Goal: Feedback & Contribution: Contribute content

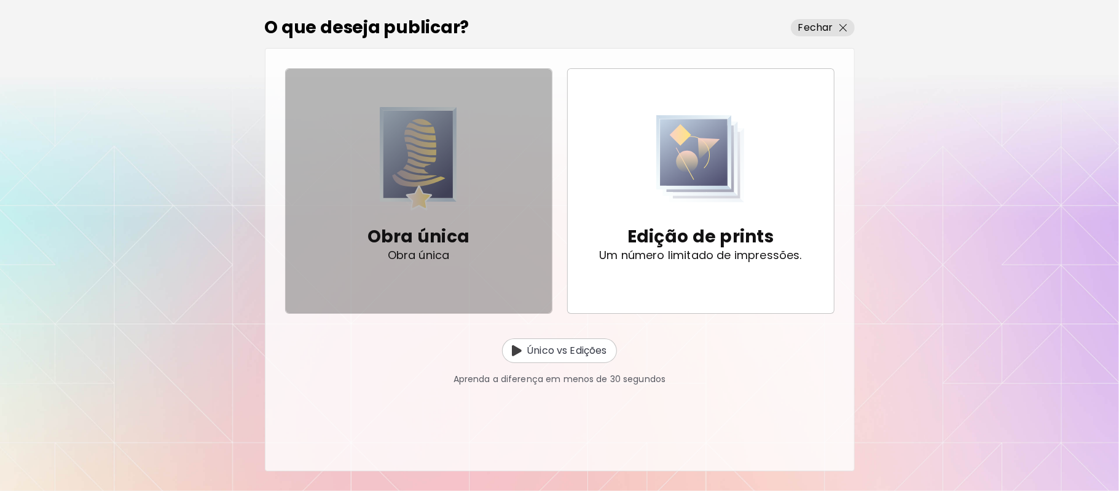
click at [409, 215] on div "Obra única Obra única" at bounding box center [419, 242] width 103 height 65
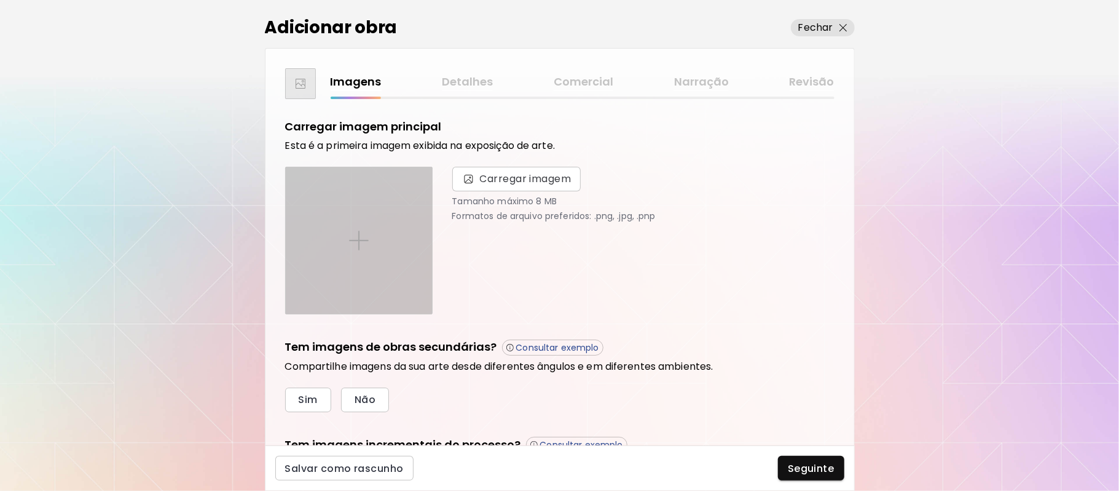
click at [359, 234] on img at bounding box center [359, 241] width 20 height 20
click at [0, 0] on input "file" at bounding box center [0, 0] width 0 height 0
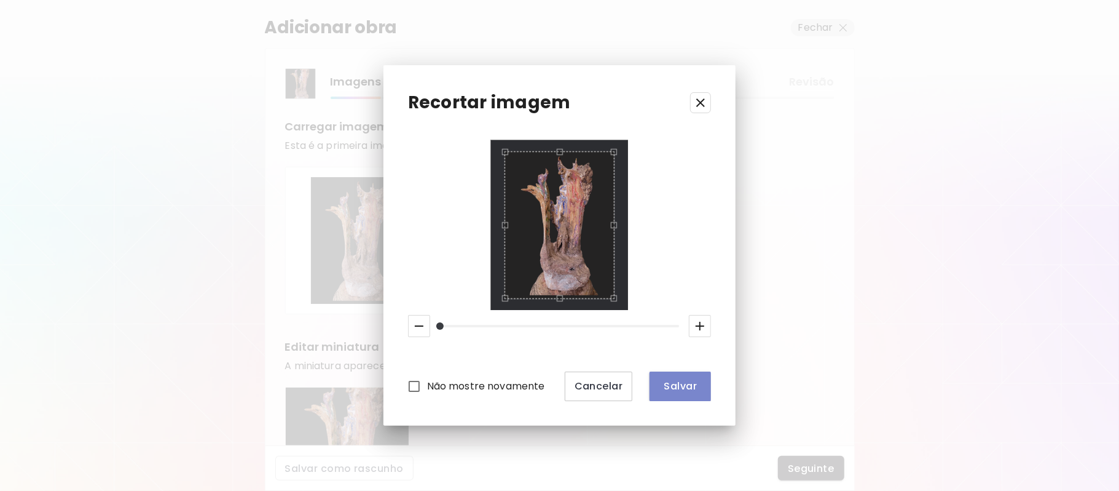
click at [673, 381] on span "Salvar" at bounding box center [681, 385] width 42 height 13
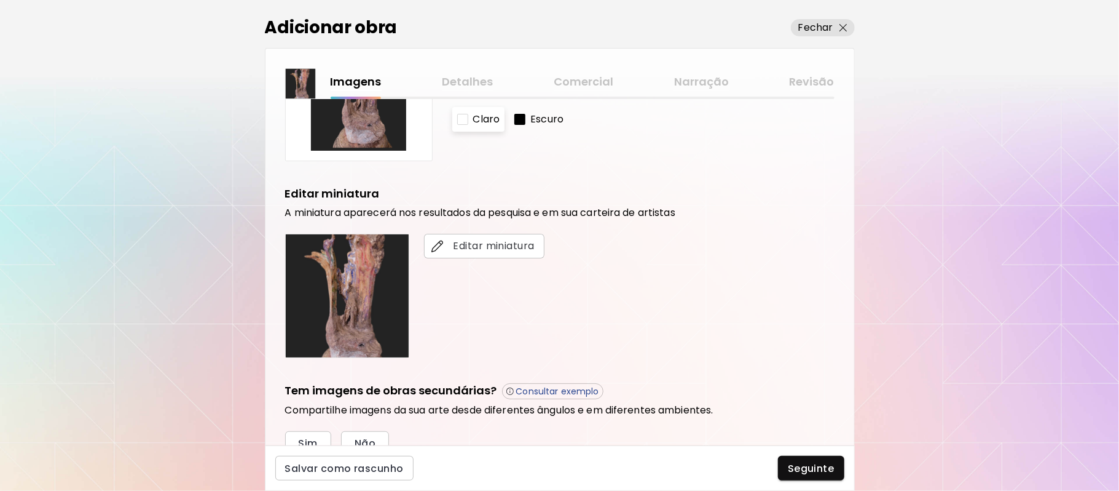
scroll to position [305, 0]
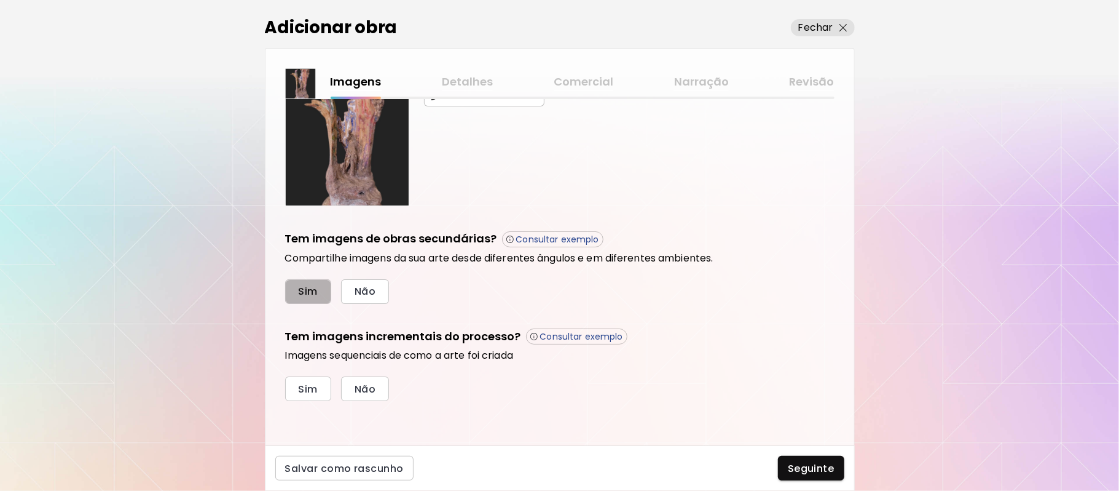
click at [313, 300] on button "Sim" at bounding box center [308, 291] width 46 height 25
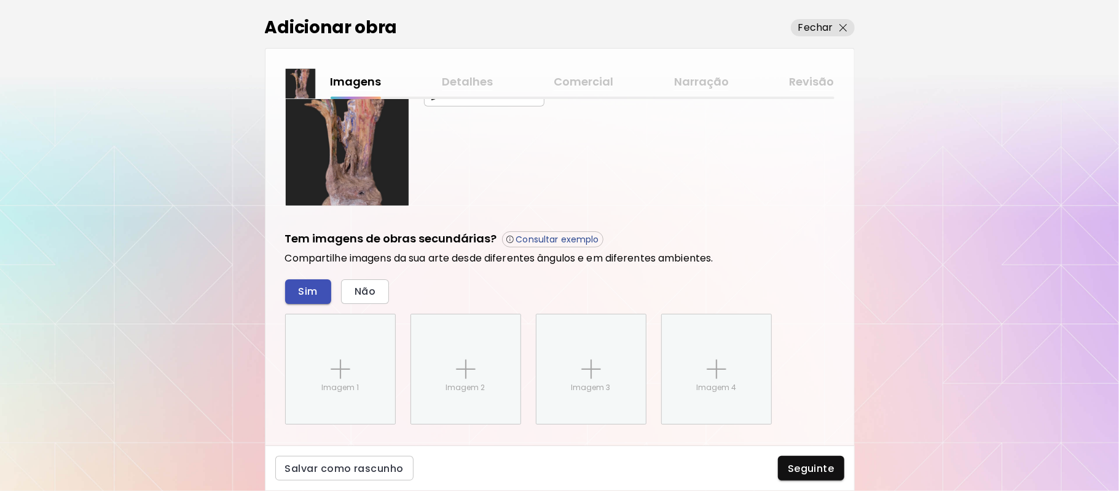
scroll to position [425, 0]
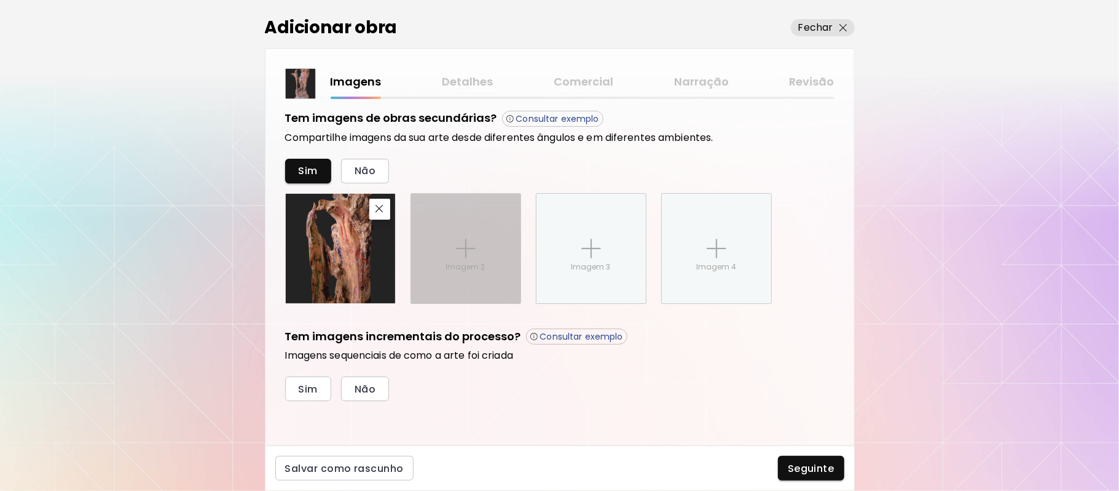
click at [460, 249] on img at bounding box center [466, 249] width 20 height 20
click at [0, 0] on input "Imagem 2" at bounding box center [0, 0] width 0 height 0
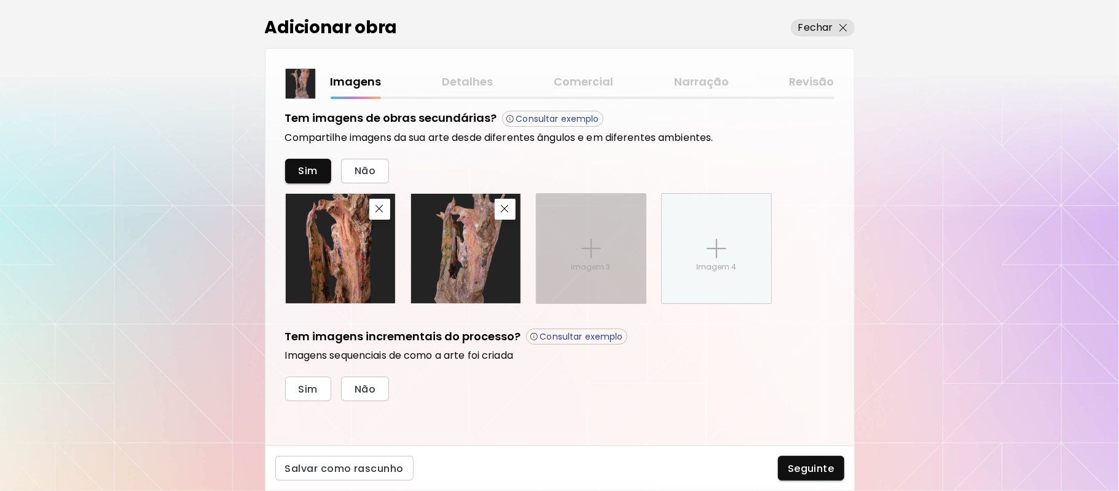
click at [586, 249] on img at bounding box center [592, 249] width 20 height 20
click at [0, 0] on input "Imagem 3" at bounding box center [0, 0] width 0 height 0
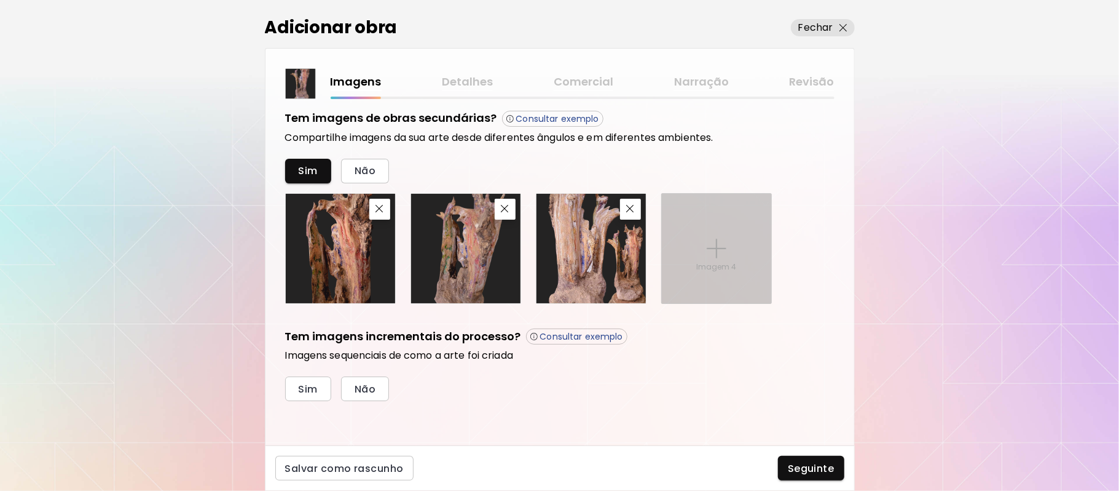
click at [714, 247] on img at bounding box center [717, 249] width 20 height 20
click at [0, 0] on input "Imagem 4" at bounding box center [0, 0] width 0 height 0
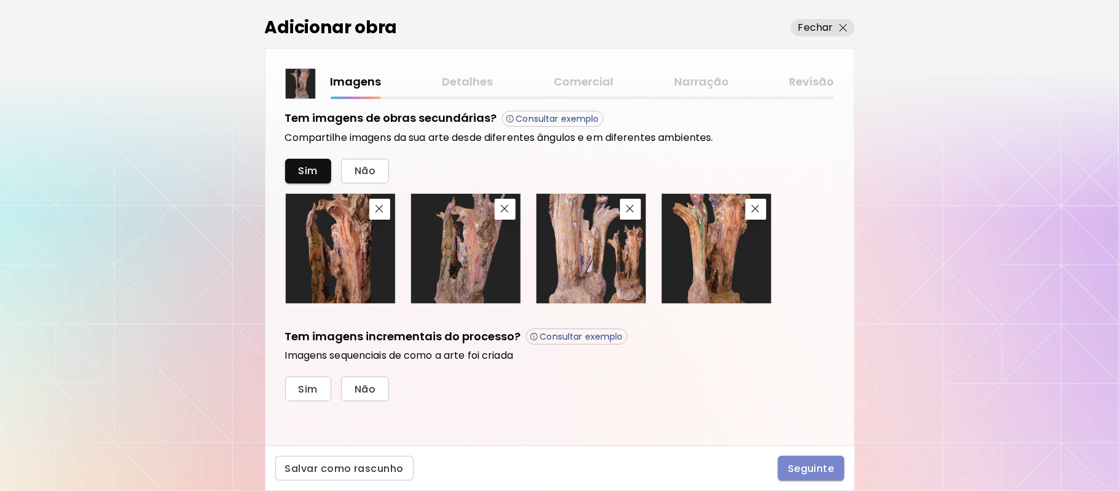
click at [818, 466] on span "Seguinte" at bounding box center [811, 468] width 47 height 13
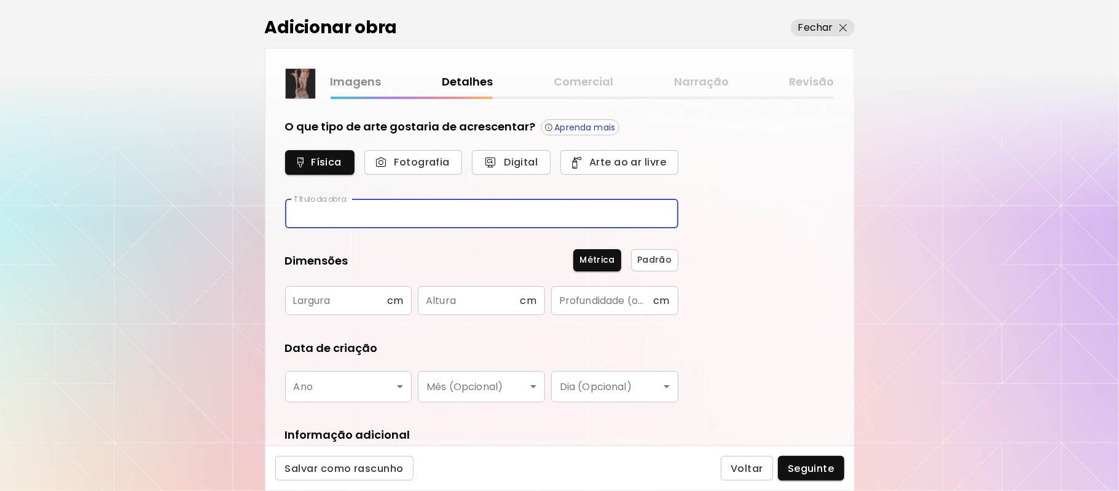
click at [381, 212] on input "text" at bounding box center [481, 213] width 393 height 29
click at [417, 214] on input "text" at bounding box center [481, 213] width 393 height 29
type input "**********"
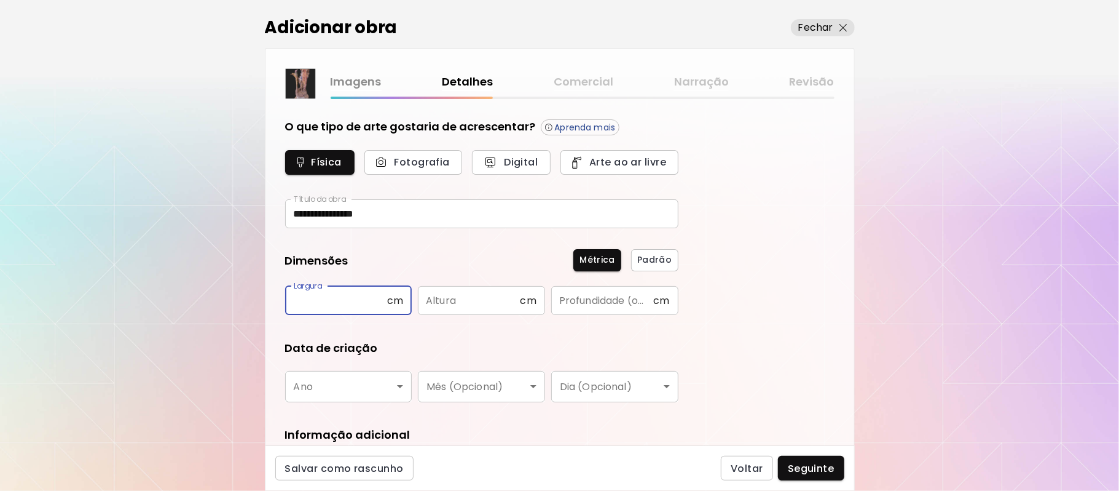
click at [380, 295] on input "text" at bounding box center [336, 300] width 102 height 29
type input "**"
click at [482, 304] on input "text" at bounding box center [469, 300] width 102 height 29
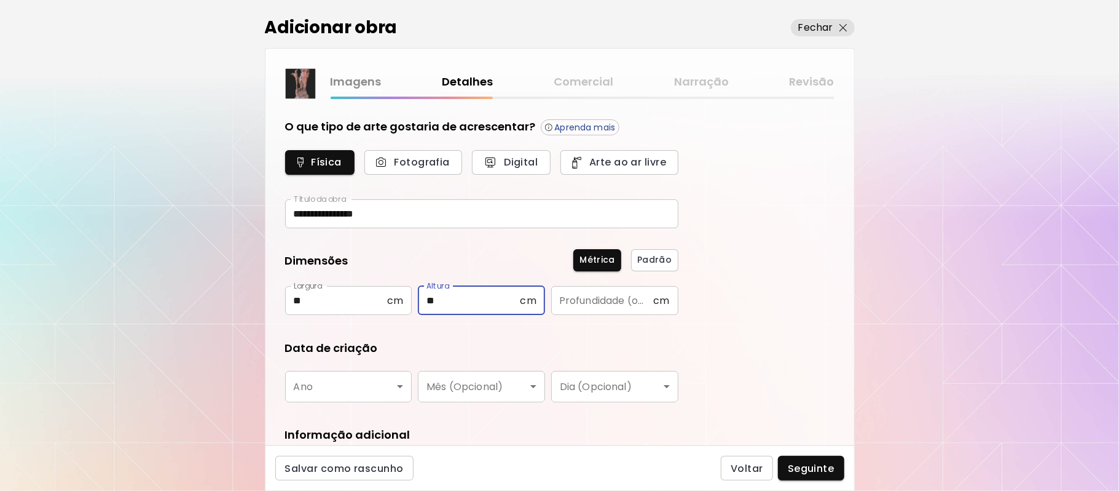
type input "**"
click at [602, 299] on input "text" at bounding box center [602, 300] width 102 height 29
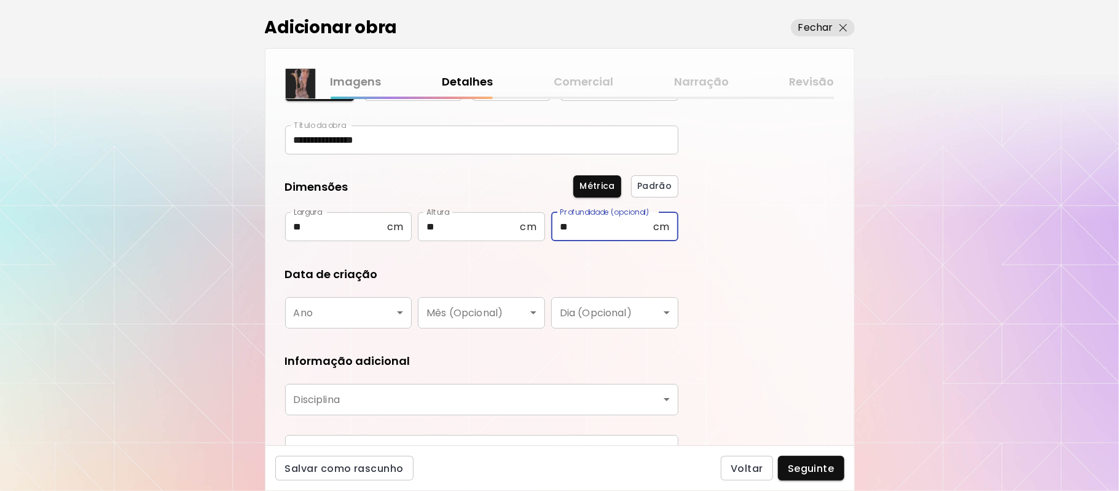
scroll to position [120, 0]
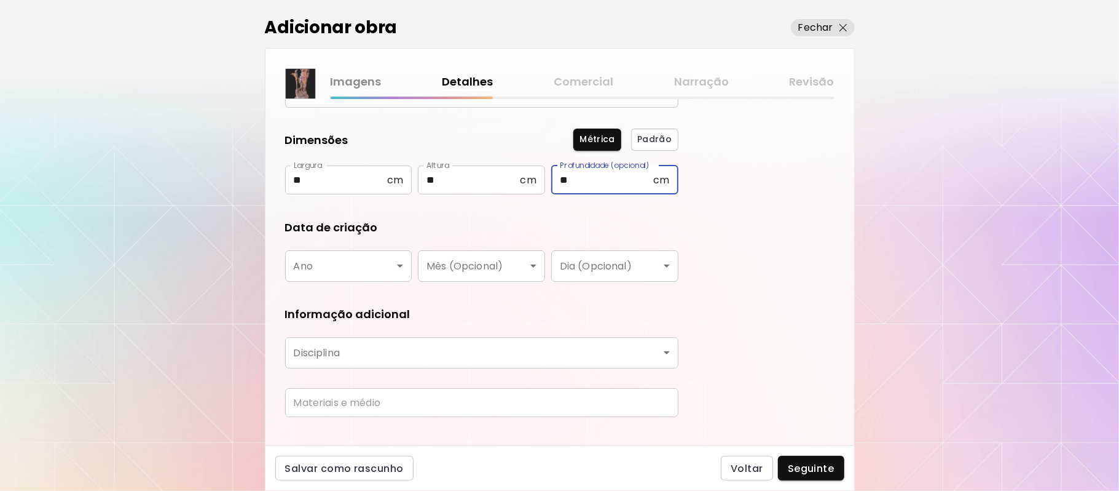
type input "**"
click at [393, 264] on body "**********" at bounding box center [559, 245] width 1119 height 491
click at [392, 264] on body "**********" at bounding box center [559, 245] width 1119 height 491
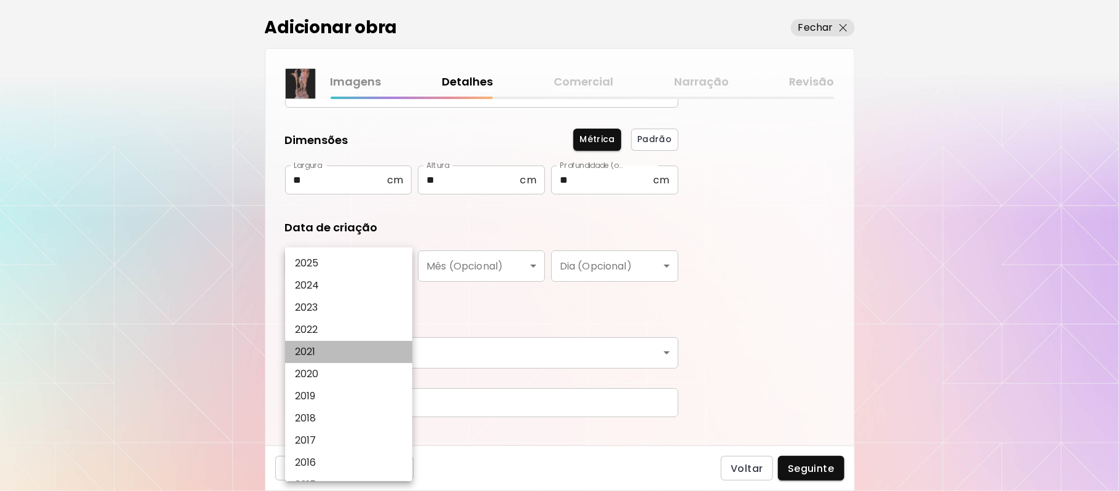
click at [310, 350] on p "2021" at bounding box center [305, 351] width 21 height 15
type input "****"
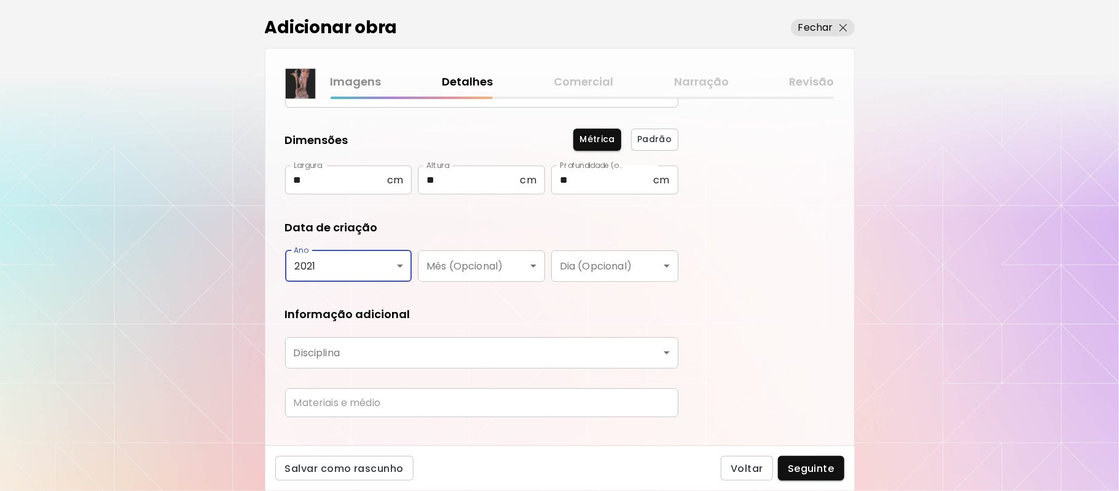
click at [660, 353] on body "**********" at bounding box center [559, 245] width 1119 height 491
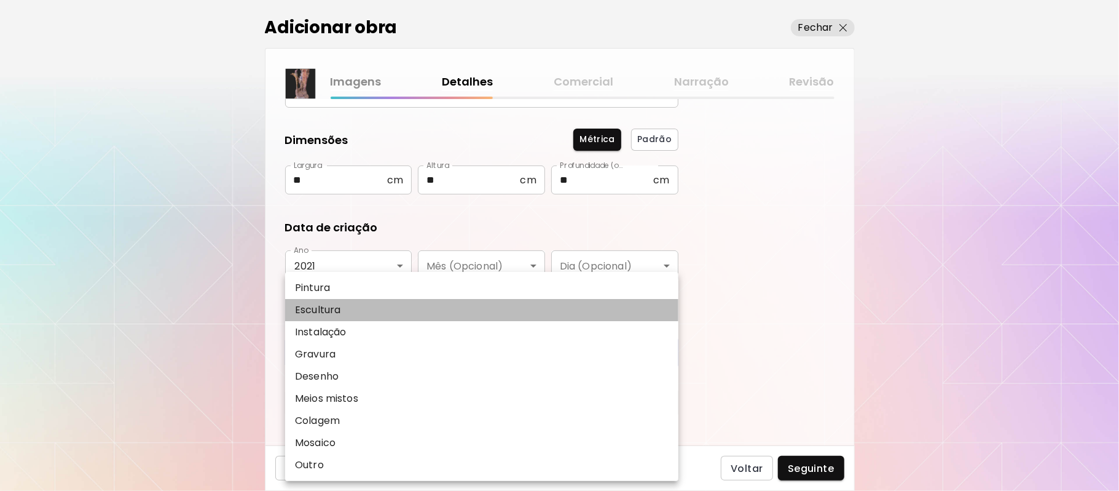
click at [335, 306] on p "Escultura" at bounding box center [317, 309] width 45 height 15
type input "*********"
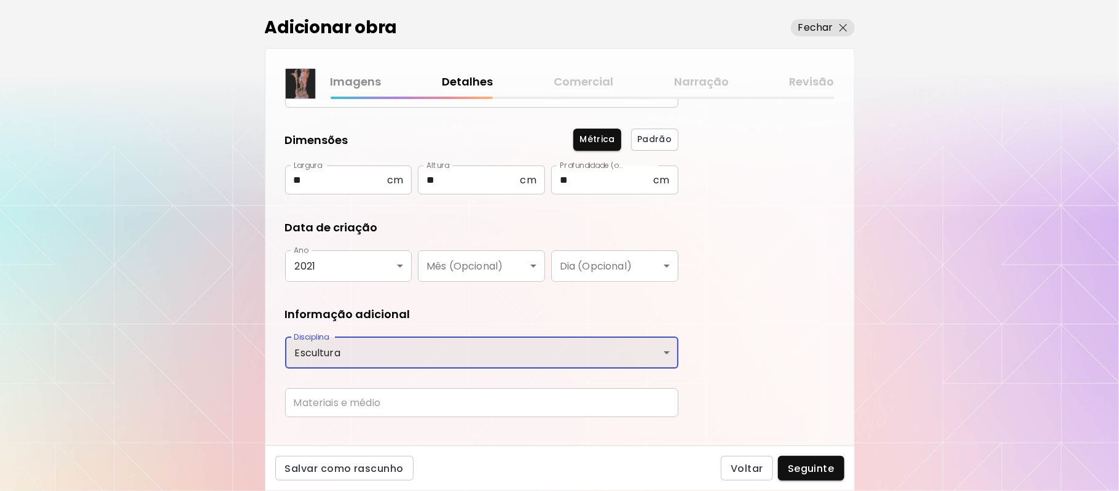
scroll to position [141, 0]
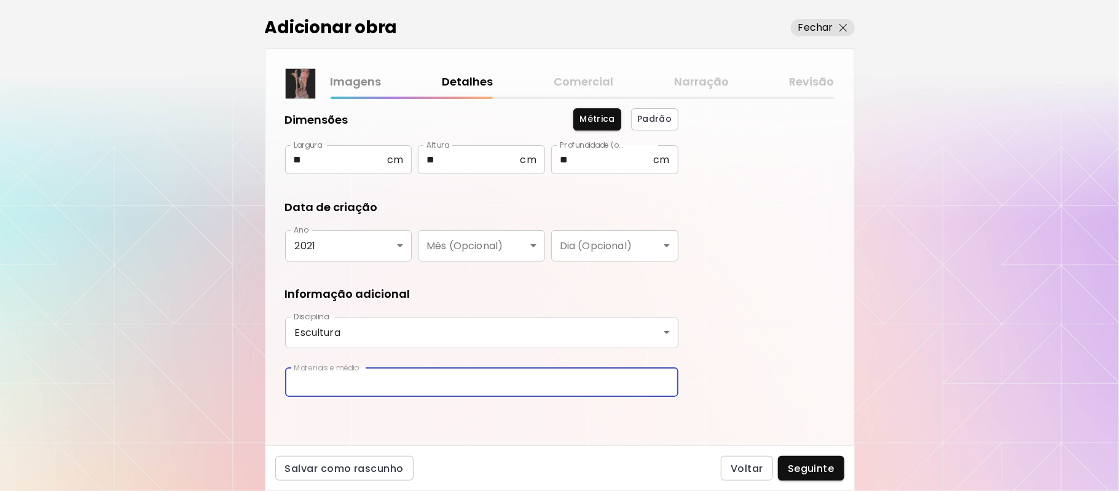
click at [435, 379] on input "text" at bounding box center [481, 382] width 393 height 29
type input "**********"
click at [811, 463] on span "Seguinte" at bounding box center [811, 468] width 47 height 13
click at [811, 463] on div "Voltar Seguinte" at bounding box center [782, 468] width 123 height 25
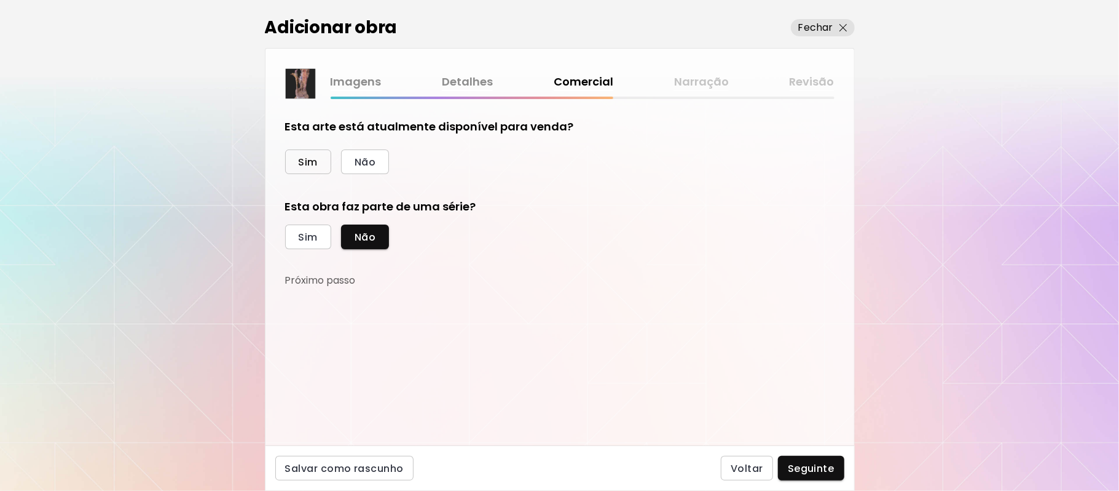
click at [309, 165] on span "Sim" at bounding box center [308, 162] width 19 height 13
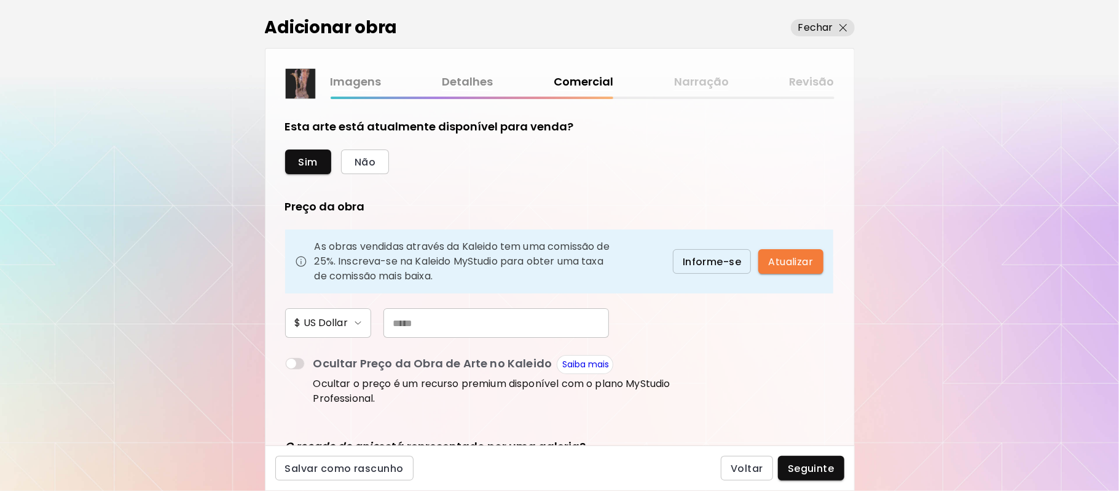
click at [456, 320] on input "text" at bounding box center [497, 323] width 226 height 30
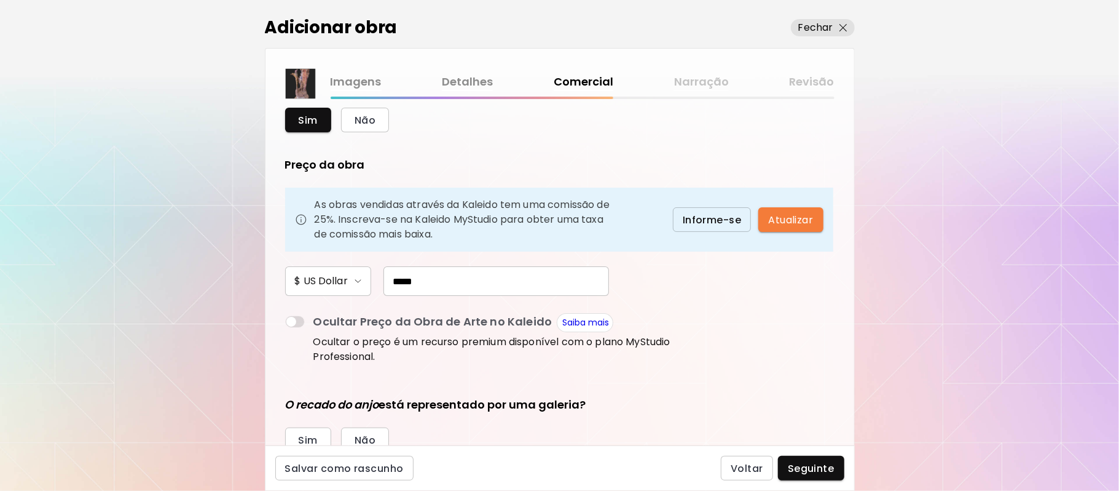
type input "*****"
drag, startPoint x: 845, startPoint y: 326, endPoint x: 849, endPoint y: 405, distance: 78.8
click at [849, 405] on div "Esta arte está atualmente disponível para venda? Sim Não Preço da obra As obras…" at bounding box center [560, 272] width 589 height 346
click at [657, 432] on div "Sim Não" at bounding box center [481, 439] width 393 height 25
click at [368, 438] on span "Não" at bounding box center [365, 439] width 21 height 13
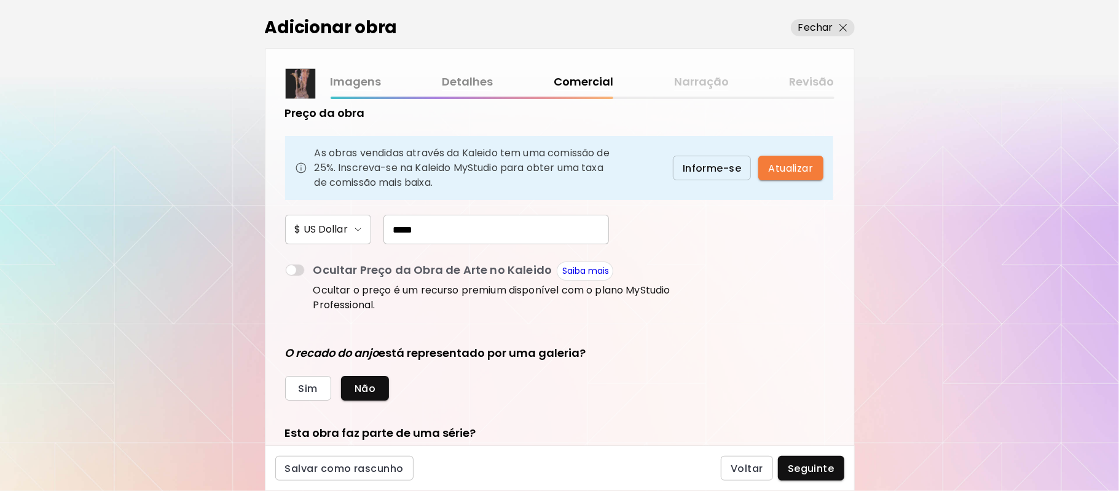
scroll to position [162, 0]
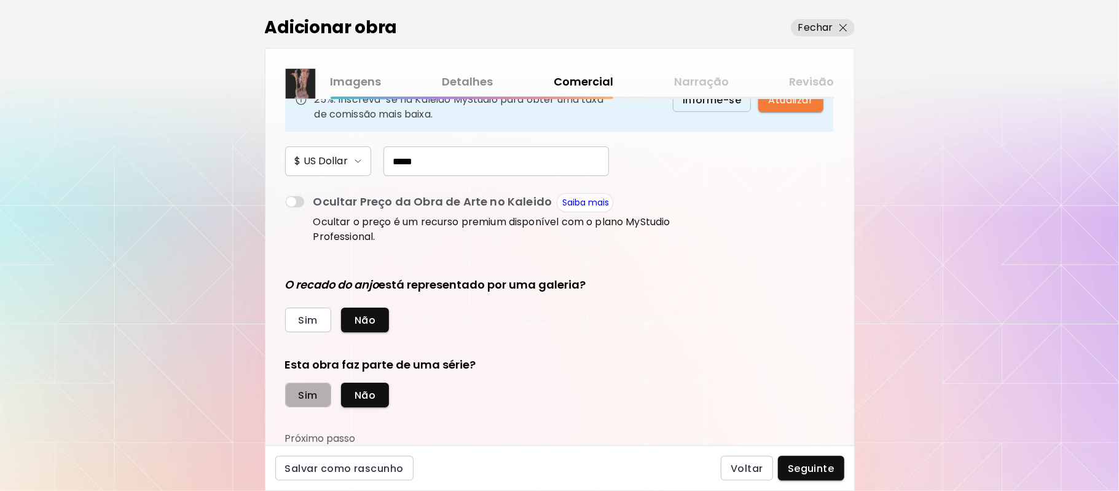
click at [303, 393] on span "Sim" at bounding box center [308, 395] width 19 height 13
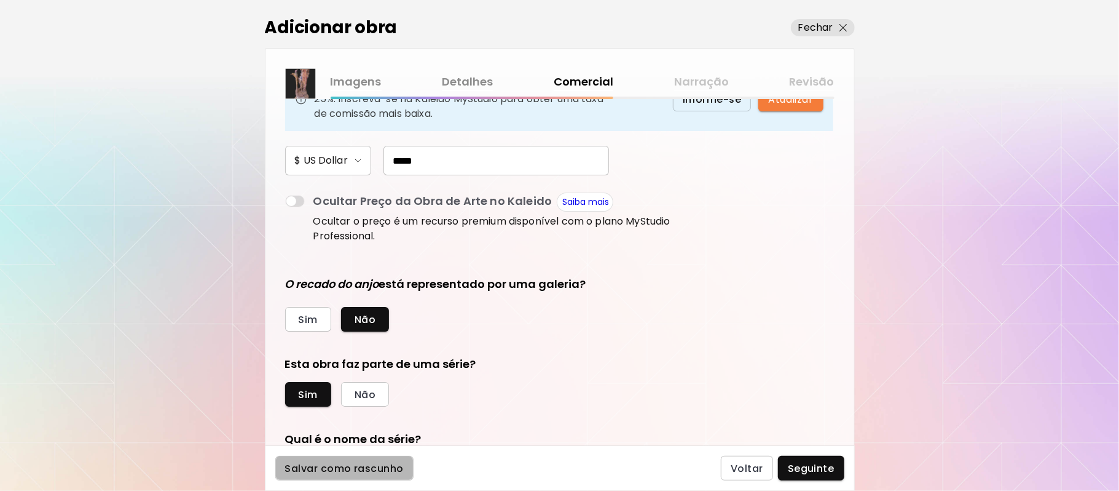
click at [413, 466] on button "Salvar como rascunho" at bounding box center [344, 468] width 138 height 25
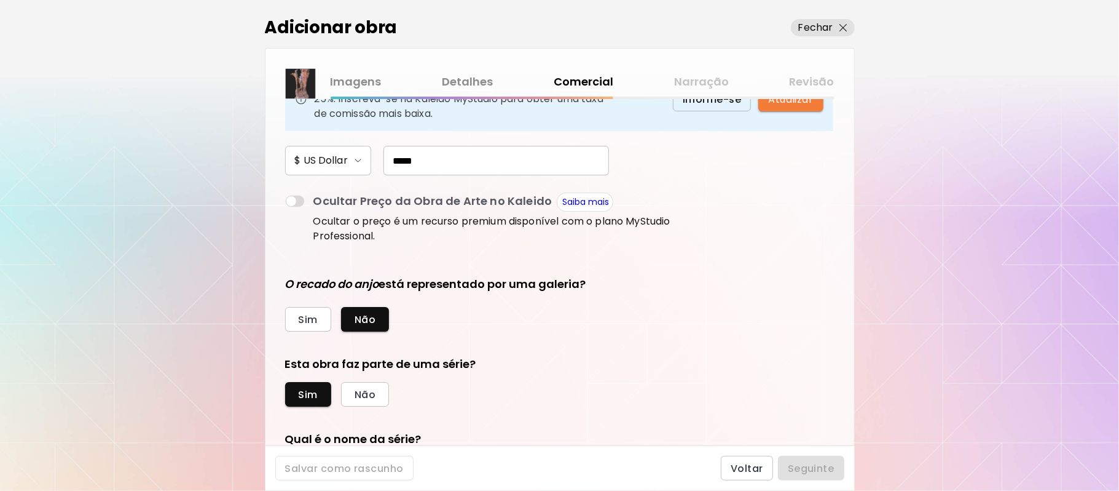
click at [414, 466] on div "Salvar como rascunho Voltar Seguinte" at bounding box center [560, 467] width 590 height 45
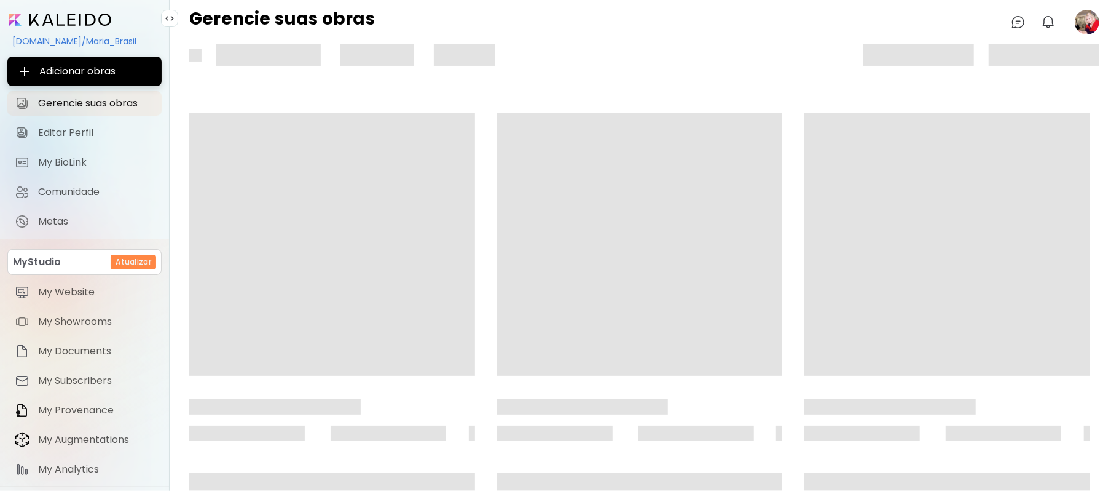
click at [414, 466] on div at bounding box center [633, 461] width 933 height 697
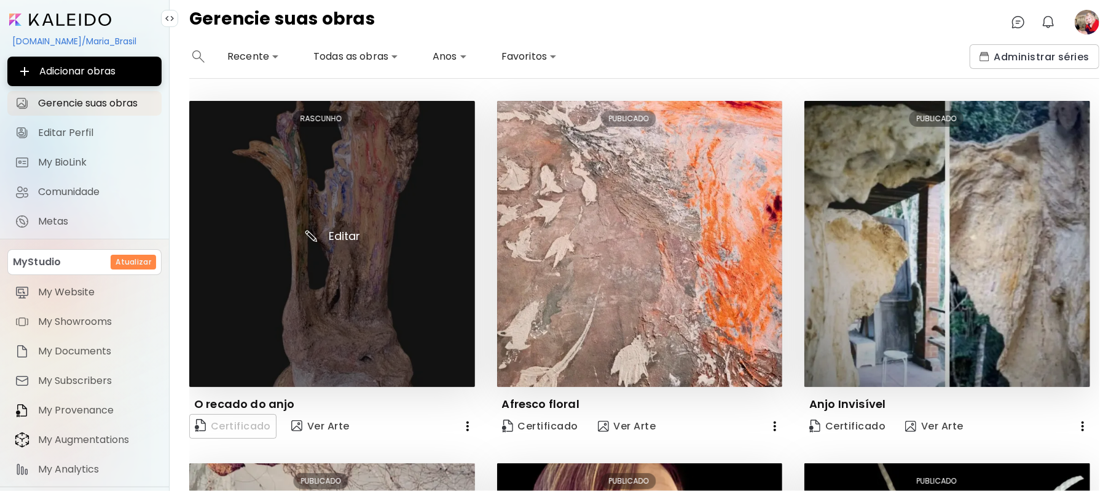
click at [352, 237] on img at bounding box center [332, 244] width 286 height 286
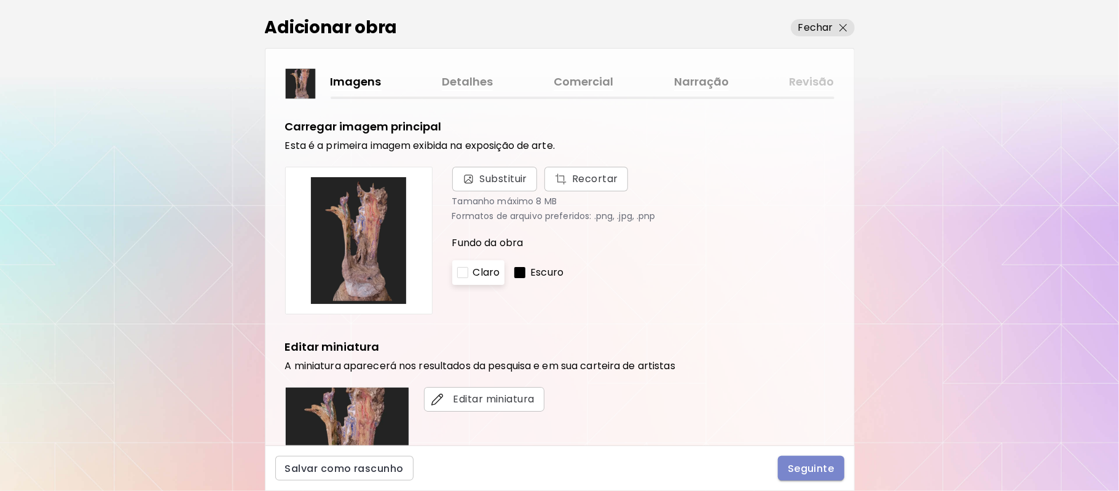
click at [815, 475] on button "Seguinte" at bounding box center [811, 468] width 66 height 25
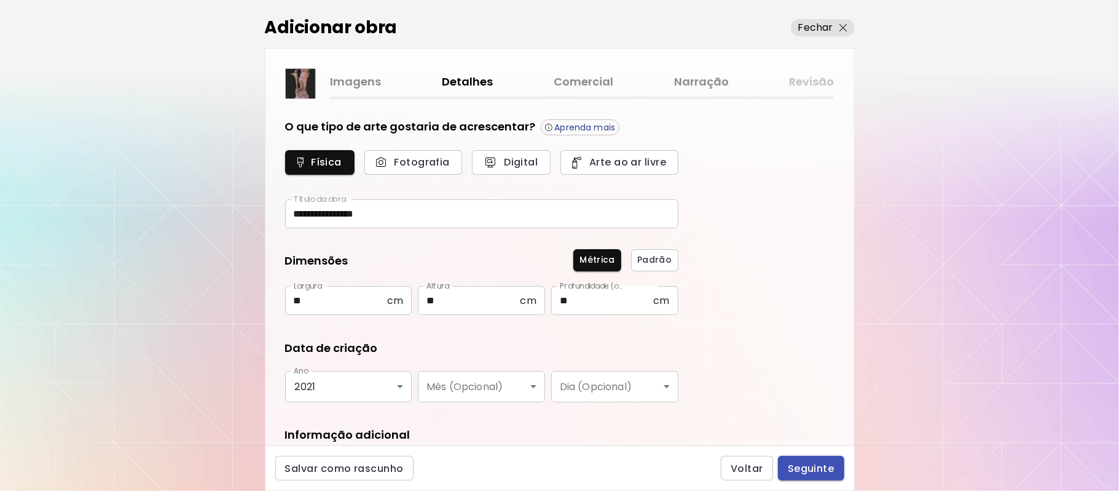
type input "*********"
click at [827, 468] on span "Seguinte" at bounding box center [811, 468] width 47 height 13
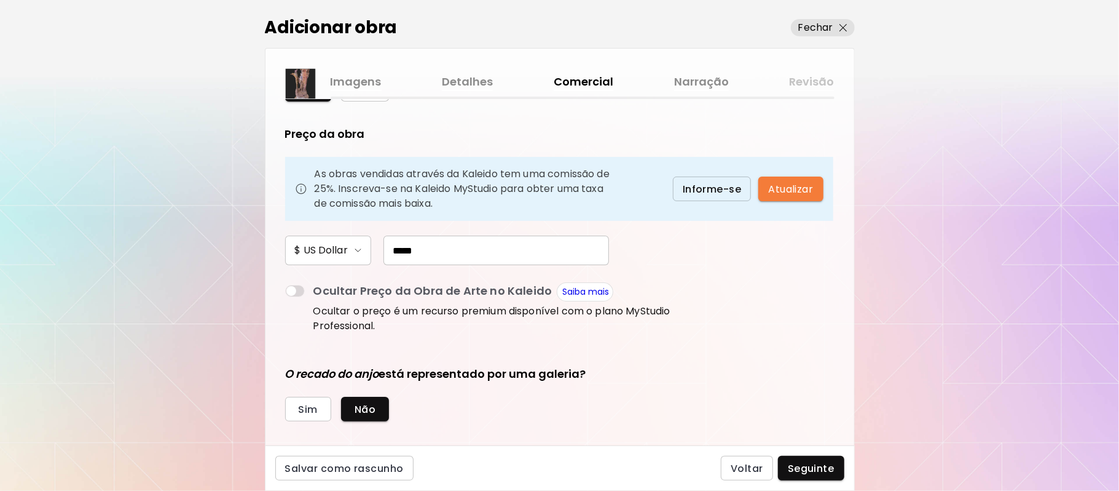
scroll to position [162, 0]
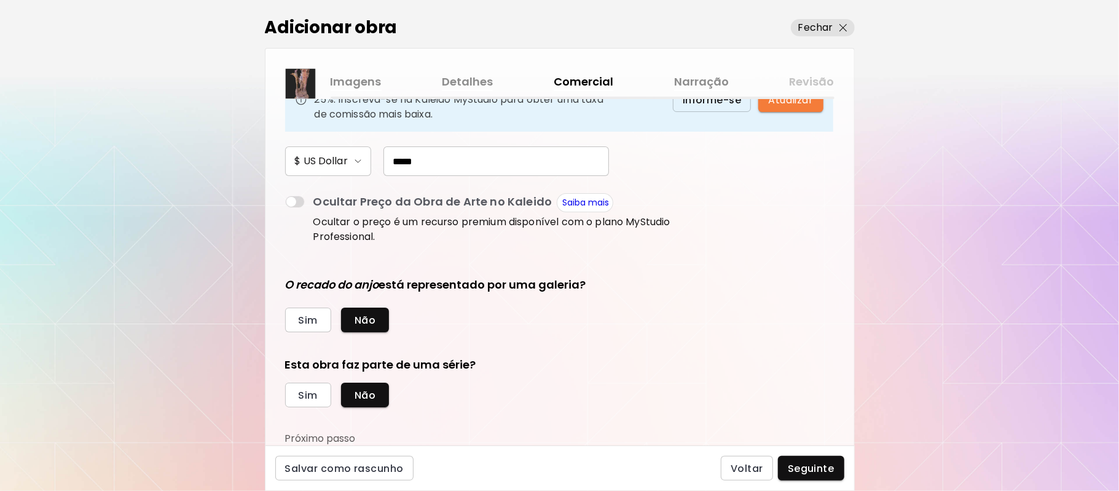
click at [867, 476] on div "Adicionar obra Fechar Imagens Detalhes Comercial Narração Revisão Esta arte est…" at bounding box center [559, 245] width 1119 height 491
click at [810, 470] on span "Seguinte" at bounding box center [811, 468] width 47 height 13
click at [810, 470] on div "Voltar Seguinte" at bounding box center [782, 468] width 123 height 25
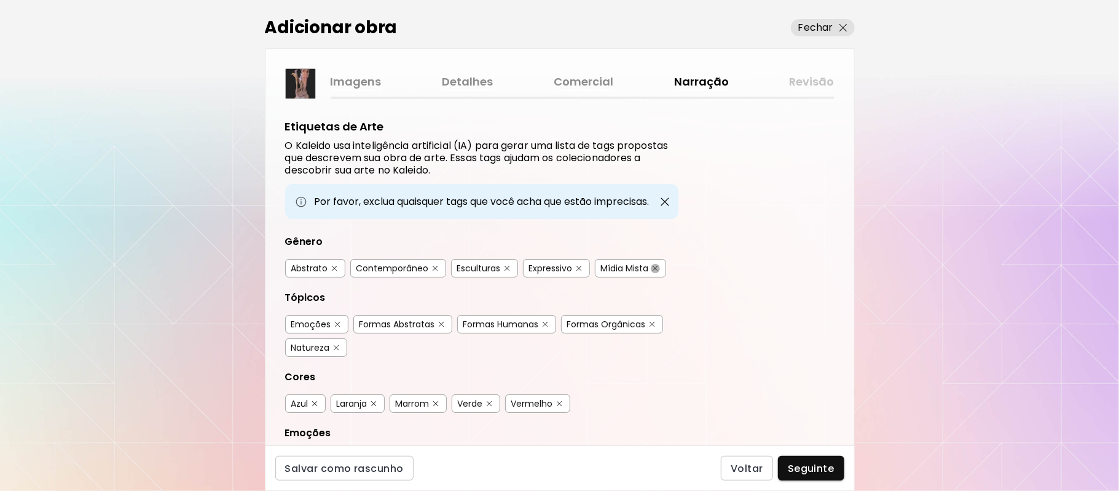
click at [658, 268] on img "button" at bounding box center [656, 269] width 6 height 6
click at [546, 320] on button "button" at bounding box center [545, 324] width 9 height 9
click at [546, 325] on img "button" at bounding box center [546, 325] width 6 height 6
click at [655, 325] on img "button" at bounding box center [653, 325] width 6 height 6
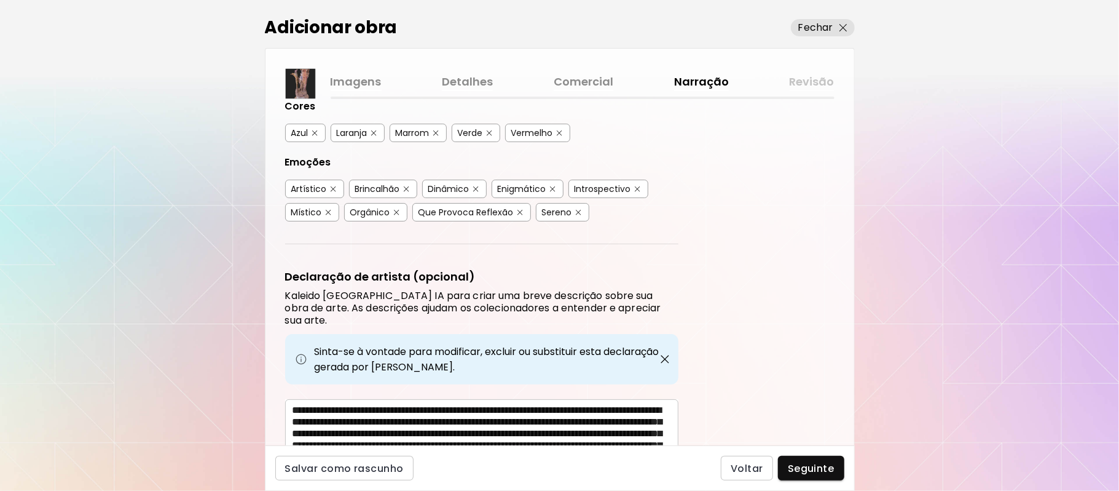
scroll to position [274, 0]
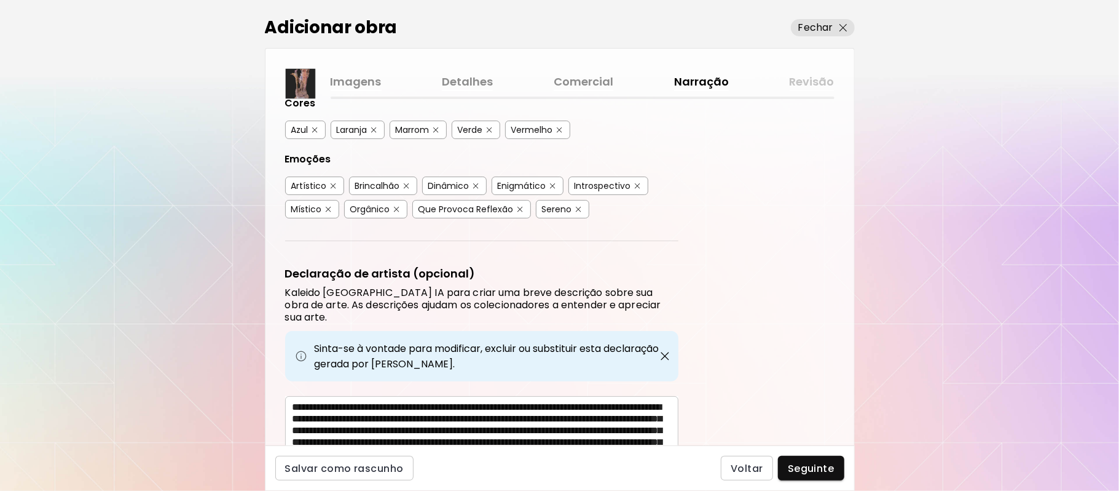
click at [837, 343] on div "Etiquetas de Arte O Kaleido usa inteligência artificial (IA) para gerar uma lis…" at bounding box center [560, 272] width 589 height 346
click at [404, 186] on img "button" at bounding box center [407, 186] width 6 height 6
click at [326, 207] on button "button" at bounding box center [328, 209] width 9 height 9
click at [327, 211] on button "button" at bounding box center [328, 209] width 9 height 9
click at [395, 210] on img "button" at bounding box center [397, 210] width 6 height 6
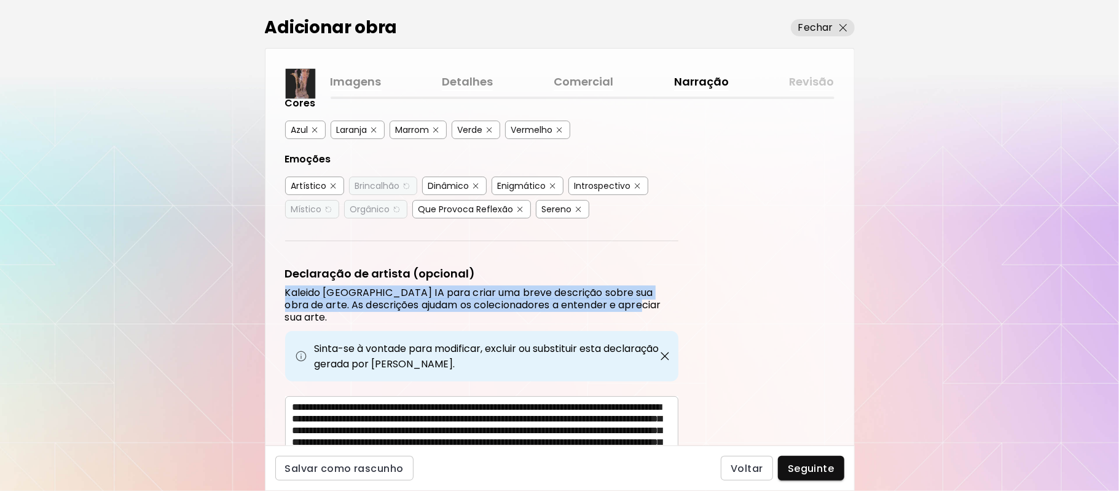
drag, startPoint x: 858, startPoint y: 275, endPoint x: 872, endPoint y: 313, distance: 39.9
click at [872, 313] on div "Adicionar obra Fechar Imagens Detalhes Comercial Narração Revisão Etiquetas de …" at bounding box center [559, 245] width 1119 height 491
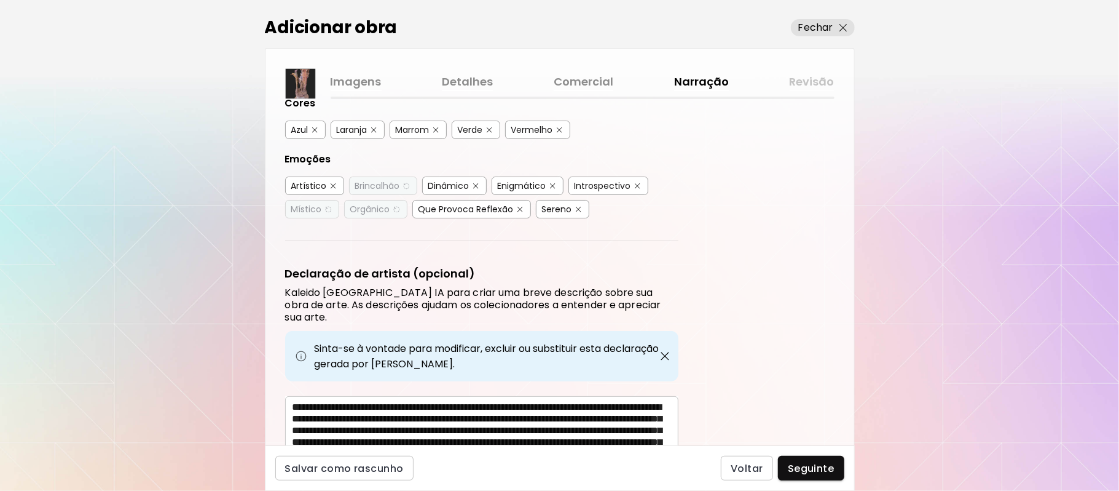
click at [771, 345] on div "Etiquetas de Arte O Kaleido usa inteligência artificial (IA) para gerar uma lis…" at bounding box center [560, 272] width 589 height 346
click at [610, 401] on textarea "**********" at bounding box center [486, 431] width 386 height 61
click at [579, 401] on textarea "**********" at bounding box center [486, 431] width 386 height 61
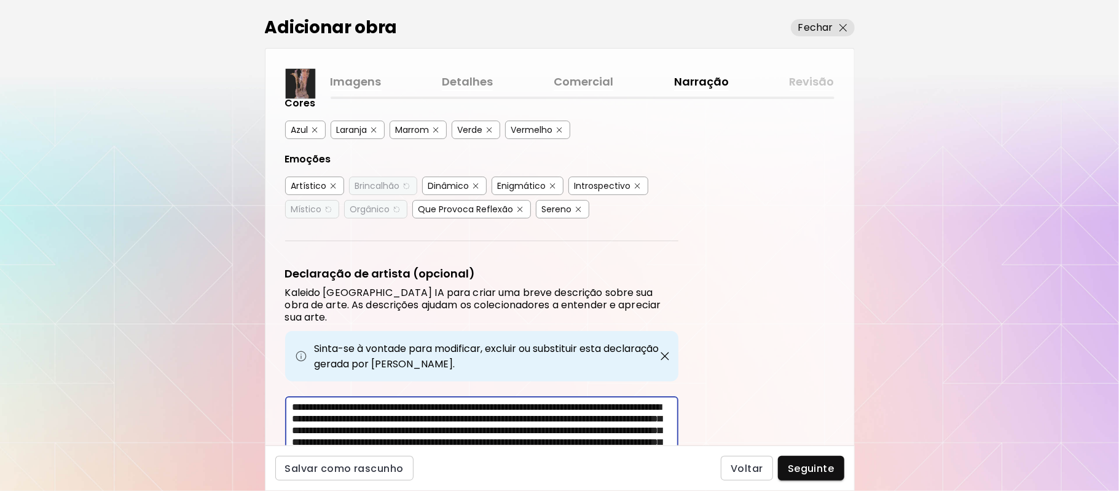
click at [620, 401] on textarea "**********" at bounding box center [486, 431] width 386 height 61
click at [588, 403] on textarea "**********" at bounding box center [486, 431] width 386 height 61
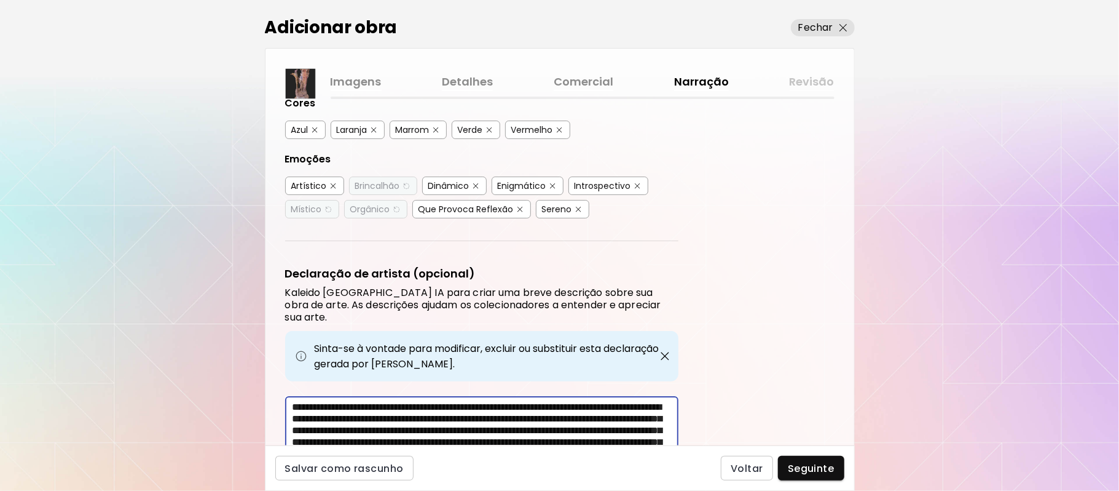
click at [588, 403] on textarea "**********" at bounding box center [486, 431] width 386 height 61
type textarea "**********"
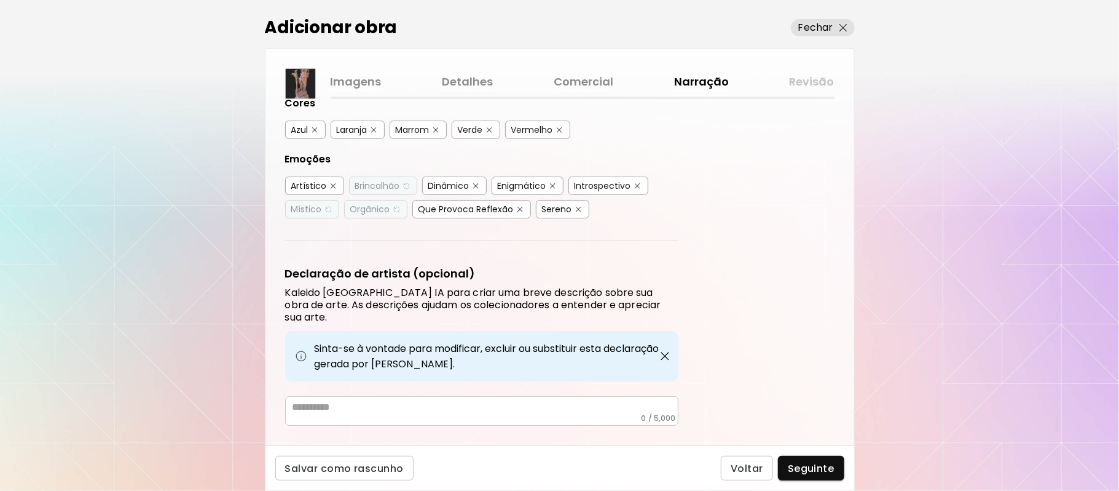
click at [433, 396] on div "* ​" at bounding box center [481, 411] width 393 height 30
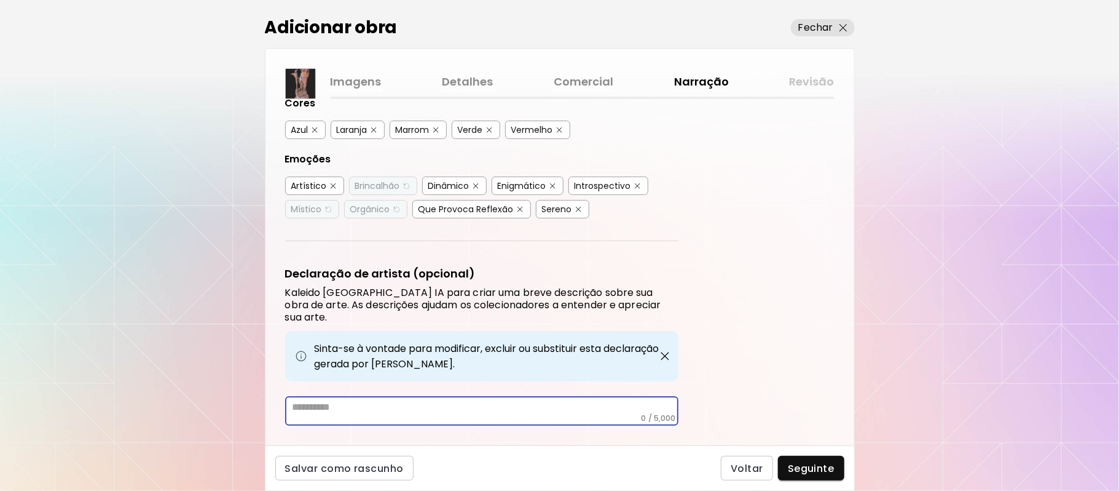
paste textarea "**********"
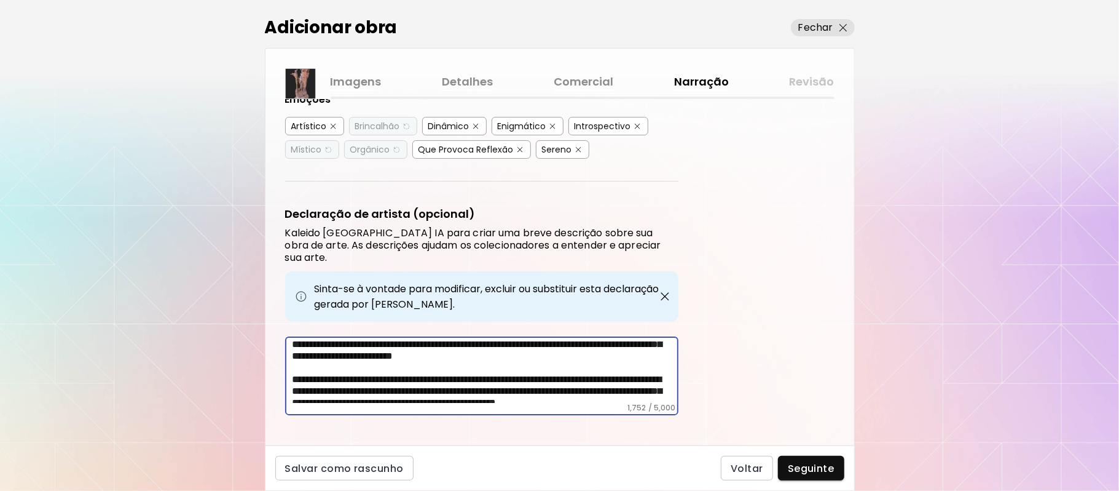
scroll to position [0, 0]
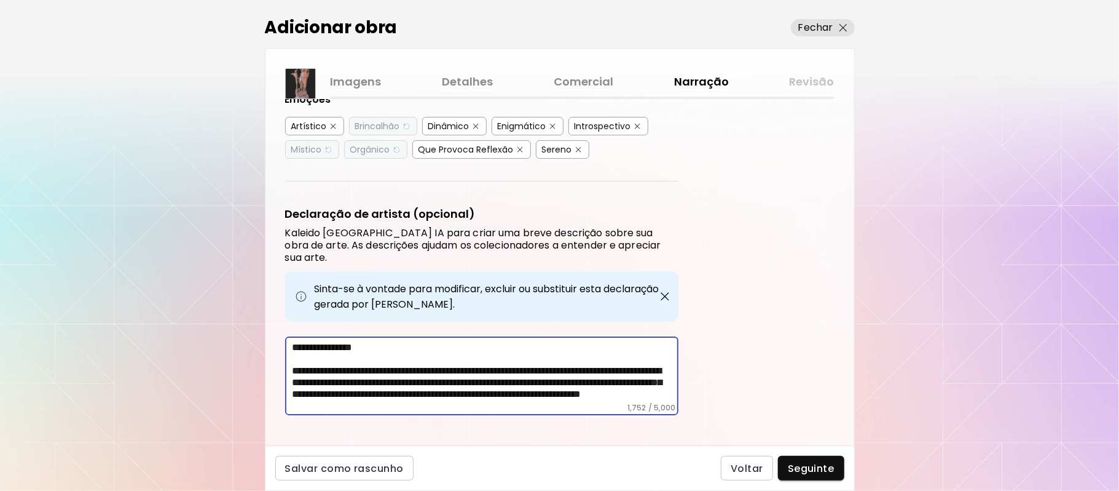
click at [451, 355] on textarea at bounding box center [486, 371] width 386 height 61
click at [467, 352] on textarea at bounding box center [486, 371] width 386 height 61
type textarea "**********"
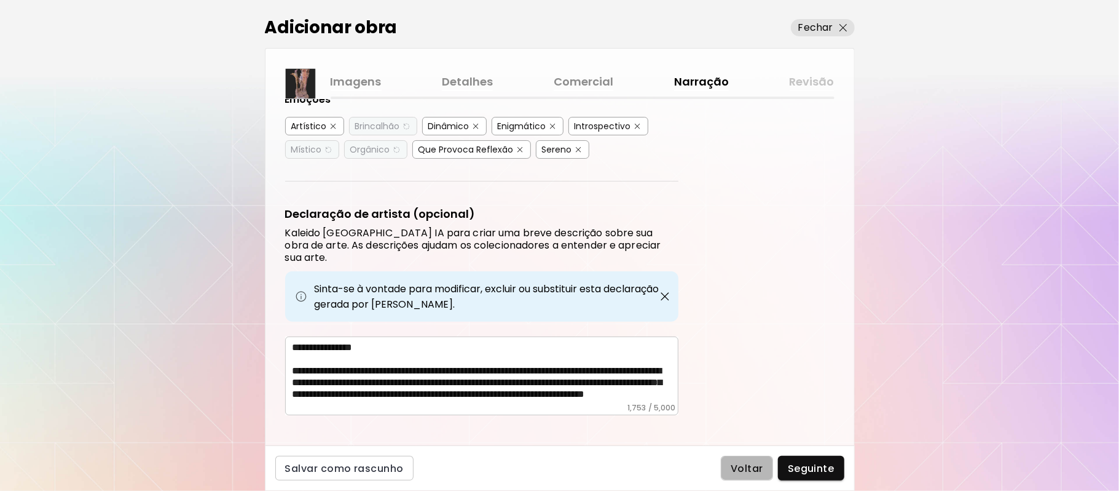
click at [743, 464] on span "Voltar" at bounding box center [747, 468] width 33 height 13
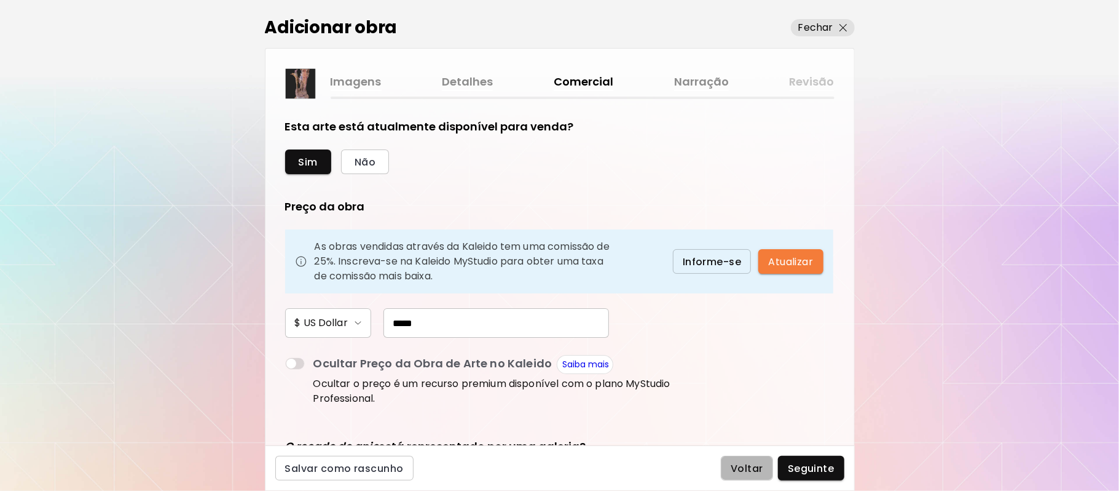
click at [745, 470] on span "Voltar" at bounding box center [747, 468] width 33 height 13
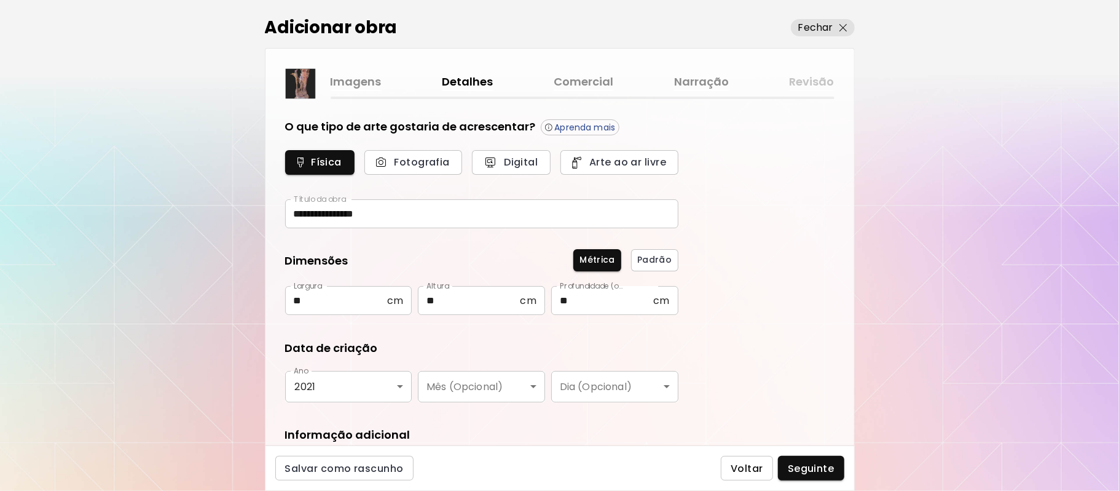
type input "*********"
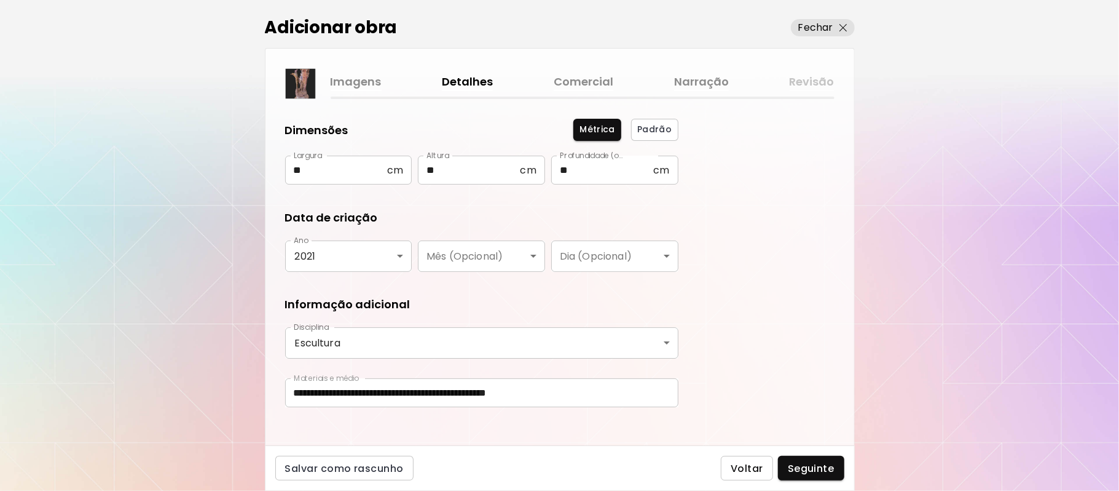
scroll to position [141, 0]
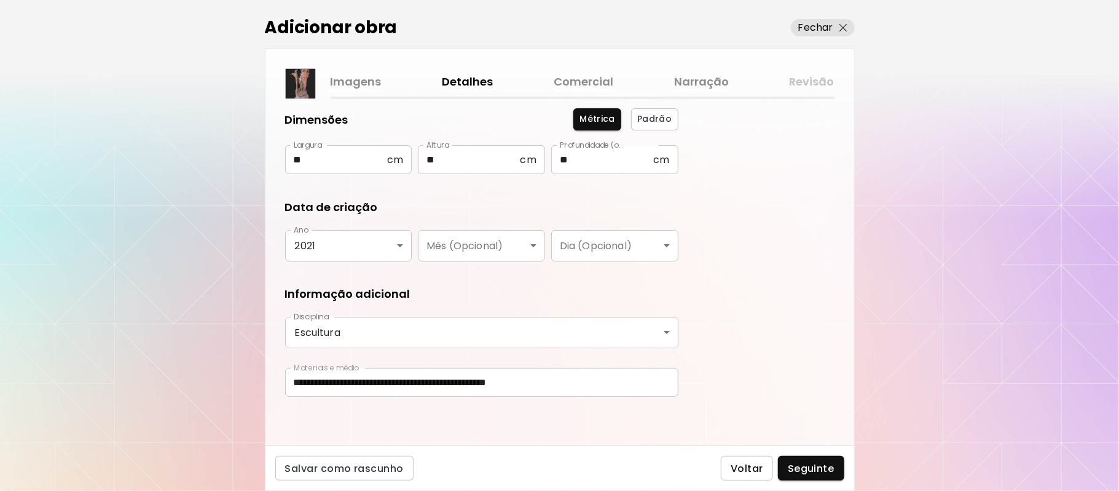
click at [753, 468] on span "Voltar" at bounding box center [747, 468] width 33 height 13
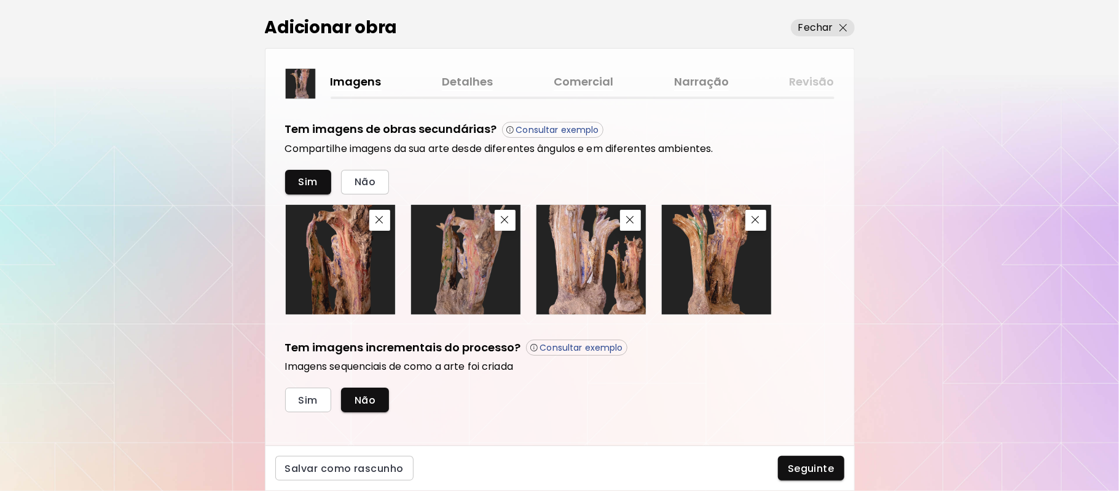
scroll to position [425, 0]
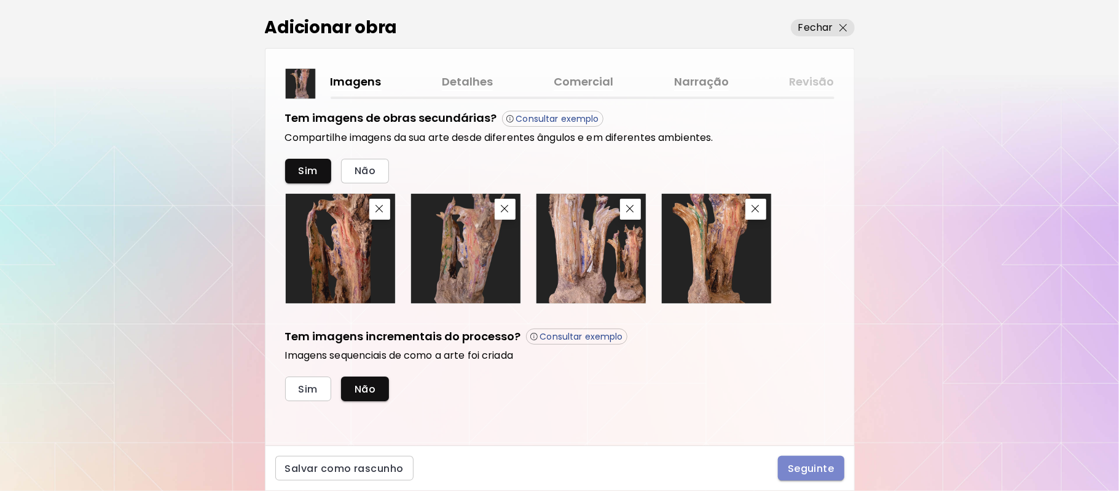
click at [810, 464] on span "Seguinte" at bounding box center [811, 468] width 47 height 13
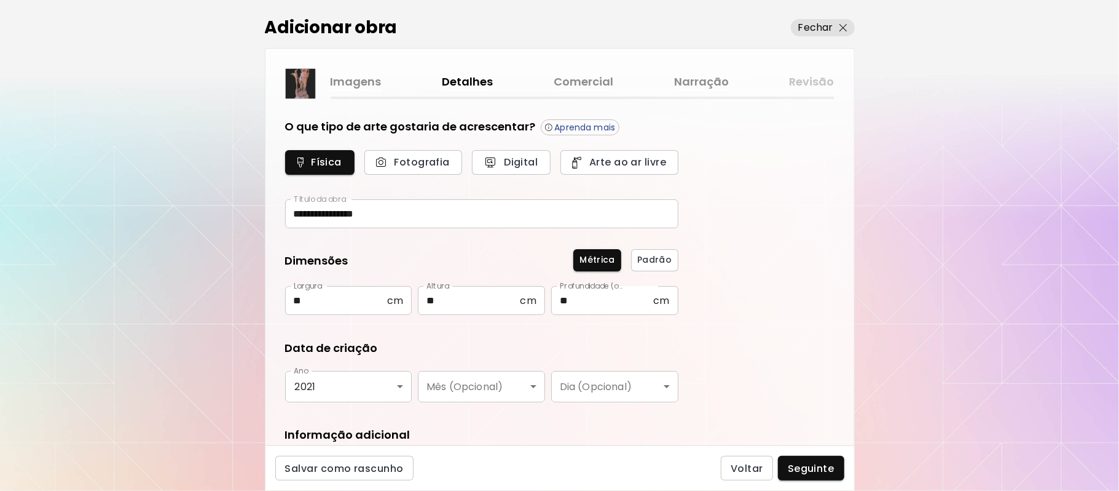
type input "*********"
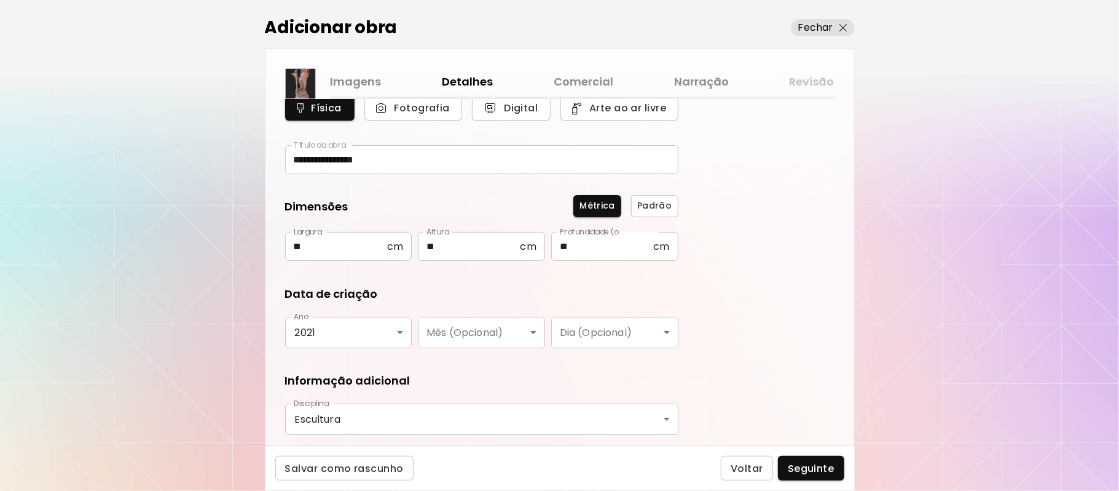
scroll to position [141, 0]
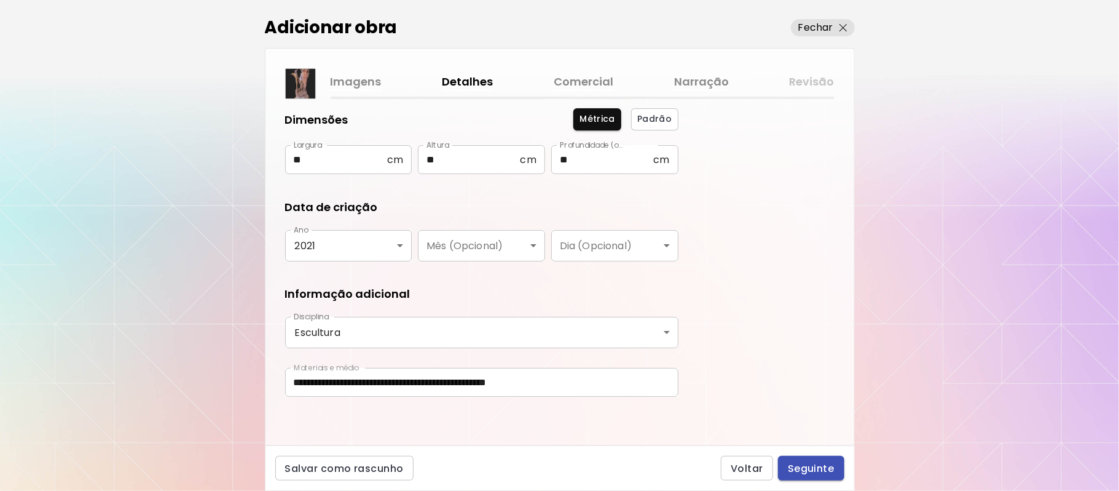
click at [821, 465] on span "Seguinte" at bounding box center [811, 468] width 47 height 13
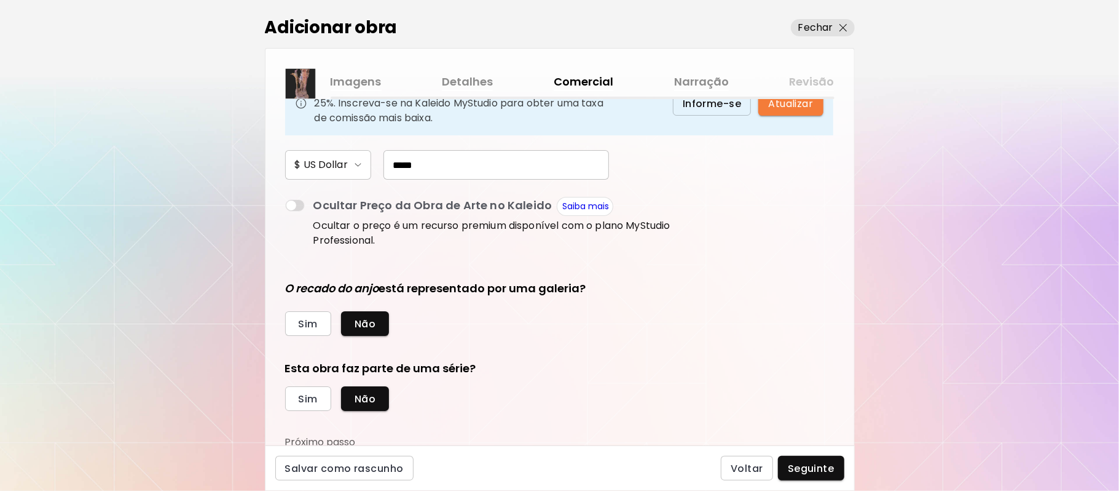
scroll to position [162, 0]
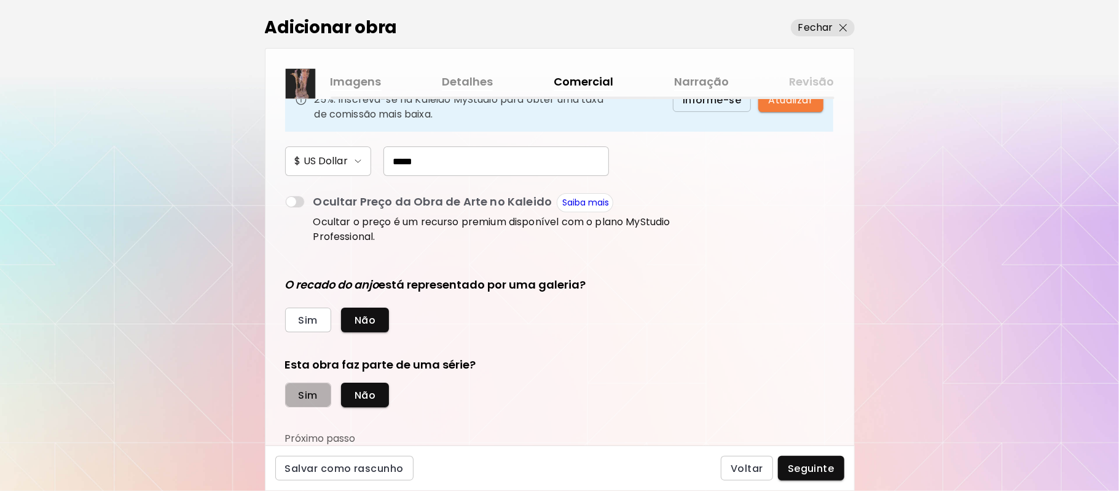
click at [308, 393] on span "Sim" at bounding box center [308, 395] width 19 height 13
click at [414, 464] on div "Salvar como rascunho Voltar Seguinte" at bounding box center [560, 467] width 590 height 45
click at [414, 466] on div "Salvar como rascunho Voltar Seguinte" at bounding box center [560, 467] width 590 height 45
click at [414, 467] on div "Salvar como rascunho Voltar Seguinte" at bounding box center [560, 467] width 590 height 45
click at [414, 470] on div "Salvar como rascunho Voltar Seguinte" at bounding box center [560, 467] width 590 height 45
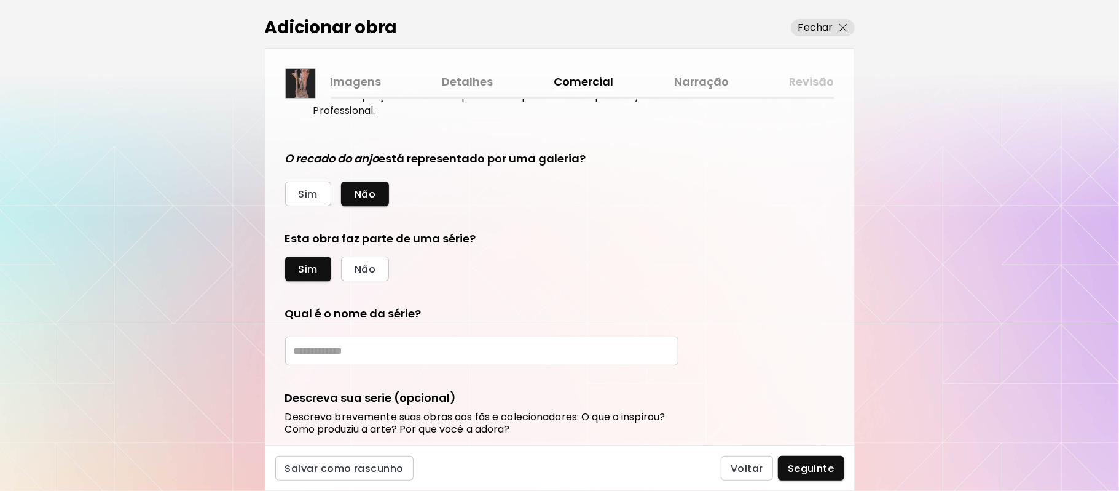
scroll to position [310, 0]
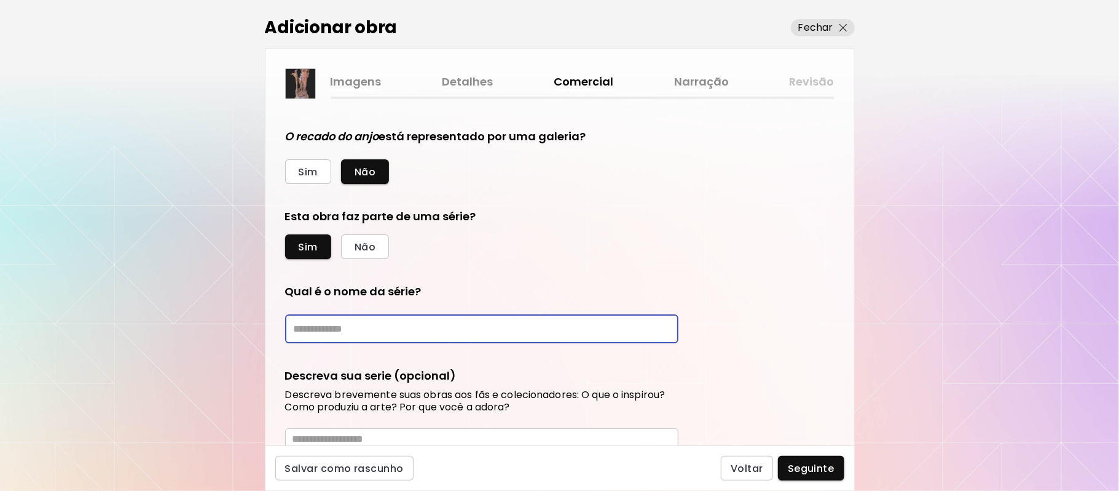
click at [510, 331] on input "text" at bounding box center [481, 328] width 393 height 29
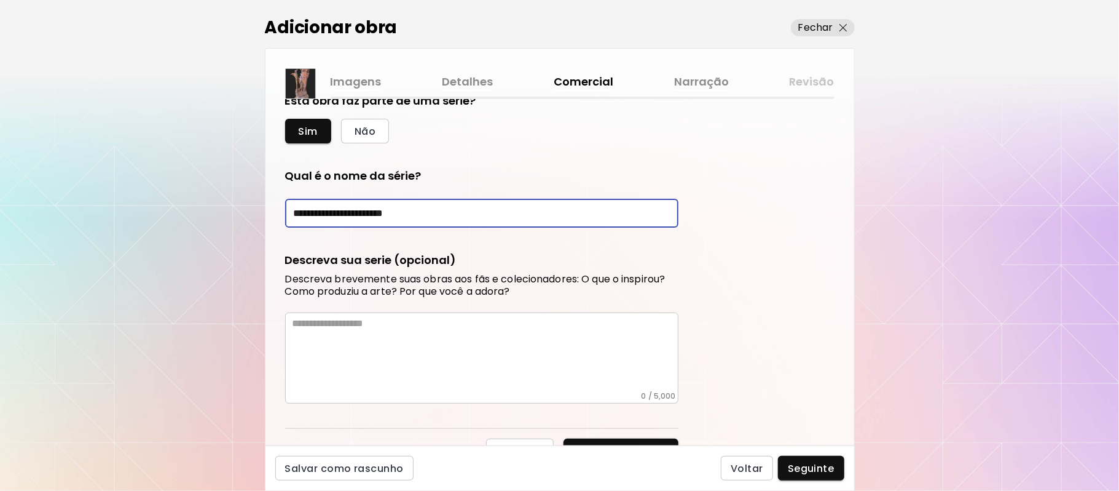
scroll to position [443, 0]
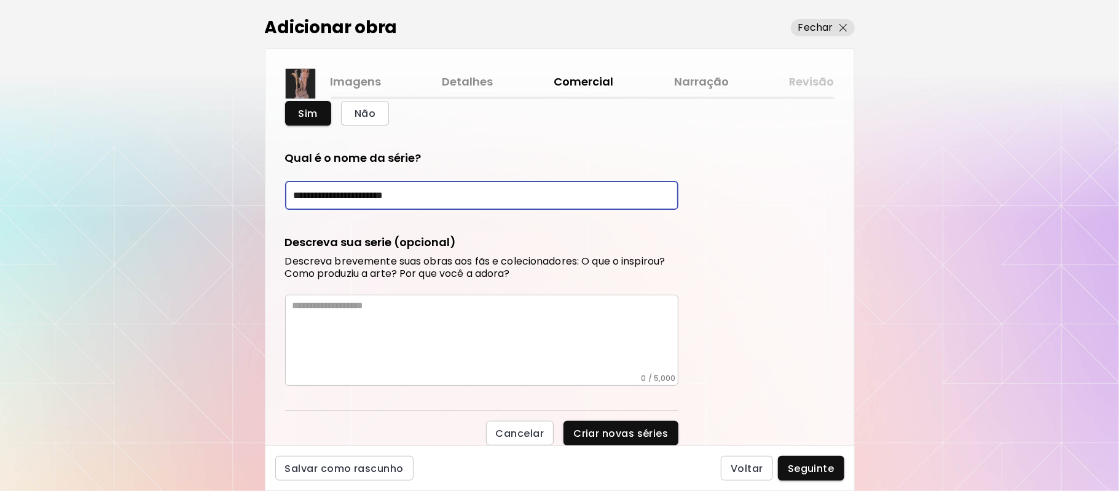
type input "**********"
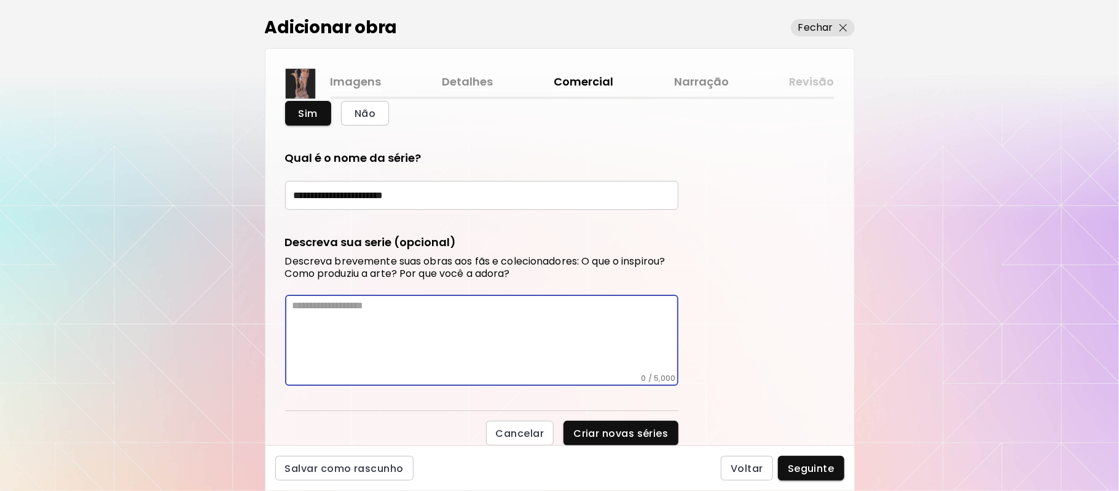
click at [425, 328] on textarea at bounding box center [486, 336] width 386 height 74
paste textarea "**********"
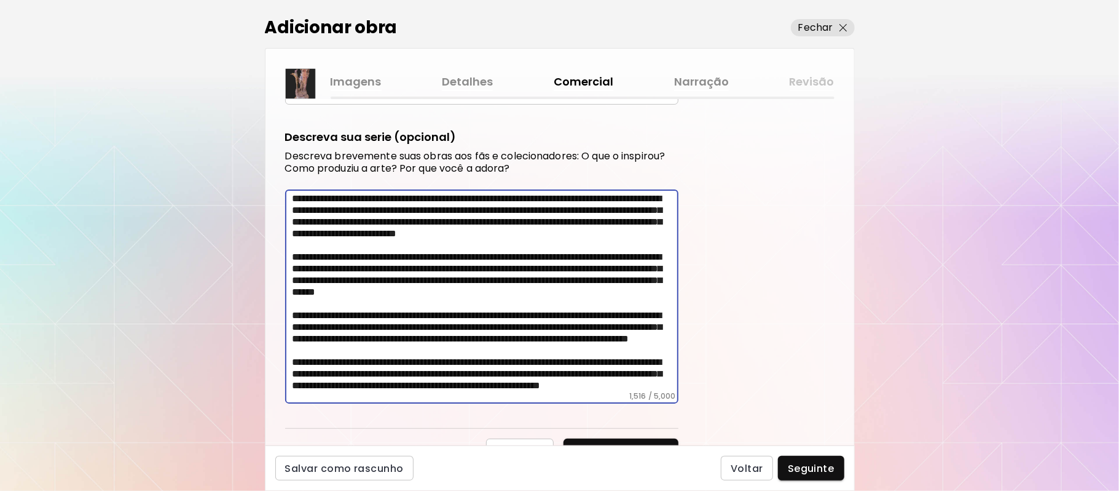
scroll to position [566, 0]
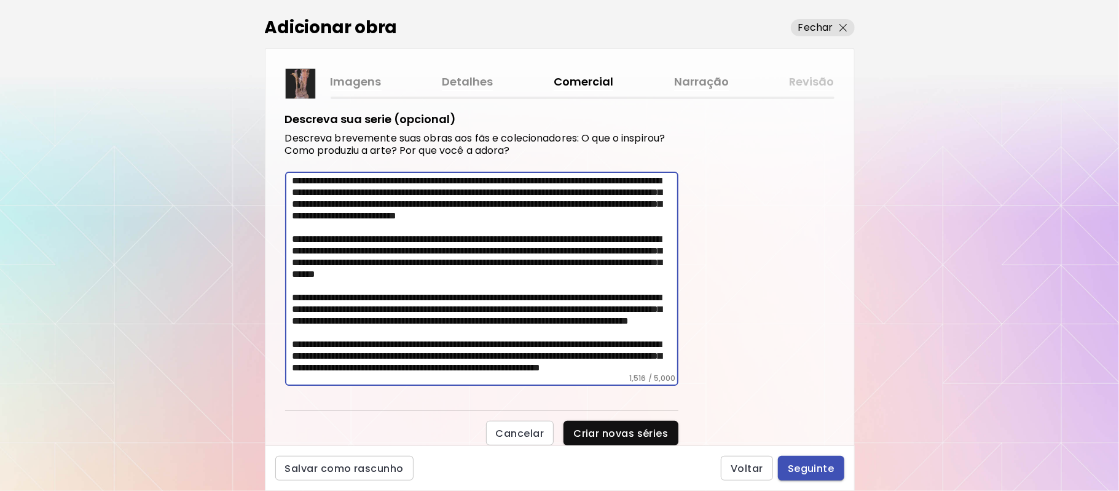
type textarea "**********"
click at [810, 468] on span "Seguinte" at bounding box center [811, 468] width 47 height 13
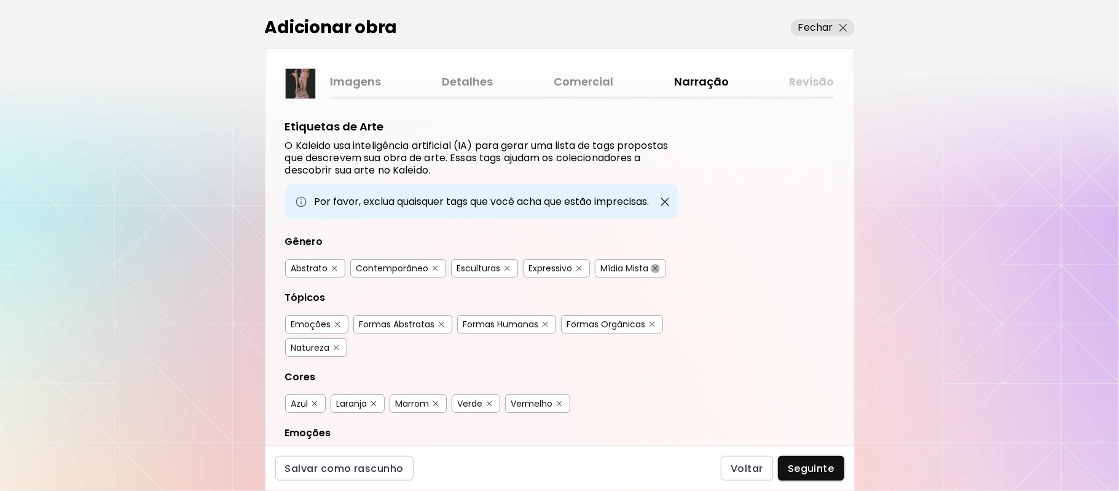
click at [655, 266] on img "button" at bounding box center [656, 269] width 6 height 6
click at [543, 323] on button "button" at bounding box center [545, 324] width 9 height 9
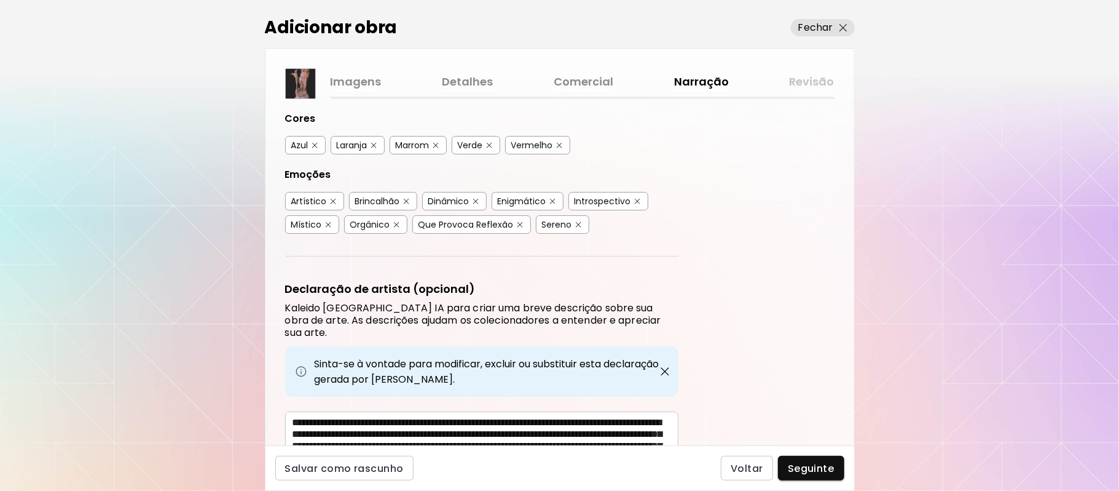
scroll to position [291, 0]
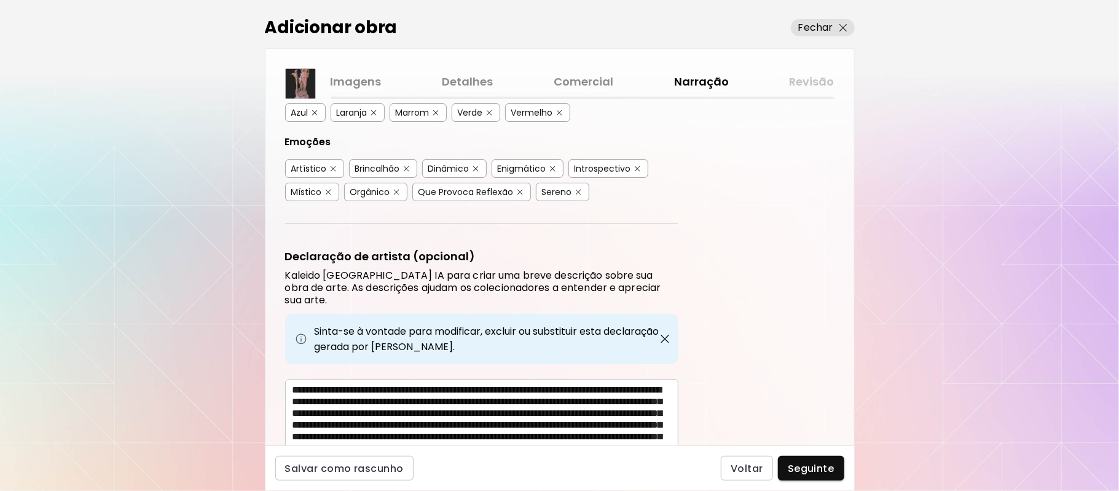
click at [406, 166] on img "button" at bounding box center [407, 169] width 6 height 6
click at [326, 191] on img "button" at bounding box center [329, 192] width 6 height 6
click at [817, 462] on span "Seguinte" at bounding box center [811, 468] width 47 height 13
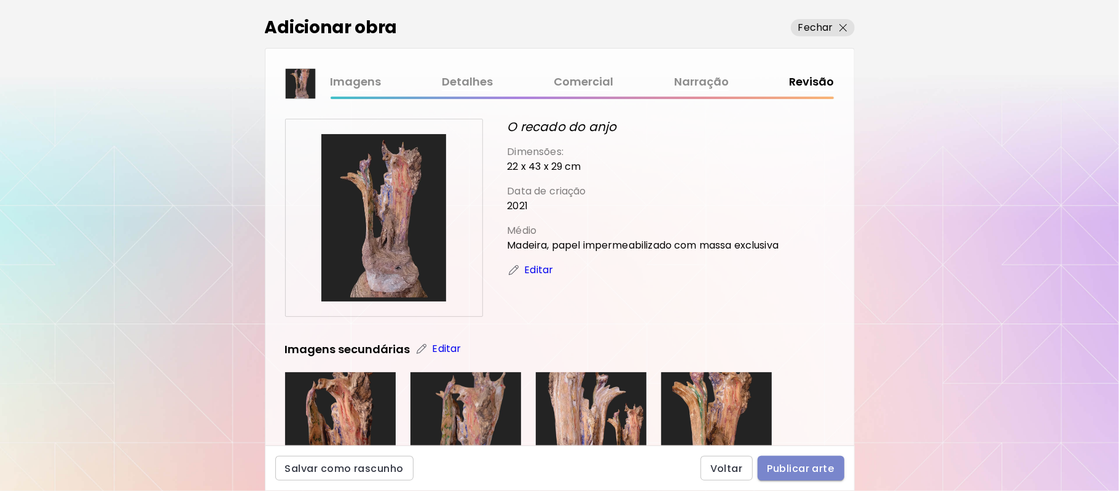
click at [787, 466] on span "Publicar arte" at bounding box center [801, 468] width 67 height 13
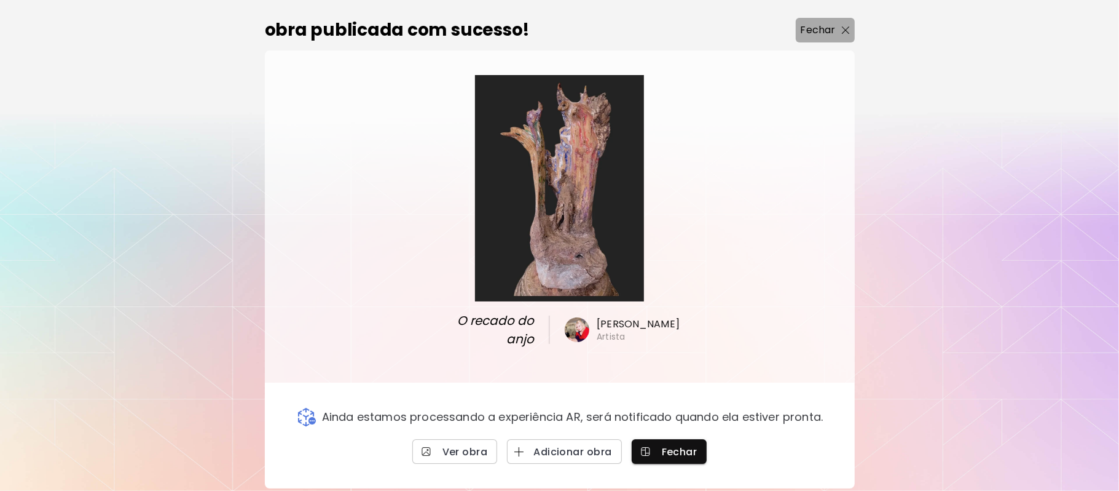
click at [820, 33] on p "Fechar" at bounding box center [818, 30] width 35 height 15
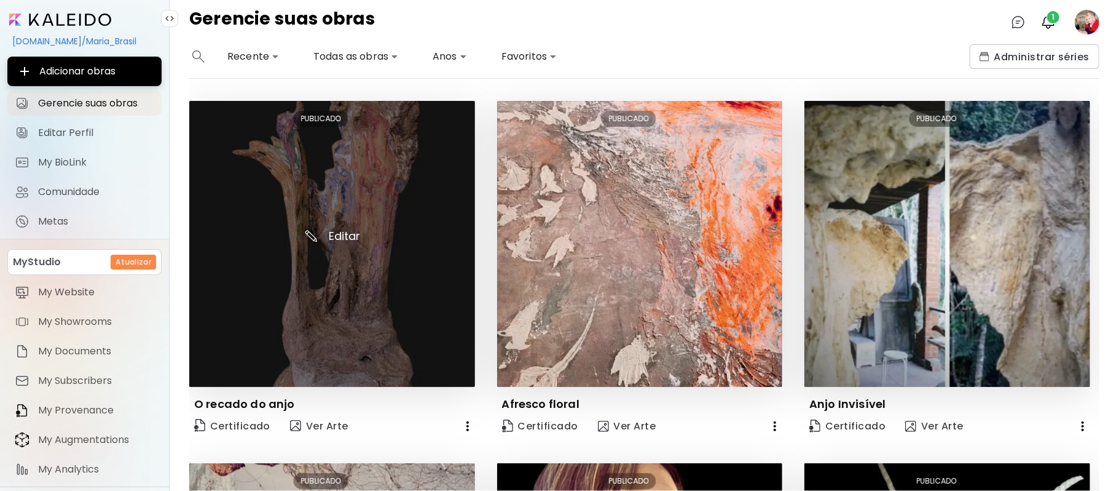
click at [380, 264] on img at bounding box center [332, 244] width 286 height 286
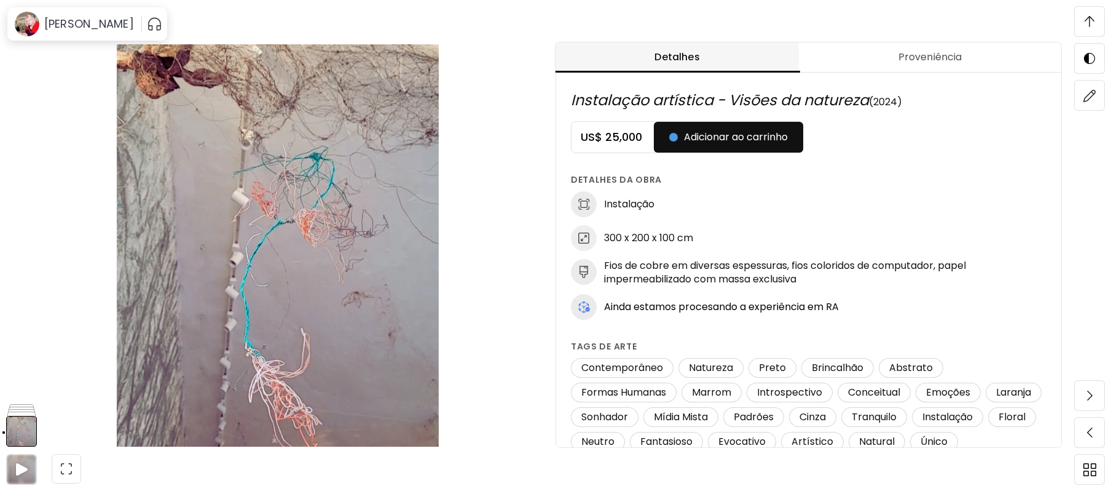
scroll to position [451, 0]
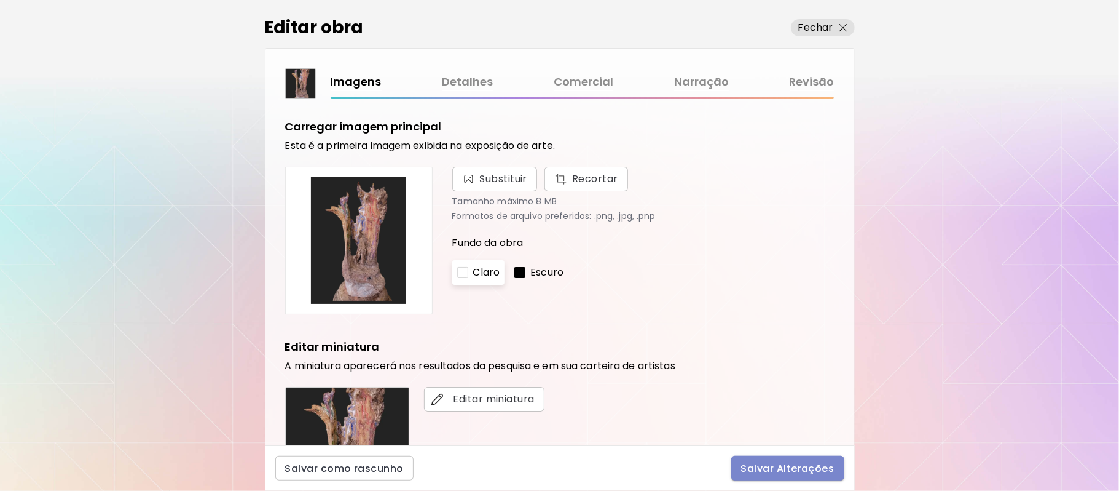
click at [808, 465] on span "Salvar Alterações" at bounding box center [787, 468] width 93 height 13
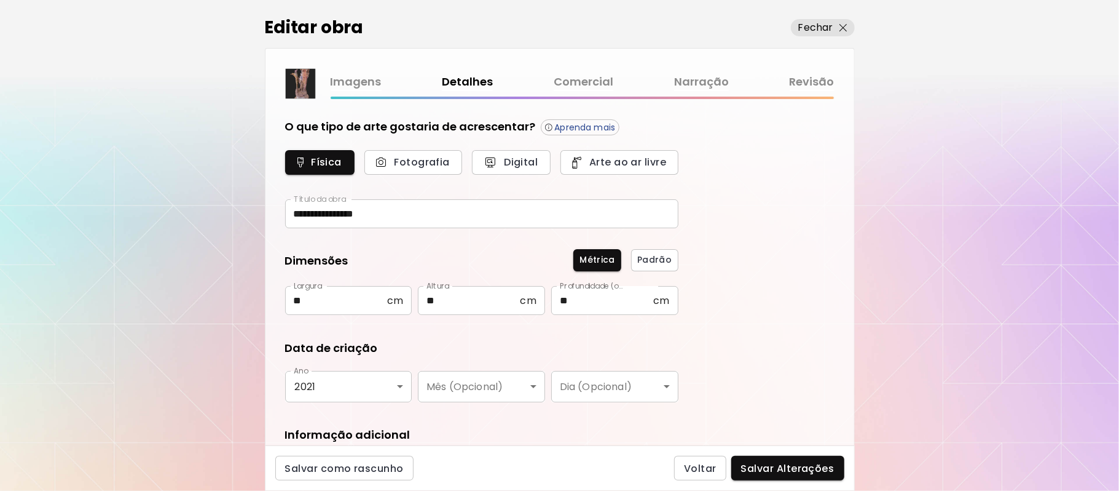
type input "*********"
click at [786, 471] on span "Salvar Alterações" at bounding box center [787, 468] width 93 height 13
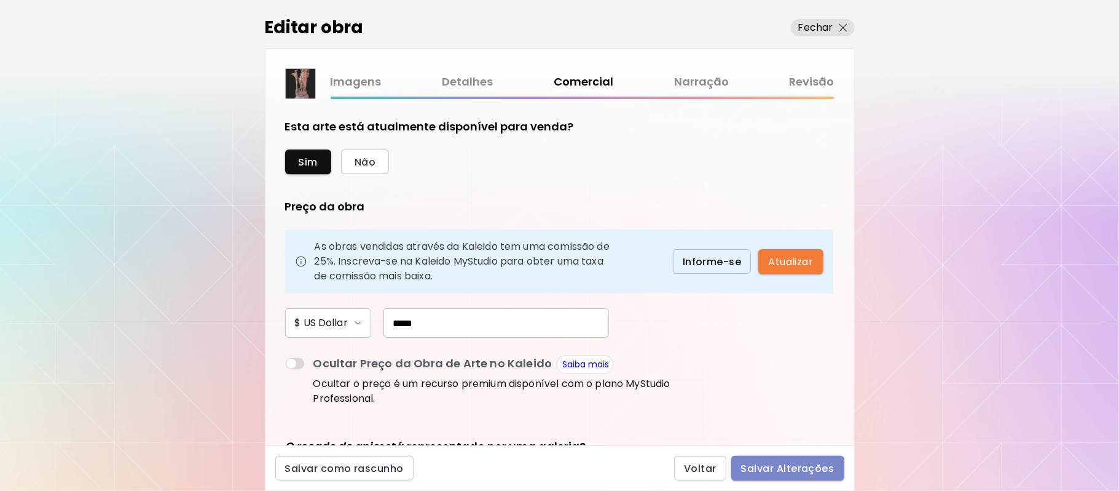
click at [786, 471] on span "Salvar Alterações" at bounding box center [787, 468] width 93 height 13
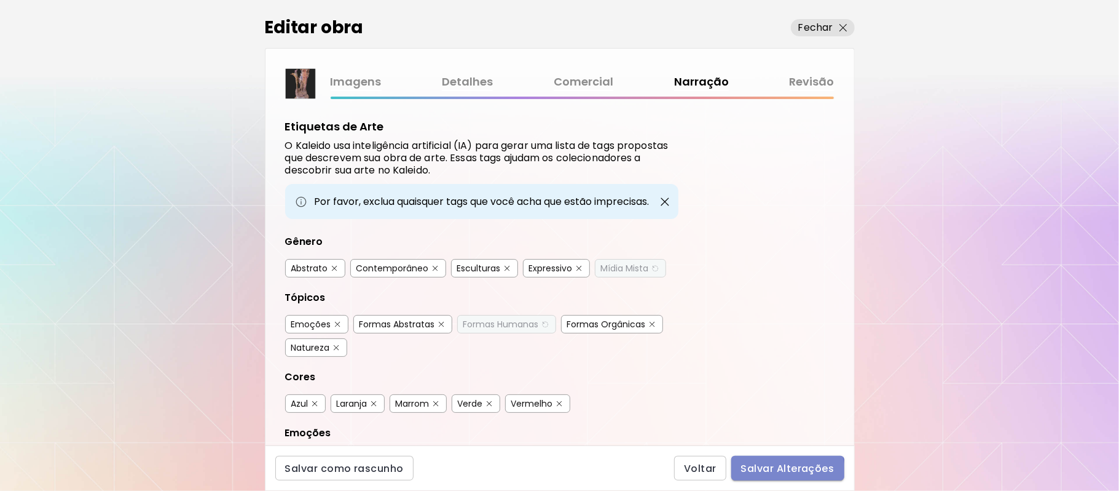
click at [786, 471] on span "Salvar Alterações" at bounding box center [787, 468] width 93 height 13
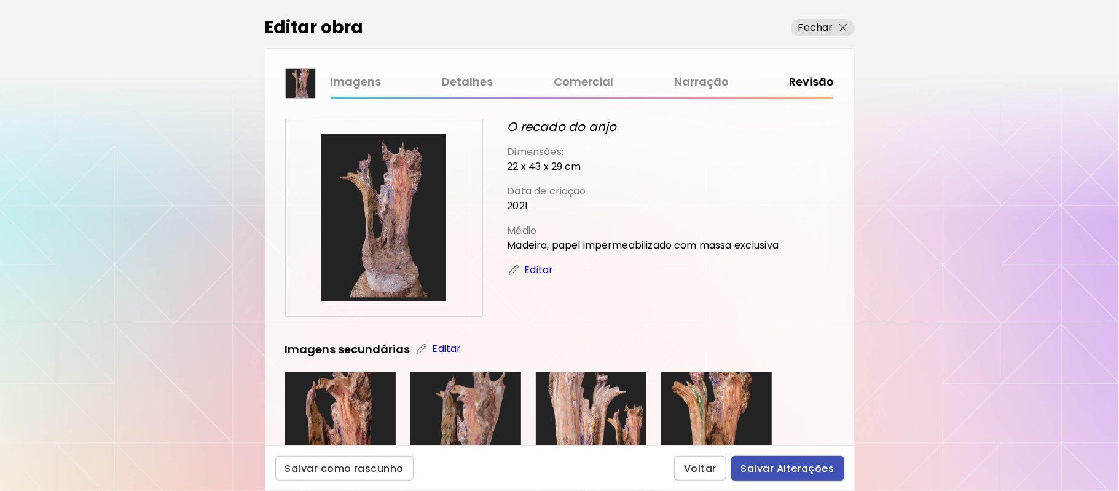
click at [786, 471] on span "Salvar Alterações" at bounding box center [787, 468] width 93 height 13
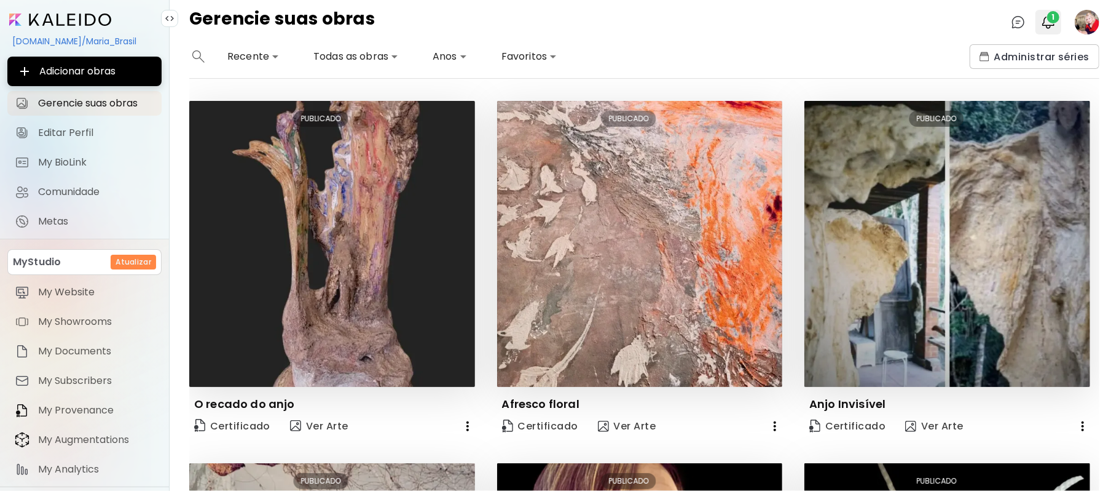
click at [1050, 18] on span "1" at bounding box center [1054, 17] width 12 height 12
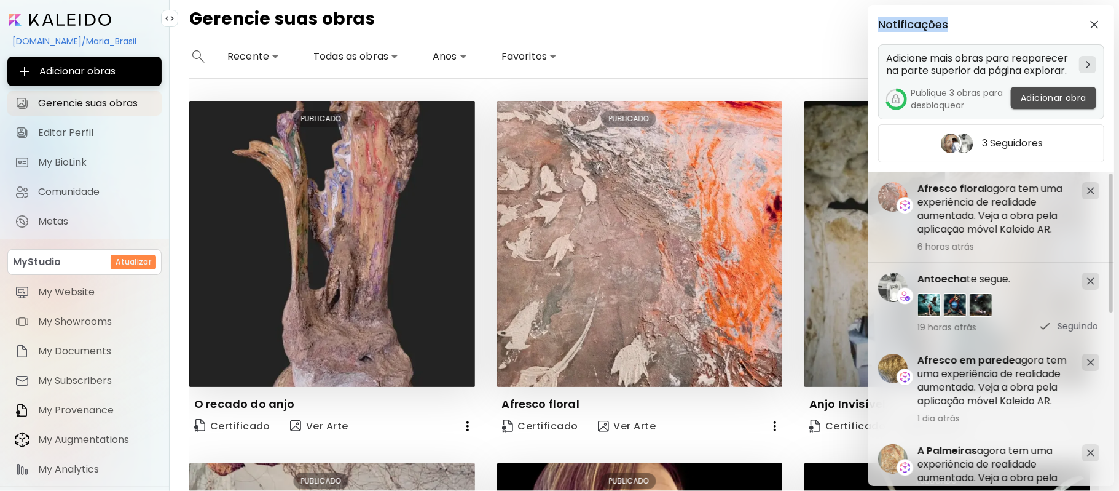
click at [1041, 100] on span "Adicionar obra" at bounding box center [1054, 98] width 66 height 13
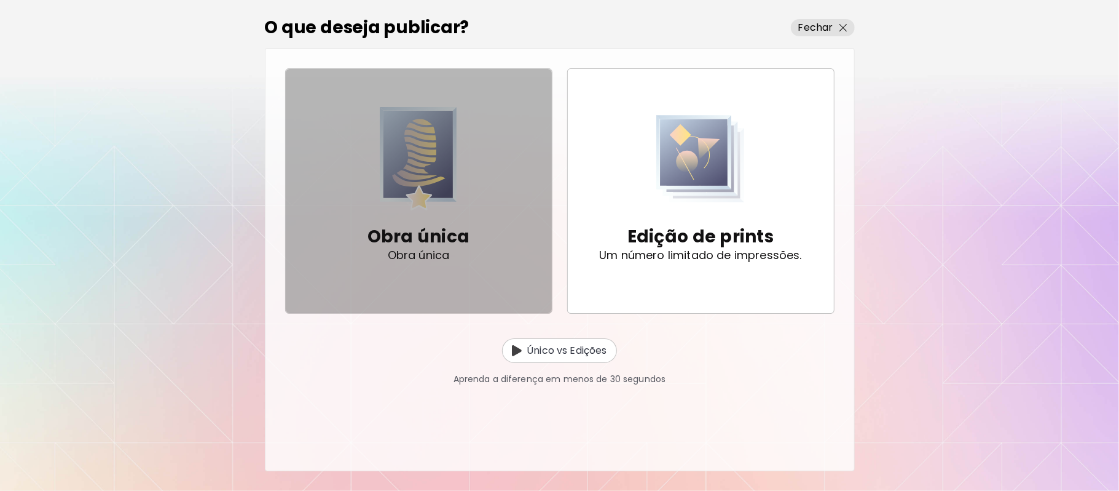
click at [408, 220] on div "Obra única Obra única" at bounding box center [419, 242] width 103 height 65
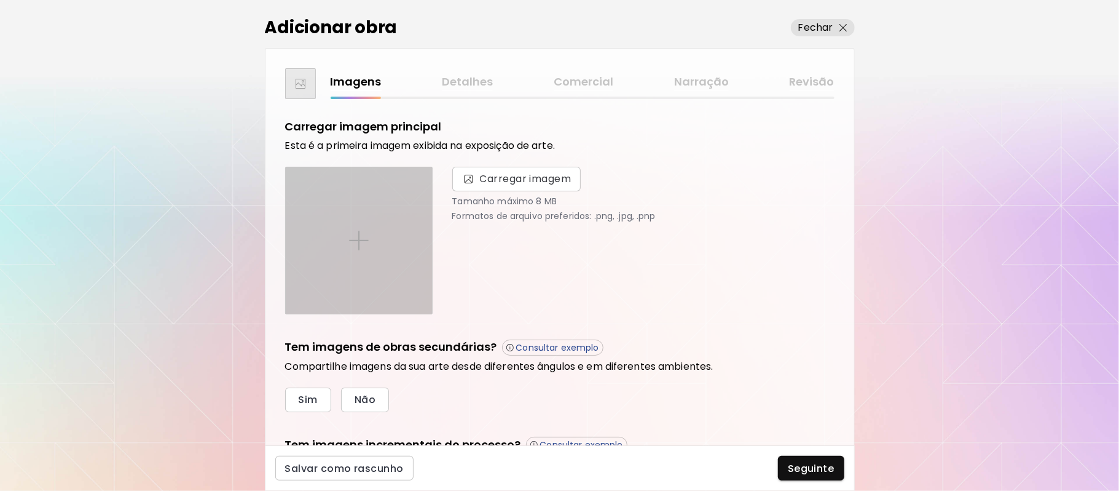
click at [358, 240] on img at bounding box center [359, 241] width 20 height 20
click at [0, 0] on input "file" at bounding box center [0, 0] width 0 height 0
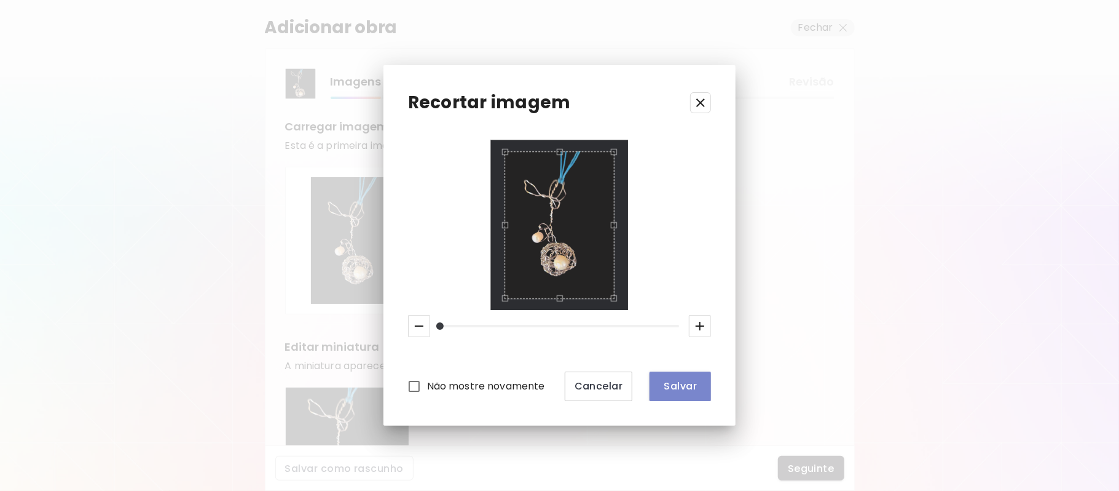
click at [677, 389] on span "Salvar" at bounding box center [681, 385] width 42 height 13
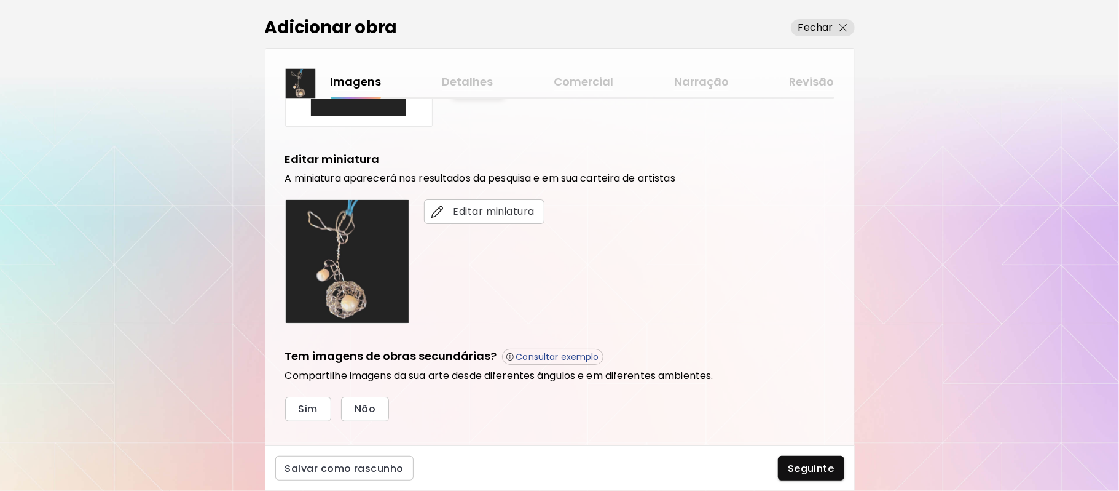
scroll to position [250, 0]
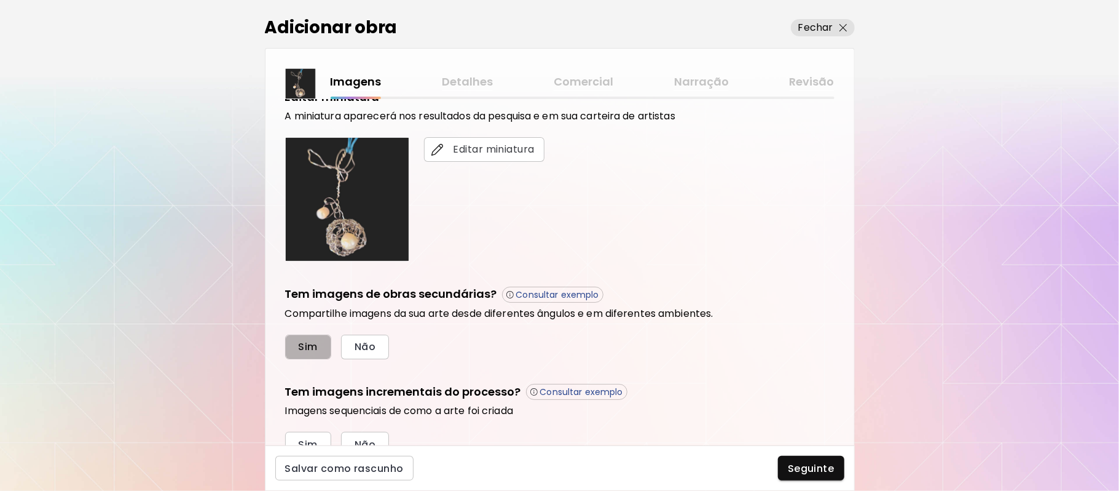
click at [308, 337] on button "Sim" at bounding box center [308, 346] width 46 height 25
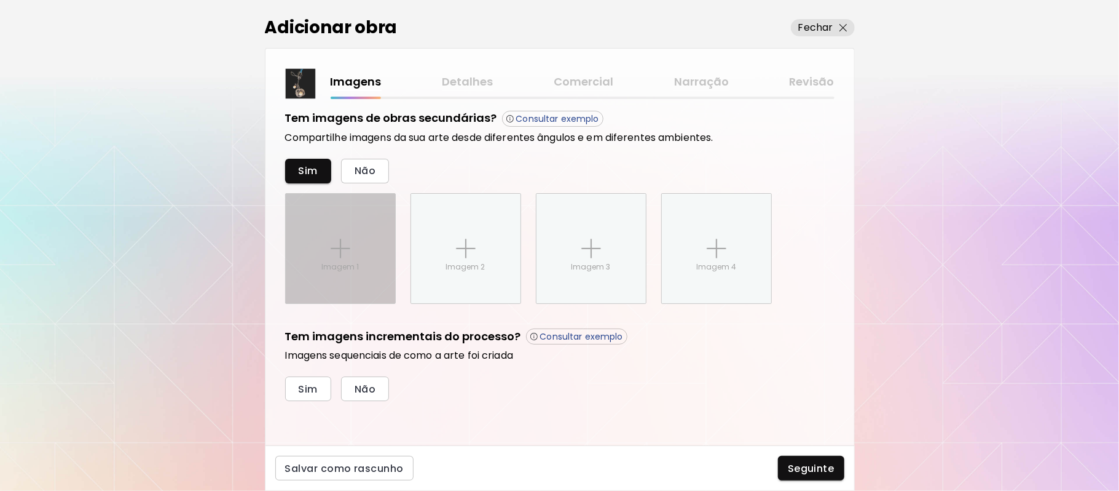
click at [350, 252] on img at bounding box center [341, 249] width 20 height 20
click at [0, 0] on input "Imagem 1" at bounding box center [0, 0] width 0 height 0
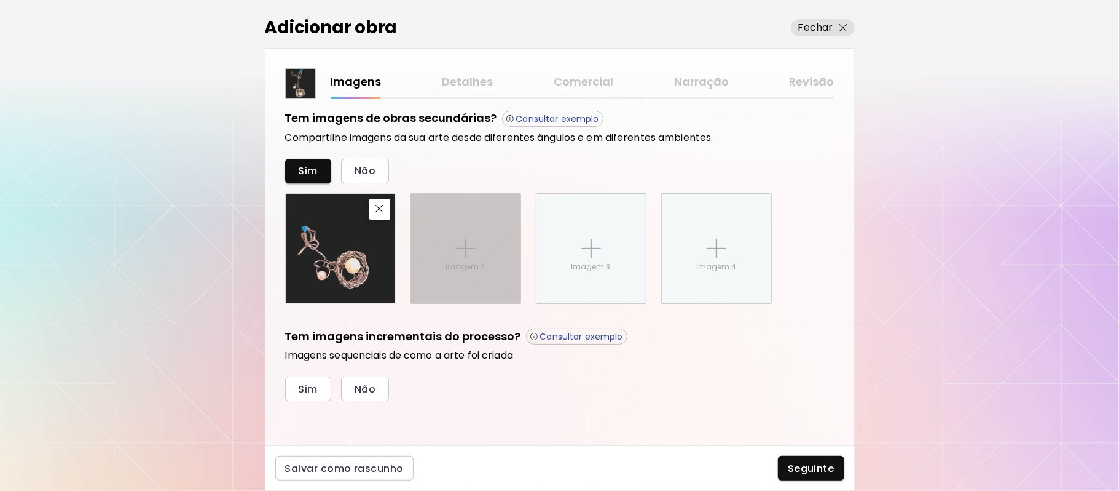
click at [457, 256] on img at bounding box center [466, 249] width 20 height 20
click at [0, 0] on input "Imagem 2" at bounding box center [0, 0] width 0 height 0
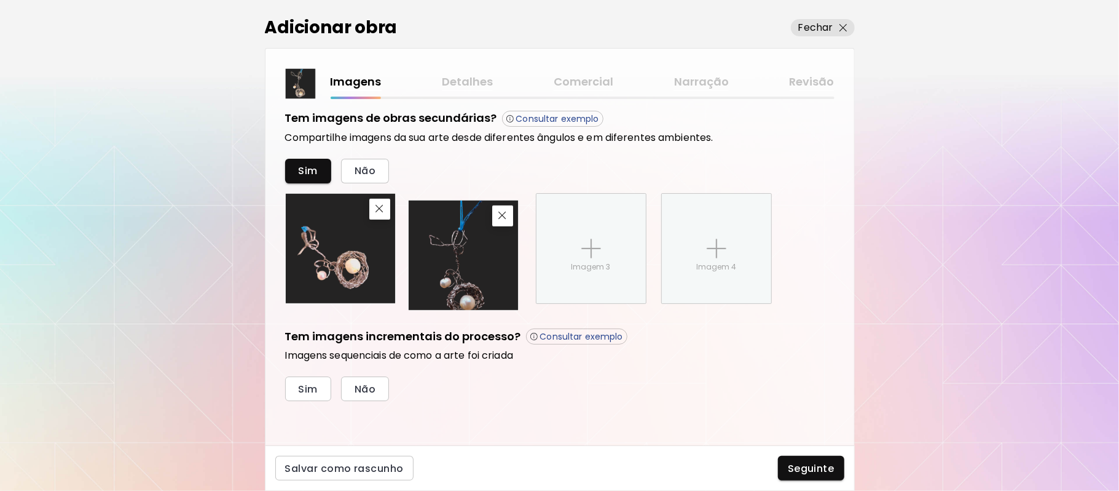
drag, startPoint x: 475, startPoint y: 286, endPoint x: 472, endPoint y: 293, distance: 7.2
click at [472, 293] on img at bounding box center [463, 254] width 109 height 109
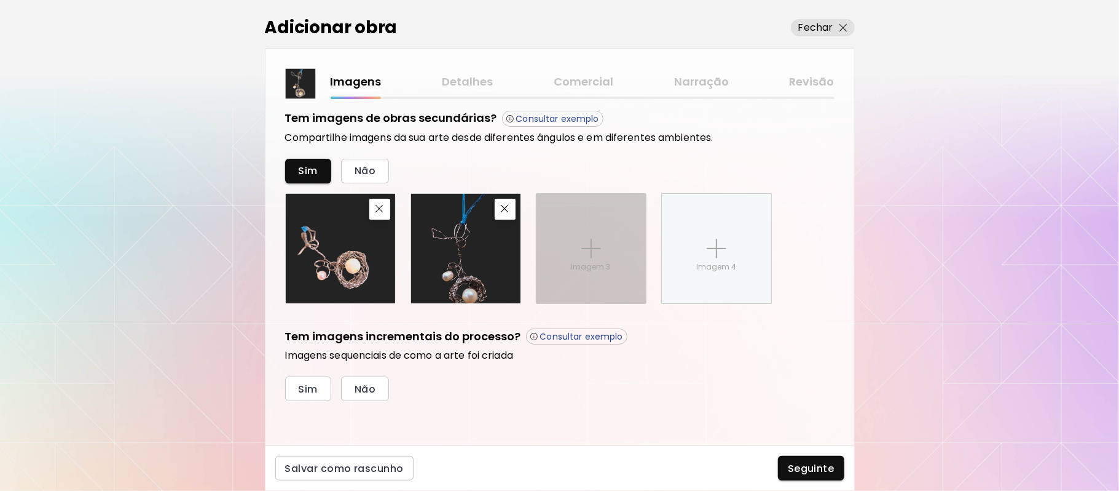
click at [600, 246] on img at bounding box center [592, 249] width 20 height 20
click at [0, 0] on input "Imagem 3" at bounding box center [0, 0] width 0 height 0
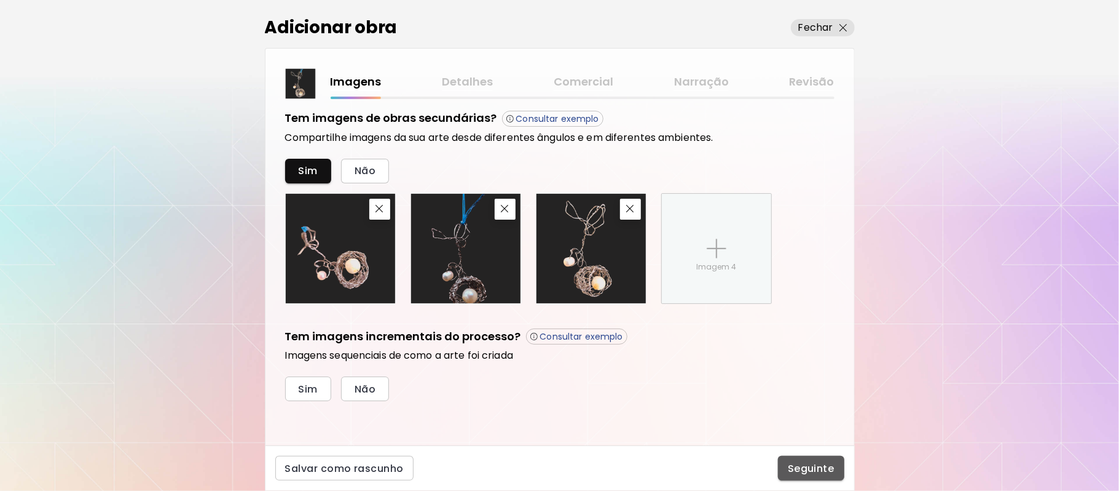
click at [813, 465] on span "Seguinte" at bounding box center [811, 468] width 47 height 13
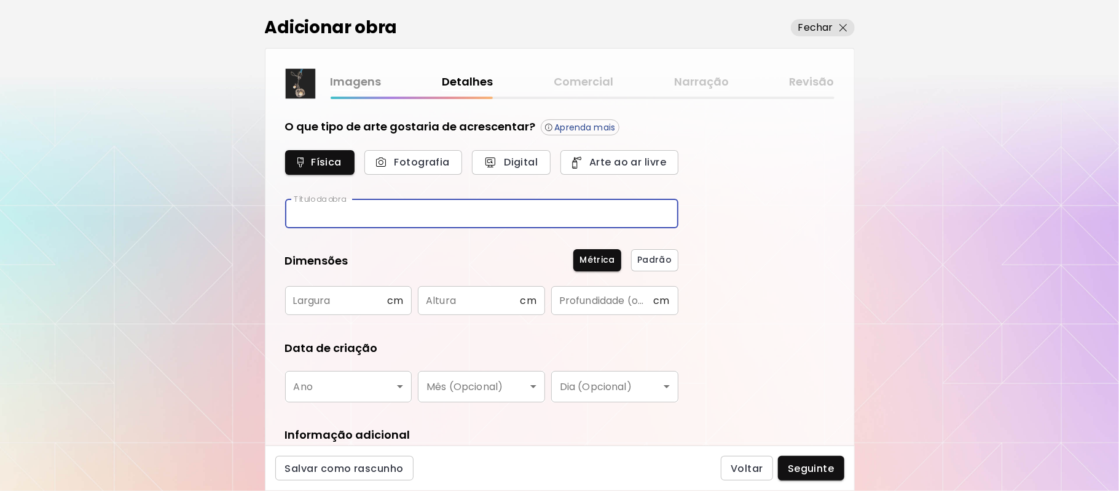
click at [343, 209] on input "text" at bounding box center [481, 213] width 393 height 29
type input "**********"
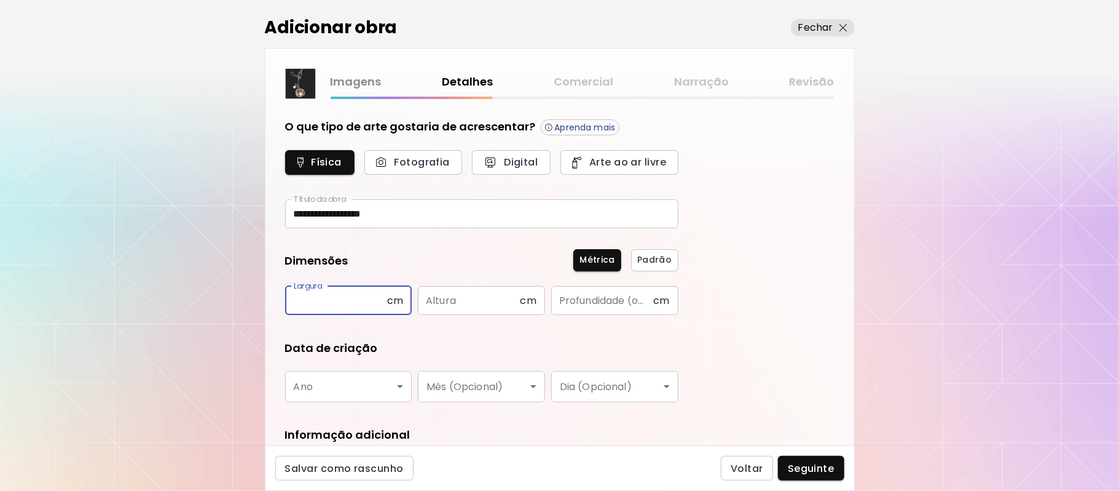
click at [357, 302] on input "text" at bounding box center [336, 300] width 102 height 29
type input "*"
click at [452, 300] on input "text" at bounding box center [469, 300] width 102 height 29
type input "*"
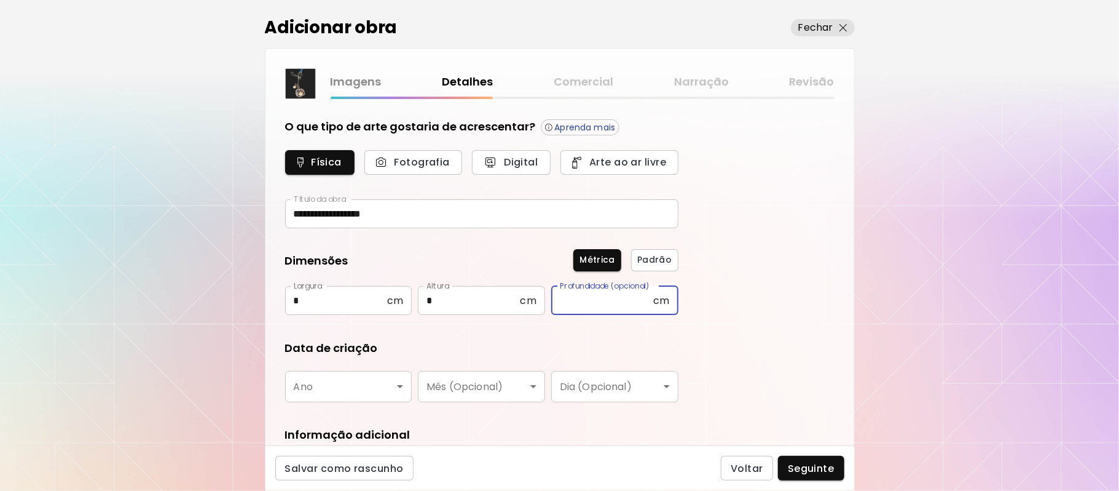
click at [581, 299] on input "text" at bounding box center [602, 300] width 102 height 29
type input "*"
click at [392, 384] on body "**********" at bounding box center [559, 245] width 1119 height 491
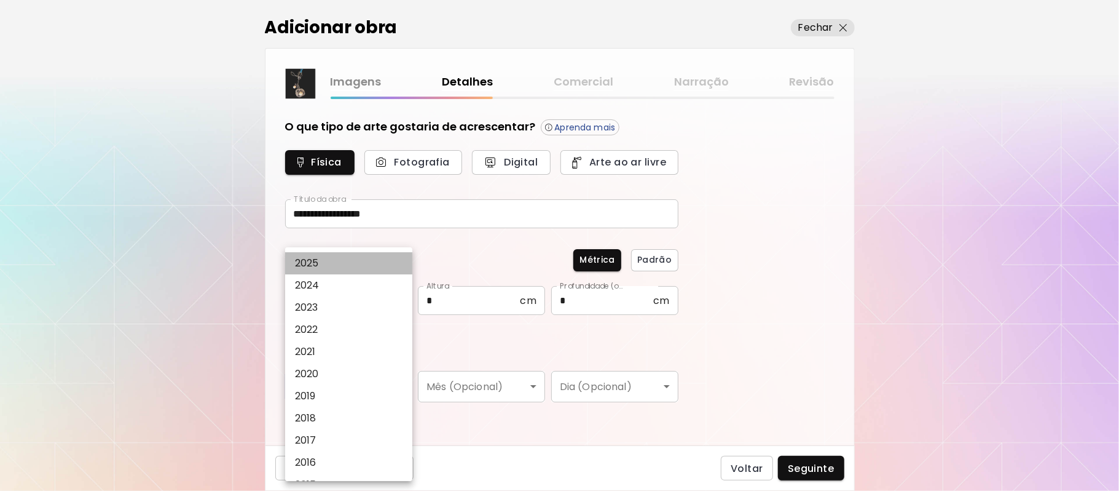
click at [338, 261] on li "2025" at bounding box center [352, 263] width 135 height 22
type input "****"
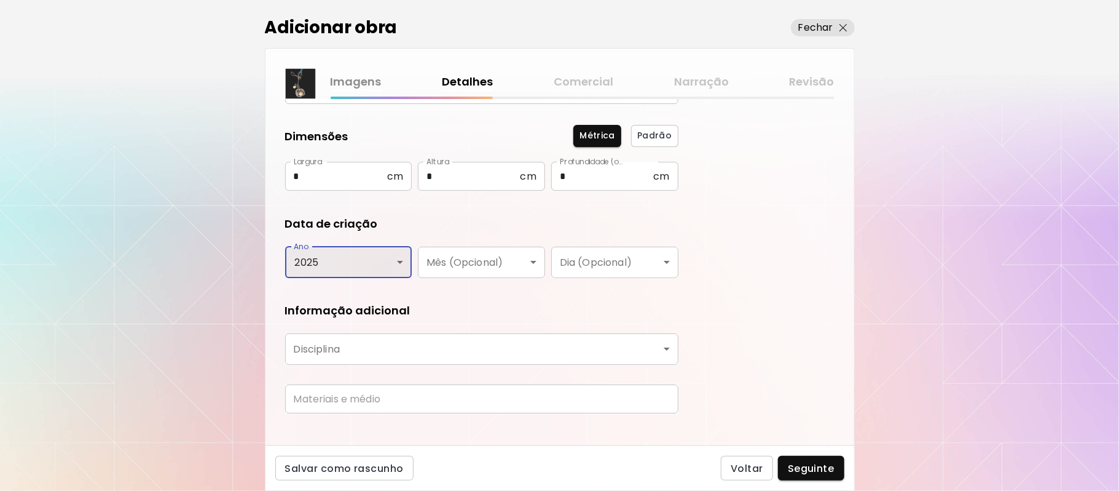
scroll to position [141, 0]
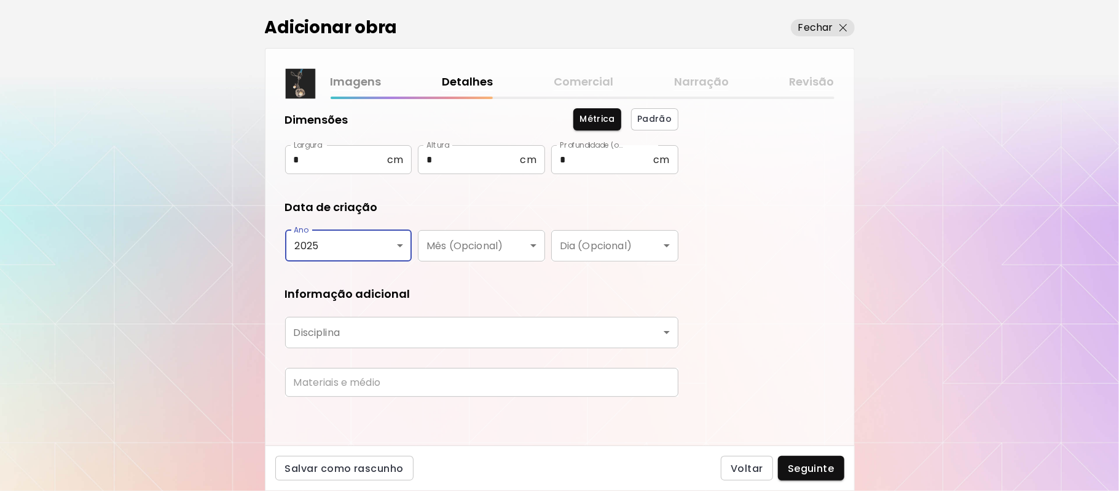
click at [459, 328] on body "**********" at bounding box center [559, 245] width 1119 height 491
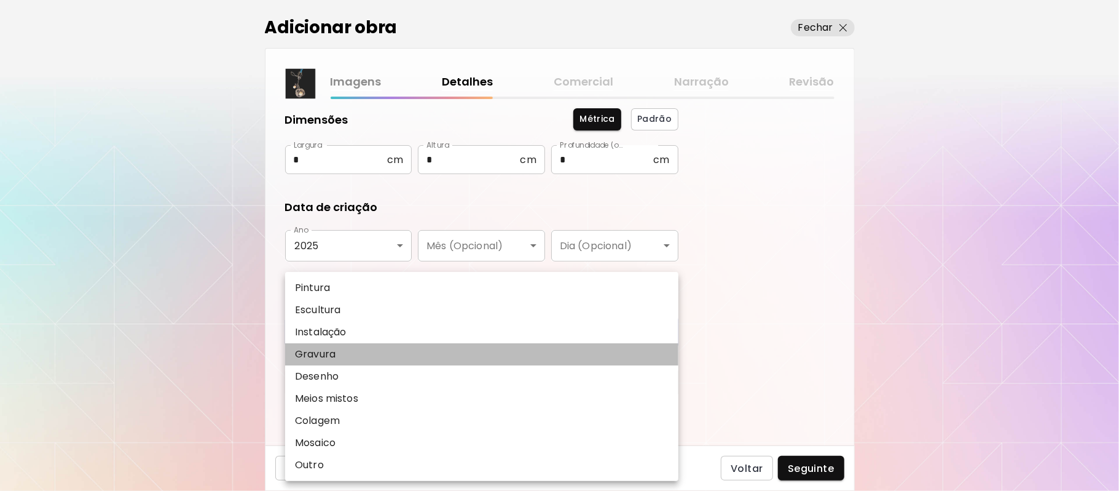
click at [328, 353] on p "Gravura" at bounding box center [315, 354] width 41 height 15
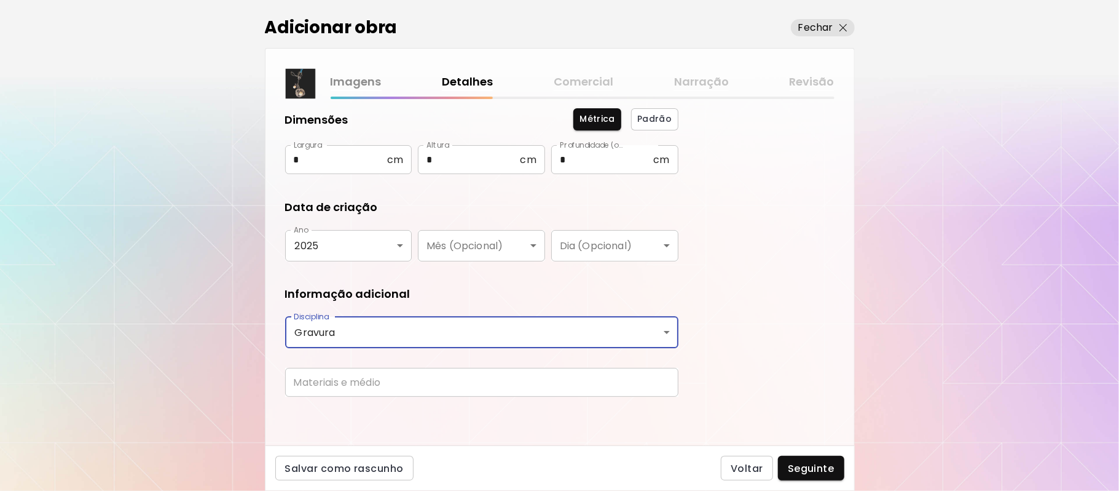
click at [666, 330] on body "**********" at bounding box center [559, 245] width 1119 height 491
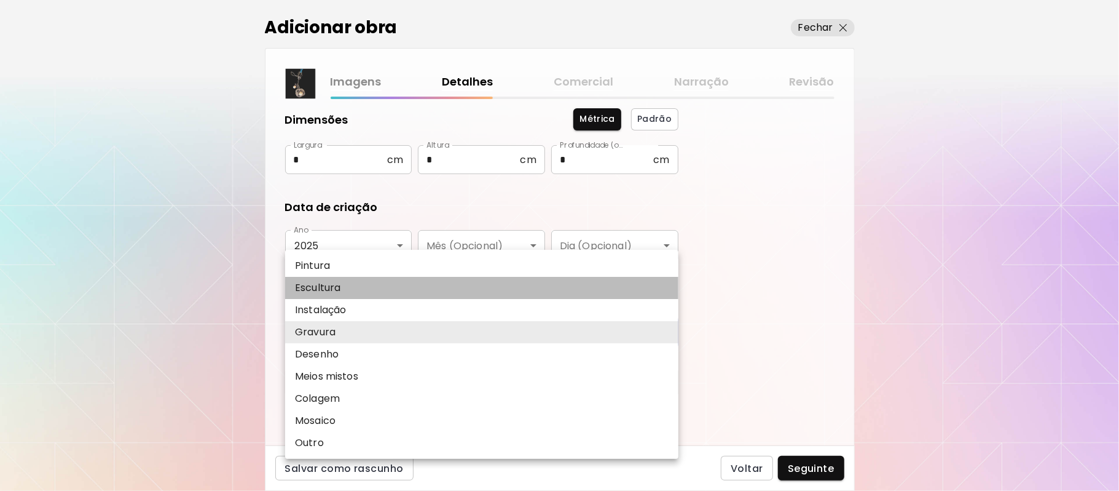
click at [341, 290] on li "Escultura" at bounding box center [481, 288] width 393 height 22
type input "*********"
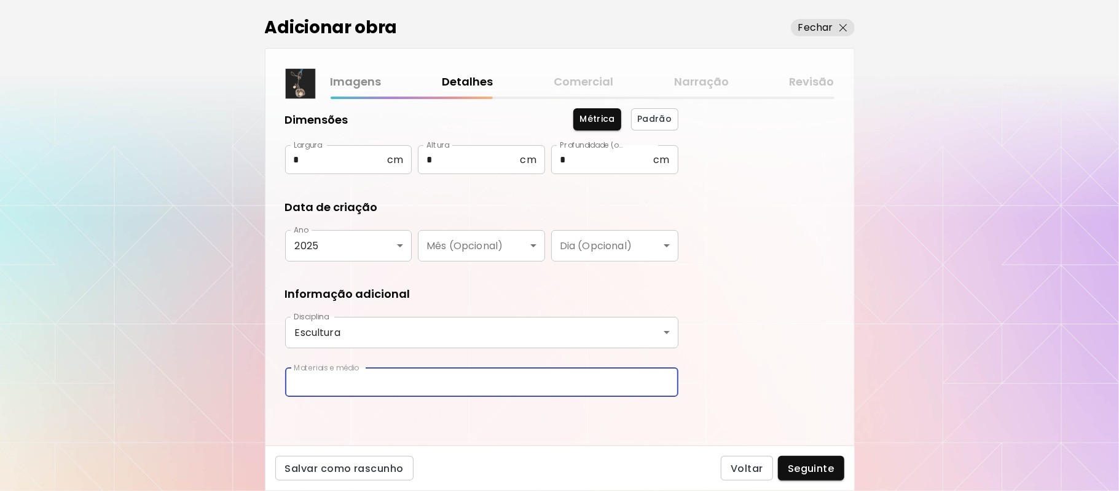
drag, startPoint x: 489, startPoint y: 389, endPoint x: 484, endPoint y: 380, distance: 9.9
click at [489, 387] on input "text" at bounding box center [481, 382] width 393 height 29
type input "**********"
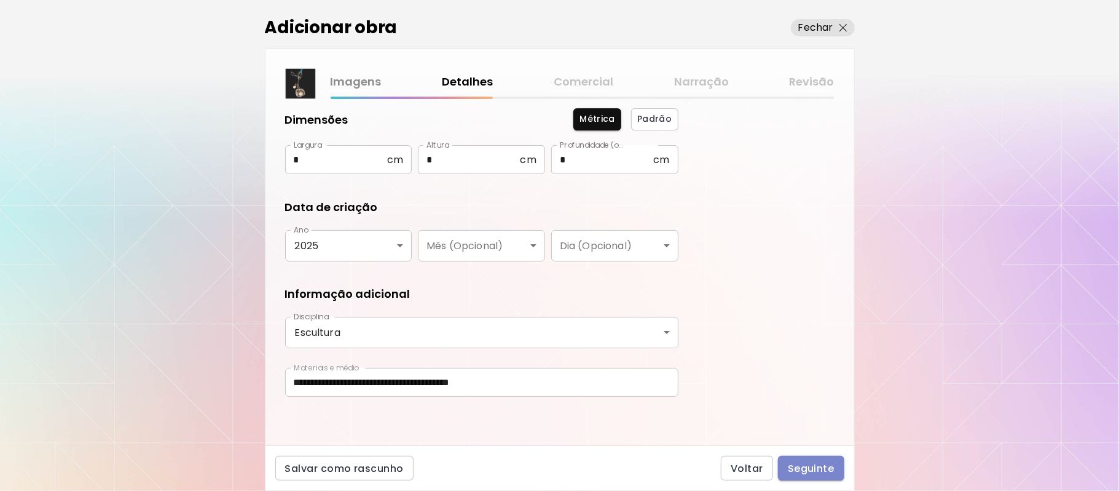
click at [800, 468] on span "Seguinte" at bounding box center [811, 468] width 47 height 13
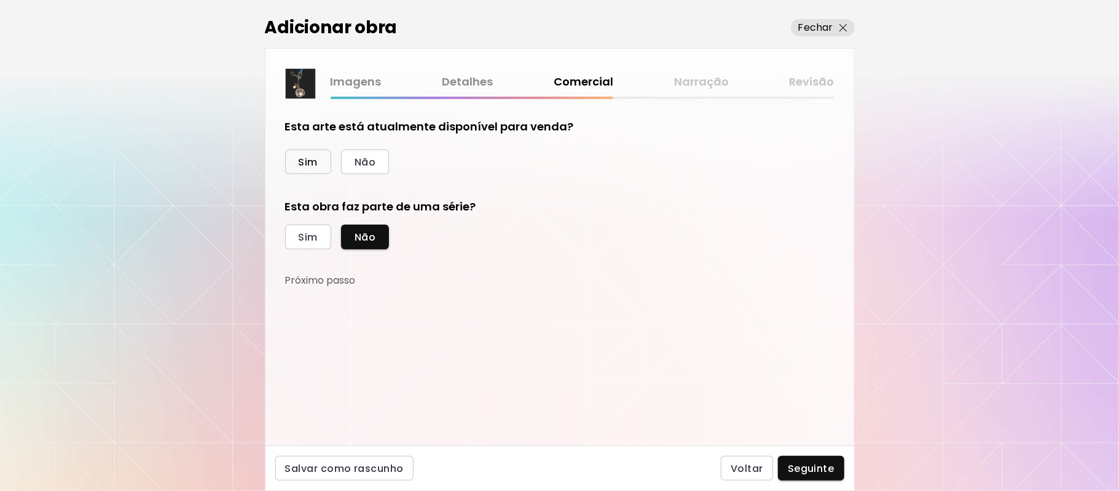
click at [311, 159] on span "Sim" at bounding box center [308, 162] width 19 height 13
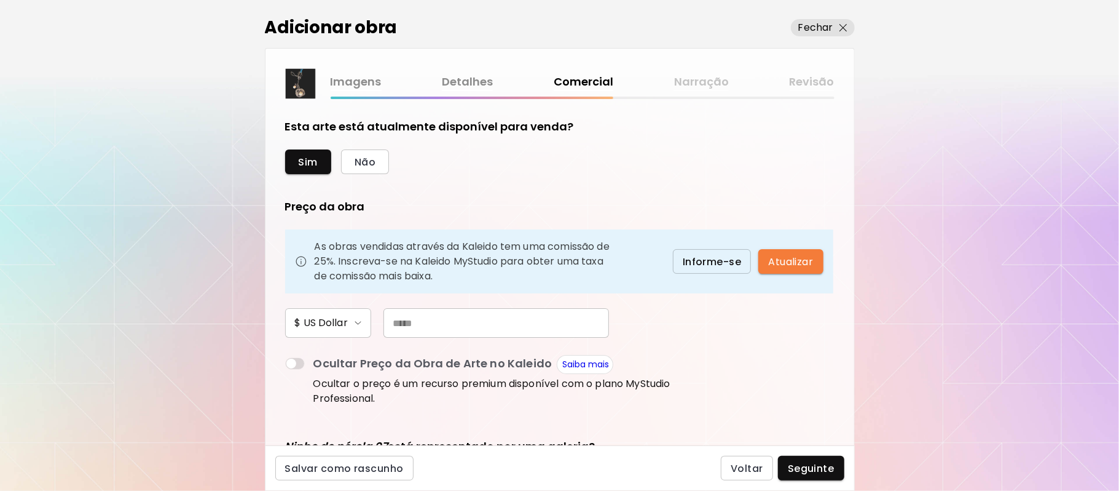
click at [439, 331] on input "text" at bounding box center [497, 323] width 226 height 30
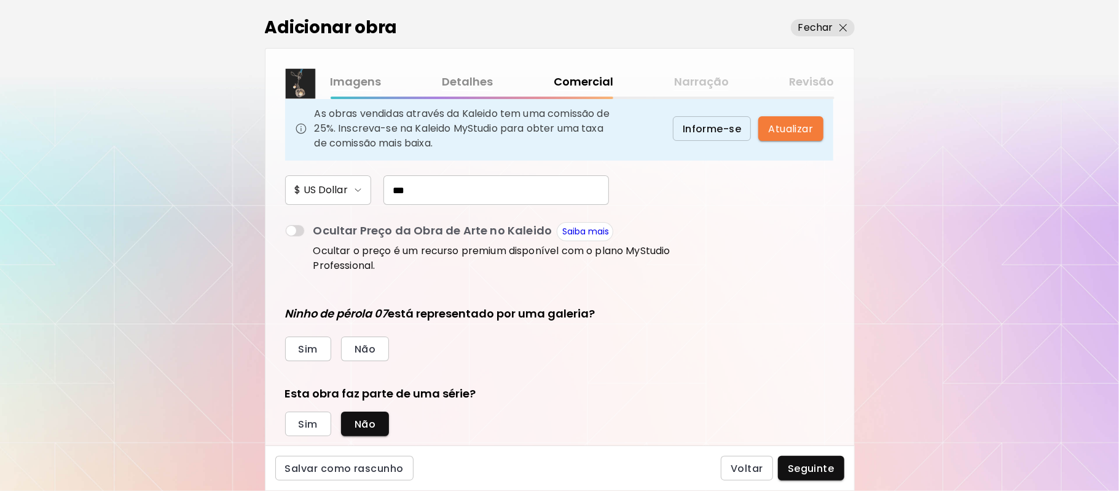
scroll to position [134, 0]
type input "***"
click at [365, 341] on span "Não" at bounding box center [365, 347] width 21 height 13
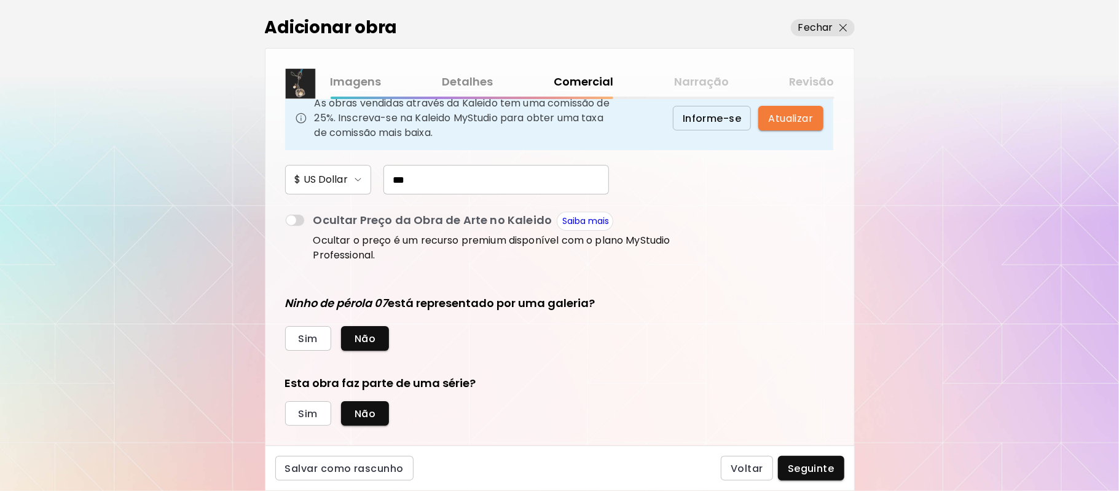
scroll to position [162, 0]
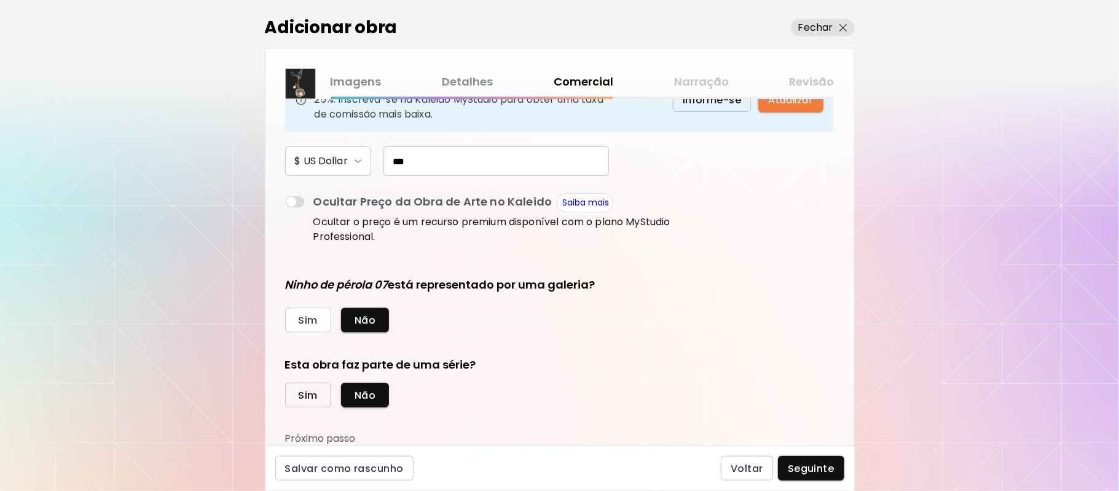
click at [306, 394] on span "Sim" at bounding box center [308, 395] width 19 height 13
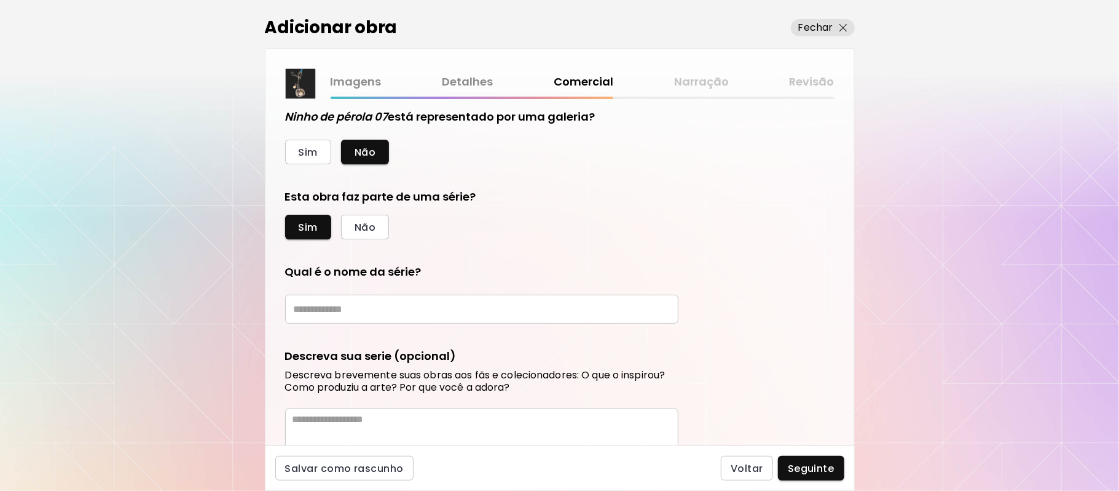
scroll to position [347, 0]
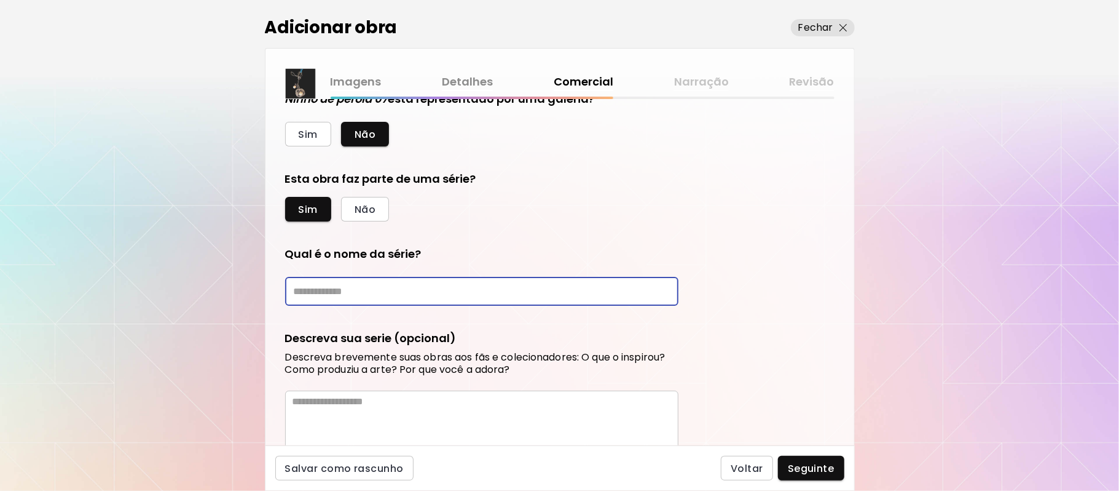
click at [540, 286] on input "text" at bounding box center [481, 291] width 393 height 29
type input "**********"
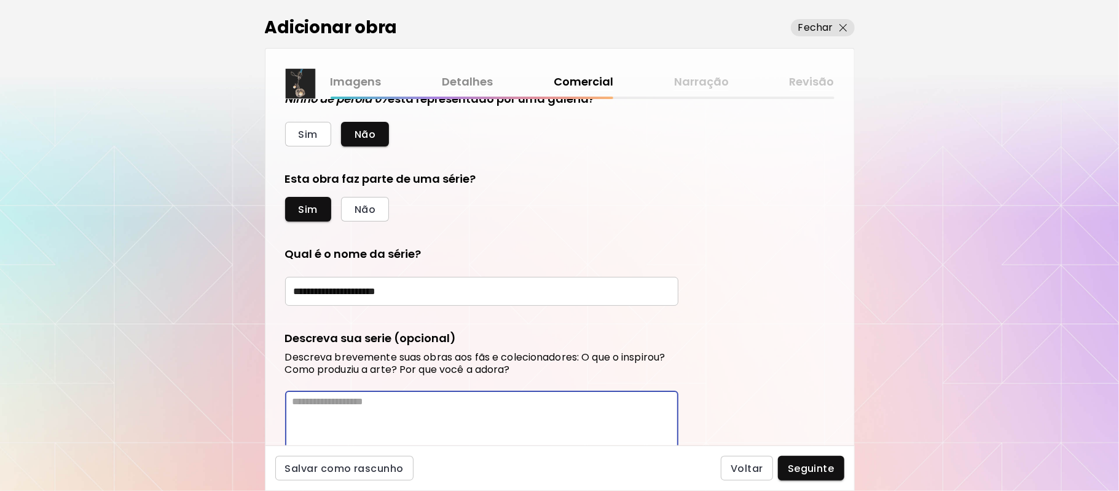
click at [355, 416] on textarea at bounding box center [486, 432] width 386 height 74
paste textarea "**********"
type textarea "**********"
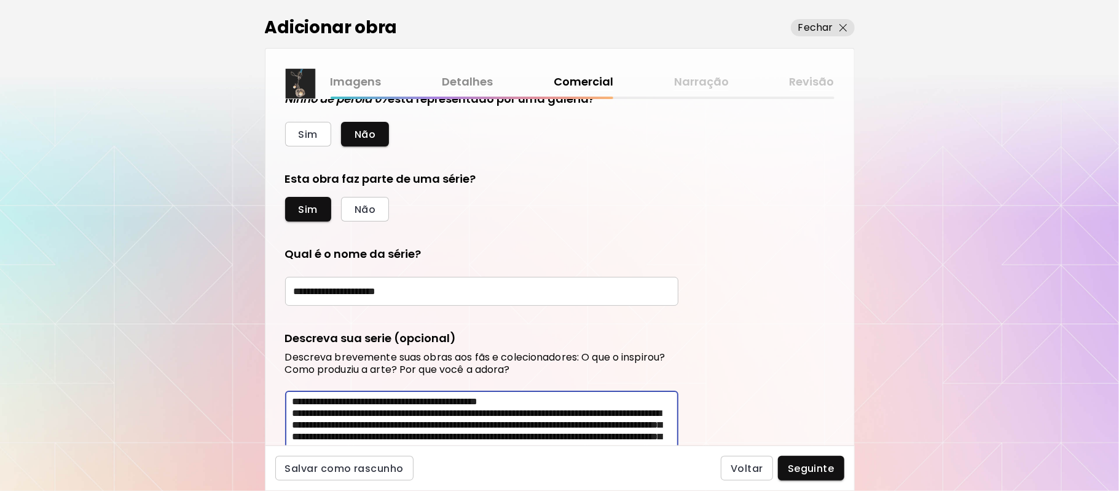
click at [377, 330] on div "Descreva sua serie (opcional) Descreva brevemente suas obras aos fãs e colecion…" at bounding box center [481, 405] width 393 height 151
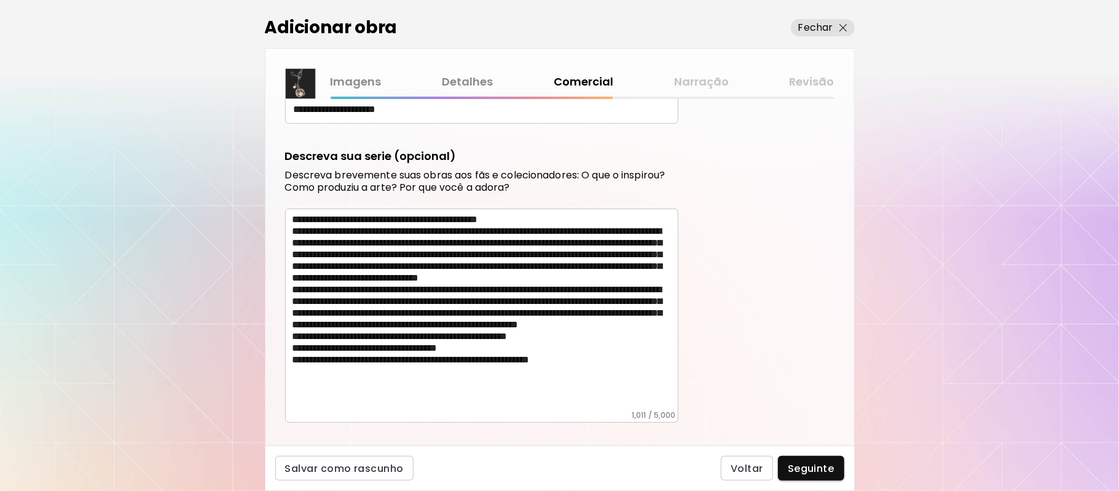
scroll to position [566, 0]
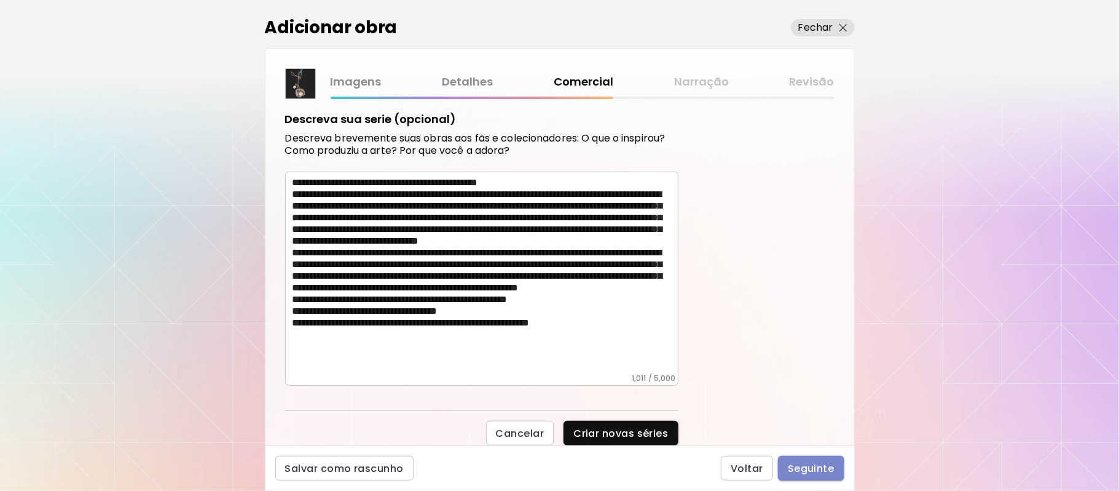
click at [804, 473] on span "Seguinte" at bounding box center [811, 468] width 47 height 13
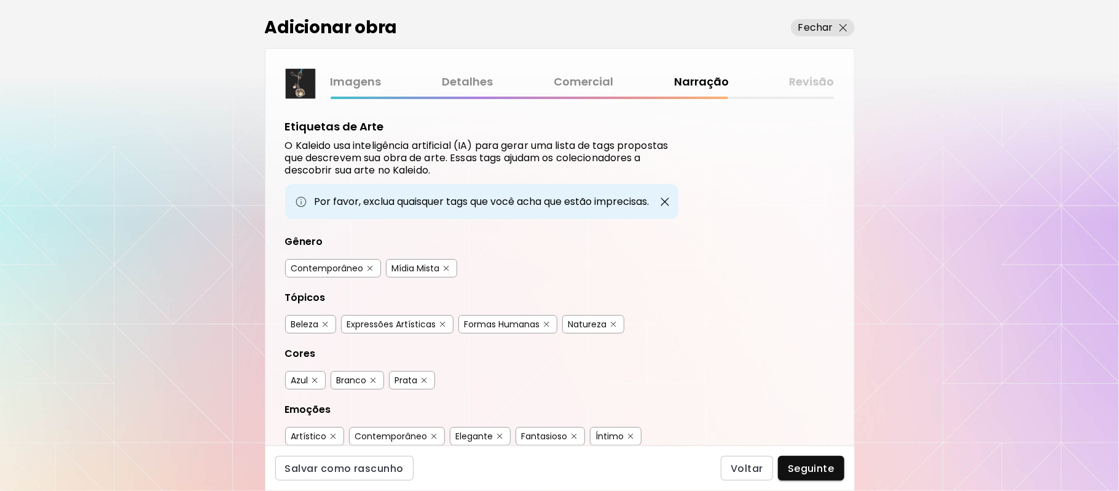
click at [446, 266] on img "button" at bounding box center [447, 269] width 6 height 6
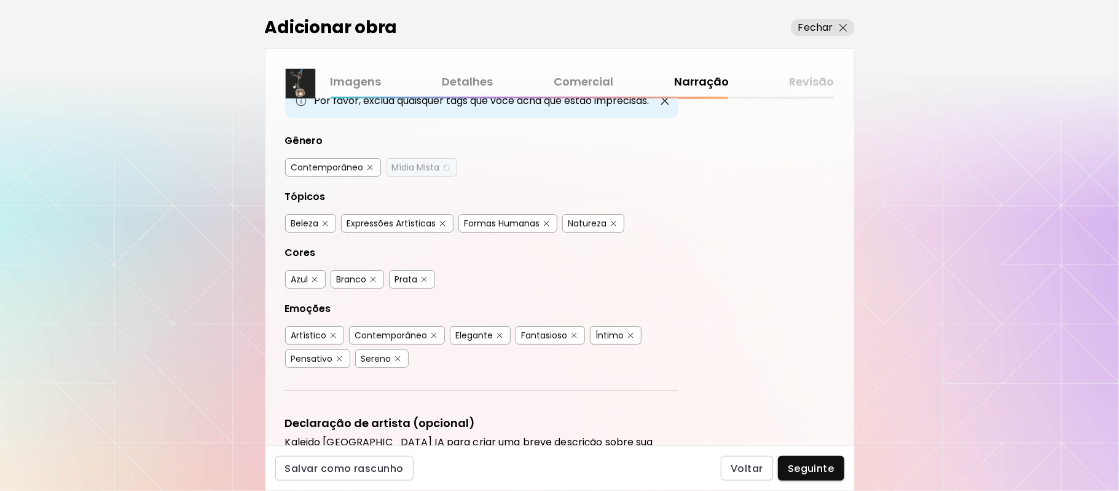
scroll to position [132, 0]
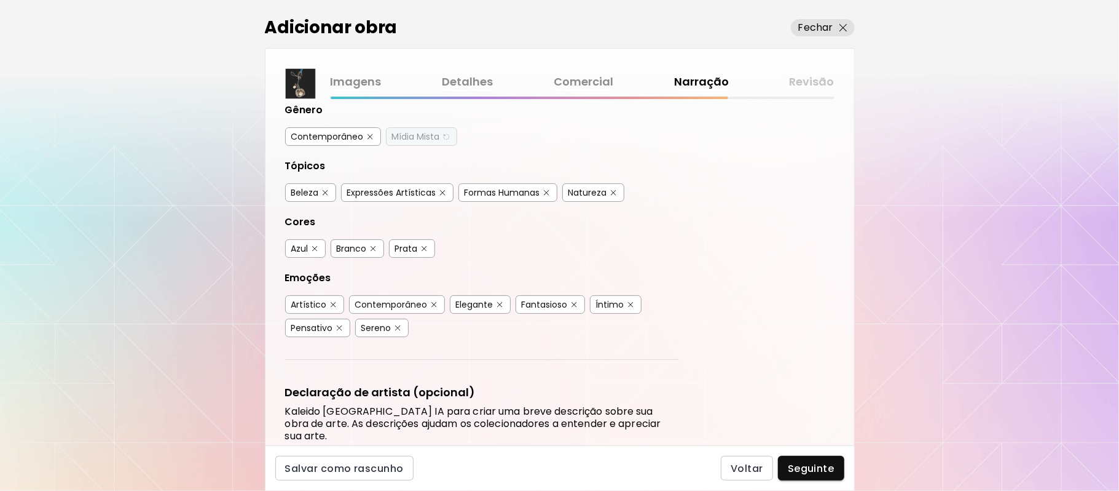
click at [544, 188] on button "button" at bounding box center [546, 192] width 9 height 9
click at [546, 190] on img "button" at bounding box center [547, 193] width 6 height 6
click at [313, 248] on img "button" at bounding box center [315, 249] width 6 height 6
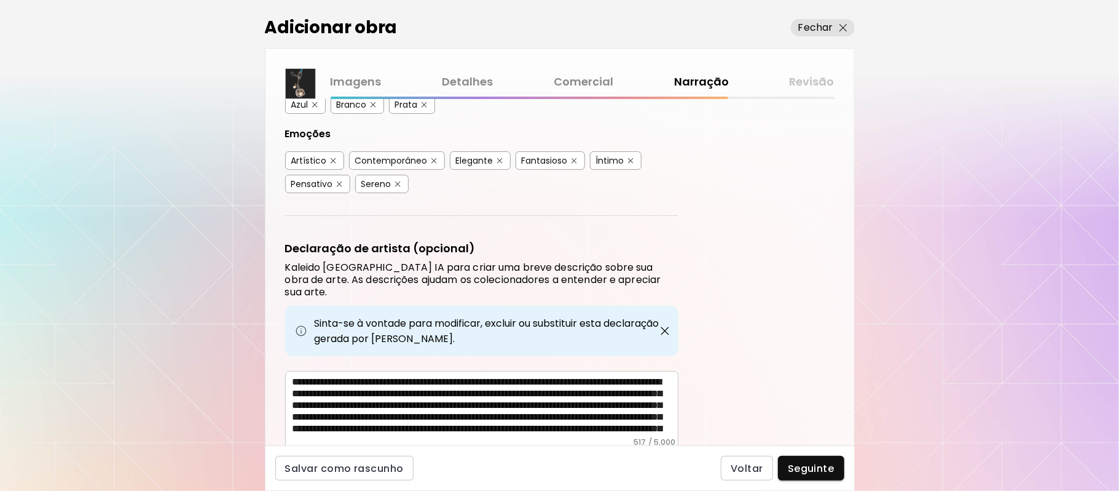
scroll to position [310, 0]
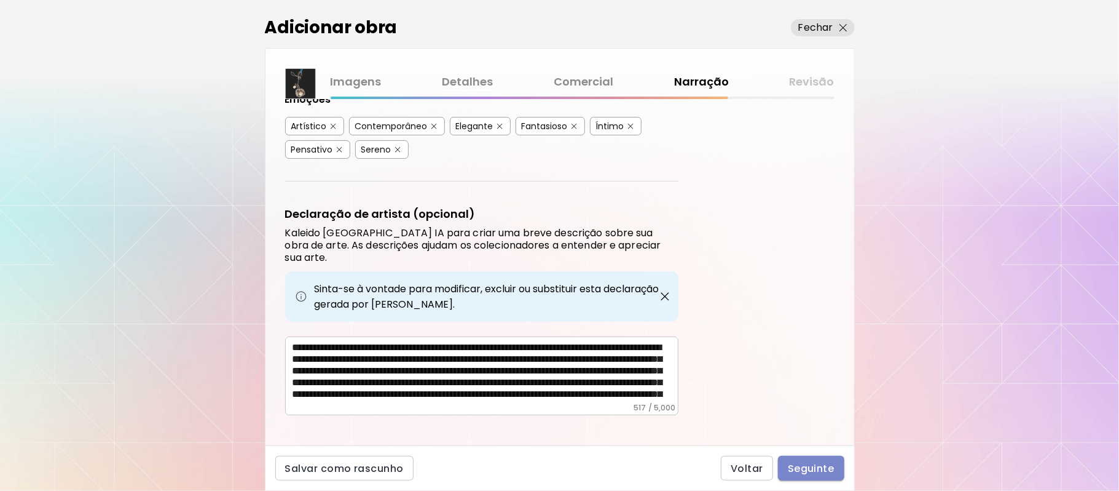
click at [800, 470] on span "Seguinte" at bounding box center [811, 468] width 47 height 13
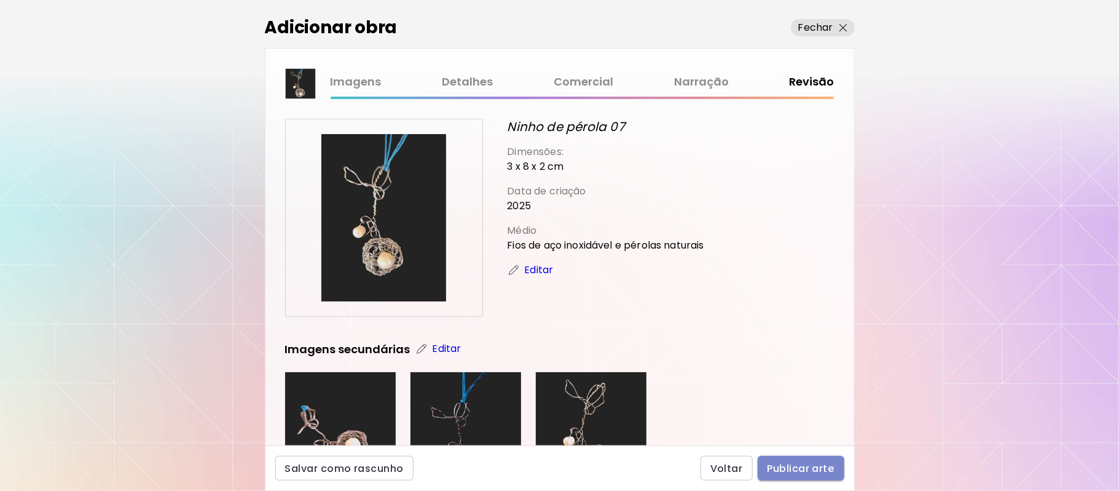
click at [800, 470] on span "Publicar arte" at bounding box center [801, 468] width 67 height 13
click at [800, 470] on div "Voltar Publicar arte" at bounding box center [773, 468] width 144 height 25
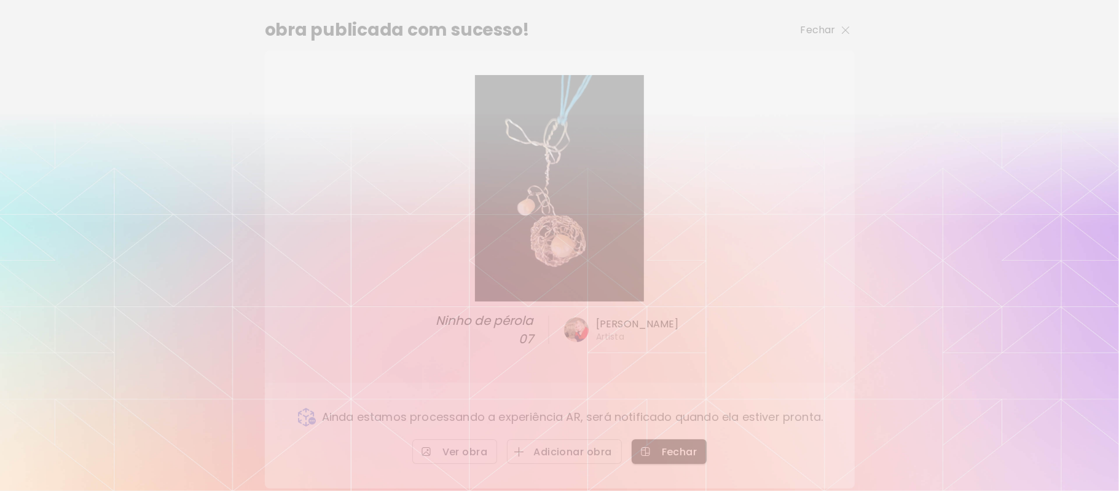
click at [826, 28] on p "Fechar" at bounding box center [818, 30] width 35 height 15
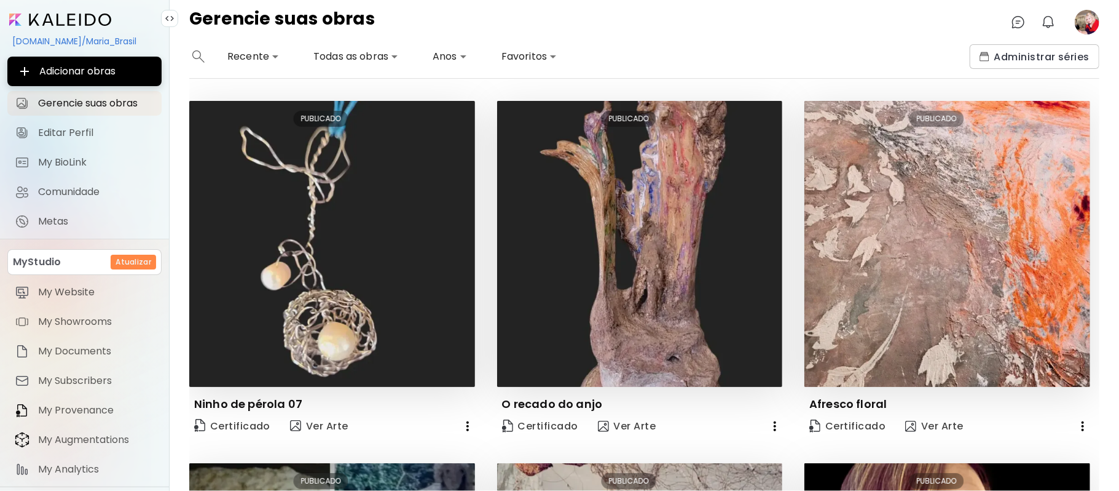
click at [1083, 20] on image at bounding box center [1087, 22] width 25 height 25
click at [1085, 27] on image at bounding box center [1087, 22] width 25 height 25
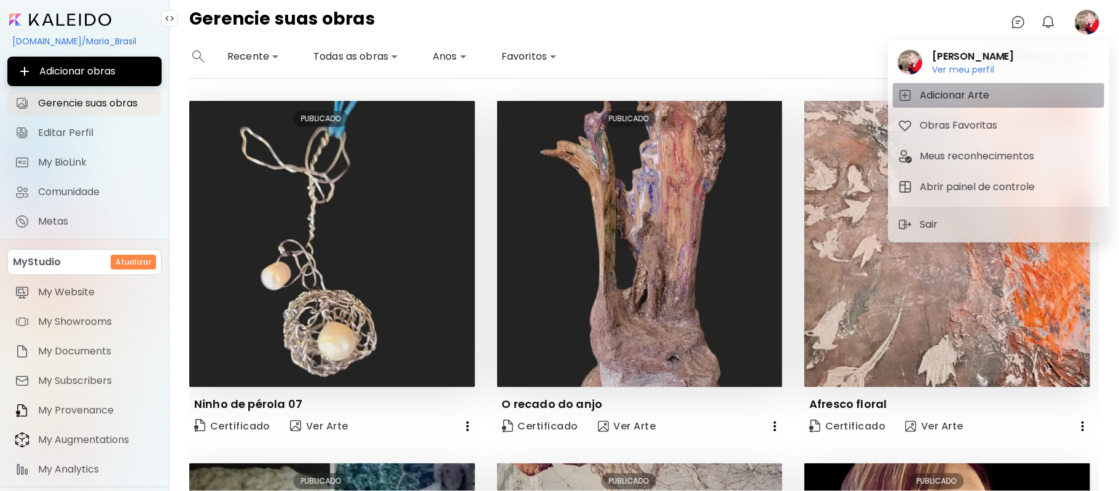
click at [969, 98] on h5 "Adicionar Arte" at bounding box center [956, 95] width 73 height 15
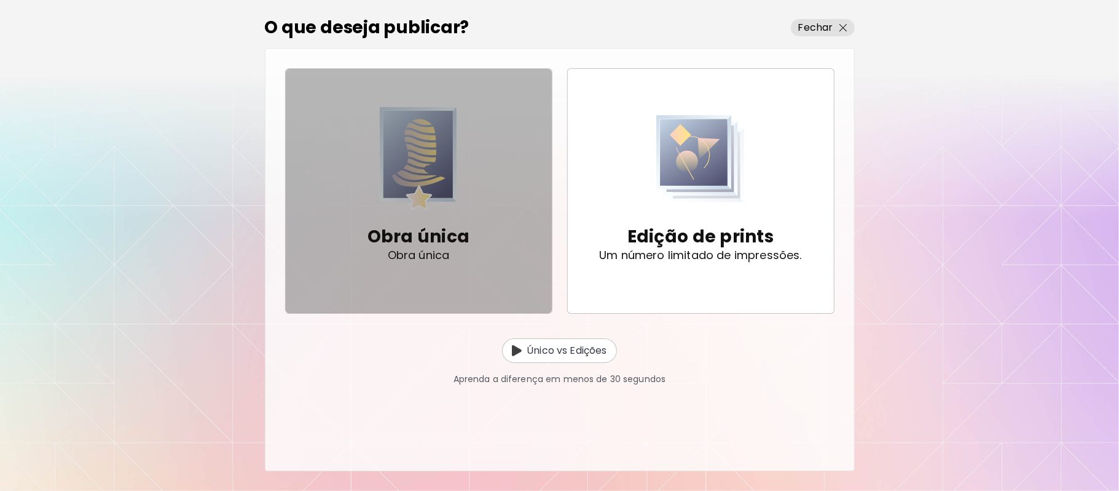
click at [392, 203] on img "button" at bounding box center [419, 158] width 78 height 103
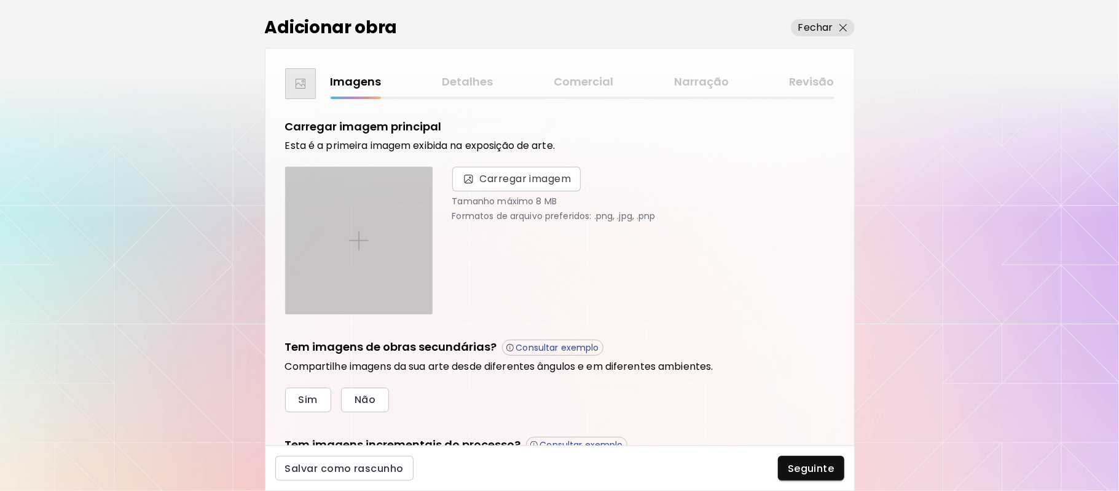
click at [349, 237] on img at bounding box center [359, 241] width 20 height 20
click at [0, 0] on input "file" at bounding box center [0, 0] width 0 height 0
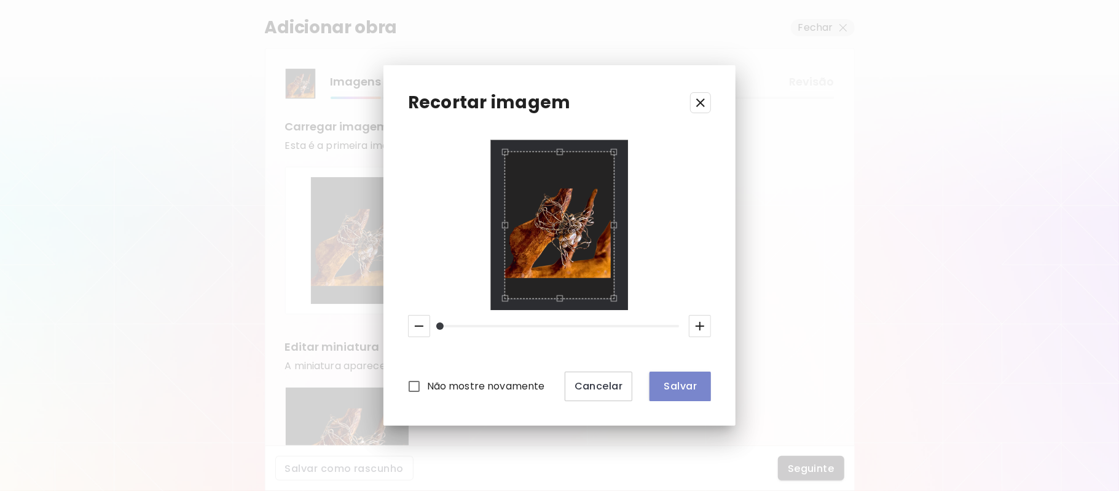
click at [679, 384] on span "Salvar" at bounding box center [681, 385] width 42 height 13
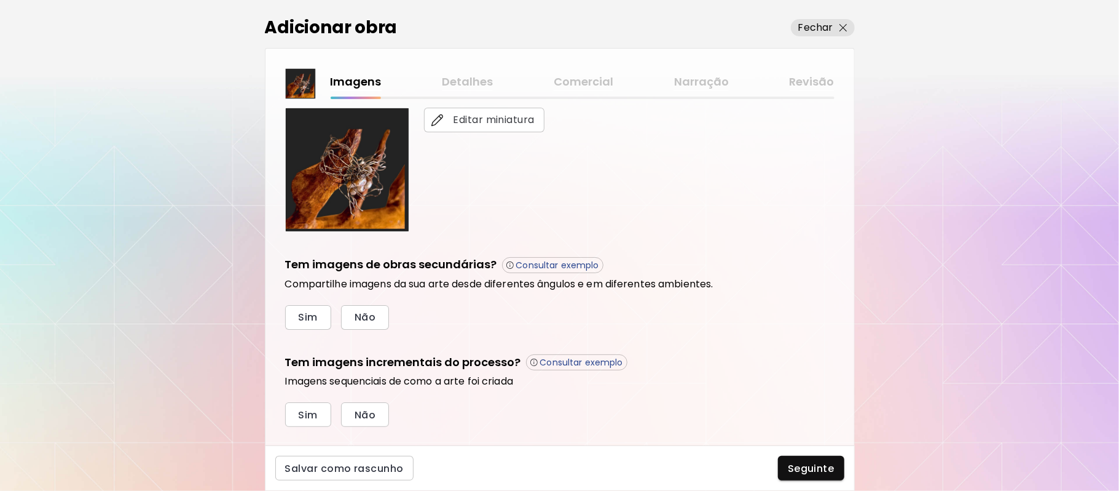
scroll to position [302, 0]
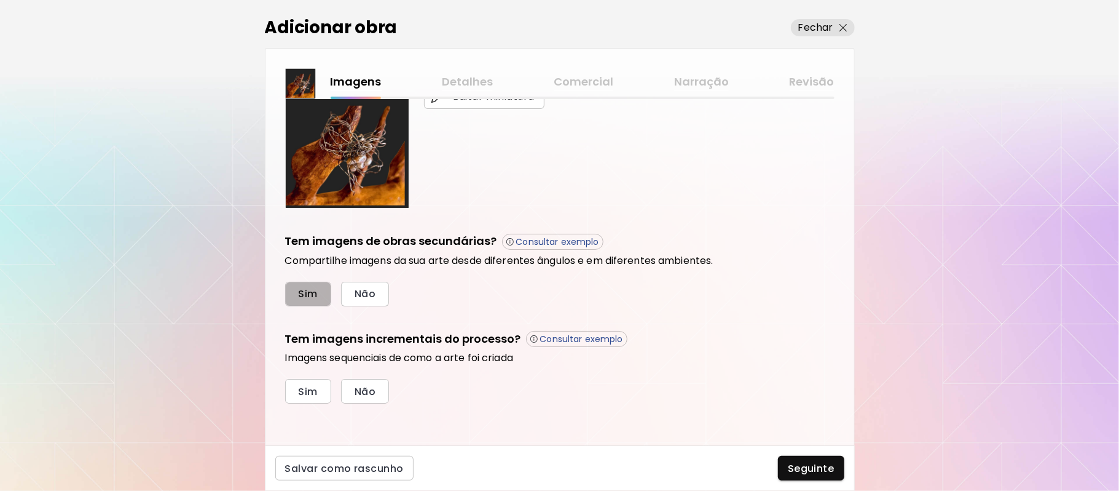
click at [306, 291] on span "Sim" at bounding box center [308, 293] width 19 height 13
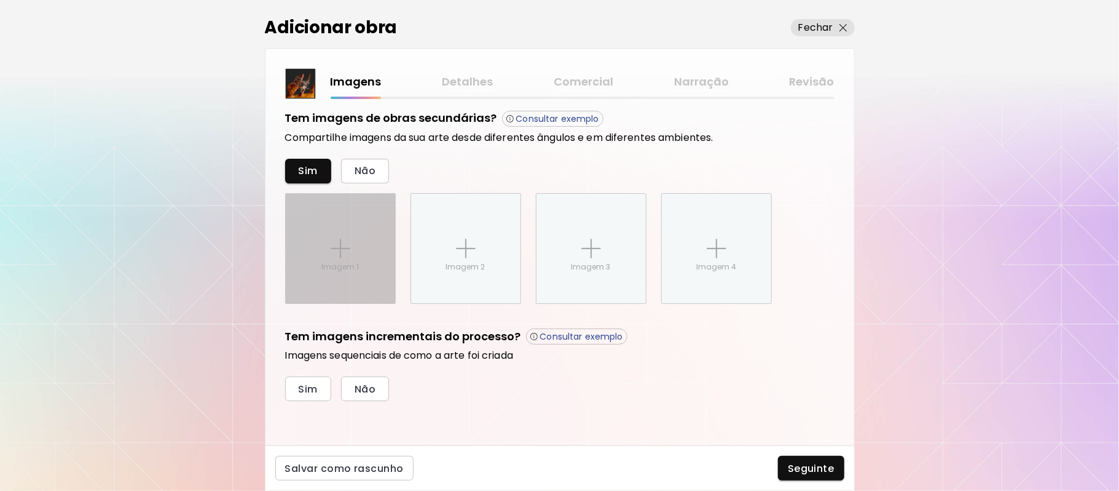
click at [347, 247] on img at bounding box center [341, 249] width 20 height 20
click at [0, 0] on input "Imagem 1" at bounding box center [0, 0] width 0 height 0
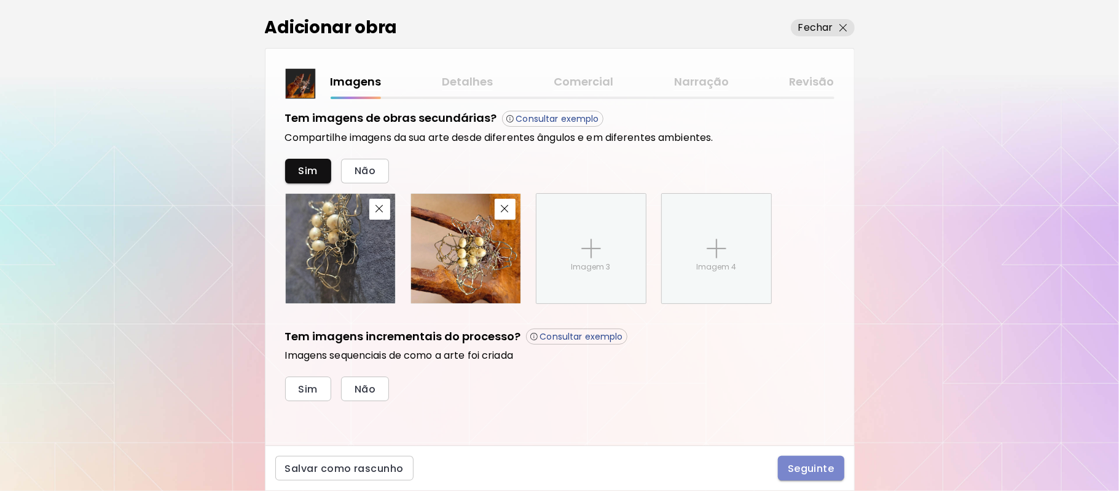
click at [826, 465] on span "Seguinte" at bounding box center [811, 468] width 47 height 13
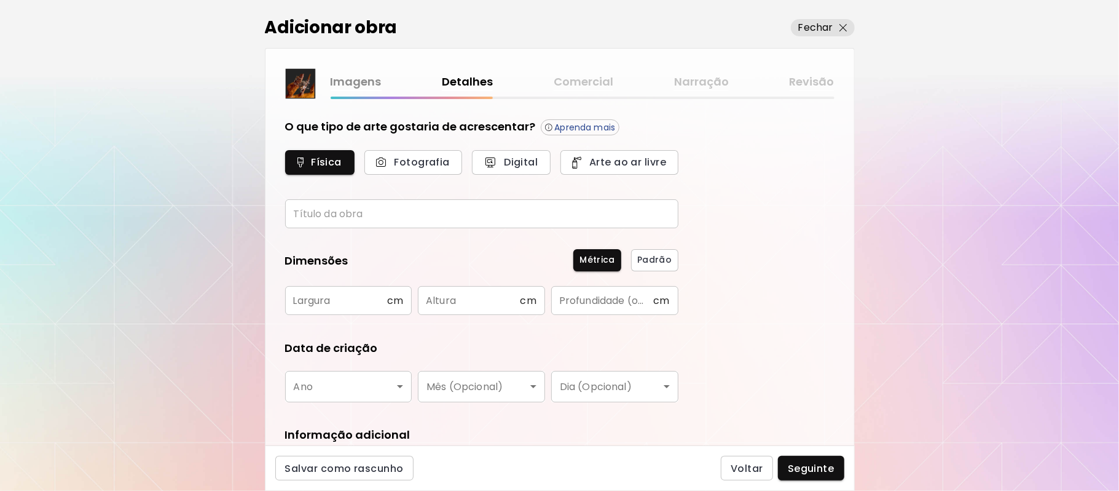
click at [373, 215] on input "text" at bounding box center [481, 213] width 393 height 29
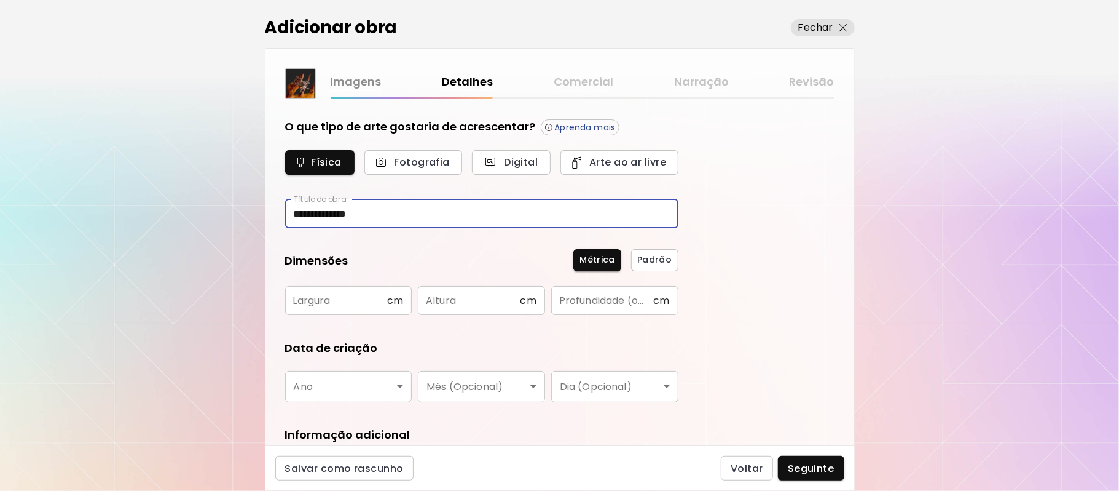
type input "**********"
click at [353, 301] on input "text" at bounding box center [336, 300] width 102 height 29
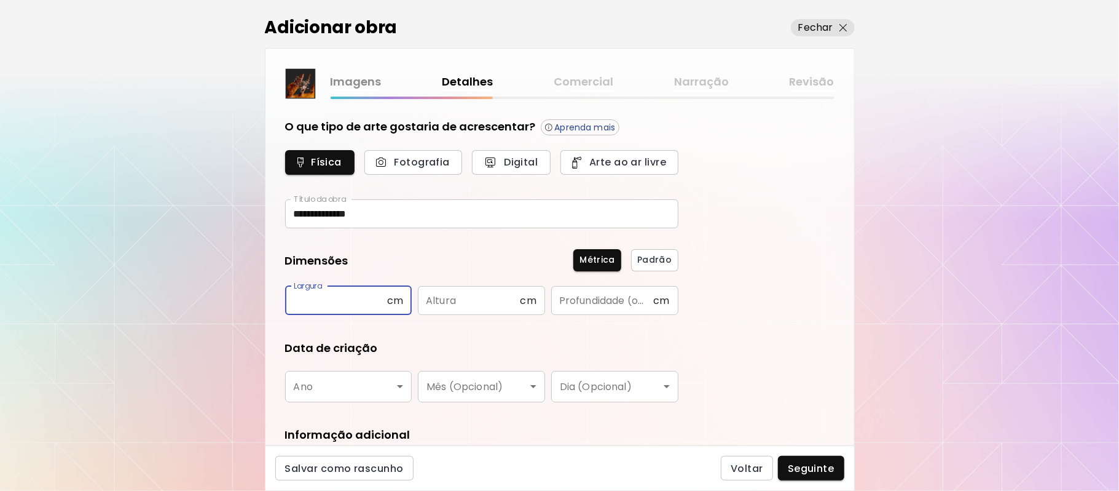
click at [360, 307] on input "text" at bounding box center [336, 300] width 102 height 29
type input "*"
click at [480, 300] on input "text" at bounding box center [469, 300] width 102 height 29
type input "*"
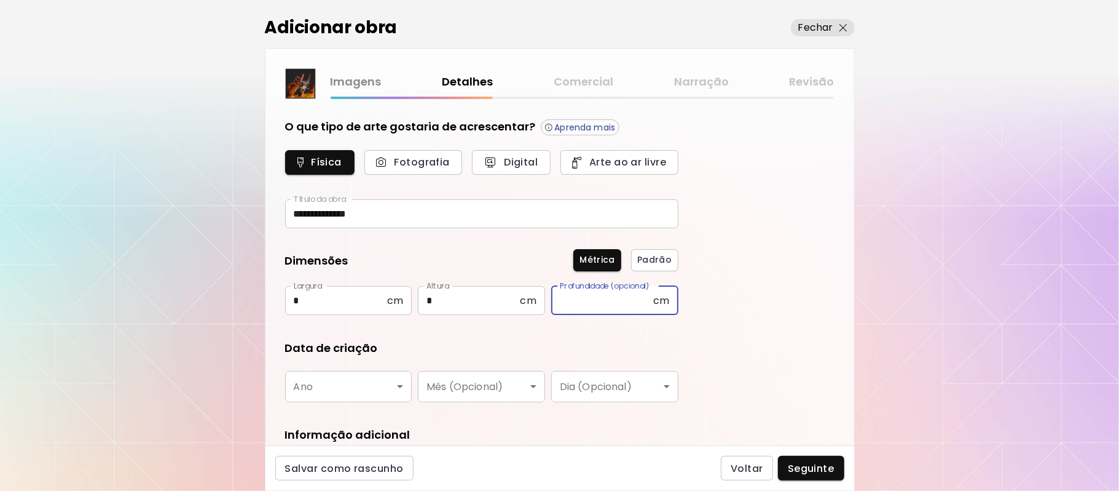
click at [606, 307] on input "text" at bounding box center [602, 300] width 102 height 29
type input "*"
click at [403, 385] on body "**********" at bounding box center [559, 245] width 1119 height 491
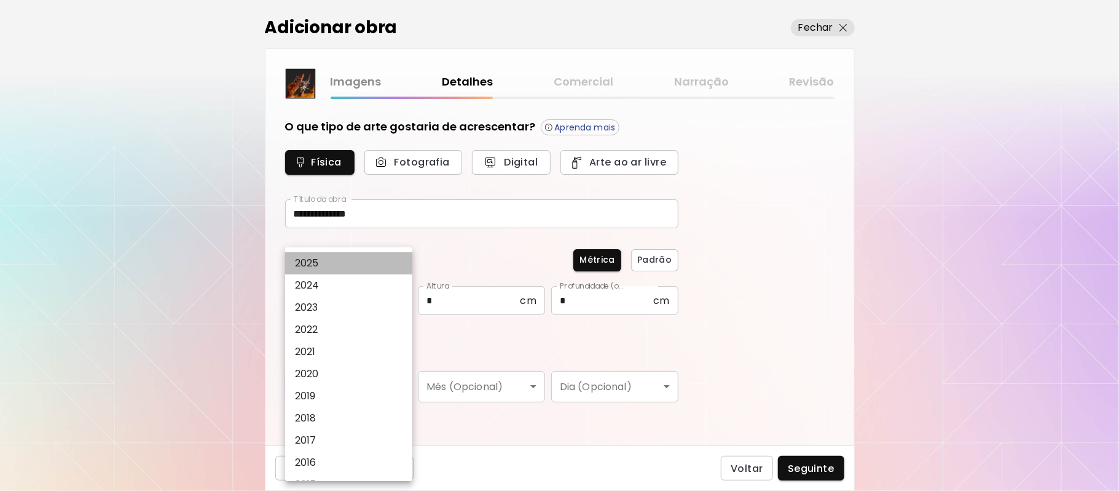
click at [342, 261] on li "2025" at bounding box center [352, 263] width 135 height 22
type input "****"
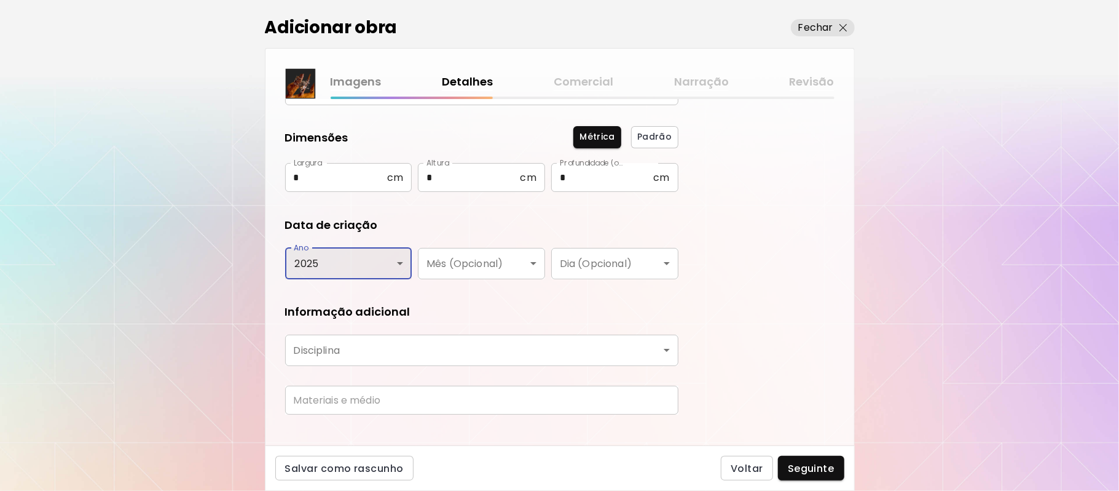
scroll to position [141, 0]
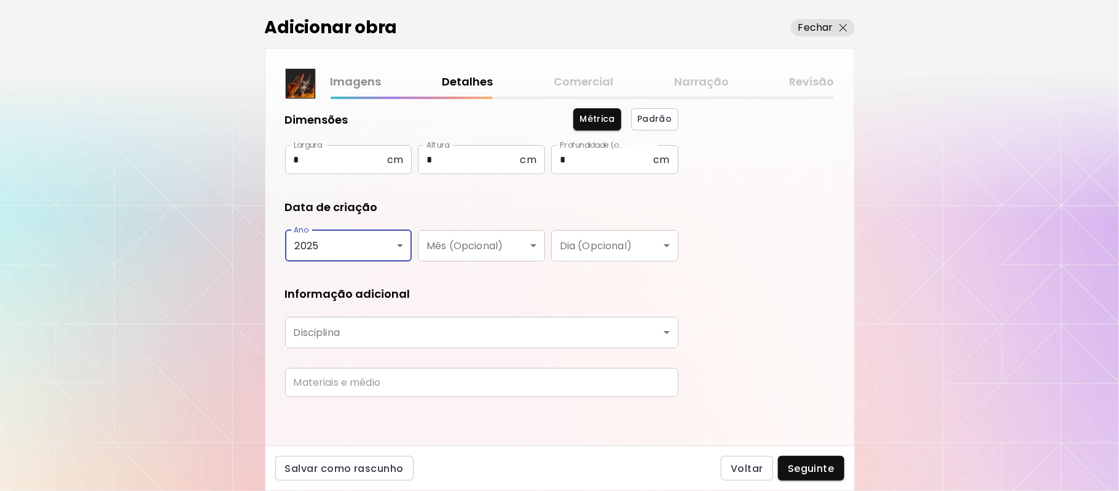
click at [360, 331] on body "**********" at bounding box center [559, 245] width 1119 height 491
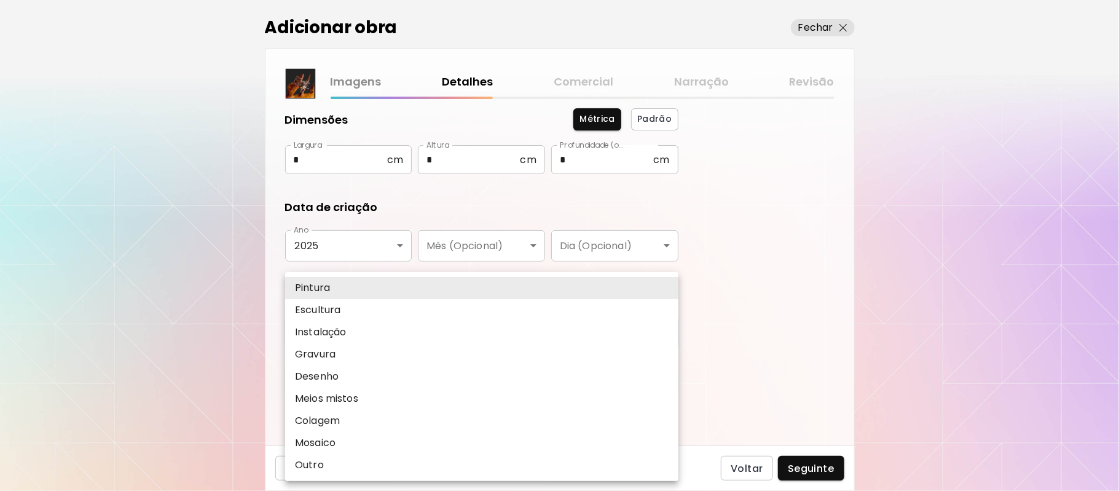
click at [317, 306] on p "Escultura" at bounding box center [317, 309] width 45 height 15
type input "*********"
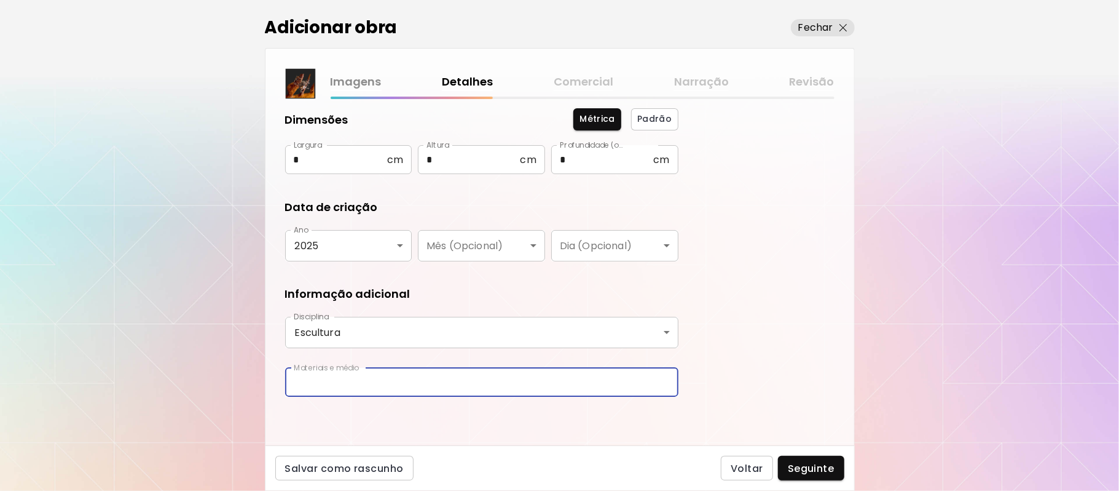
click at [516, 377] on input "text" at bounding box center [481, 382] width 393 height 29
type input "**********"
click at [816, 470] on span "Seguinte" at bounding box center [811, 468] width 47 height 13
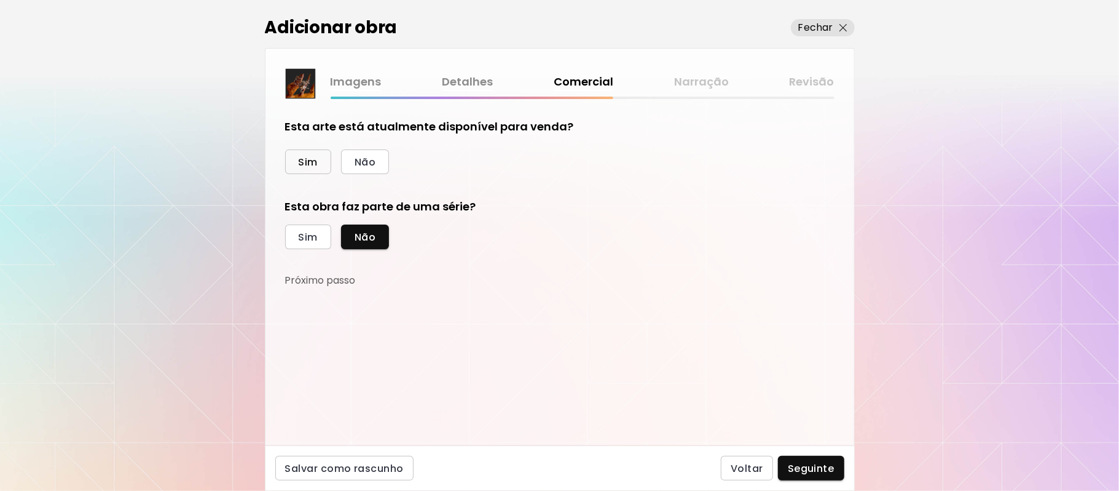
click at [303, 162] on span "Sim" at bounding box center [308, 162] width 19 height 13
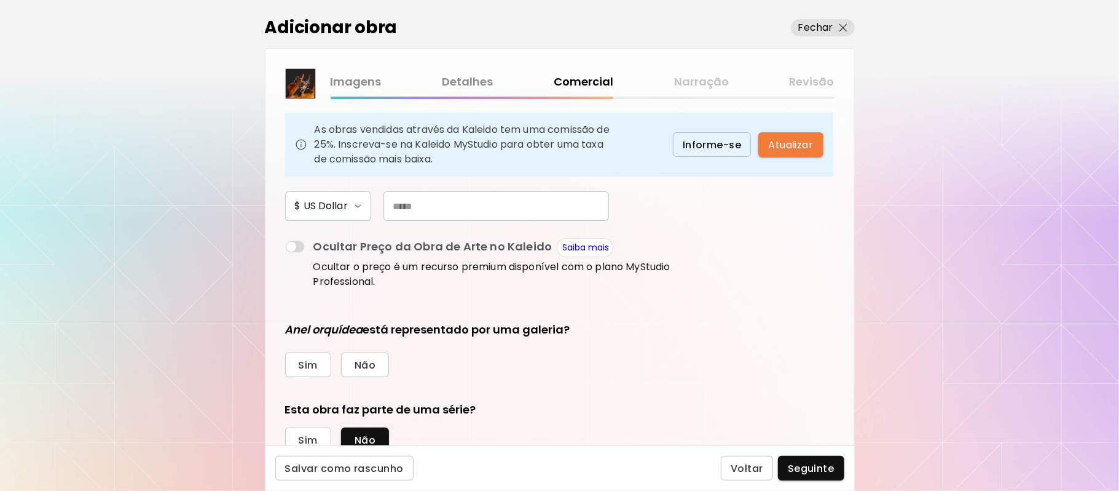
scroll to position [124, 0]
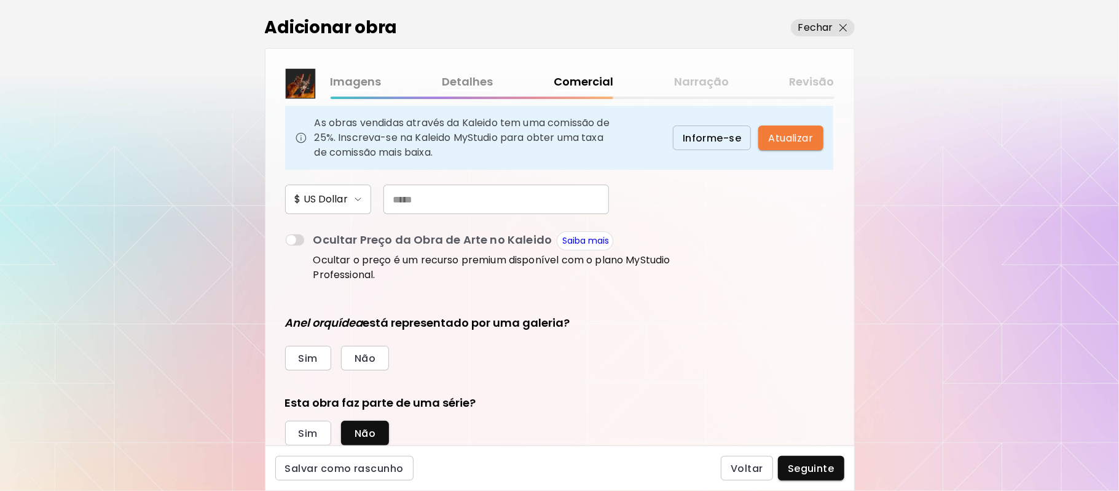
click at [433, 195] on input "text" at bounding box center [497, 199] width 226 height 30
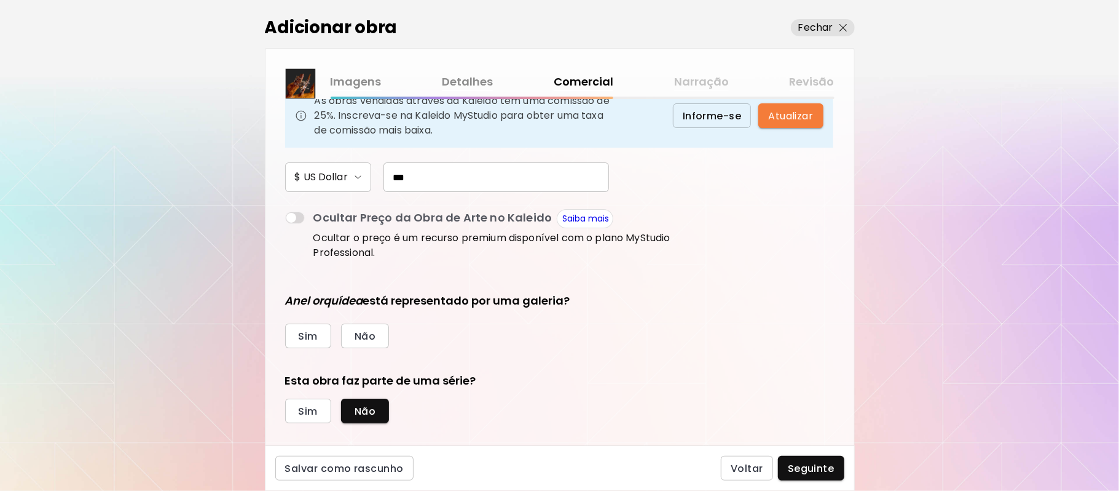
scroll to position [162, 0]
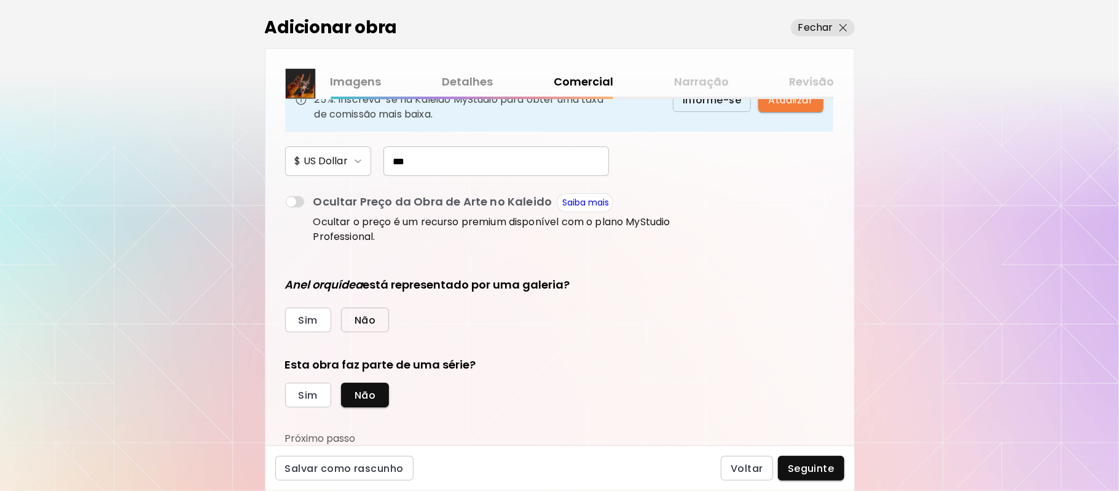
type input "***"
click at [369, 318] on span "Não" at bounding box center [365, 320] width 21 height 13
click at [307, 396] on span "Sim" at bounding box center [308, 395] width 19 height 13
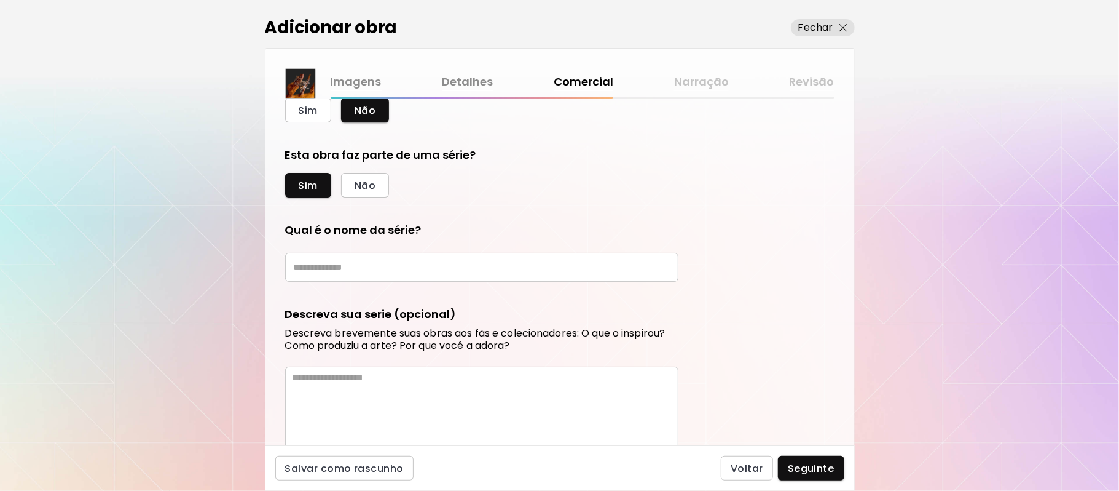
scroll to position [387, 0]
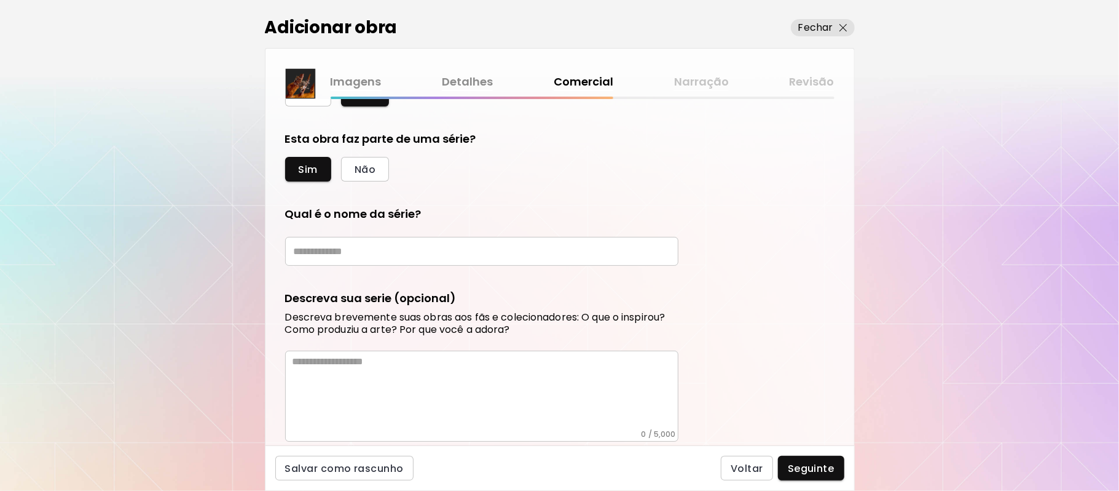
click at [452, 250] on input "text" at bounding box center [481, 251] width 393 height 29
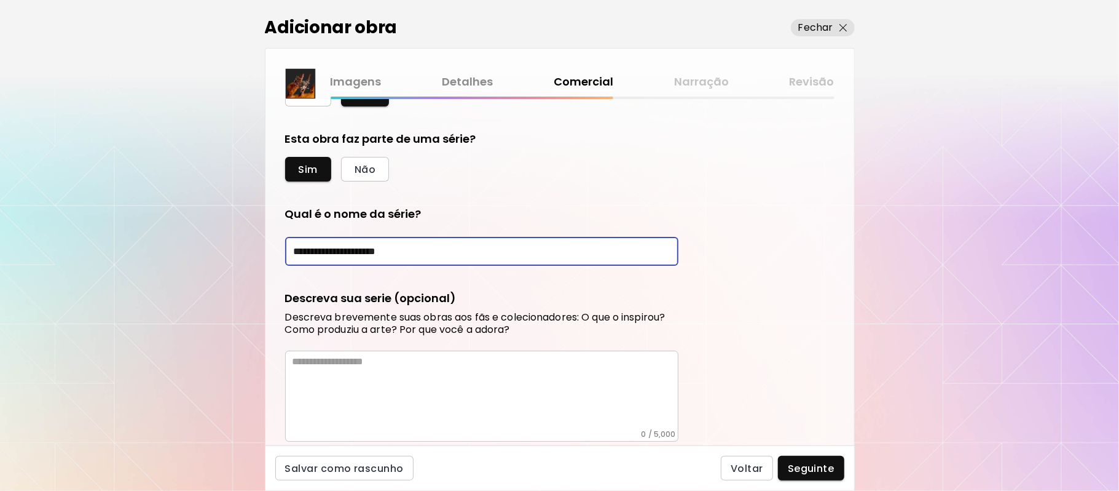
type input "**********"
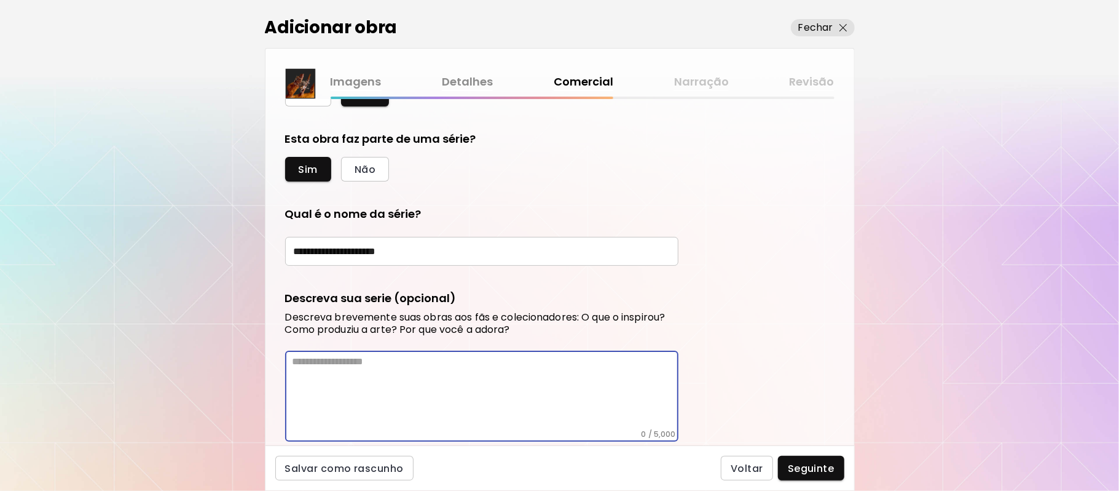
click at [390, 391] on textarea at bounding box center [486, 392] width 386 height 74
paste textarea "**********"
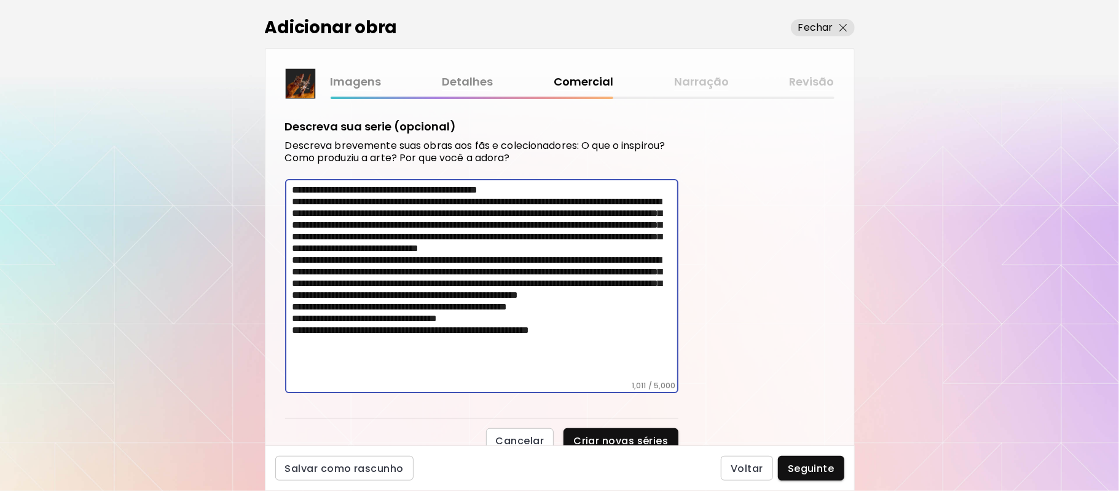
scroll to position [566, 0]
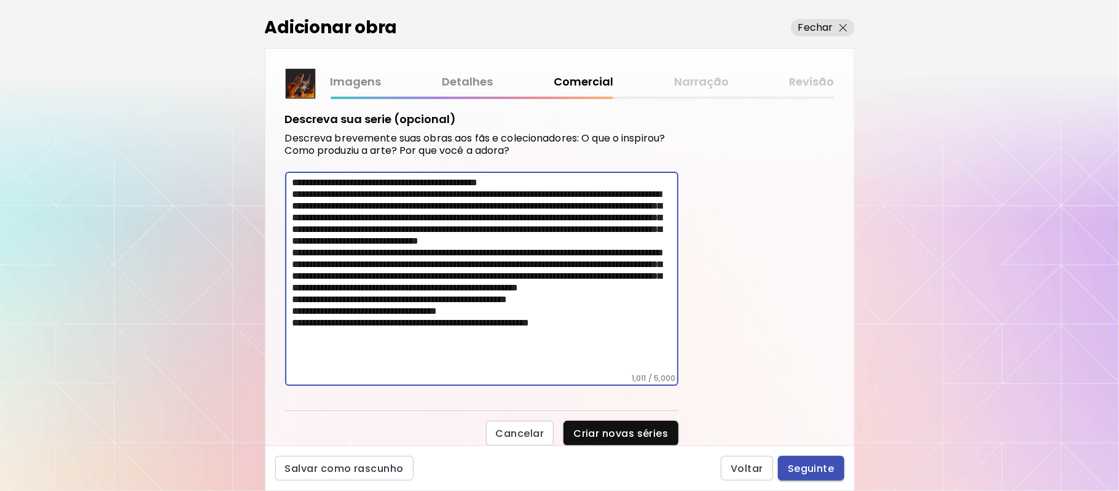
type textarea "**********"
click at [819, 462] on span "Seguinte" at bounding box center [811, 468] width 47 height 13
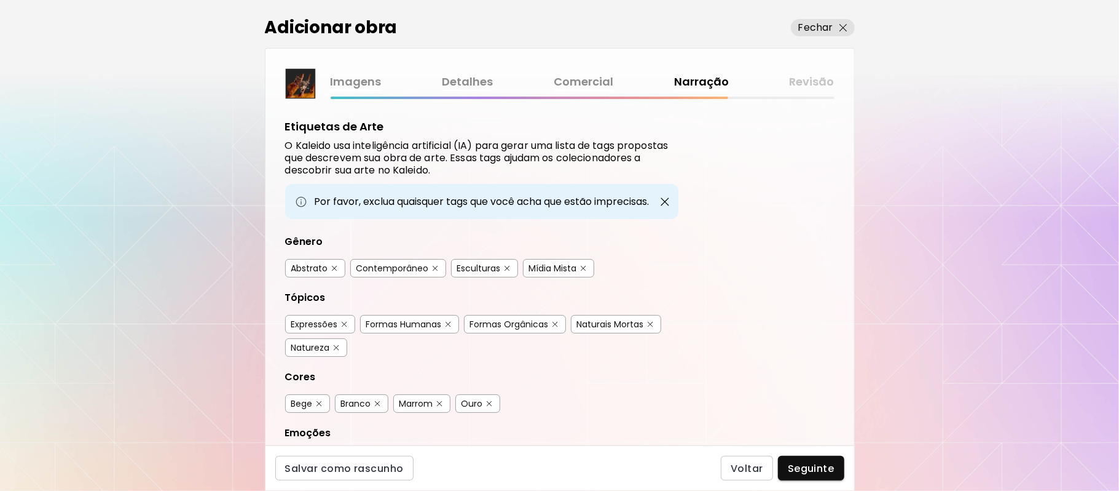
click at [586, 266] on img "button" at bounding box center [584, 269] width 6 height 6
click at [586, 266] on img "button" at bounding box center [583, 268] width 9 height 9
click at [584, 266] on img "button" at bounding box center [584, 269] width 6 height 6
click at [449, 325] on img "button" at bounding box center [449, 325] width 6 height 6
click at [441, 401] on img "button" at bounding box center [440, 404] width 6 height 6
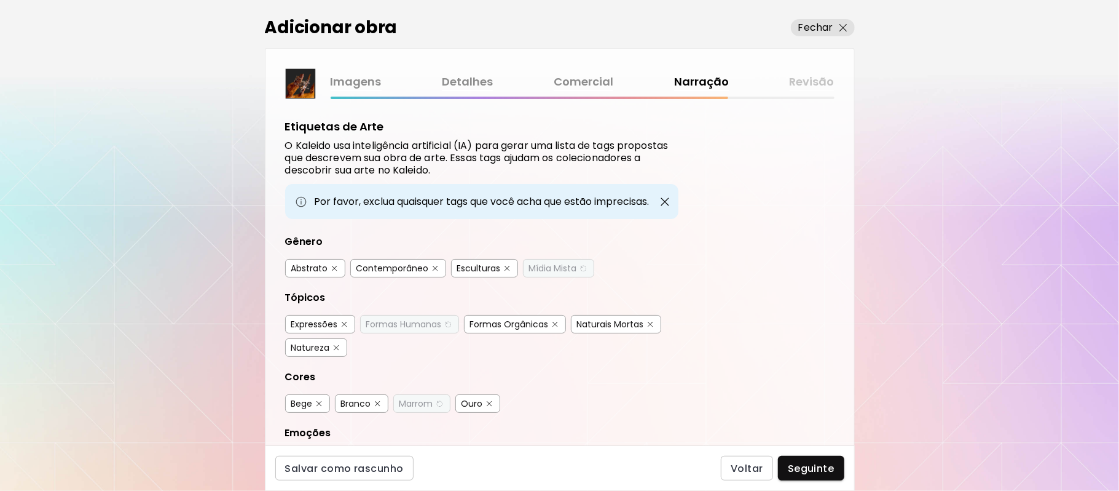
click at [491, 401] on img "button" at bounding box center [490, 404] width 6 height 6
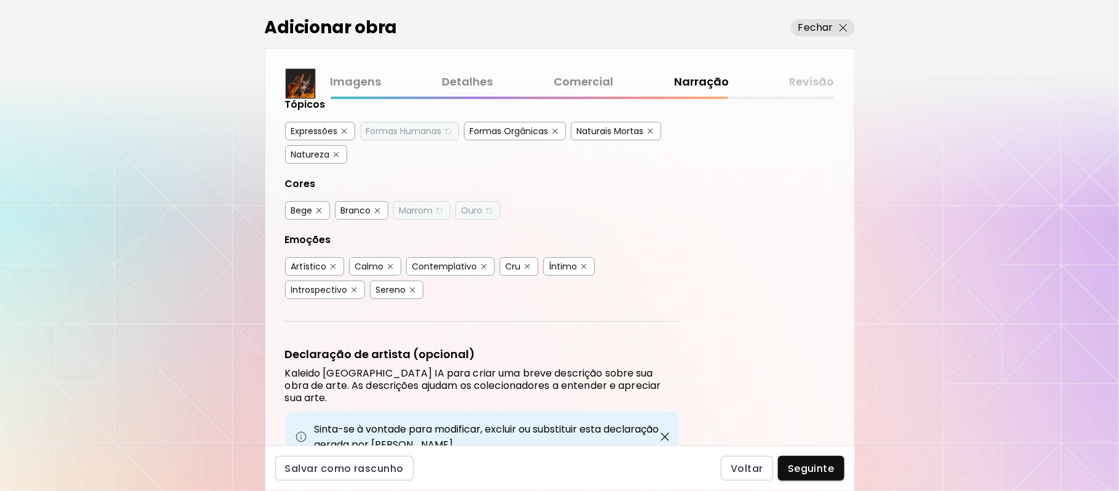
scroll to position [231, 0]
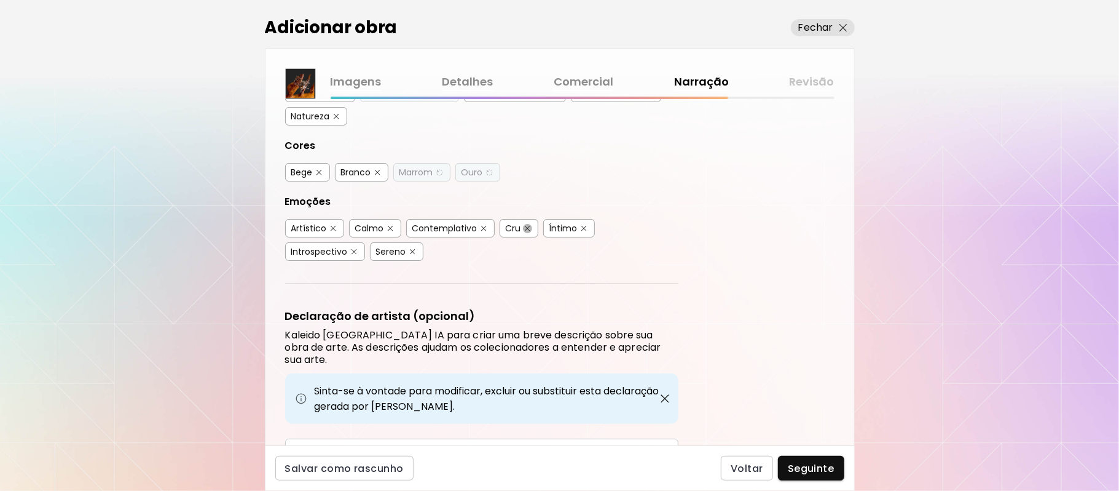
click at [530, 224] on button "button" at bounding box center [527, 228] width 9 height 9
click at [527, 231] on button "button" at bounding box center [527, 228] width 9 height 9
click at [529, 227] on img "button" at bounding box center [528, 229] width 6 height 6
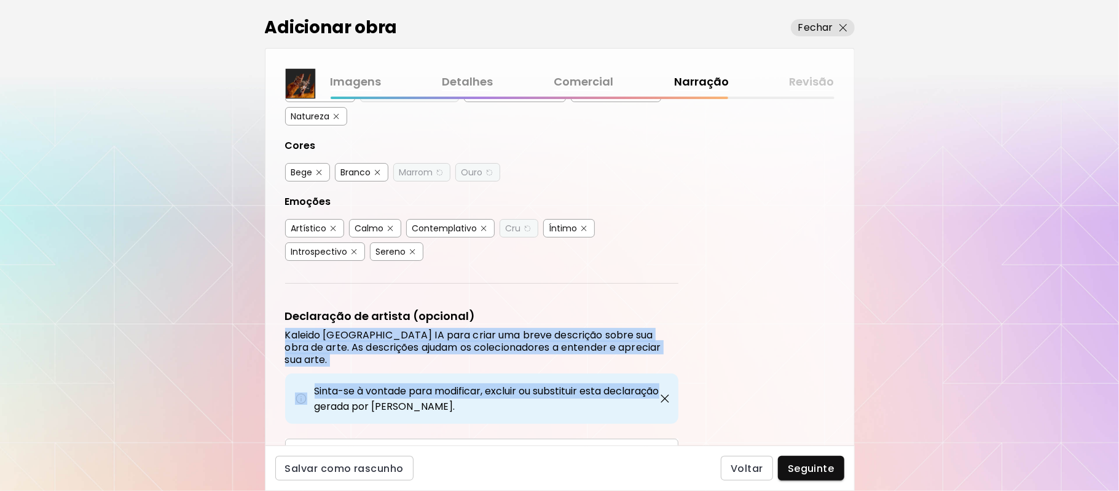
drag, startPoint x: 845, startPoint y: 289, endPoint x: 840, endPoint y: 357, distance: 68.4
click at [840, 357] on div "Etiquetas de Arte O Kaleido usa inteligência artificial (IA) para gerar uma lis…" at bounding box center [560, 272] width 589 height 346
click at [805, 342] on div "Etiquetas de Arte O Kaleido usa inteligência artificial (IA) para gerar uma lis…" at bounding box center [560, 272] width 589 height 346
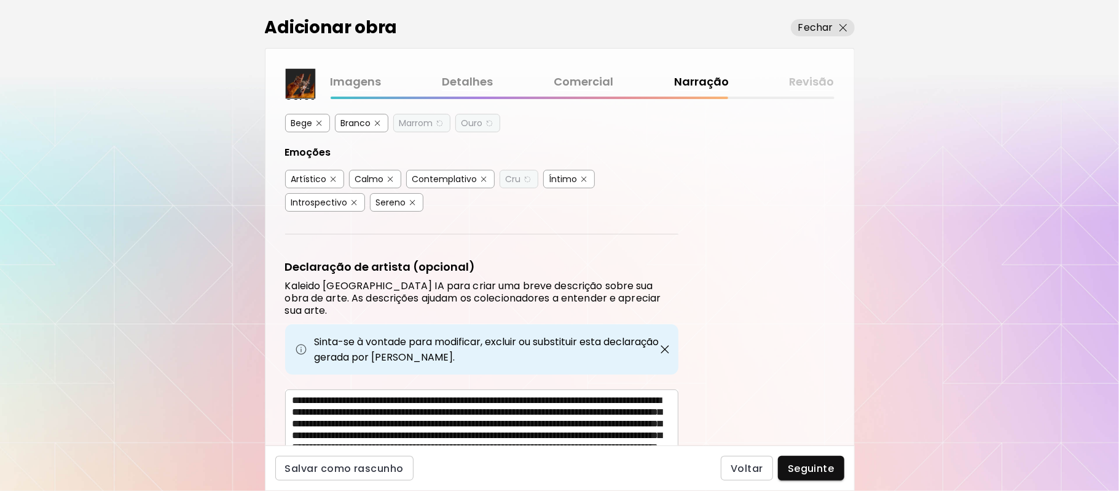
scroll to position [333, 0]
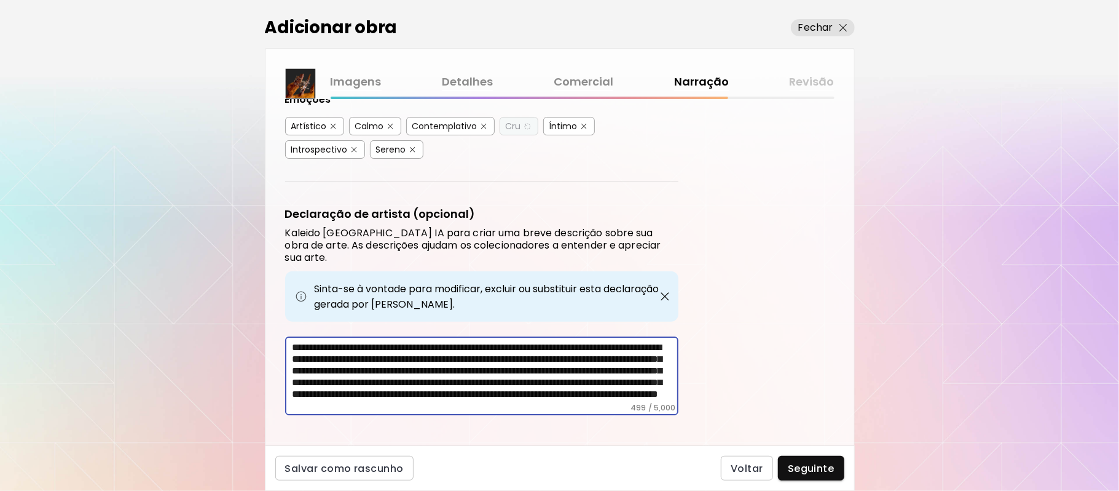
click at [539, 341] on textarea "**********" at bounding box center [486, 371] width 386 height 61
type textarea "**********"
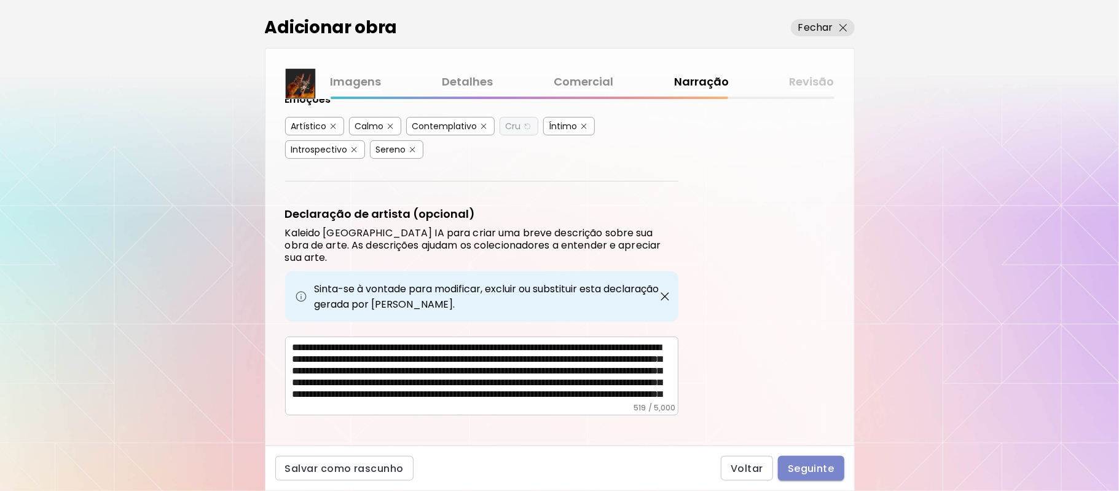
click at [824, 468] on span "Seguinte" at bounding box center [811, 468] width 47 height 13
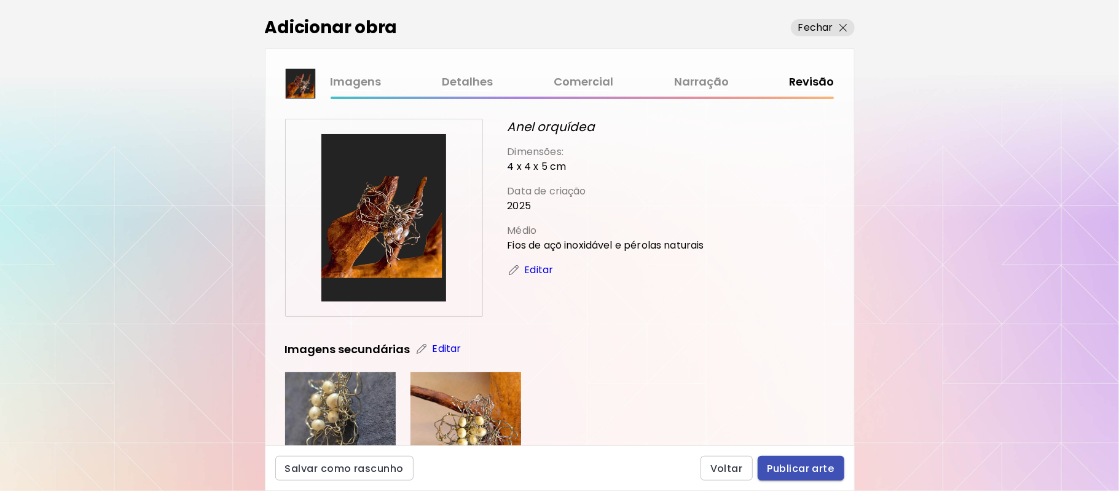
click at [824, 468] on span "Publicar arte" at bounding box center [801, 468] width 67 height 13
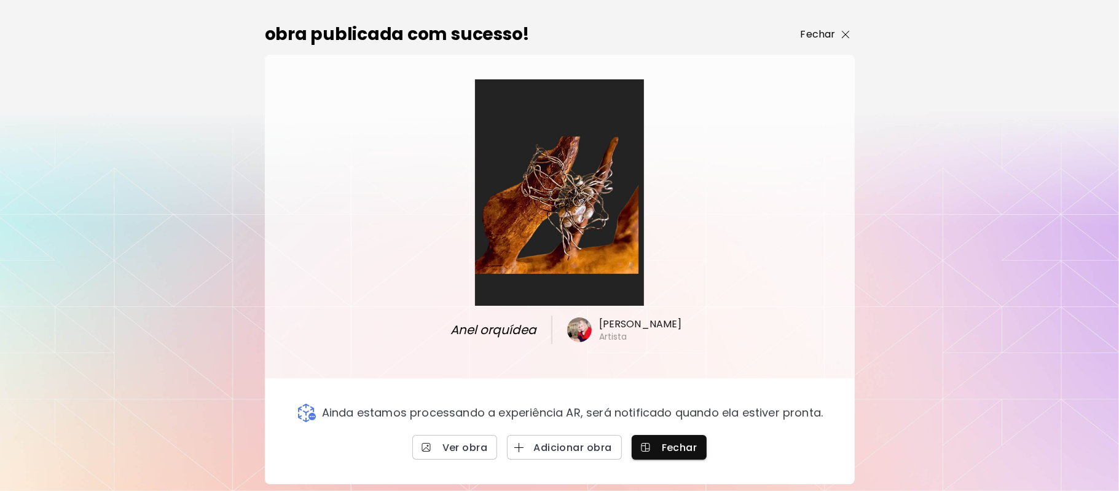
click at [816, 27] on p "Fechar" at bounding box center [818, 34] width 35 height 15
click at [816, 25] on div "0 0" at bounding box center [645, 22] width 950 height 44
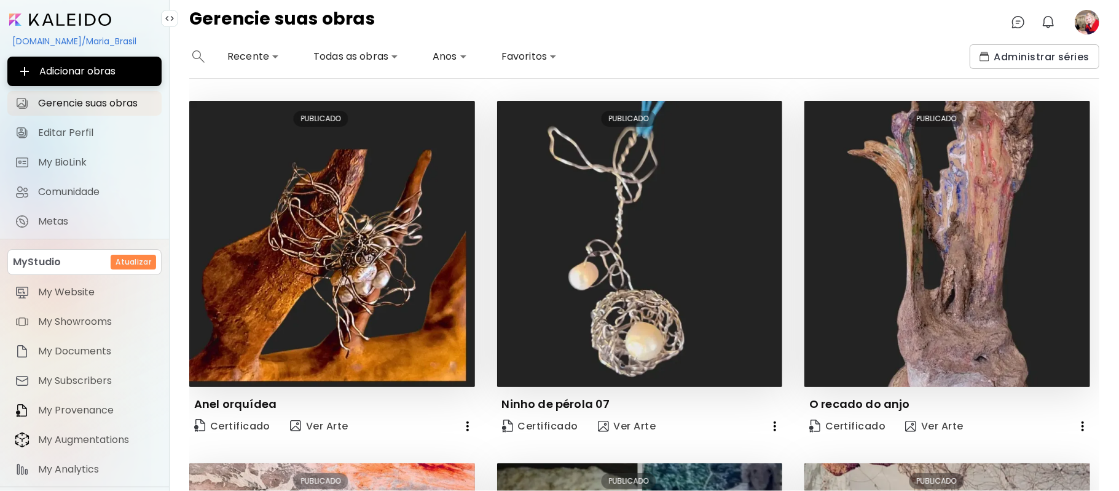
click at [1081, 20] on image at bounding box center [1087, 22] width 25 height 25
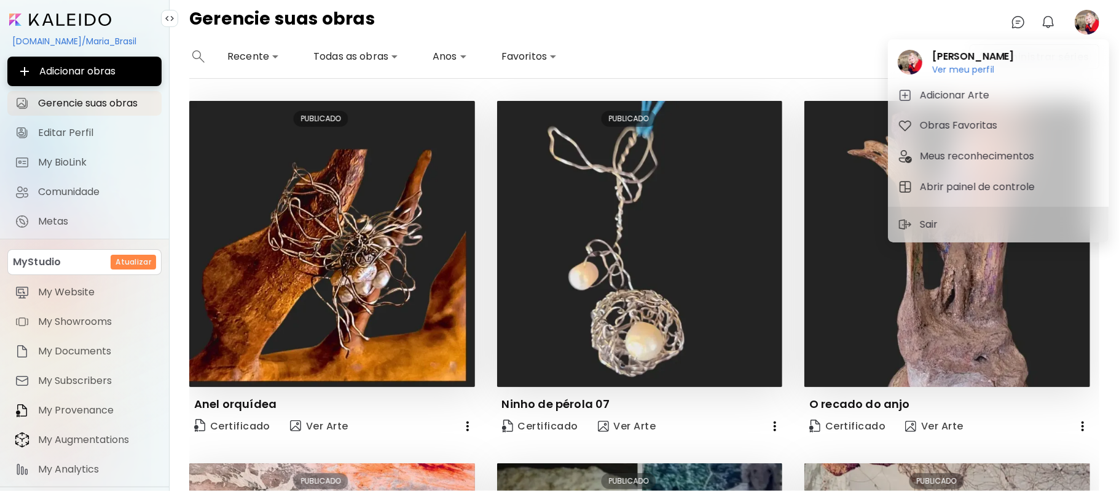
click at [827, 49] on div at bounding box center [559, 245] width 1119 height 491
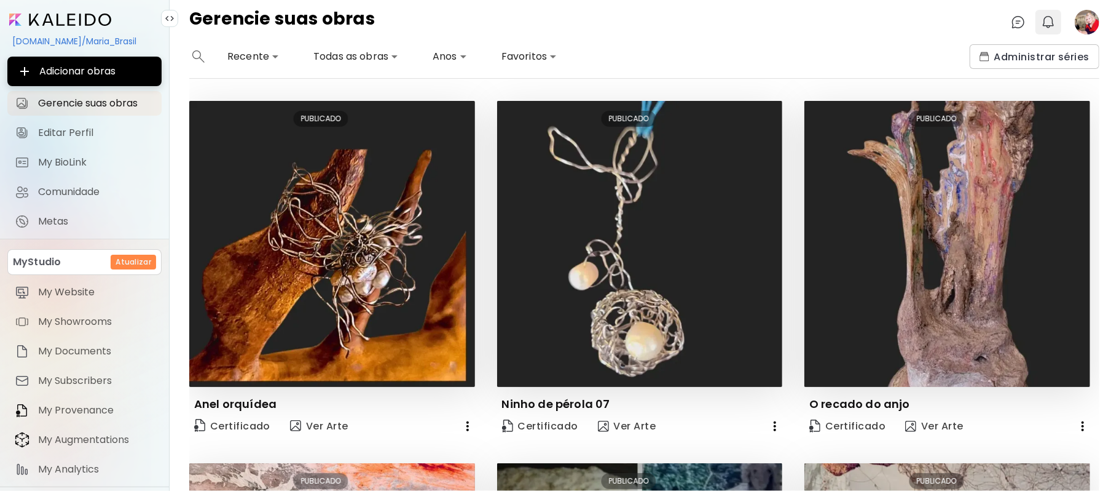
click at [1046, 21] on img "button" at bounding box center [1048, 22] width 15 height 15
click at [1049, 20] on img "button" at bounding box center [1048, 22] width 15 height 15
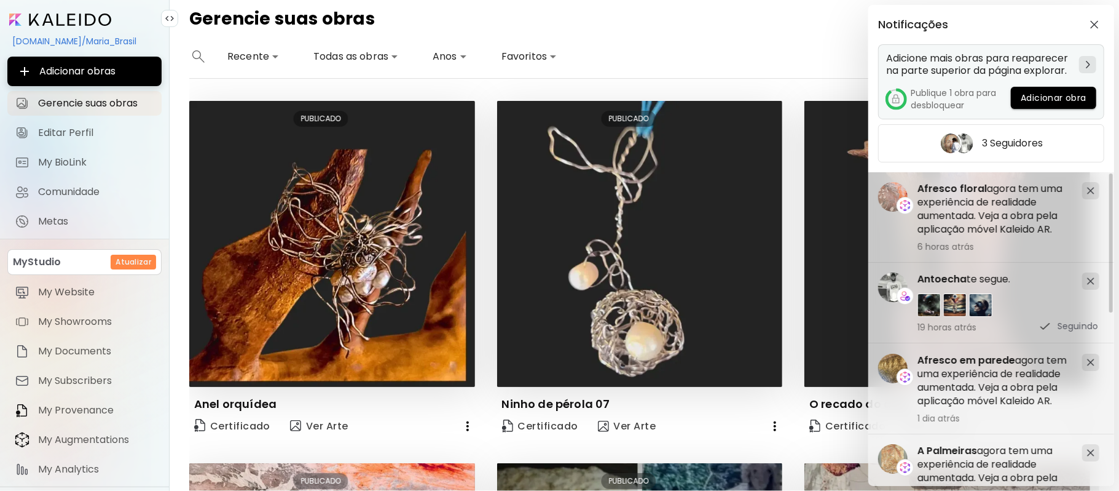
click at [915, 98] on h5 "Publique 1 obra para desbloquear" at bounding box center [961, 99] width 100 height 25
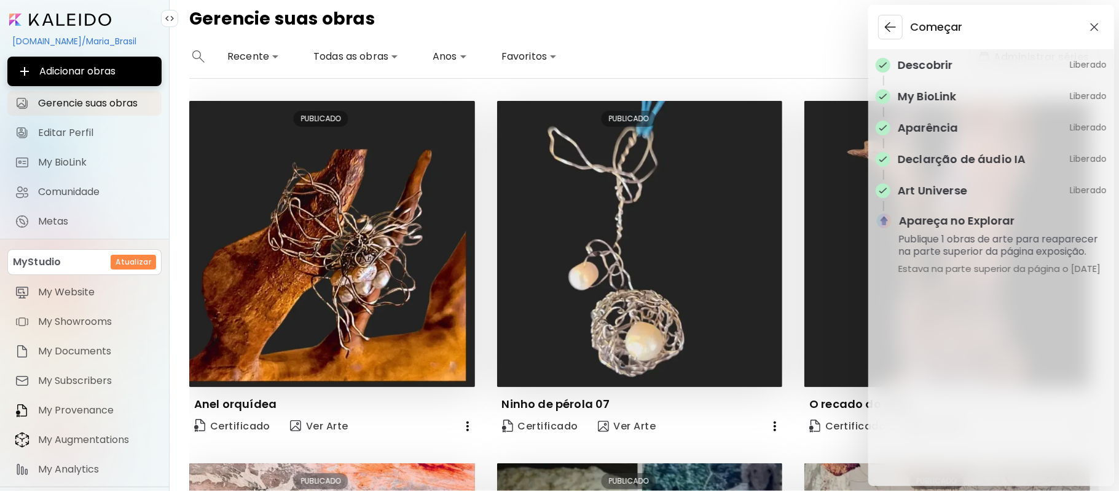
click at [746, 38] on div "Começar Descobrir Liberado My BioLink Liberado Aparência Liberado Declarção de …" at bounding box center [559, 245] width 1119 height 491
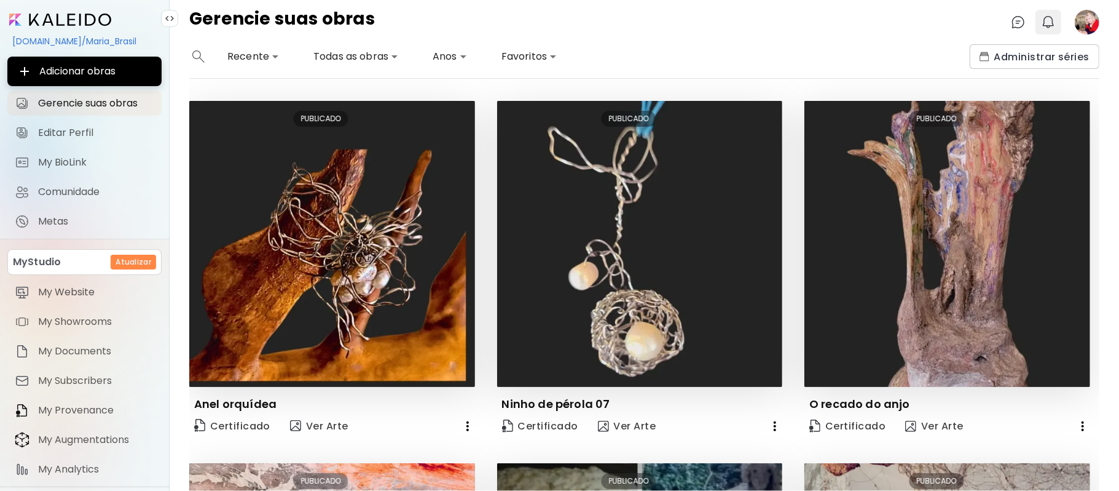
click at [1046, 18] on img "button" at bounding box center [1048, 22] width 15 height 15
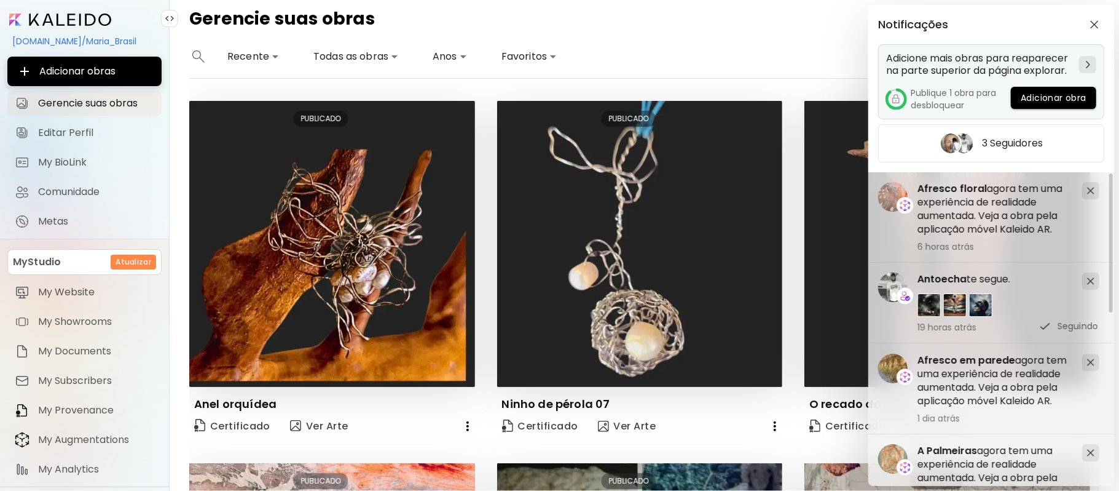
click at [1041, 94] on span "Adicionar obra" at bounding box center [1054, 98] width 66 height 13
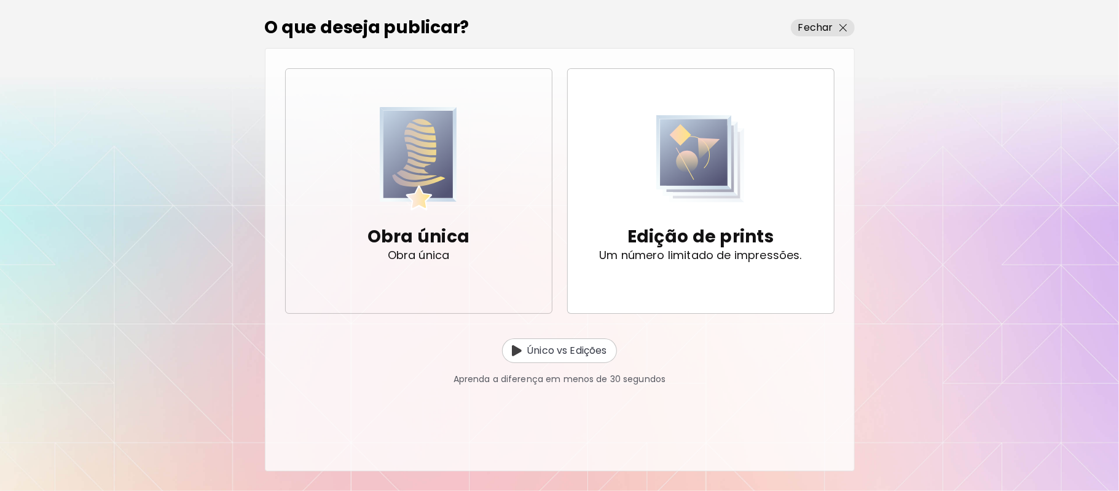
click at [465, 209] on div "Obra única Obra única" at bounding box center [419, 191] width 103 height 168
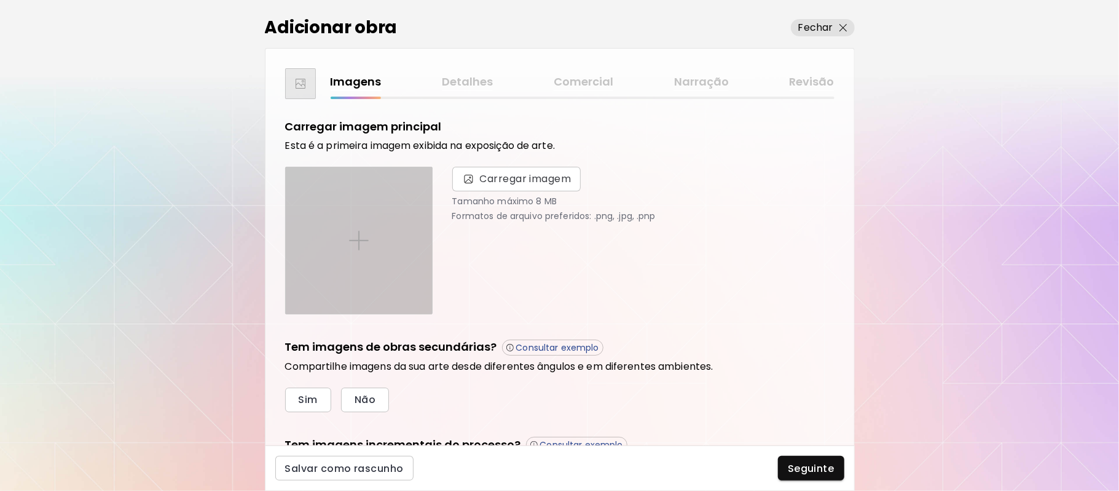
click at [362, 237] on img at bounding box center [359, 241] width 20 height 20
click at [0, 0] on input "file" at bounding box center [0, 0] width 0 height 0
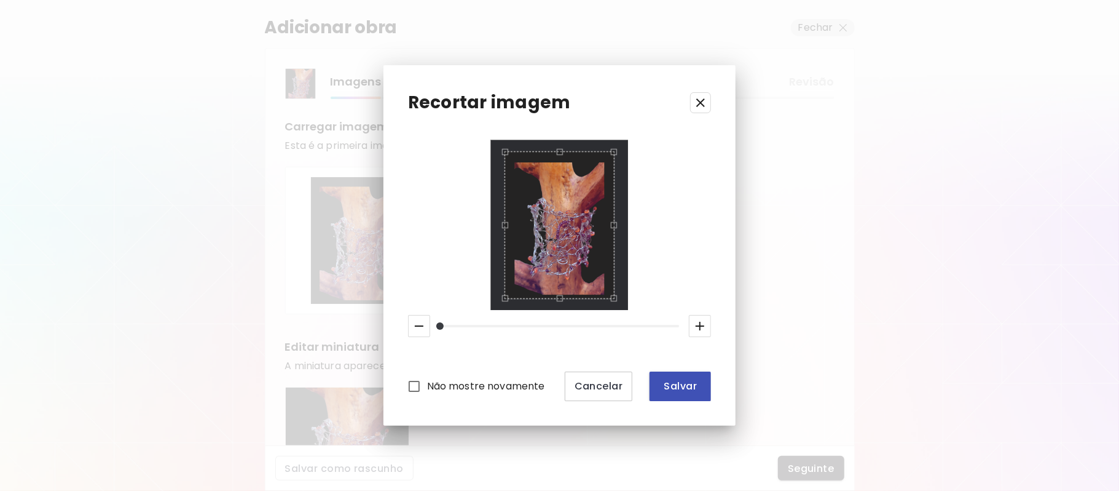
click at [693, 390] on span "Salvar" at bounding box center [681, 385] width 42 height 13
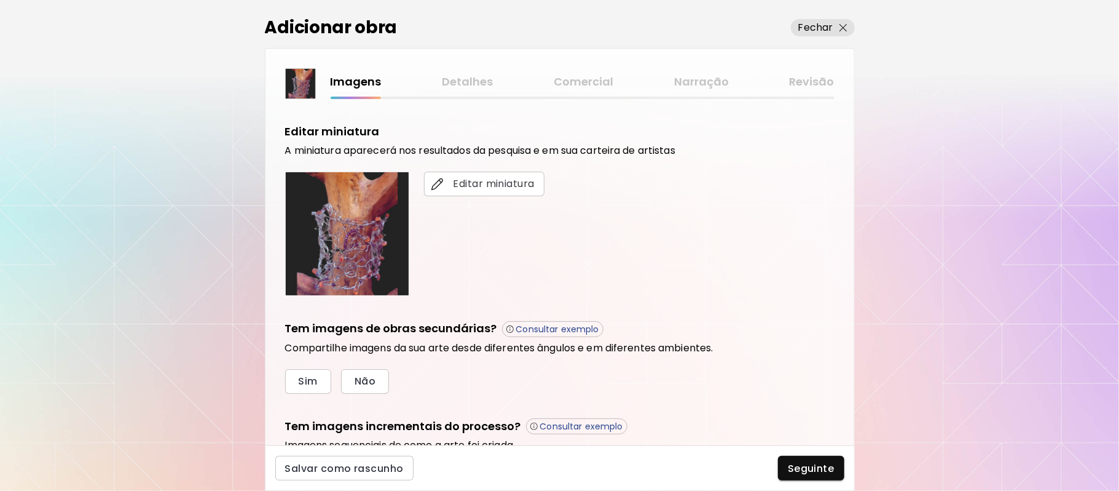
scroll to position [232, 0]
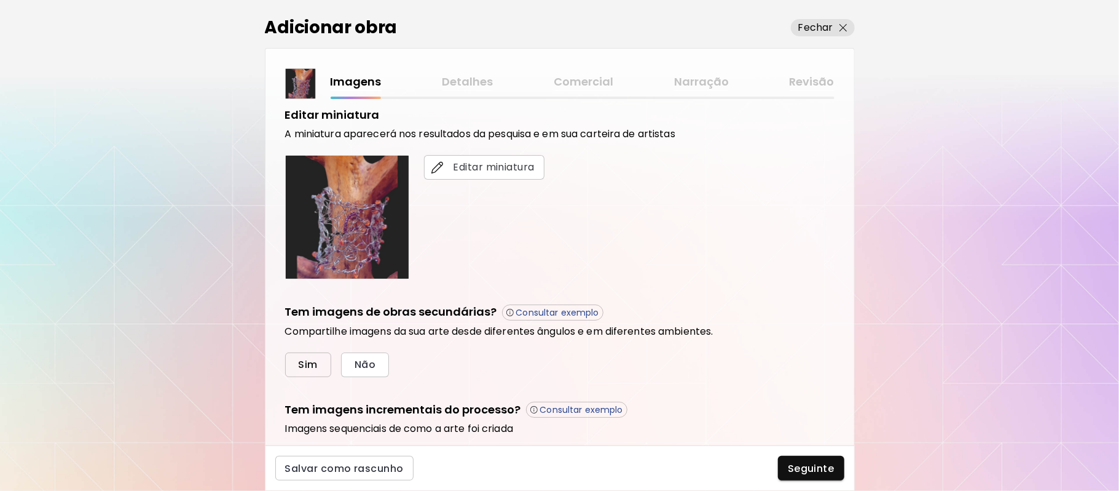
click at [299, 365] on span "Sim" at bounding box center [308, 364] width 19 height 13
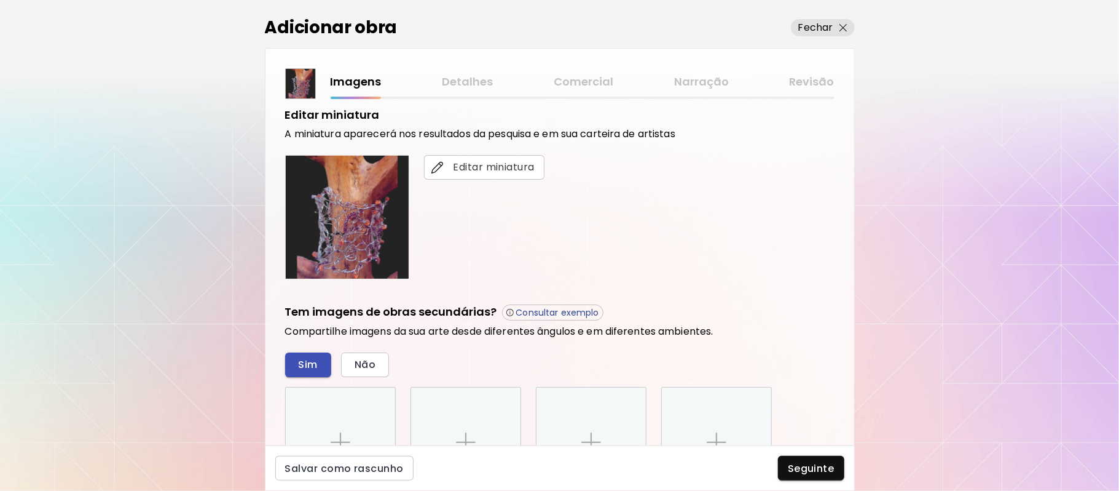
scroll to position [425, 0]
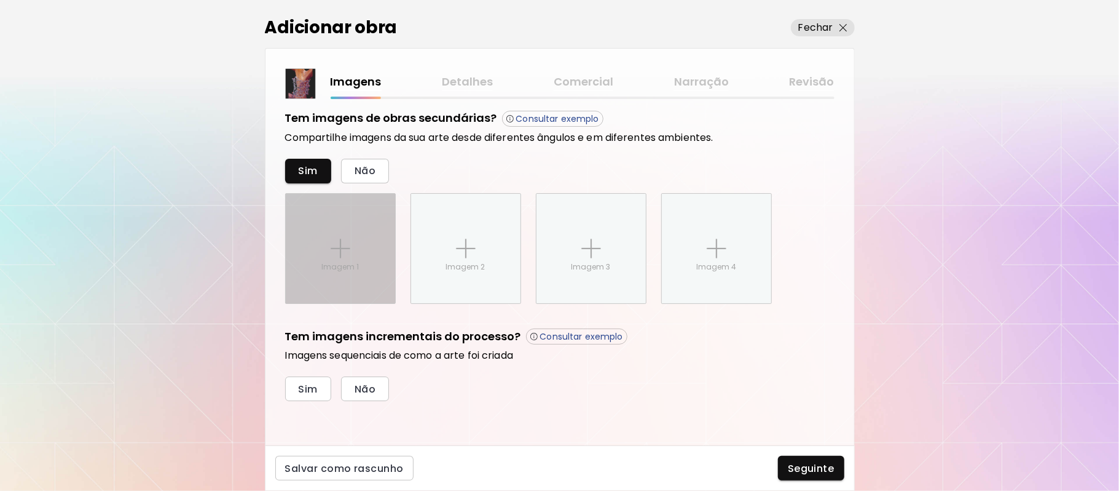
click at [339, 247] on img at bounding box center [341, 249] width 20 height 20
click at [0, 0] on input "Imagem 1" at bounding box center [0, 0] width 0 height 0
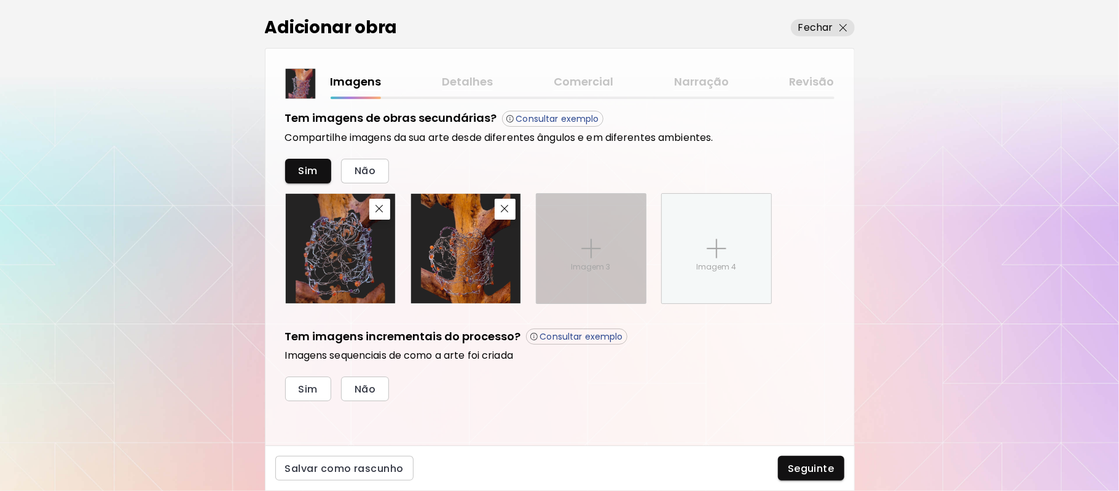
click at [588, 241] on img at bounding box center [592, 249] width 20 height 20
click at [0, 0] on input "Imagem 3" at bounding box center [0, 0] width 0 height 0
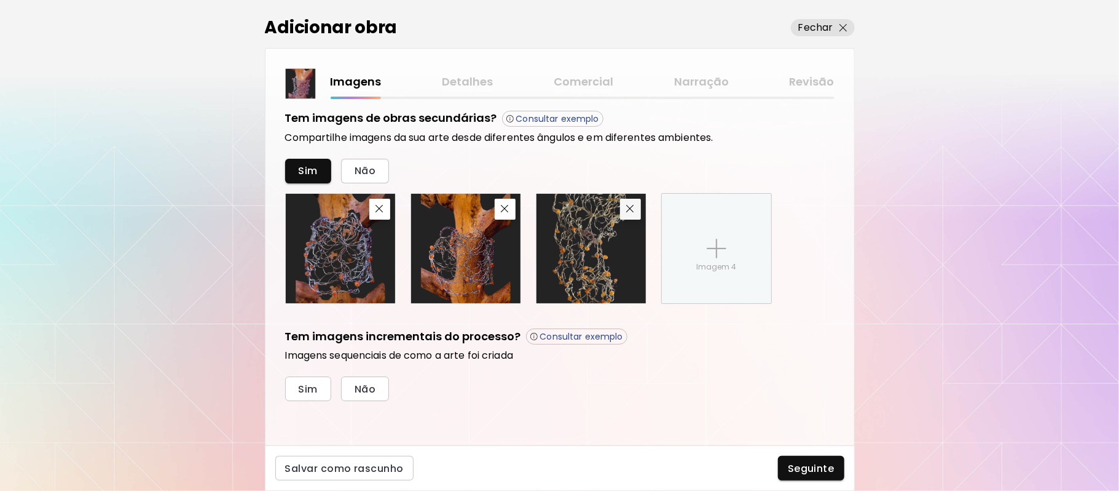
click at [627, 208] on img "button" at bounding box center [630, 209] width 8 height 8
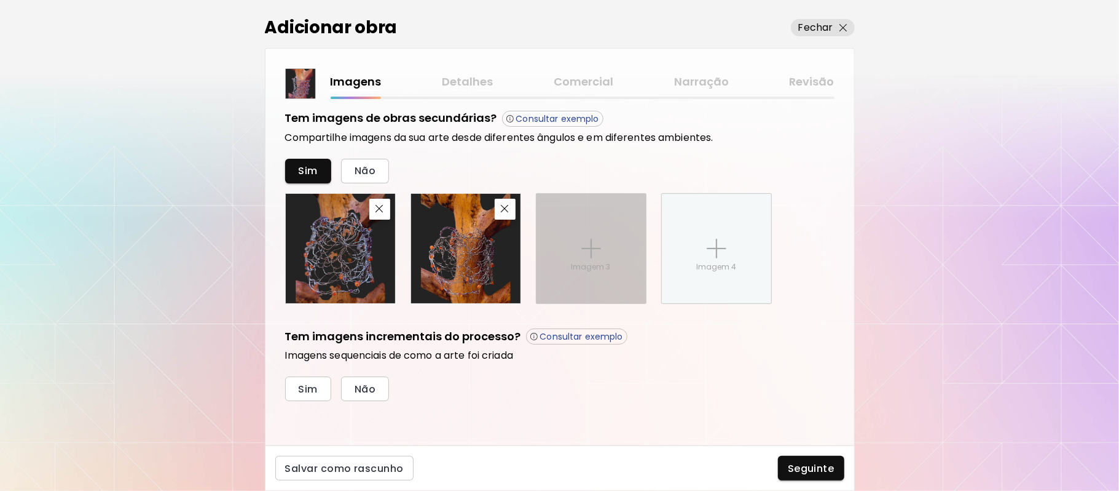
click at [607, 239] on div "Imagem 3" at bounding box center [591, 248] width 109 height 109
click at [0, 0] on input "Imagem 3" at bounding box center [0, 0] width 0 height 0
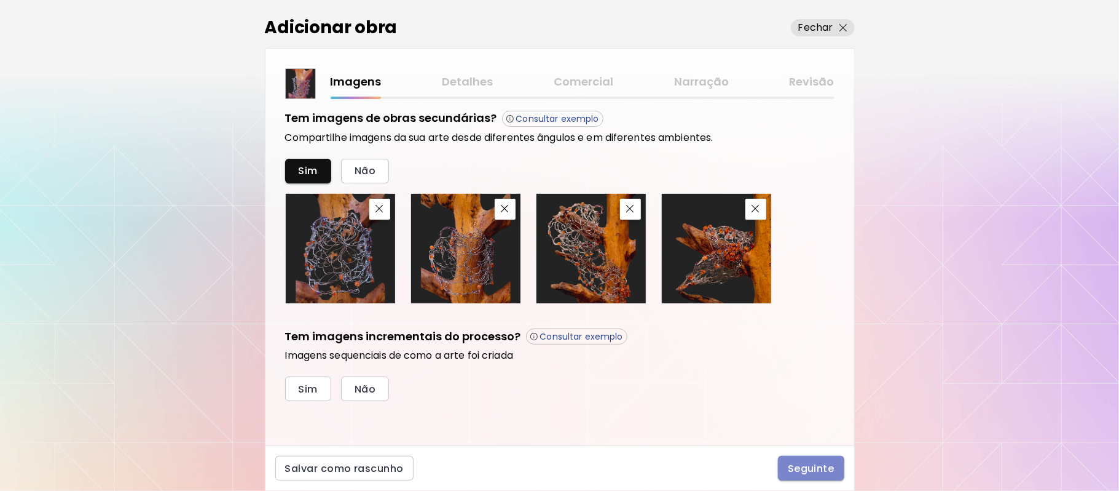
click at [807, 470] on span "Seguinte" at bounding box center [811, 468] width 47 height 13
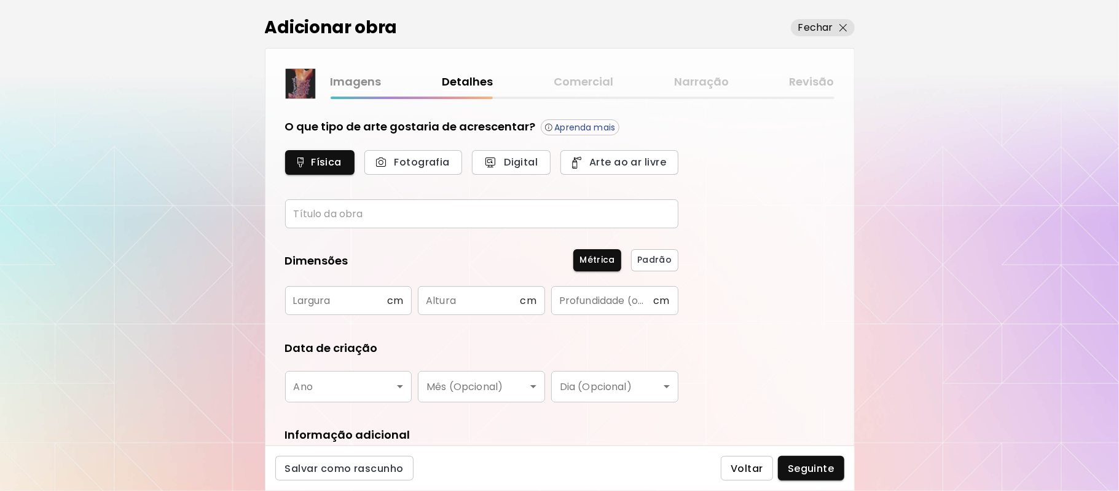
click at [756, 464] on span "Voltar" at bounding box center [747, 468] width 33 height 13
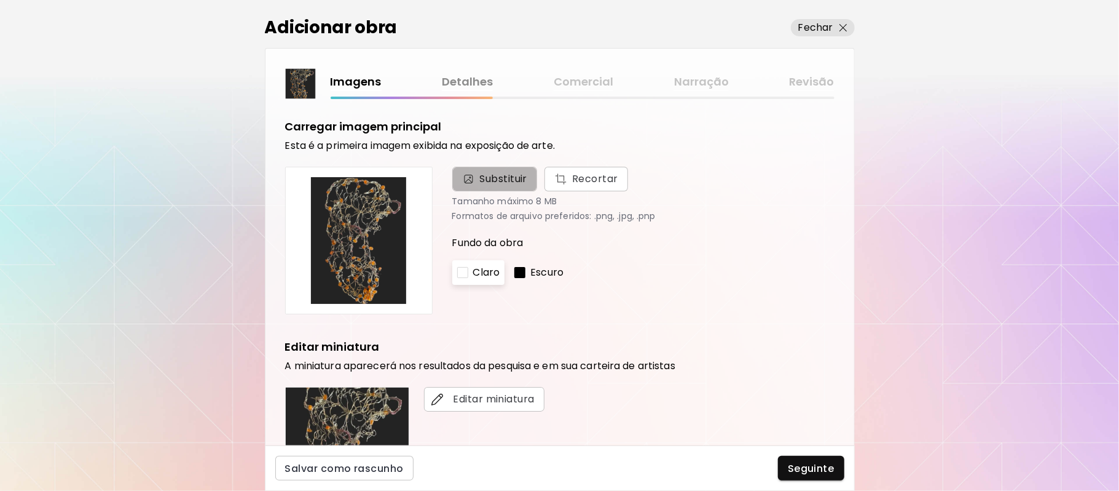
click at [503, 173] on span "Substituir" at bounding box center [504, 179] width 48 height 15
click at [0, 0] on input "Substituir Recortar" at bounding box center [0, 0] width 0 height 0
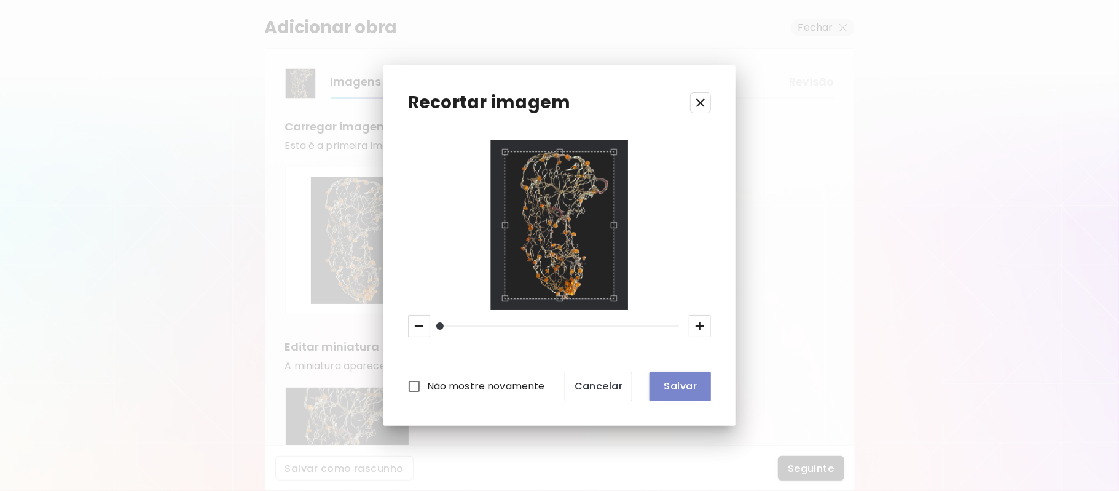
click at [674, 385] on span "Salvar" at bounding box center [681, 385] width 42 height 13
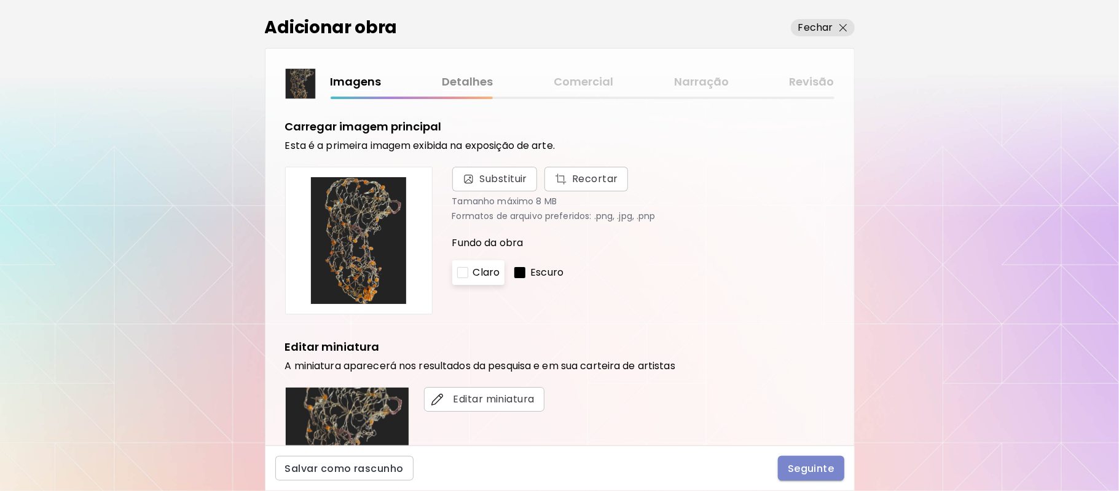
click at [810, 470] on span "Seguinte" at bounding box center [811, 468] width 47 height 13
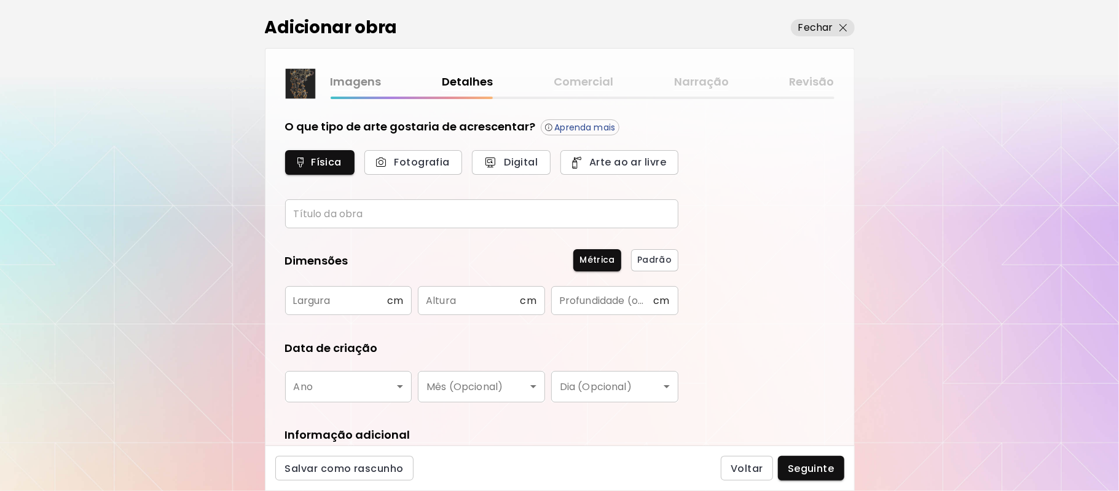
click at [384, 212] on input "text" at bounding box center [481, 213] width 393 height 29
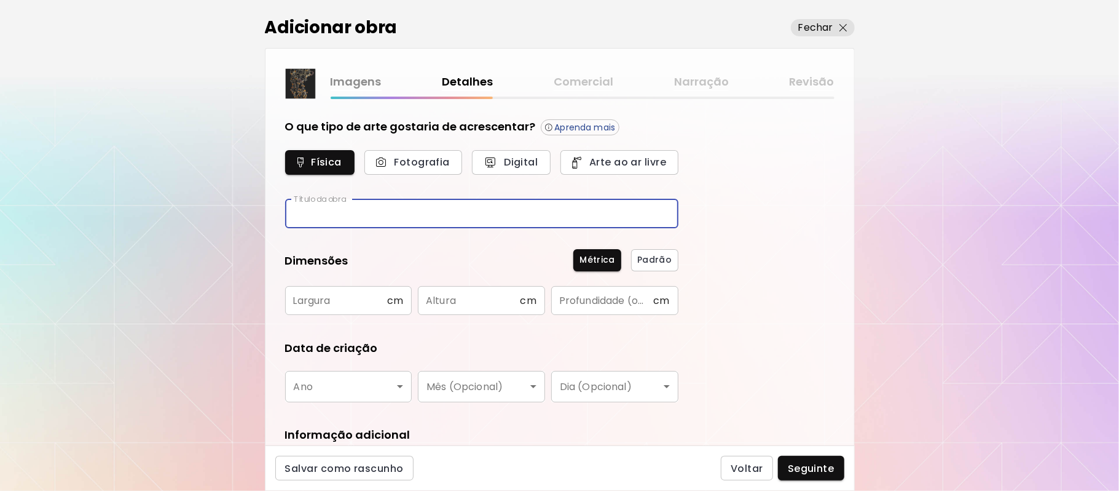
click at [384, 212] on input "text" at bounding box center [481, 213] width 393 height 29
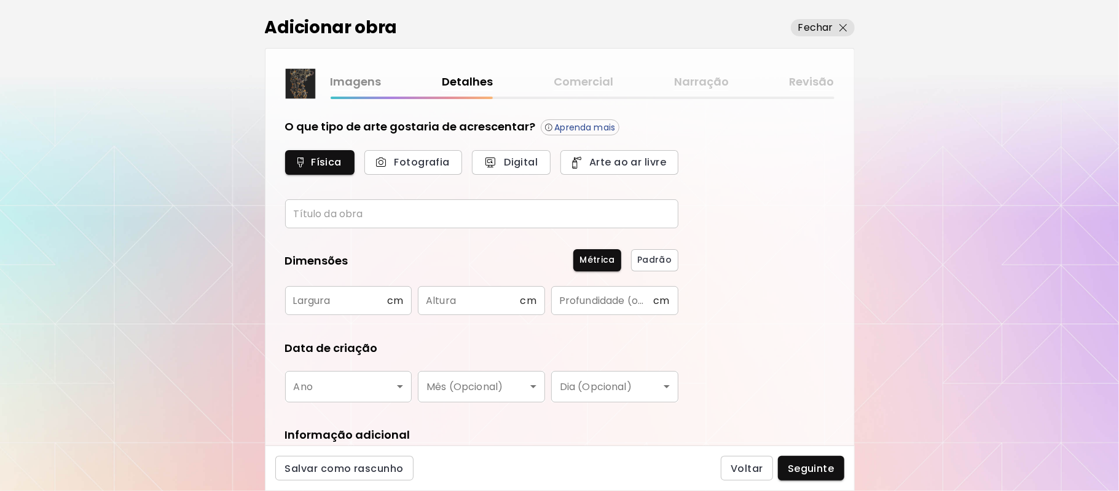
click at [157, 229] on div "Adicionar obra Fechar Imagens Detalhes Comercial Narração Revisão O que tipo de…" at bounding box center [559, 245] width 1119 height 491
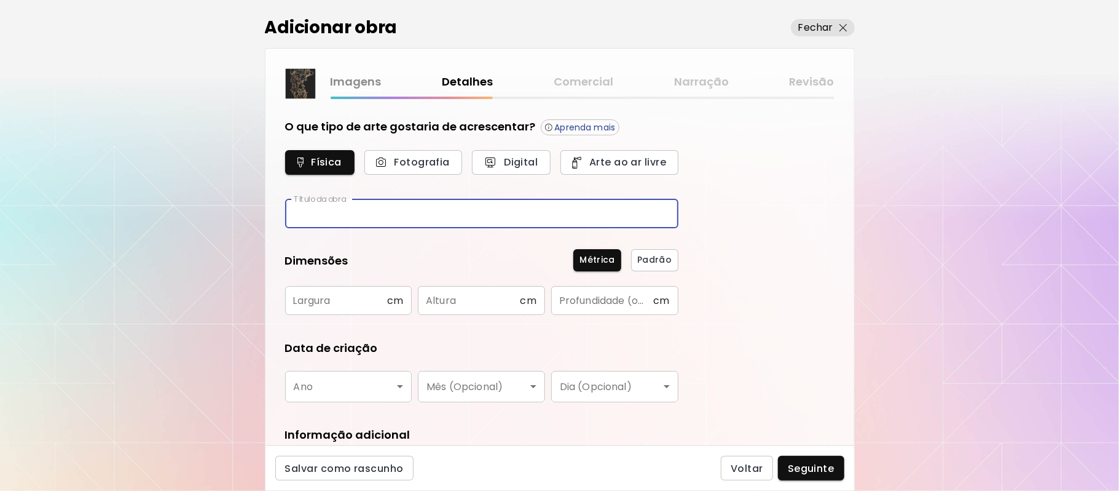
click at [373, 210] on input "text" at bounding box center [481, 213] width 393 height 29
type input "*"
type input "**********"
click at [347, 299] on input "text" at bounding box center [336, 300] width 102 height 29
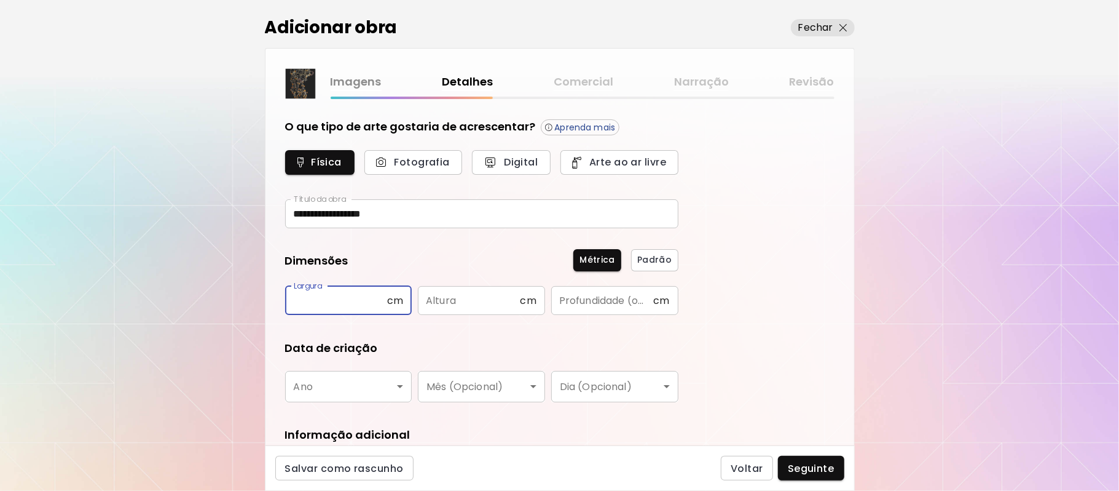
click at [347, 299] on input "text" at bounding box center [336, 300] width 102 height 29
type input "**"
click at [467, 300] on input "text" at bounding box center [469, 300] width 102 height 29
type input "*"
click at [593, 301] on input "text" at bounding box center [602, 300] width 102 height 29
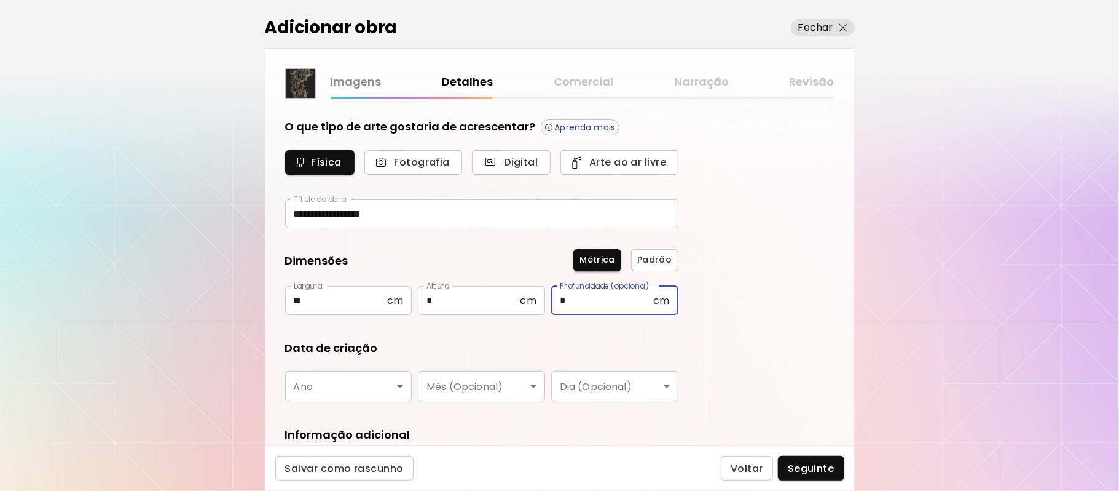
type input "*"
click at [394, 385] on body "**********" at bounding box center [559, 245] width 1119 height 491
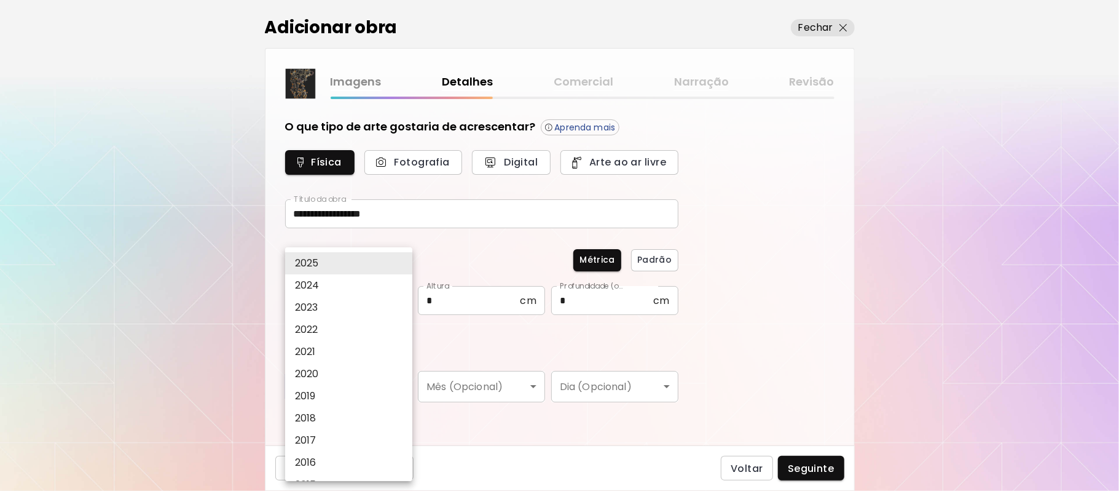
click at [347, 279] on li "2024" at bounding box center [352, 285] width 135 height 22
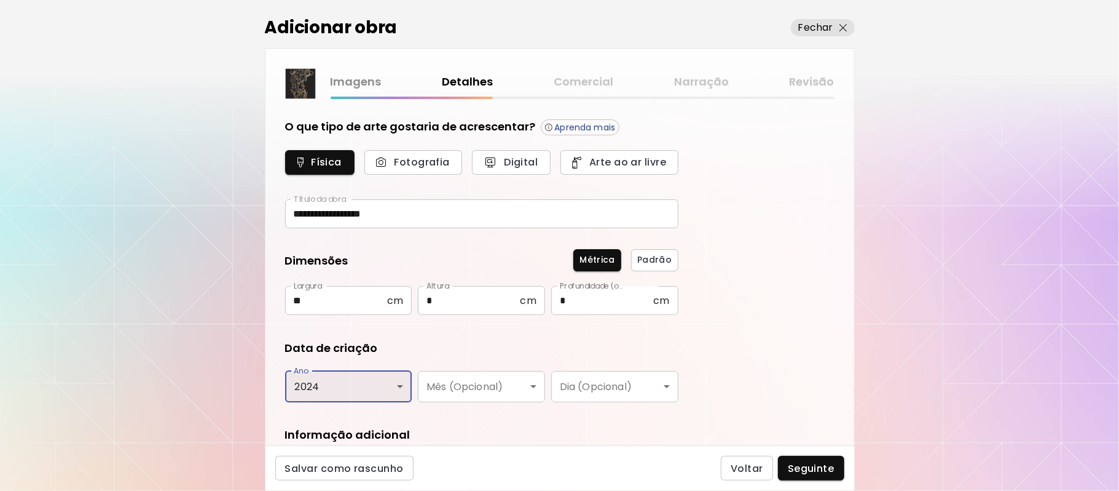
type input "****"
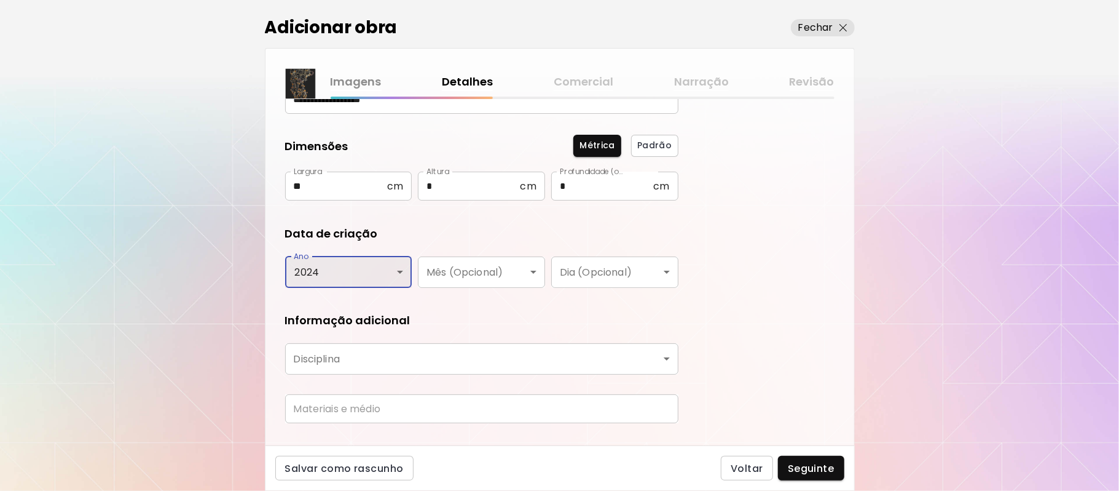
scroll to position [141, 0]
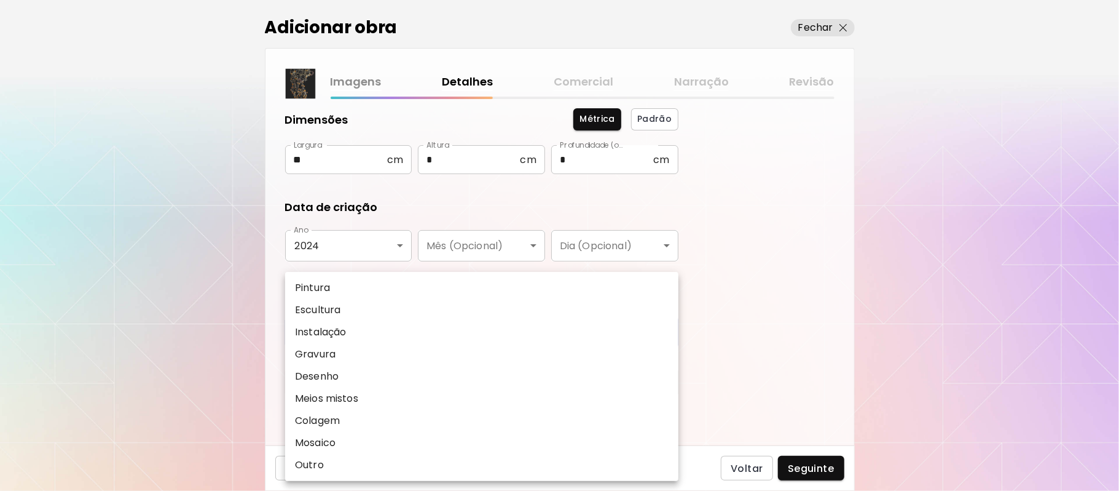
click at [529, 326] on body "**********" at bounding box center [559, 245] width 1119 height 491
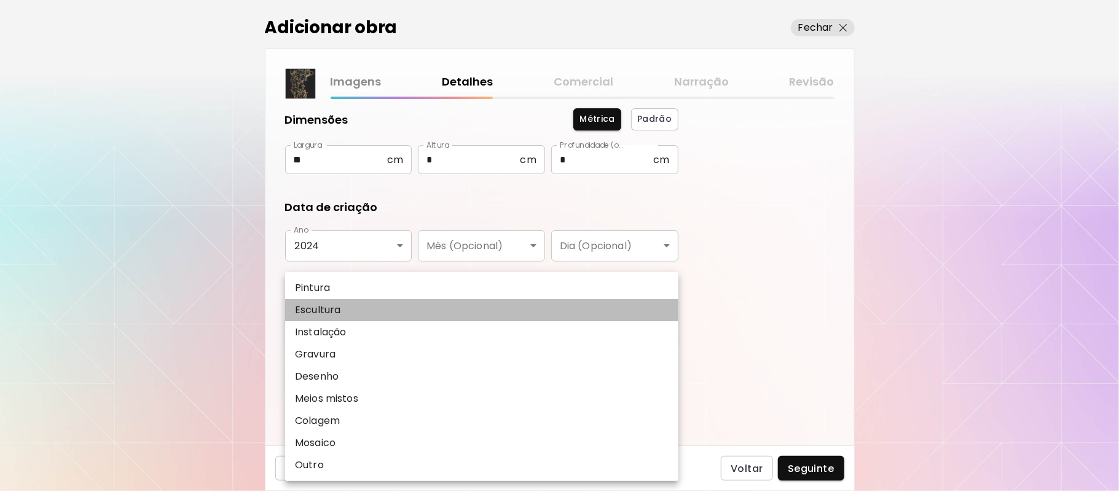
click at [344, 309] on li "Escultura" at bounding box center [481, 310] width 393 height 22
type input "*********"
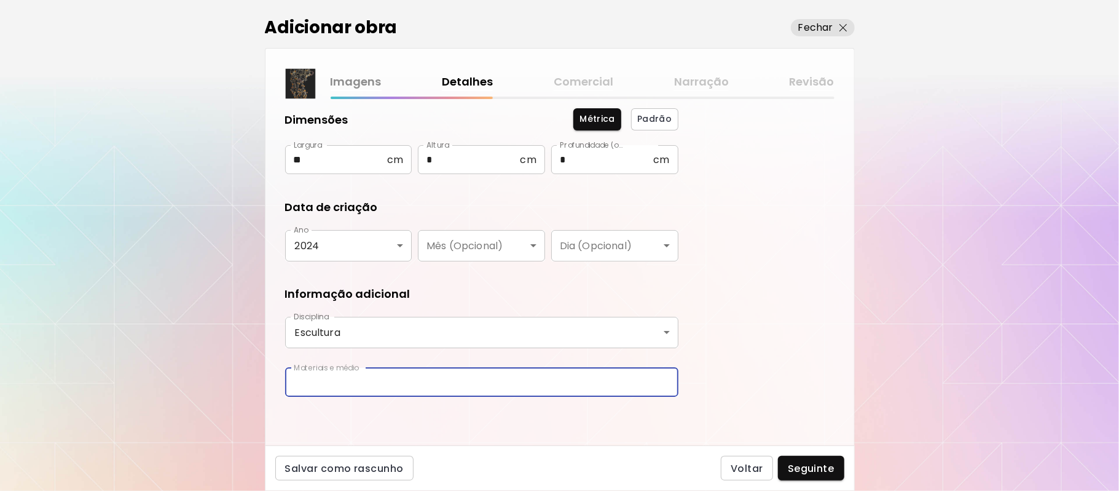
click at [451, 386] on input "text" at bounding box center [481, 382] width 393 height 29
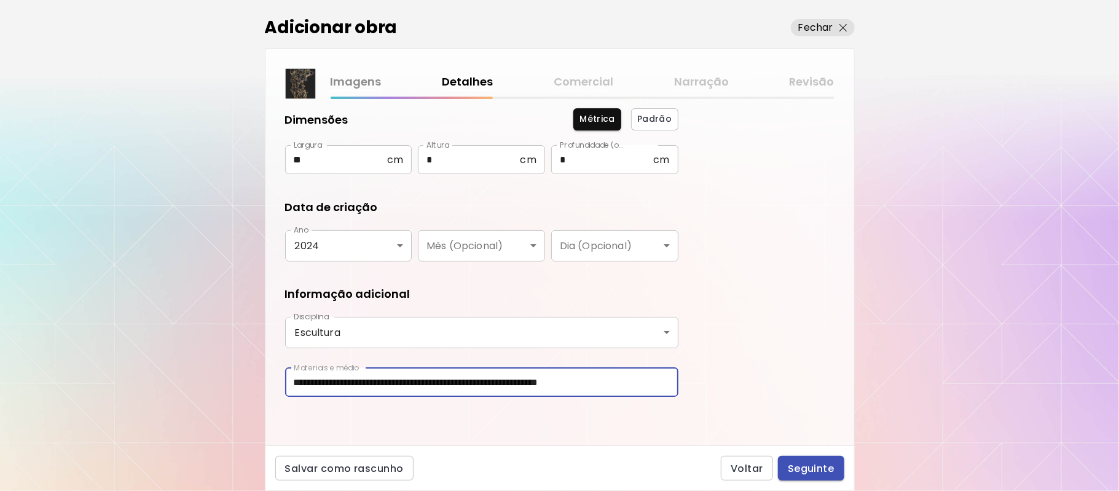
type input "**********"
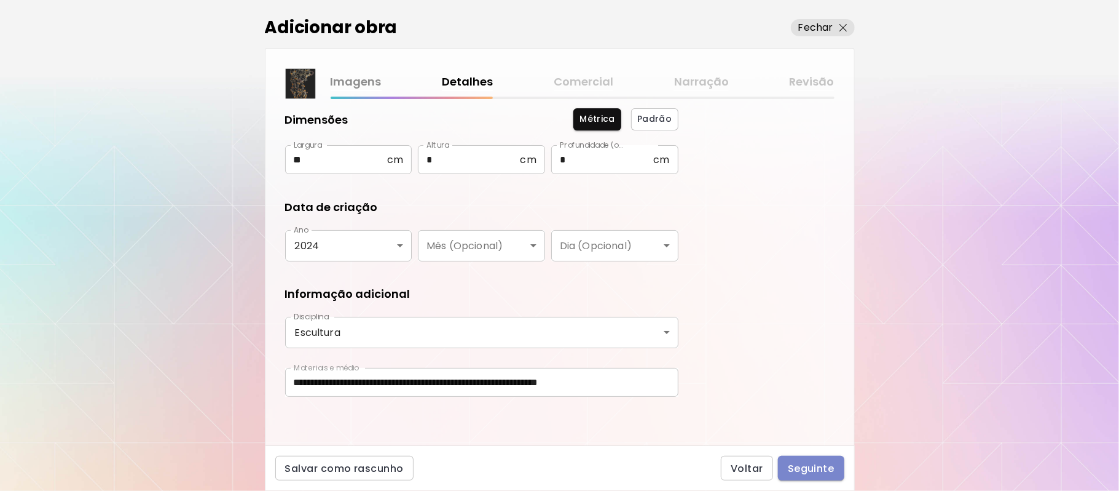
click at [818, 472] on span "Seguinte" at bounding box center [811, 468] width 47 height 13
click at [818, 472] on div "Voltar Seguinte" at bounding box center [782, 468] width 123 height 25
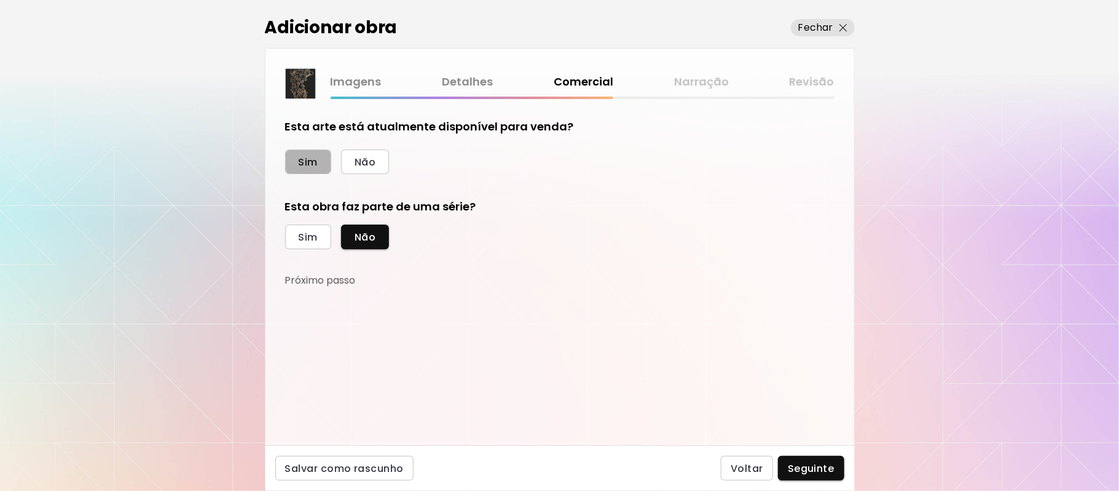
click at [306, 164] on span "Sim" at bounding box center [308, 162] width 19 height 13
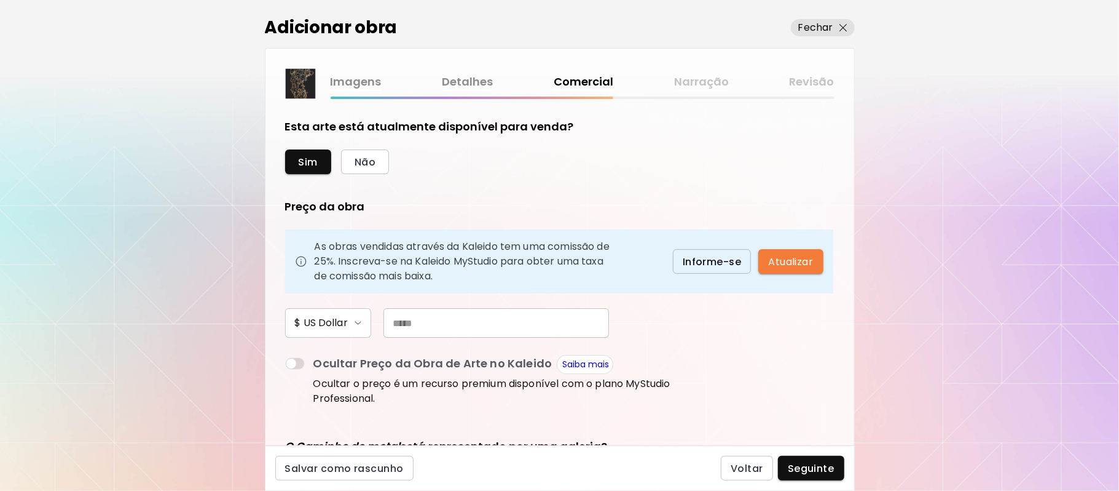
click at [436, 322] on input "text" at bounding box center [497, 323] width 226 height 30
click at [414, 321] on input "***" at bounding box center [497, 323] width 226 height 30
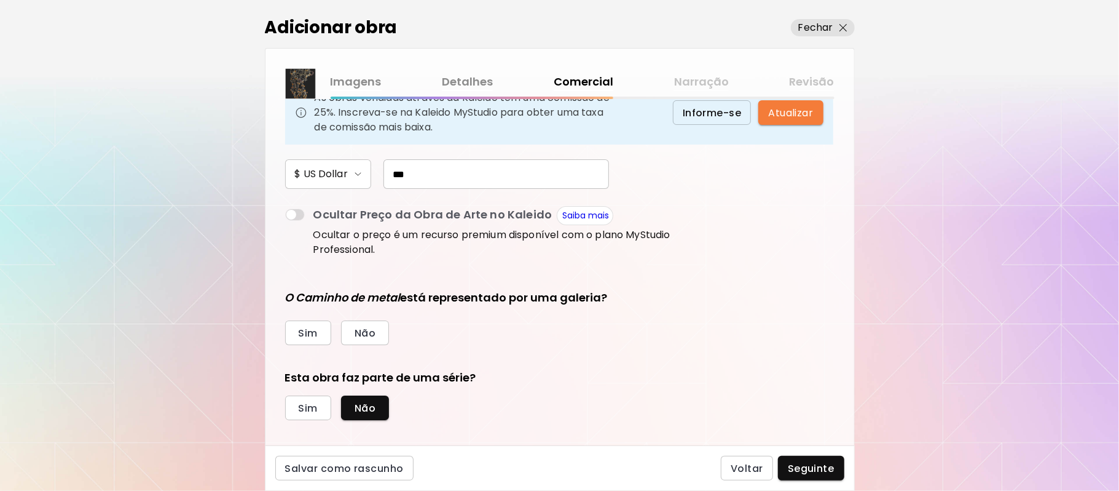
scroll to position [162, 0]
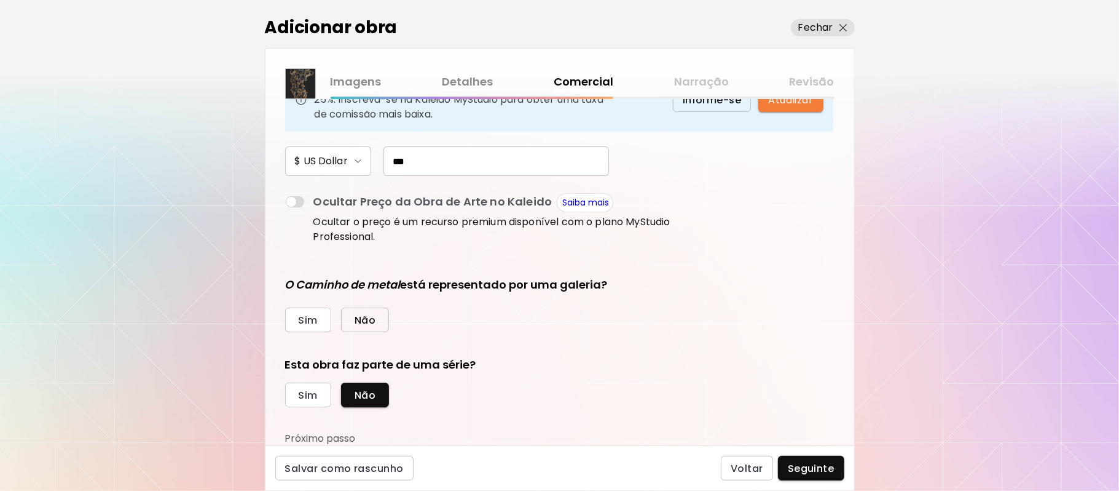
type input "***"
click at [369, 318] on span "Não" at bounding box center [365, 320] width 21 height 13
click at [308, 394] on span "Sim" at bounding box center [308, 395] width 19 height 13
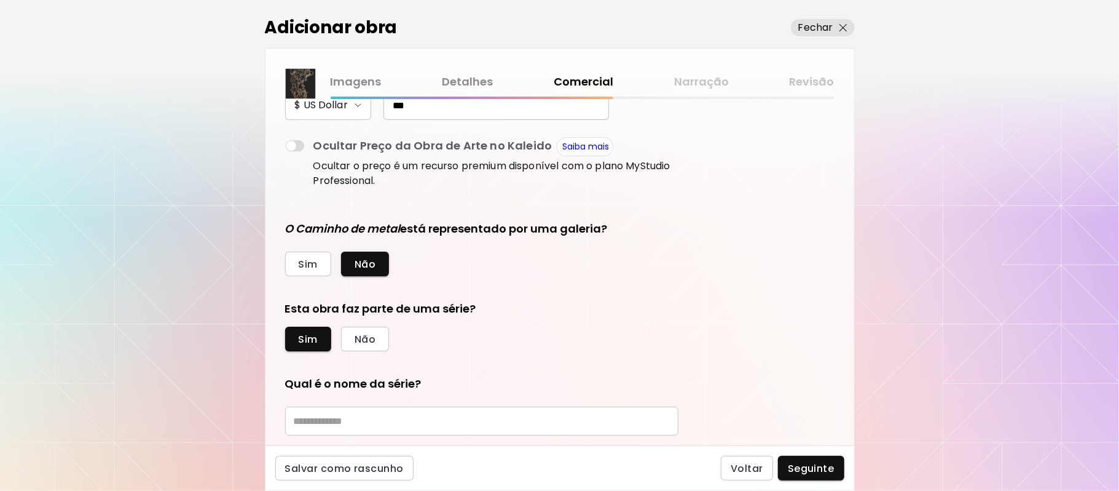
scroll to position [375, 0]
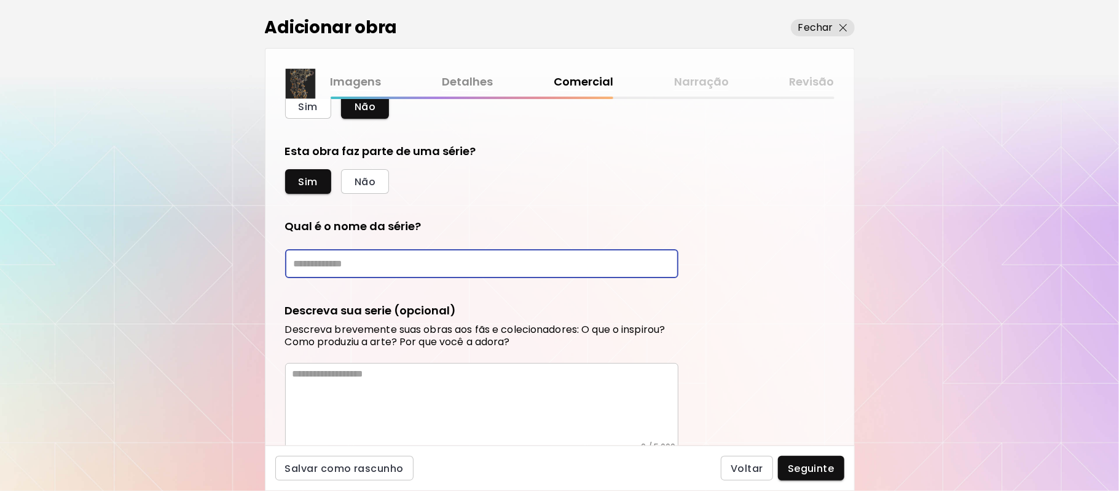
click at [497, 259] on input "text" at bounding box center [481, 263] width 393 height 29
click at [336, 261] on input "**********" at bounding box center [481, 263] width 393 height 29
type input "**********"
click at [413, 385] on textarea at bounding box center [486, 405] width 386 height 74
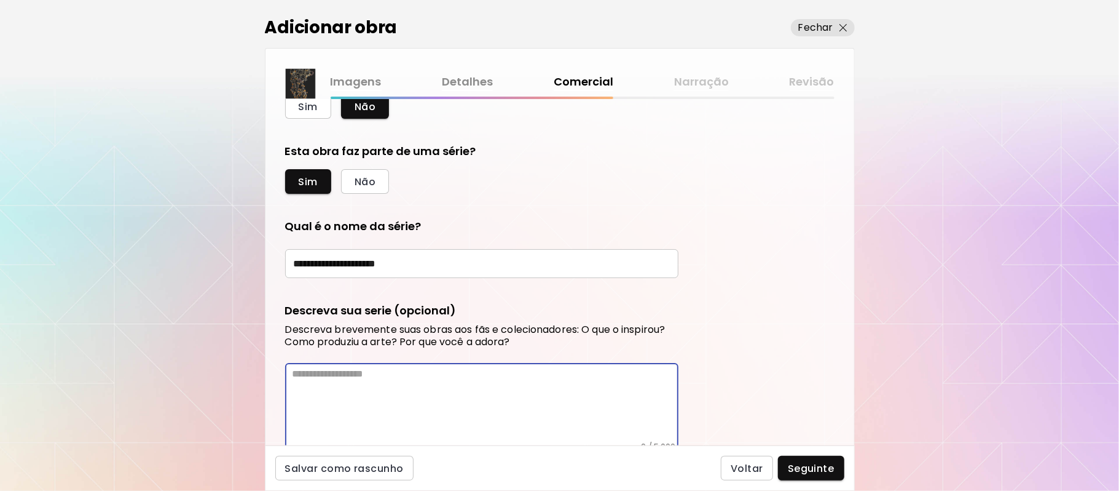
drag, startPoint x: 401, startPoint y: 396, endPoint x: 395, endPoint y: 401, distance: 7.9
paste textarea "**********"
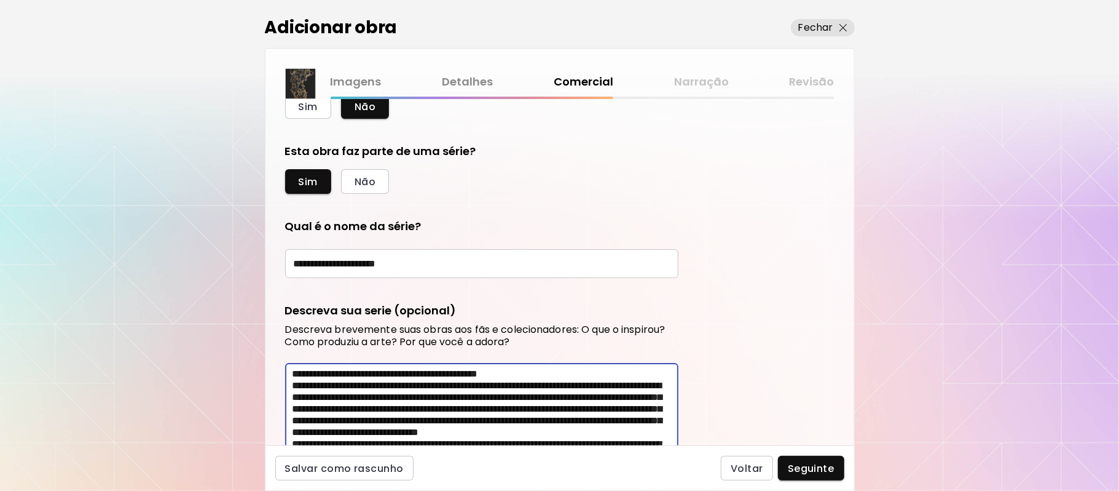
scroll to position [495, 0]
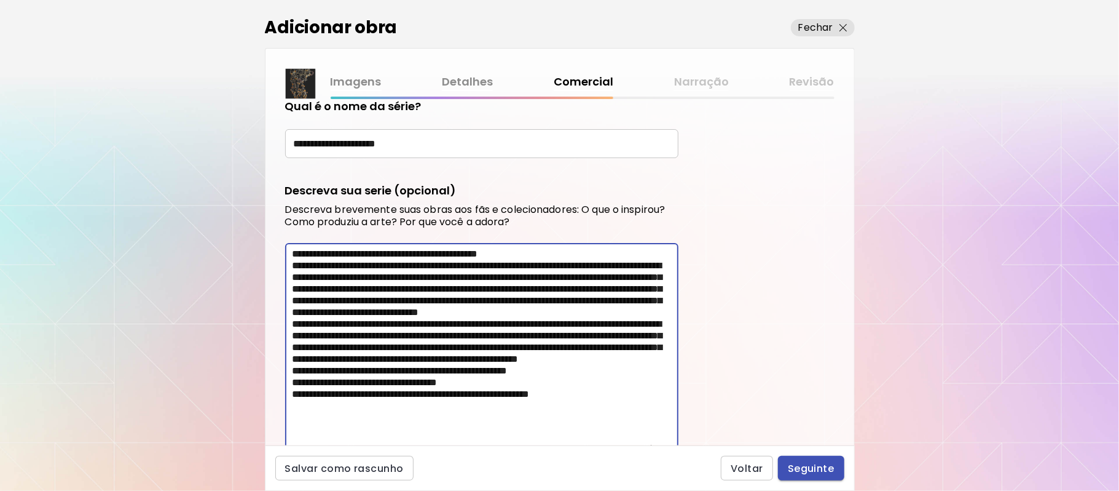
type textarea "**********"
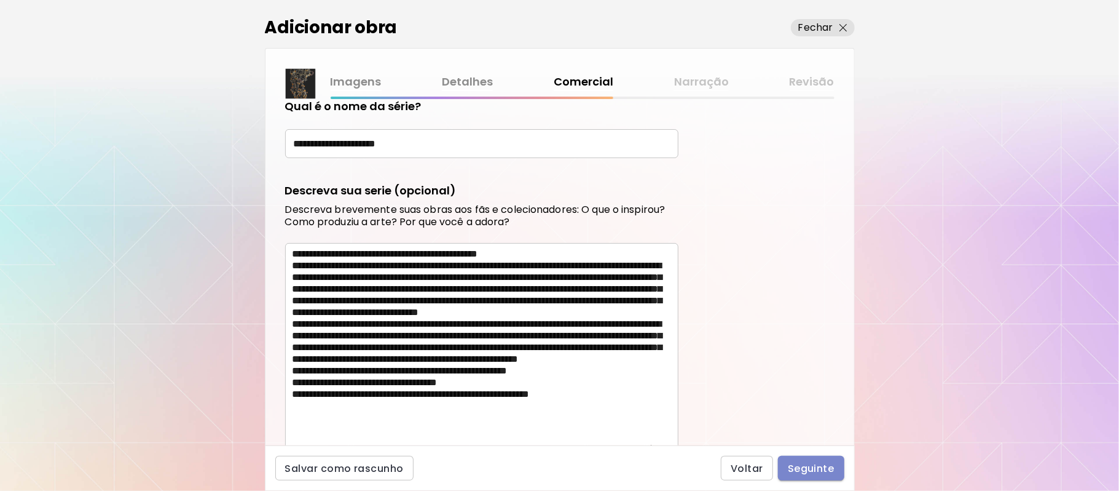
click at [810, 470] on span "Seguinte" at bounding box center [811, 468] width 47 height 13
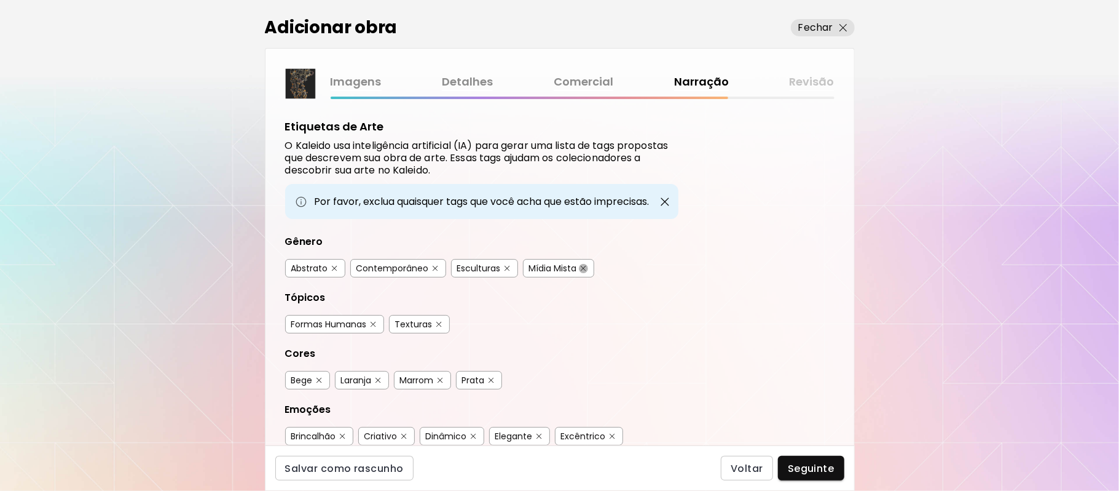
click at [584, 267] on img "button" at bounding box center [584, 269] width 6 height 6
click at [371, 322] on img "button" at bounding box center [374, 325] width 6 height 6
click at [441, 377] on img "button" at bounding box center [441, 380] width 6 height 6
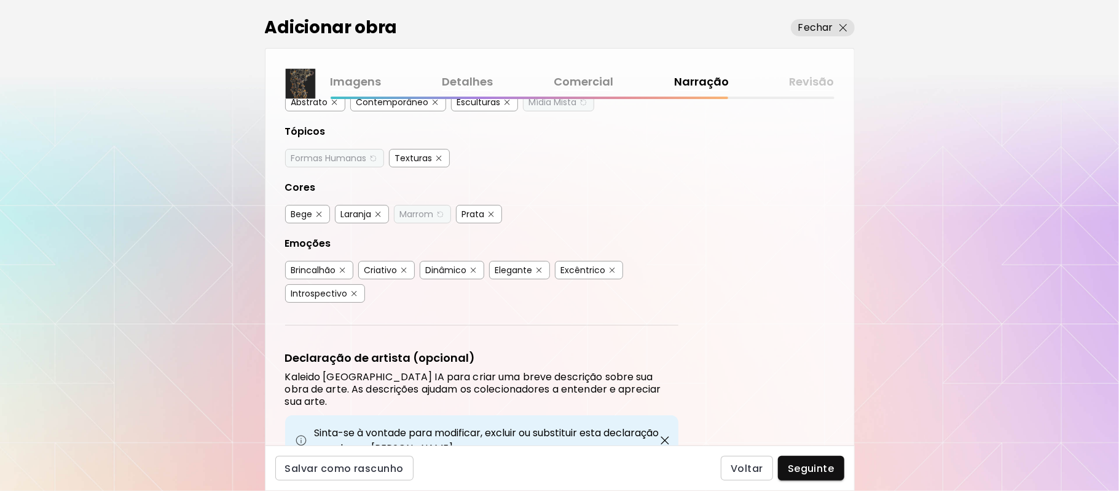
scroll to position [215, 0]
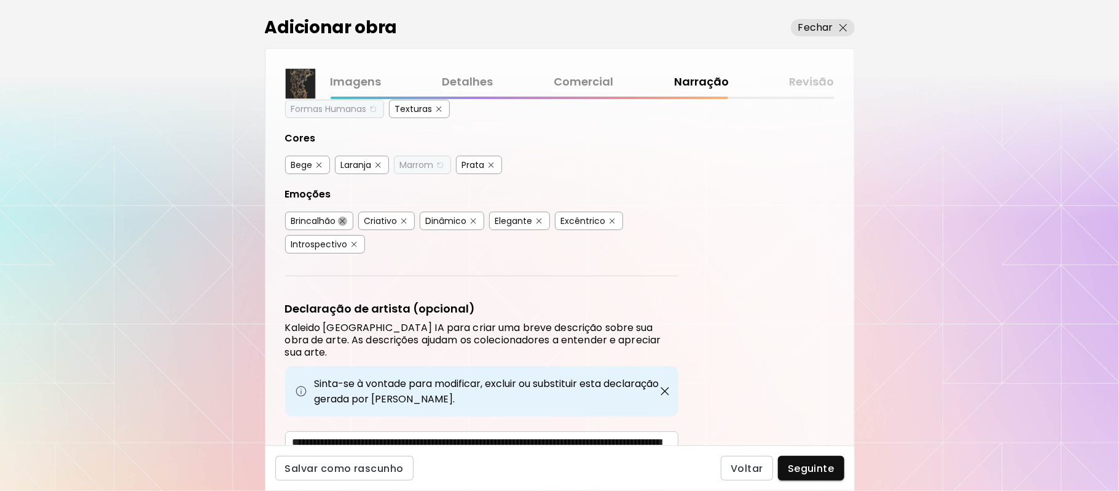
click at [342, 218] on img "button" at bounding box center [343, 221] width 6 height 6
click at [347, 220] on button "button" at bounding box center [342, 220] width 9 height 9
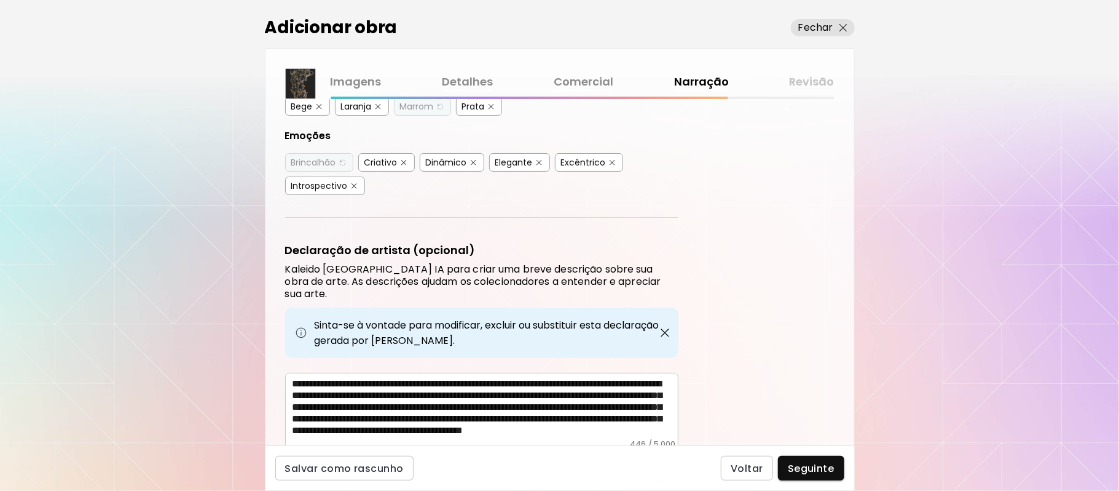
scroll to position [310, 0]
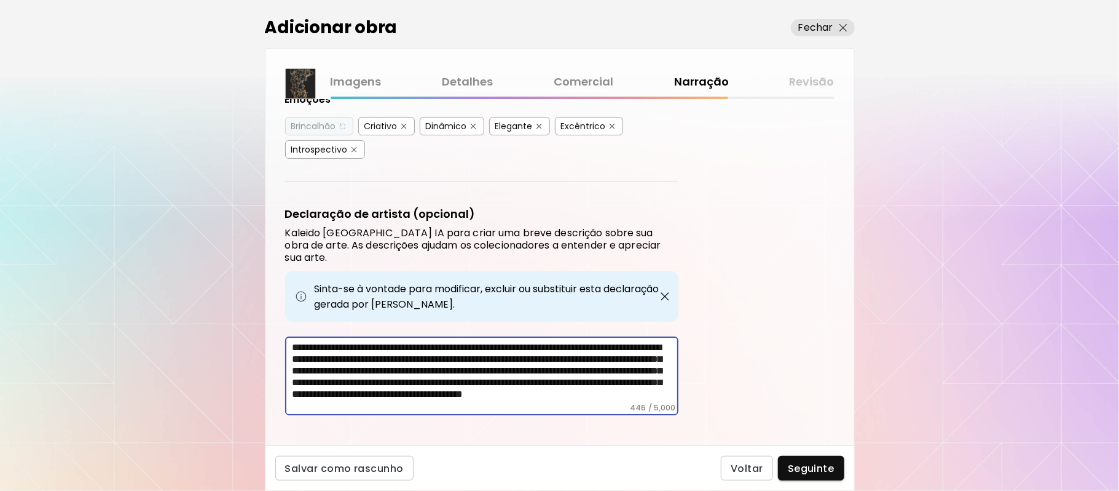
click at [573, 341] on textarea "**********" at bounding box center [486, 371] width 386 height 61
click at [536, 344] on textarea "**********" at bounding box center [486, 371] width 386 height 61
click at [377, 355] on textarea "**********" at bounding box center [486, 371] width 386 height 61
click at [631, 343] on textarea "**********" at bounding box center [486, 371] width 386 height 61
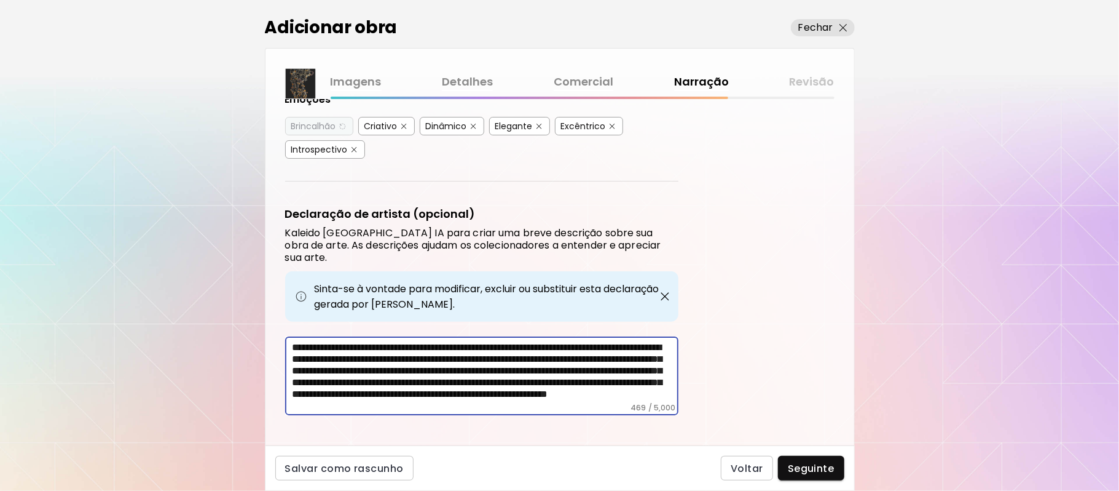
click at [500, 357] on textarea "**********" at bounding box center [486, 371] width 386 height 61
type textarea "**********"
click at [814, 464] on span "Seguinte" at bounding box center [811, 468] width 47 height 13
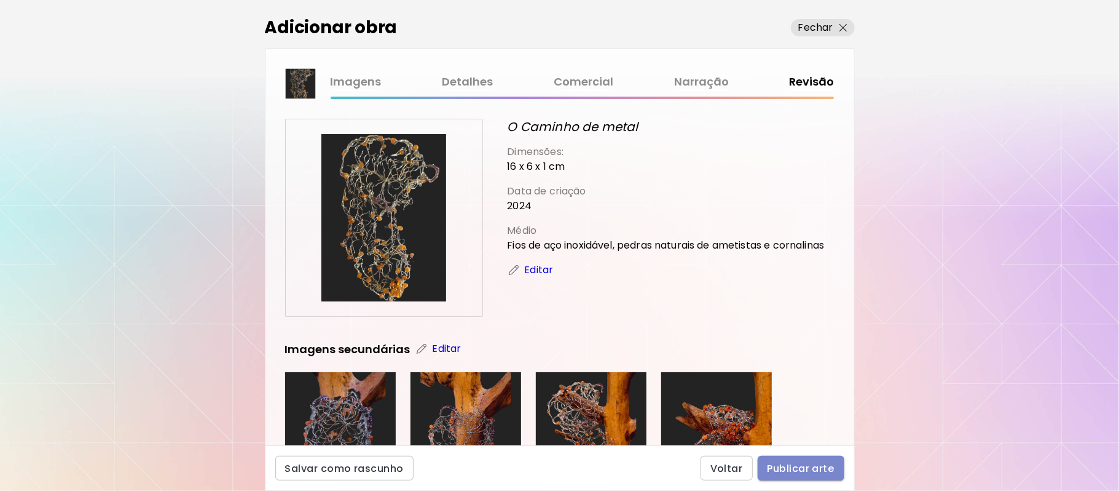
click at [783, 464] on span "Publicar arte" at bounding box center [801, 468] width 67 height 13
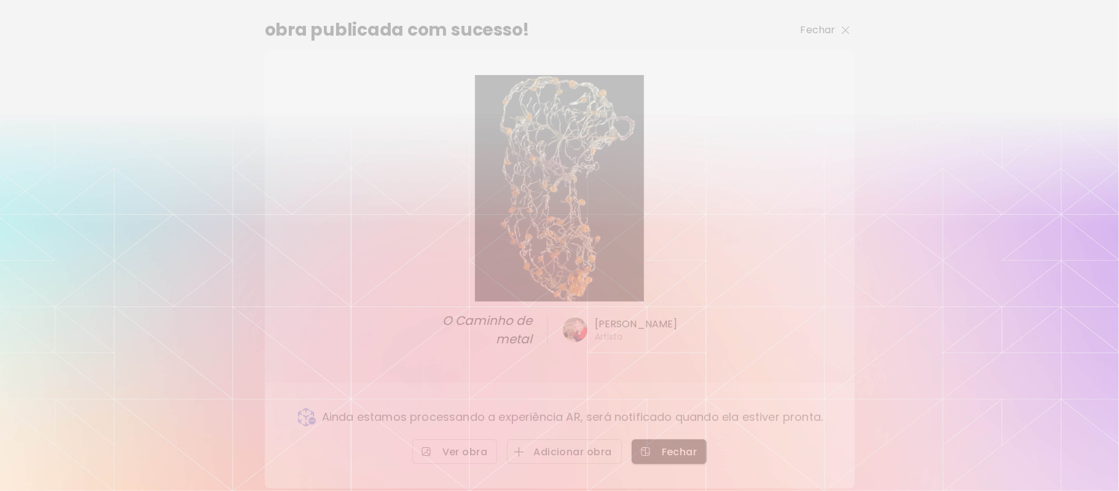
click at [820, 32] on p "Fechar" at bounding box center [818, 30] width 35 height 15
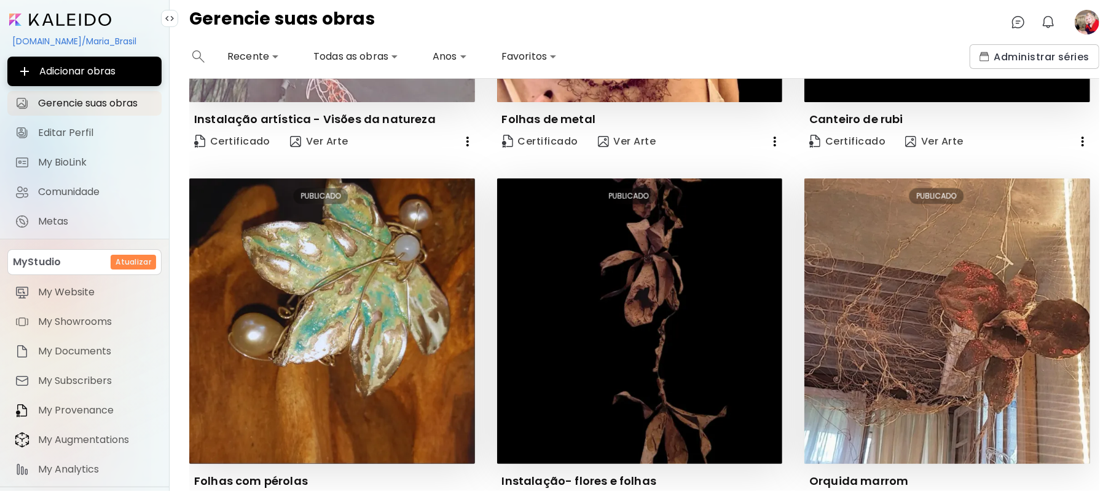
scroll to position [1077, 0]
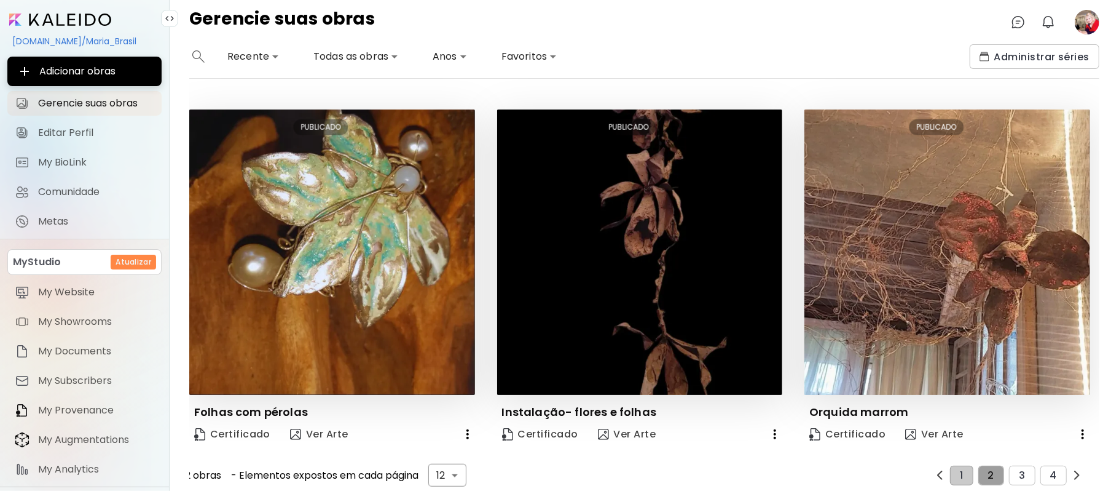
click at [989, 470] on span "2" at bounding box center [992, 475] width 6 height 11
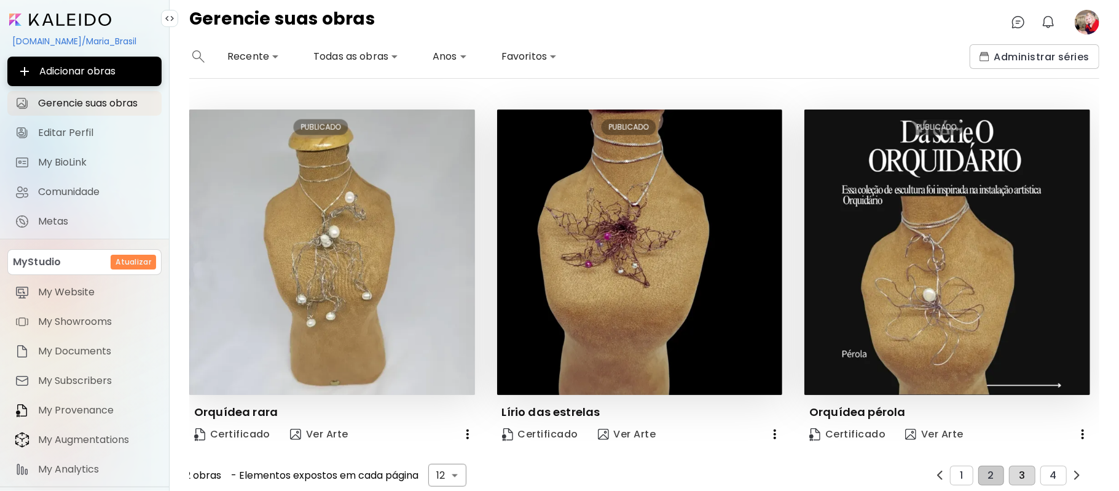
click at [1018, 465] on button "3" at bounding box center [1022, 475] width 26 height 20
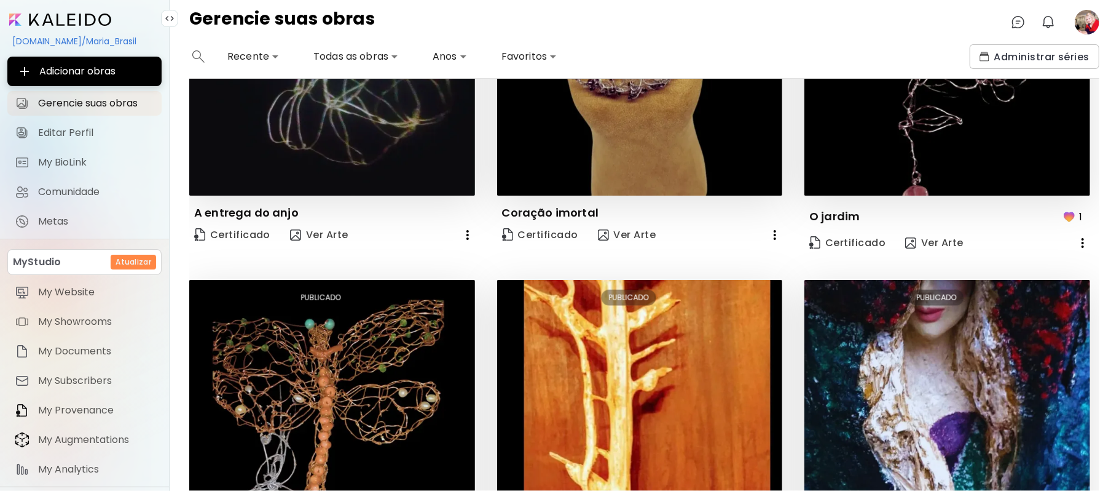
scroll to position [1084, 0]
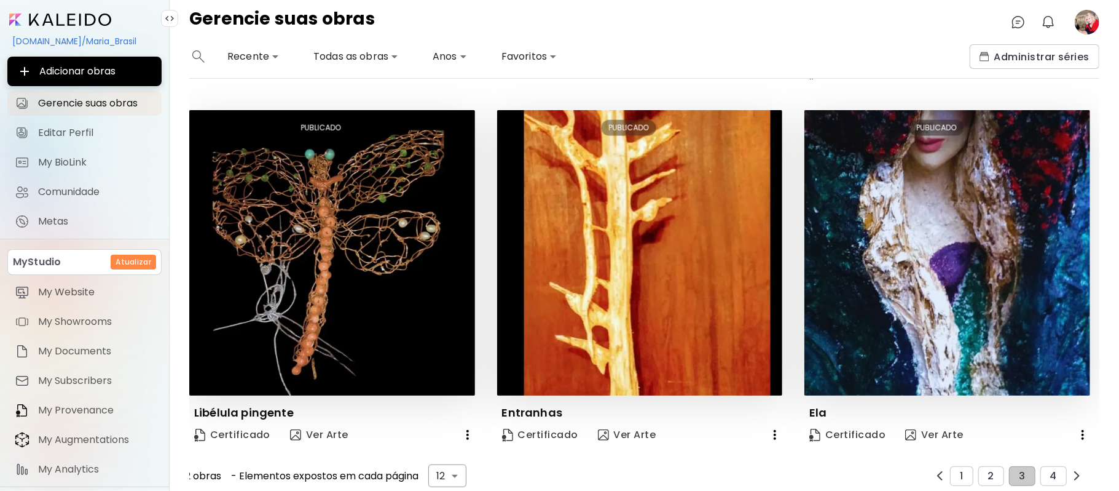
click at [1041, 466] on button "4" at bounding box center [1054, 476] width 26 height 20
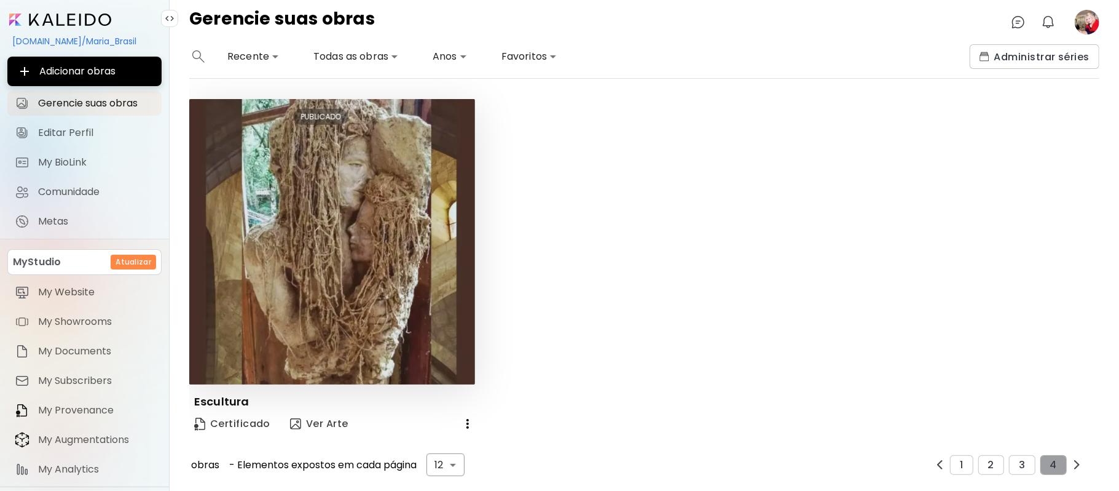
click at [1041, 460] on button "4" at bounding box center [1054, 465] width 26 height 20
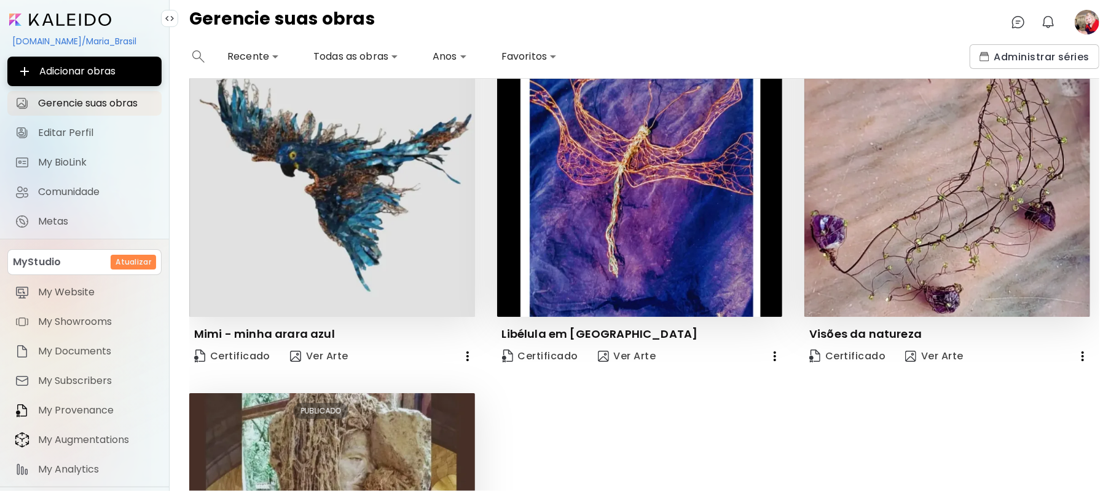
scroll to position [0, 0]
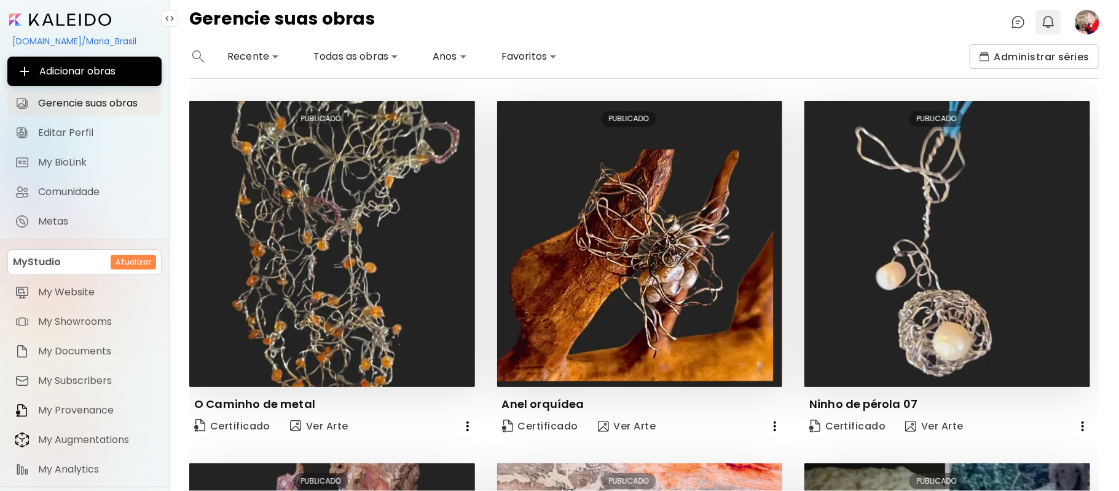
click at [1046, 20] on img "button" at bounding box center [1048, 22] width 15 height 15
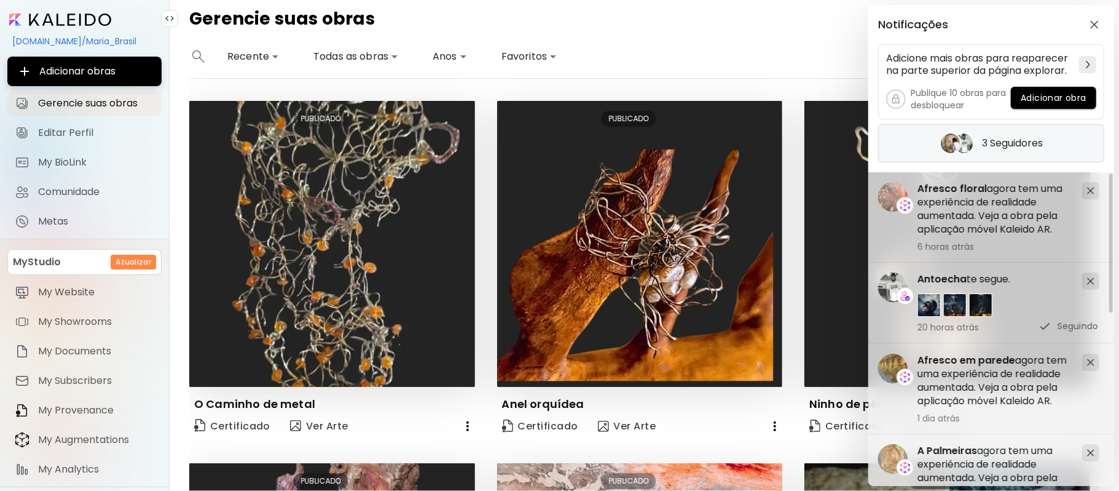
click at [1014, 144] on h5 "3 Seguidores" at bounding box center [1012, 143] width 61 height 12
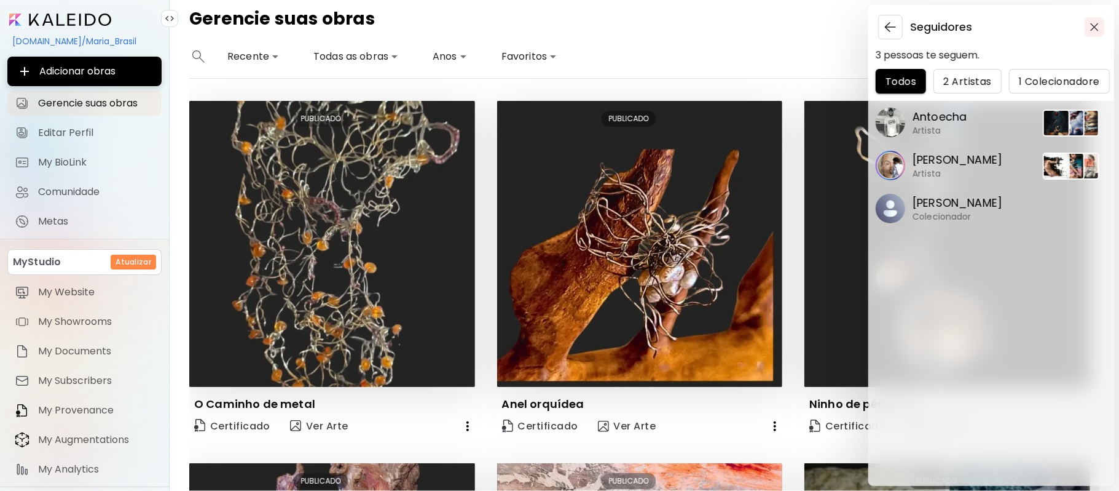
click at [1092, 23] on img "button" at bounding box center [1095, 27] width 9 height 9
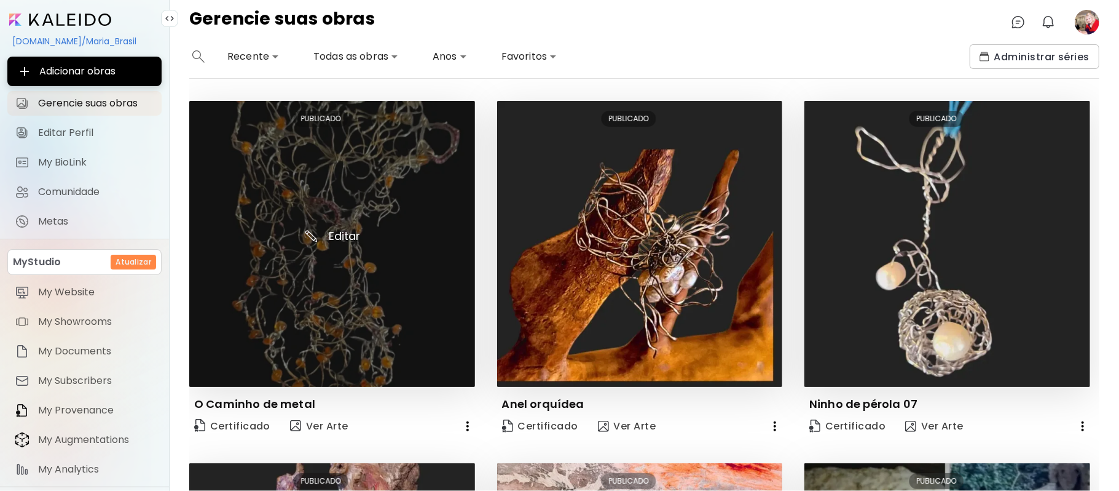
click at [377, 276] on img at bounding box center [332, 244] width 286 height 286
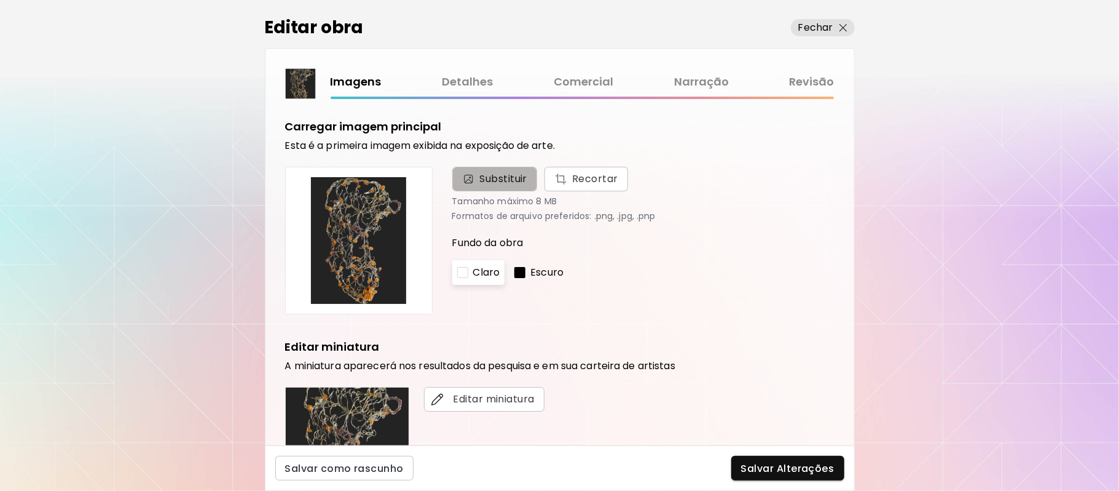
click at [523, 177] on span "Substituir" at bounding box center [504, 179] width 48 height 15
click at [0, 0] on input "Substituir Recortar" at bounding box center [0, 0] width 0 height 0
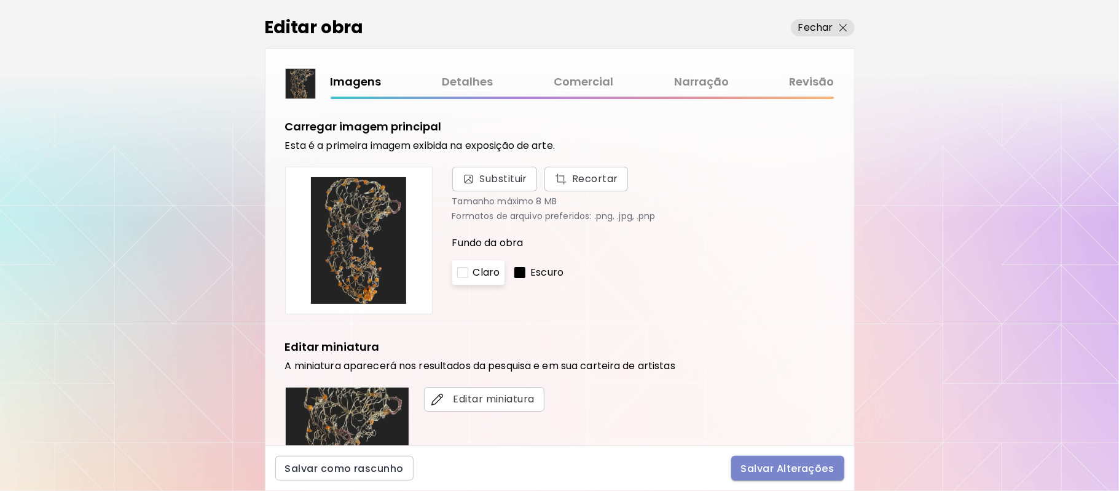
click at [824, 470] on span "Salvar Alterações" at bounding box center [787, 468] width 93 height 13
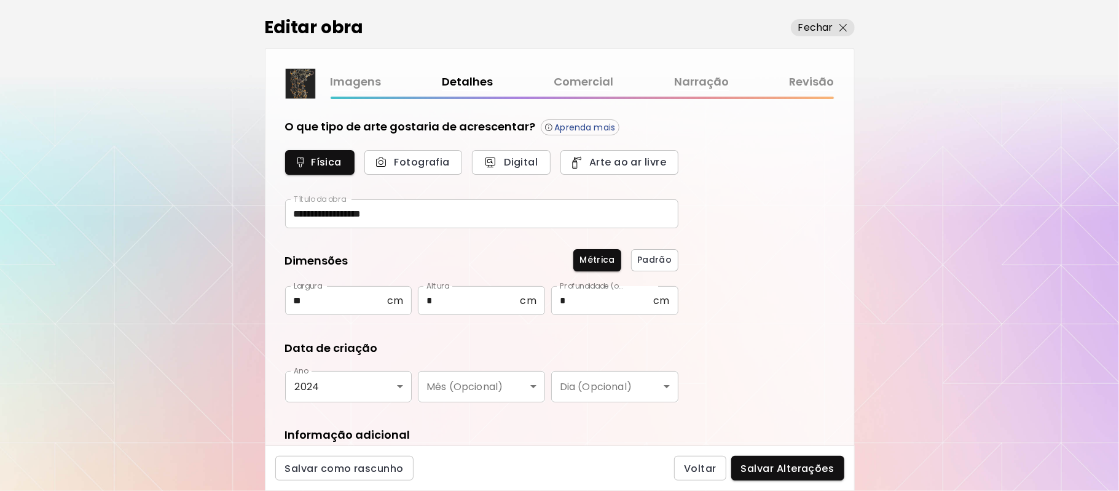
type input "*********"
click at [825, 15] on div "Editar obra Fechar" at bounding box center [560, 24] width 590 height 48
click at [823, 30] on p "Fechar" at bounding box center [816, 27] width 35 height 15
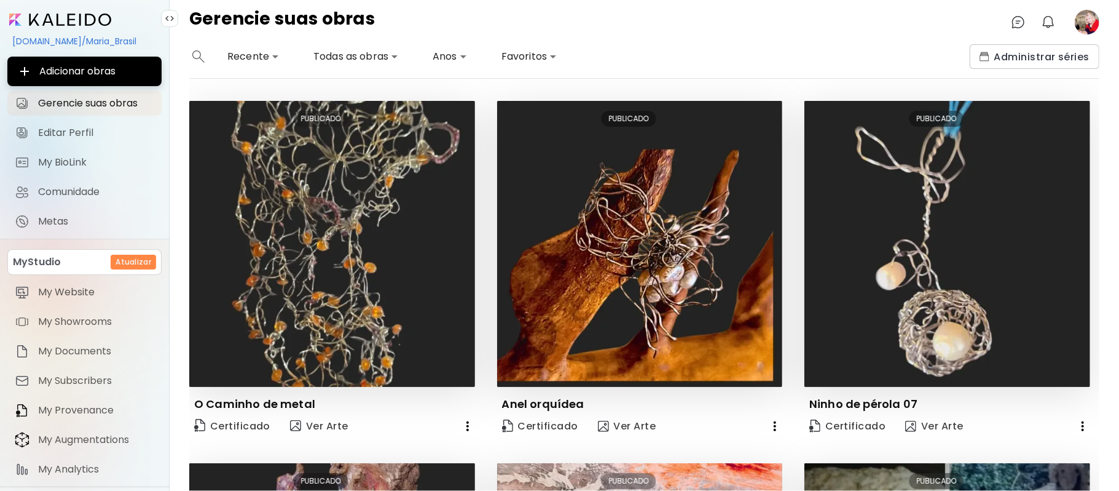
click at [1089, 22] on image at bounding box center [1087, 22] width 25 height 25
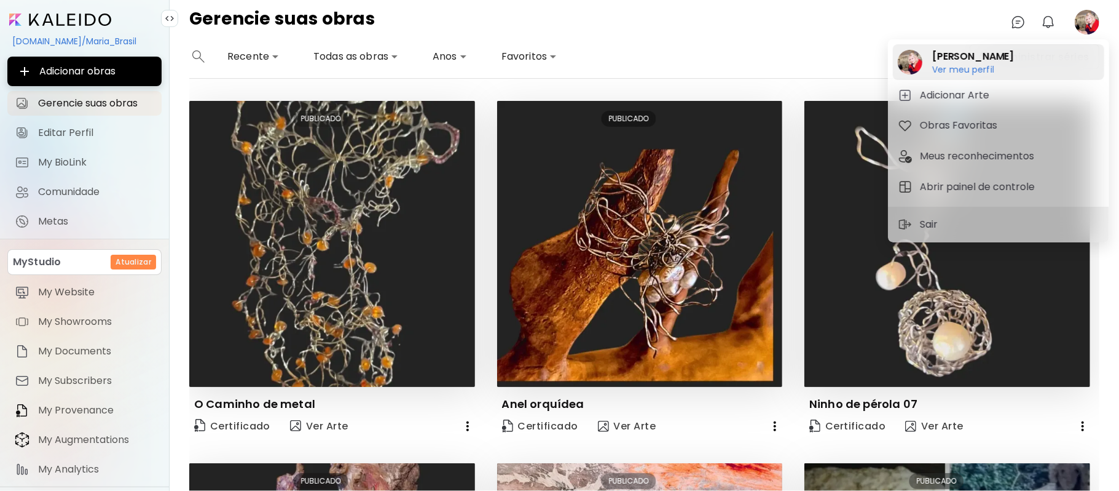
click at [960, 68] on h6 "Ver meu perfil" at bounding box center [974, 69] width 82 height 11
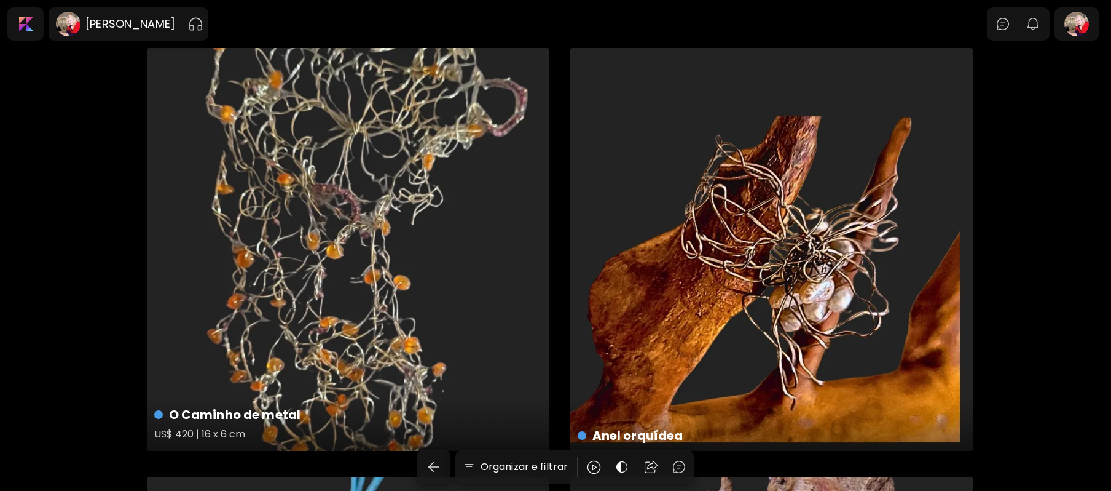
click at [462, 230] on div "O Caminho de metal US$ 420 | 16 x 6 cm" at bounding box center [348, 249] width 403 height 403
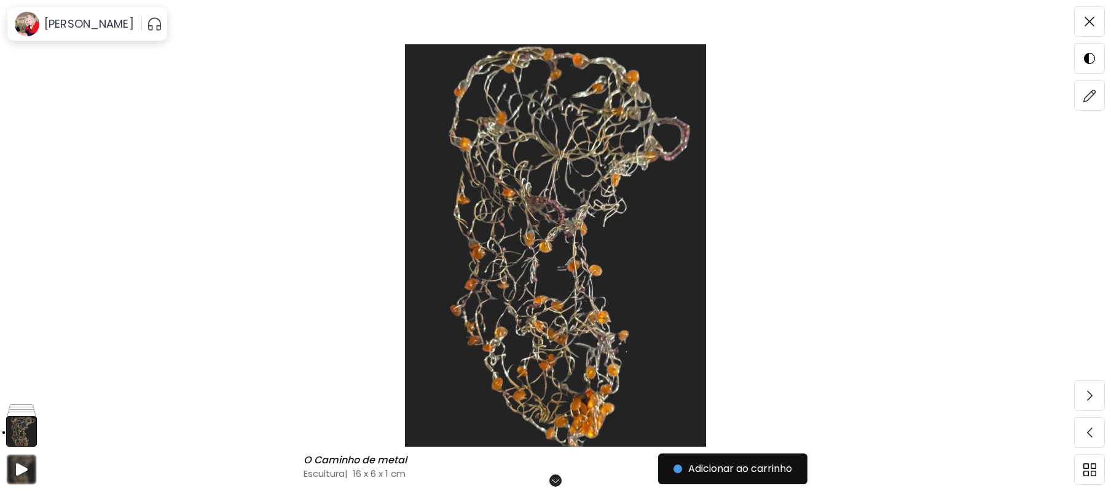
click at [557, 246] on img at bounding box center [556, 245] width 1008 height 402
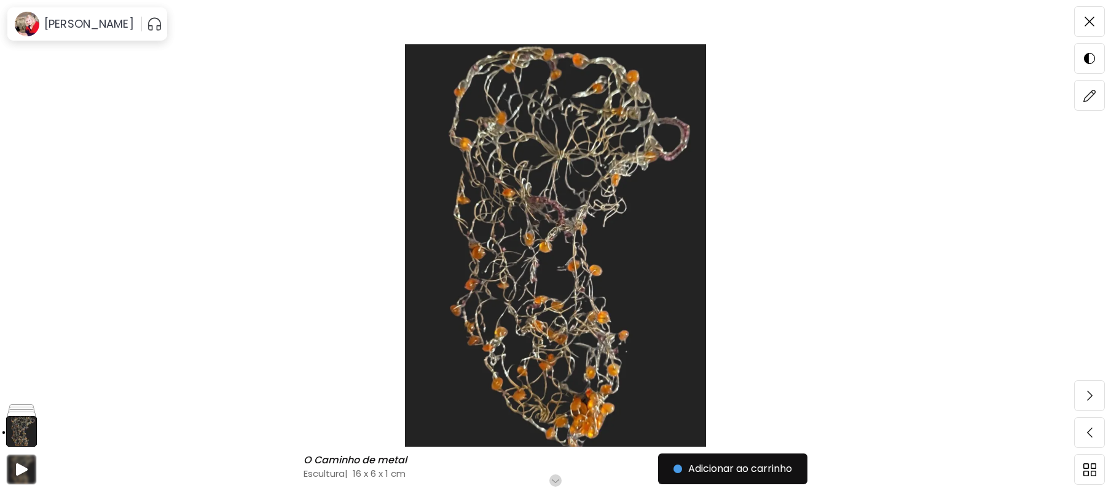
click at [555, 247] on img at bounding box center [556, 245] width 1008 height 402
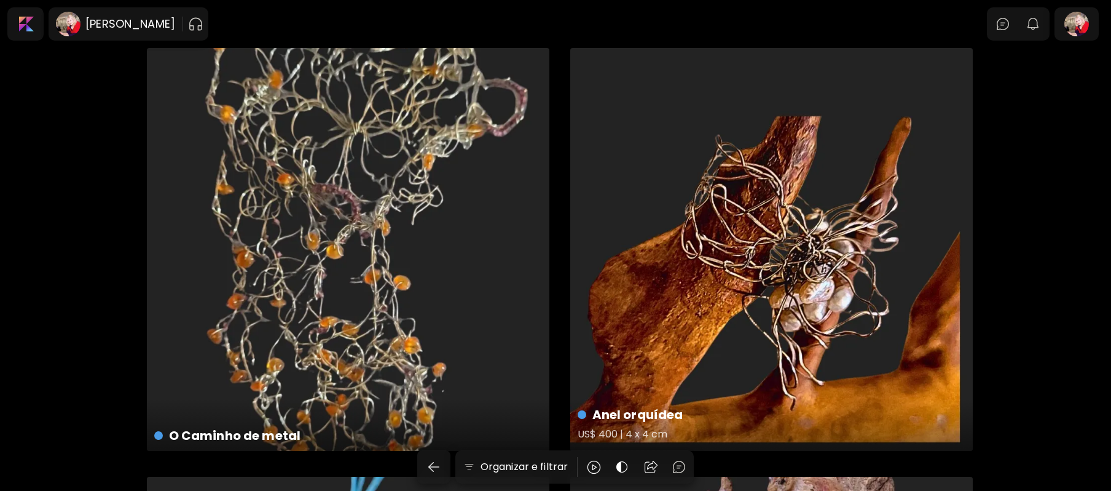
click at [810, 237] on div "Anel orquídea US$ 400 | 4 x 4 cm" at bounding box center [771, 249] width 403 height 403
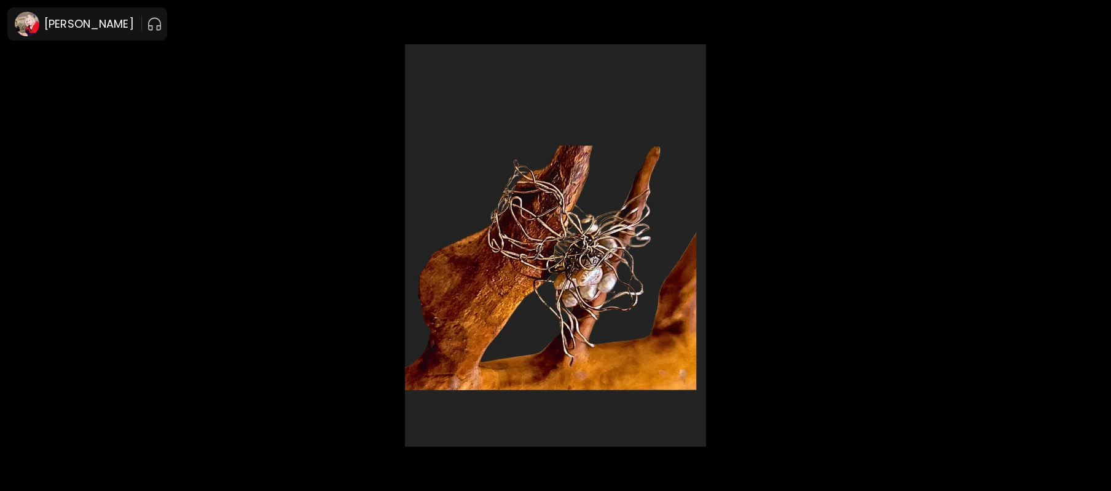
click at [608, 281] on img at bounding box center [556, 245] width 1008 height 402
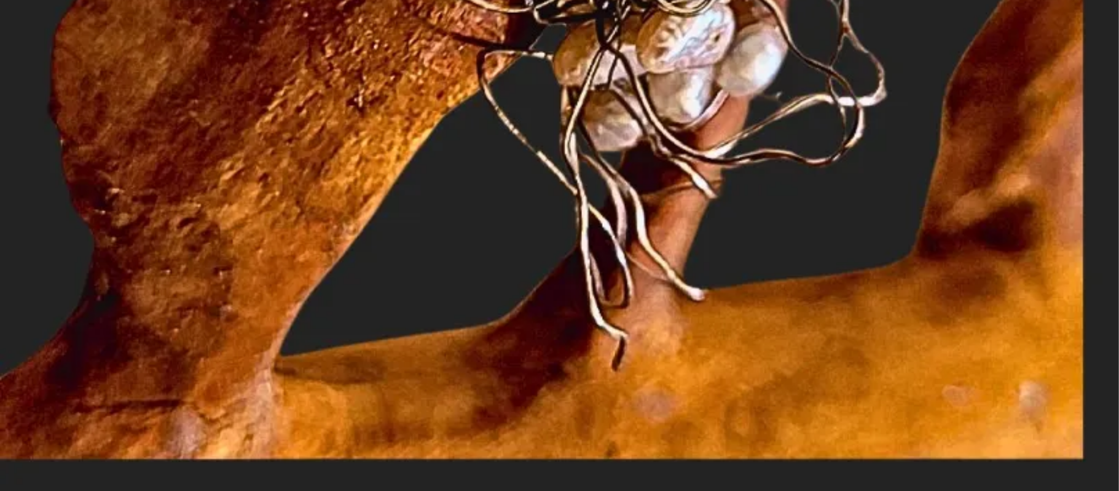
scroll to position [888, 0]
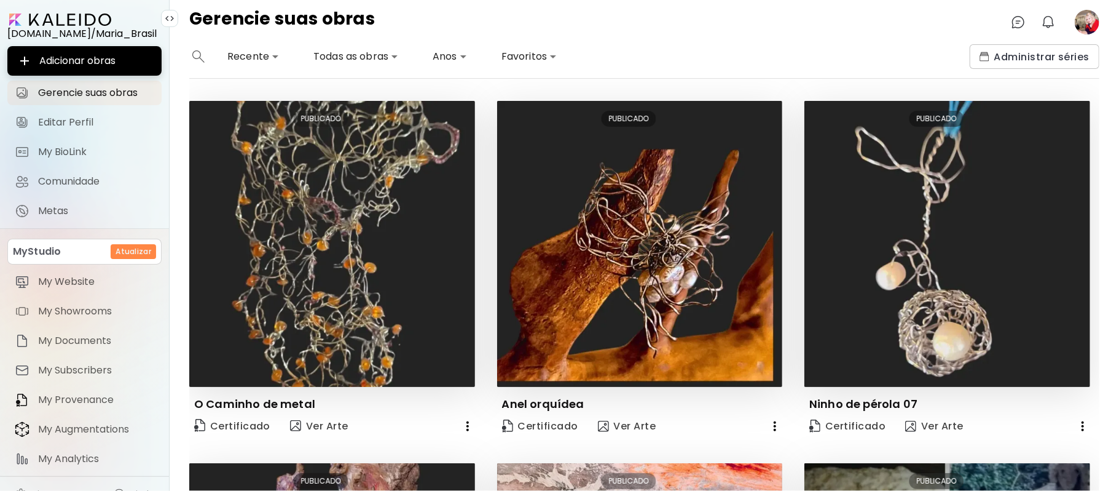
click at [116, 247] on h6 "Atualizar" at bounding box center [134, 251] width 36 height 11
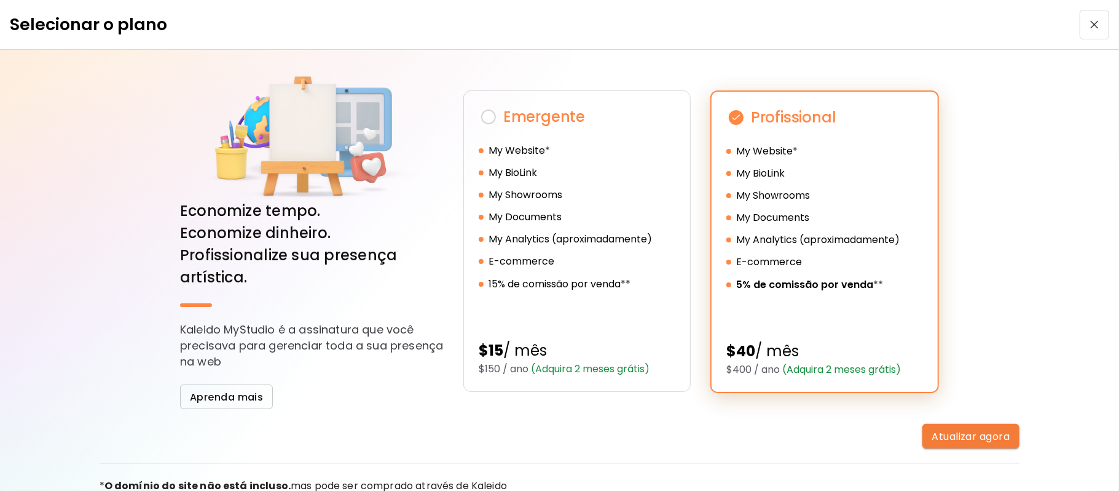
click at [1091, 25] on img "button" at bounding box center [1095, 24] width 9 height 9
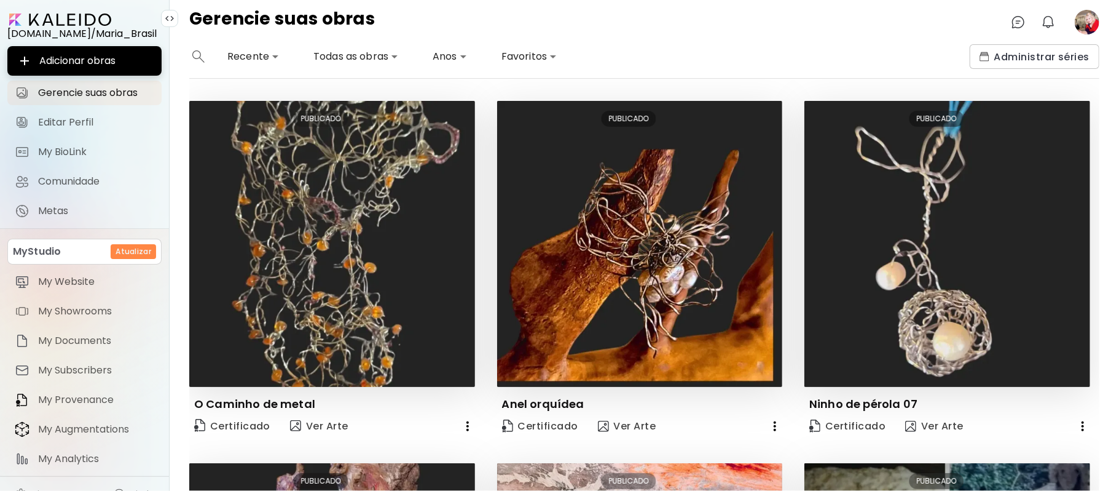
click at [1085, 20] on image at bounding box center [1087, 22] width 25 height 25
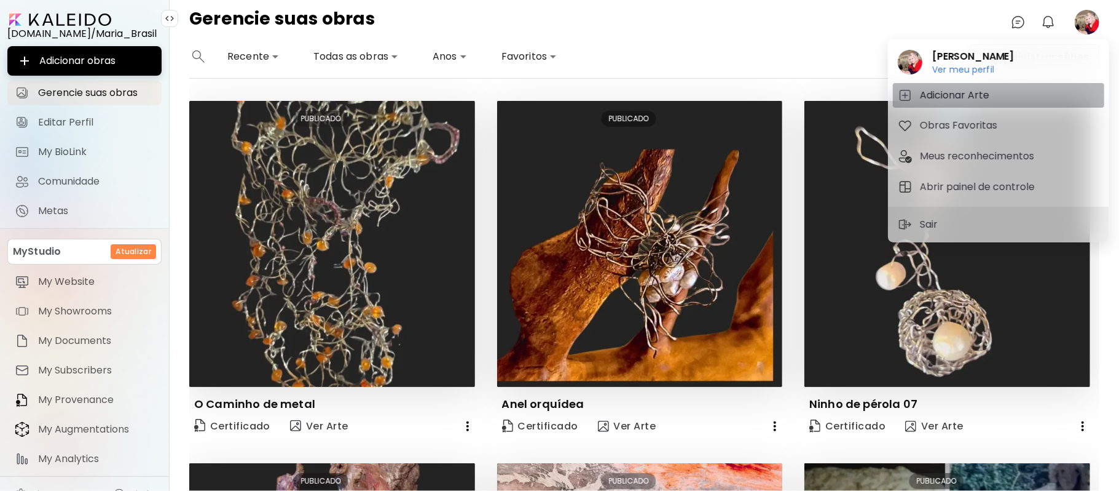
click at [957, 92] on h5 "Adicionar Arte" at bounding box center [956, 95] width 73 height 15
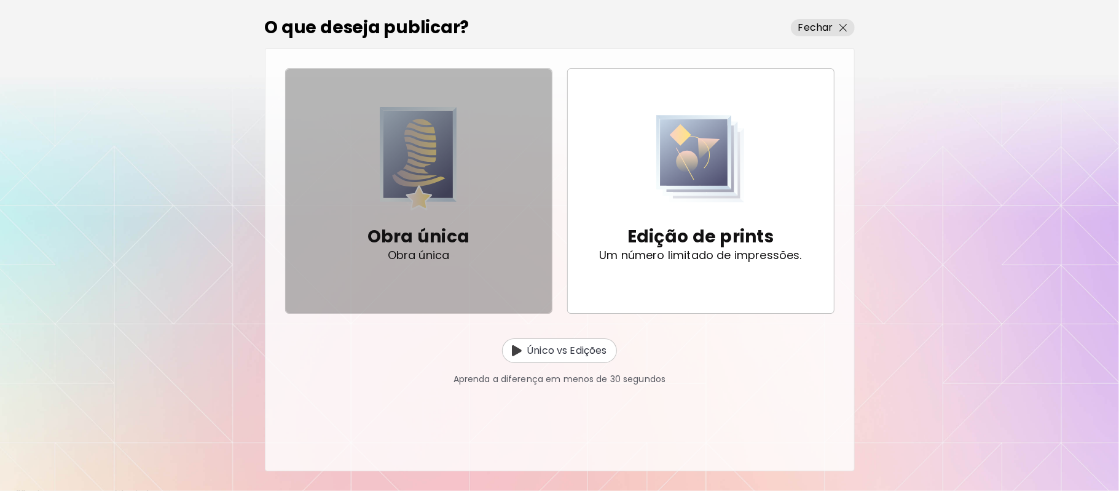
click at [436, 185] on img "button" at bounding box center [419, 158] width 78 height 103
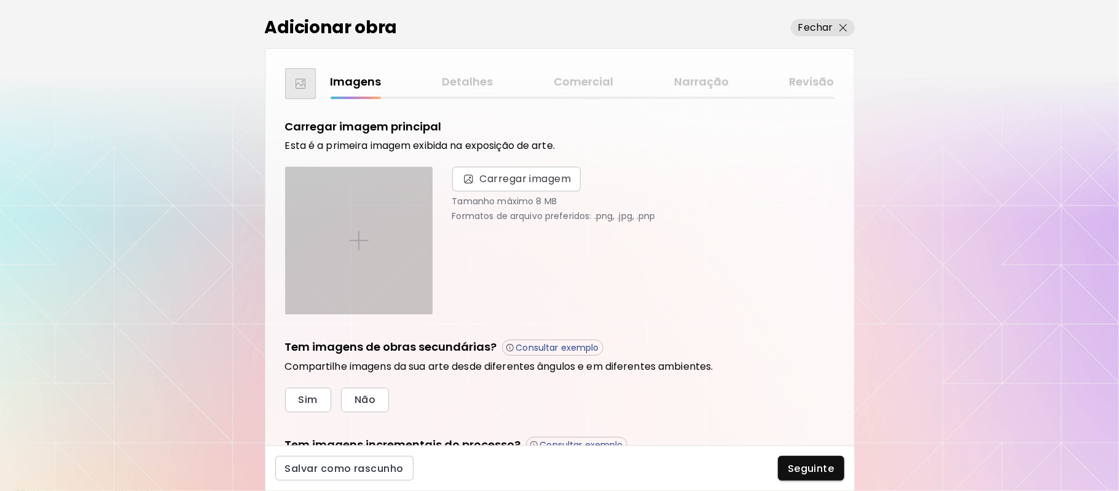
click at [365, 242] on img at bounding box center [359, 241] width 20 height 20
click at [0, 0] on input "file" at bounding box center [0, 0] width 0 height 0
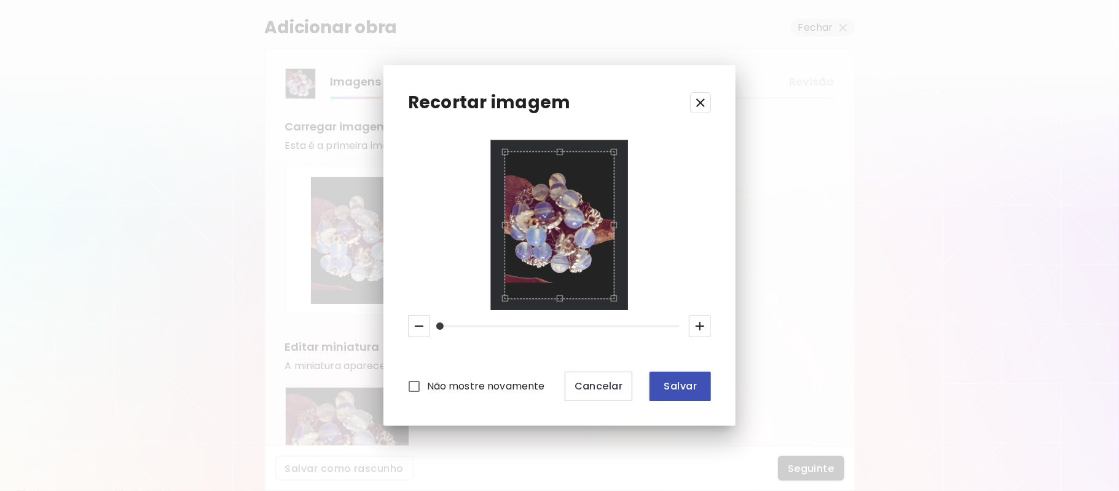
click at [675, 387] on span "Salvar" at bounding box center [681, 385] width 42 height 13
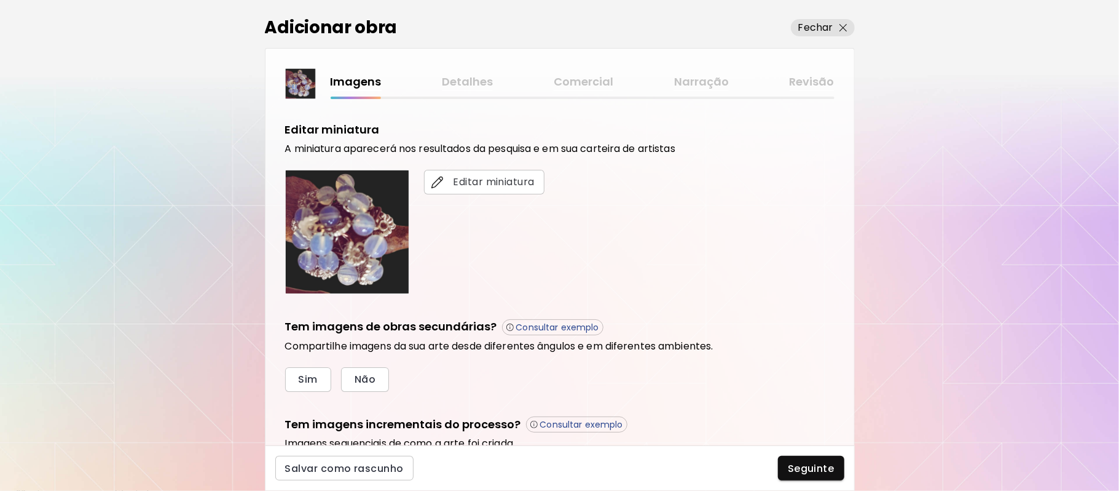
scroll to position [245, 0]
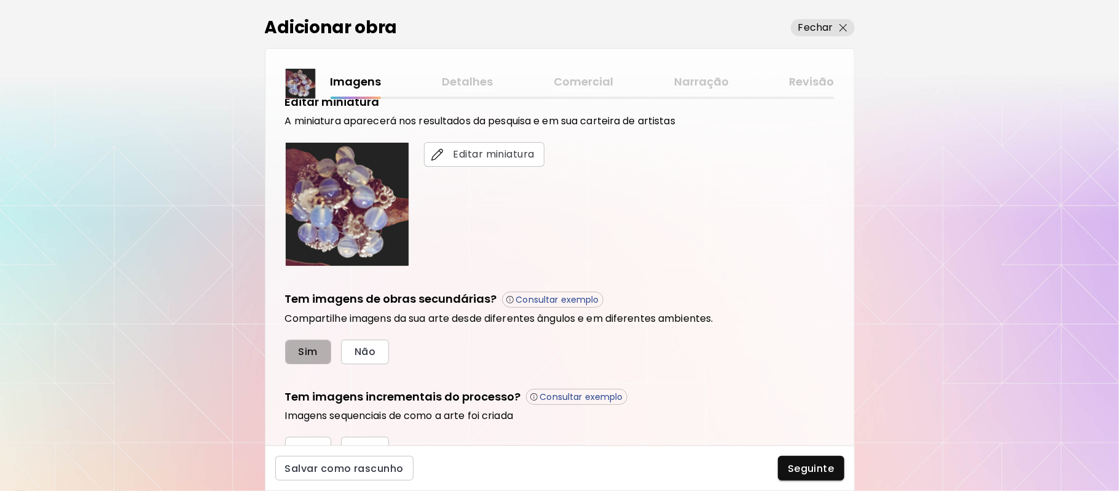
click at [312, 350] on span "Sim" at bounding box center [308, 351] width 19 height 13
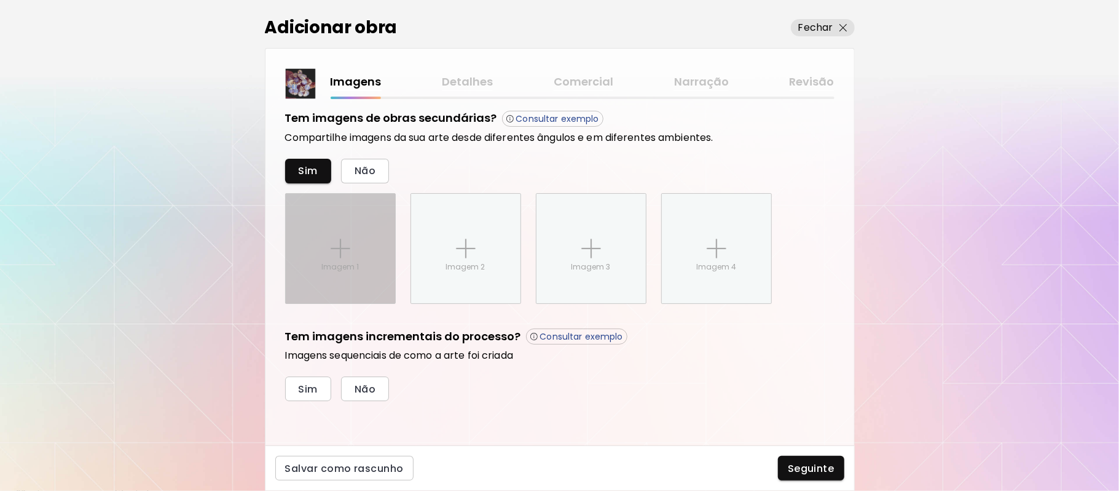
click at [342, 257] on img at bounding box center [341, 249] width 20 height 20
click at [0, 0] on input "Imagem 1" at bounding box center [0, 0] width 0 height 0
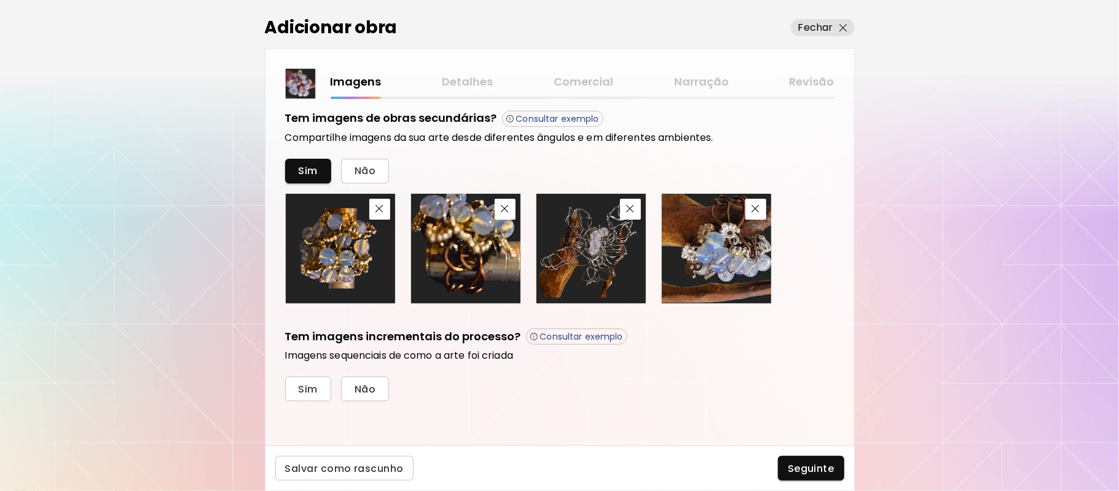
click at [627, 210] on img "button" at bounding box center [630, 209] width 8 height 8
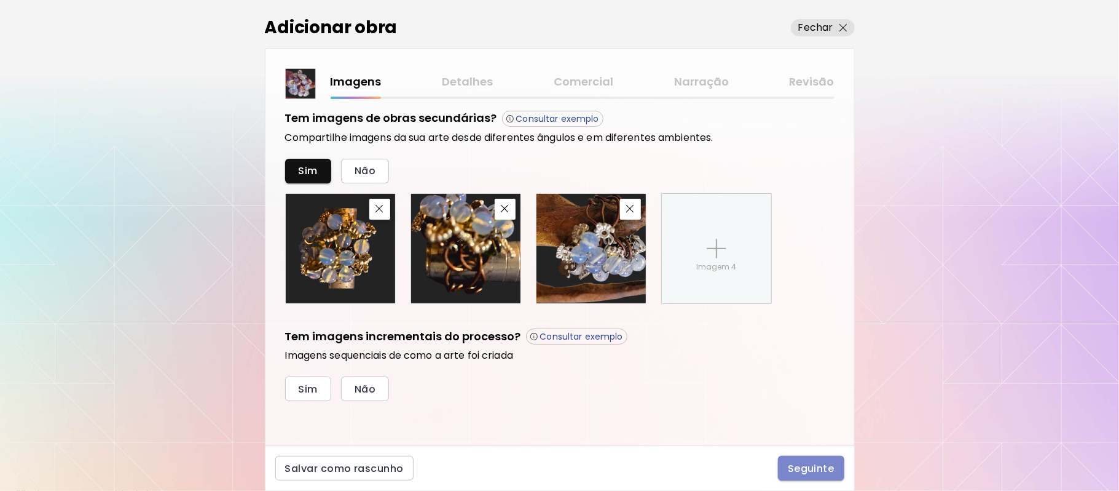
click at [808, 464] on span "Seguinte" at bounding box center [811, 468] width 47 height 13
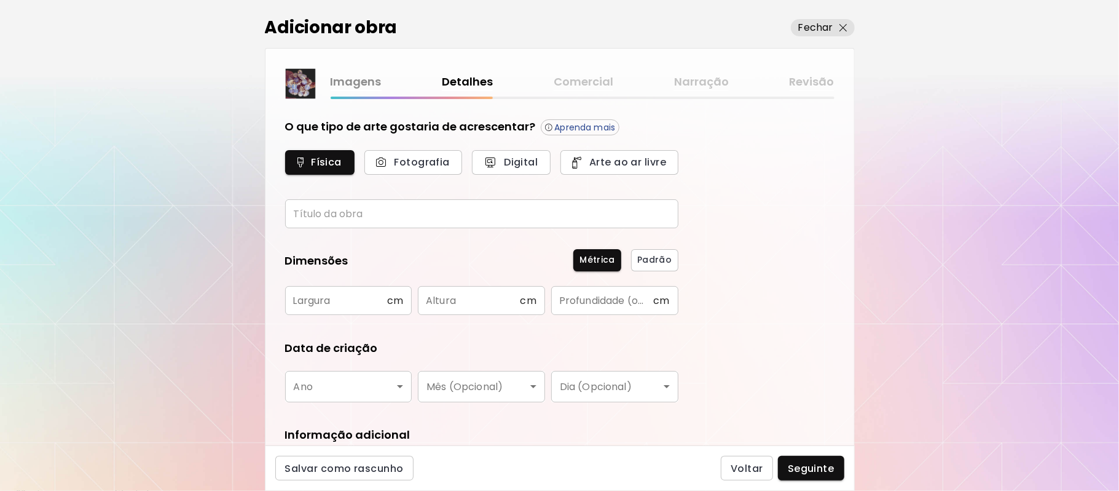
click at [384, 215] on input "text" at bounding box center [481, 213] width 393 height 29
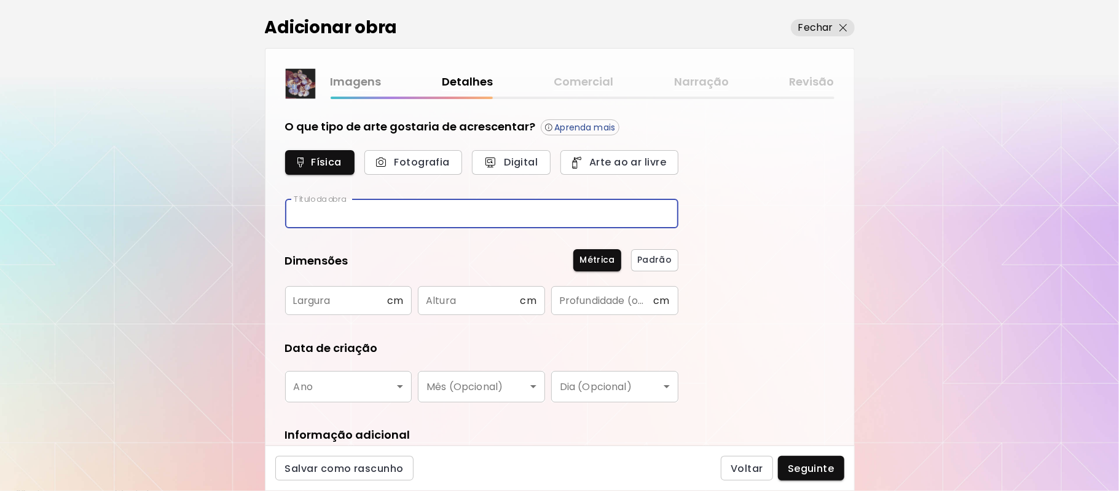
click at [392, 213] on input "text" at bounding box center [481, 213] width 393 height 29
type input "*"
type input "********"
click at [736, 248] on div "O que tipo de arte gostaria de acrescentar? Aprenda mais Física Fotografia Digi…" at bounding box center [560, 272] width 589 height 346
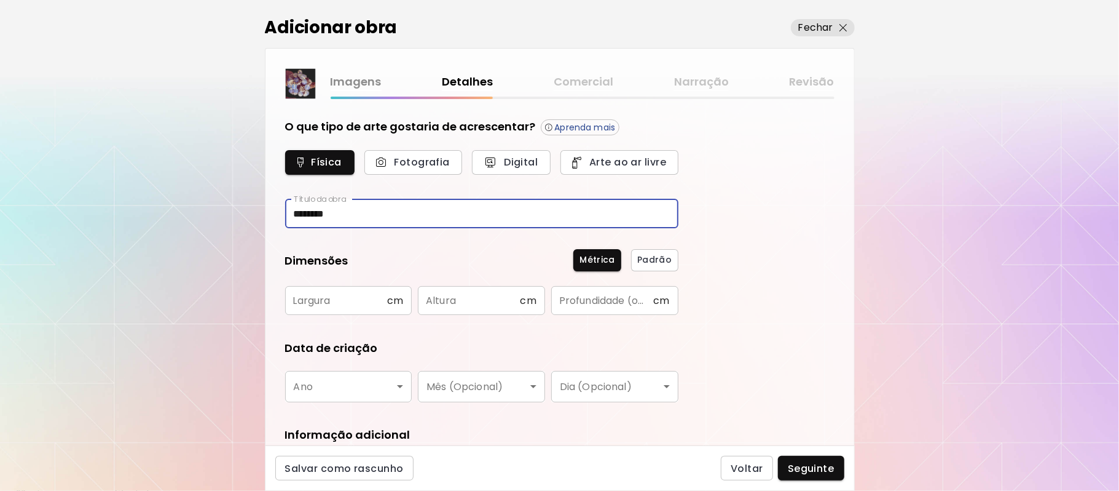
click at [736, 248] on div "O que tipo de arte gostaria de acrescentar? Aprenda mais Física Fotografia Digi…" at bounding box center [560, 272] width 589 height 346
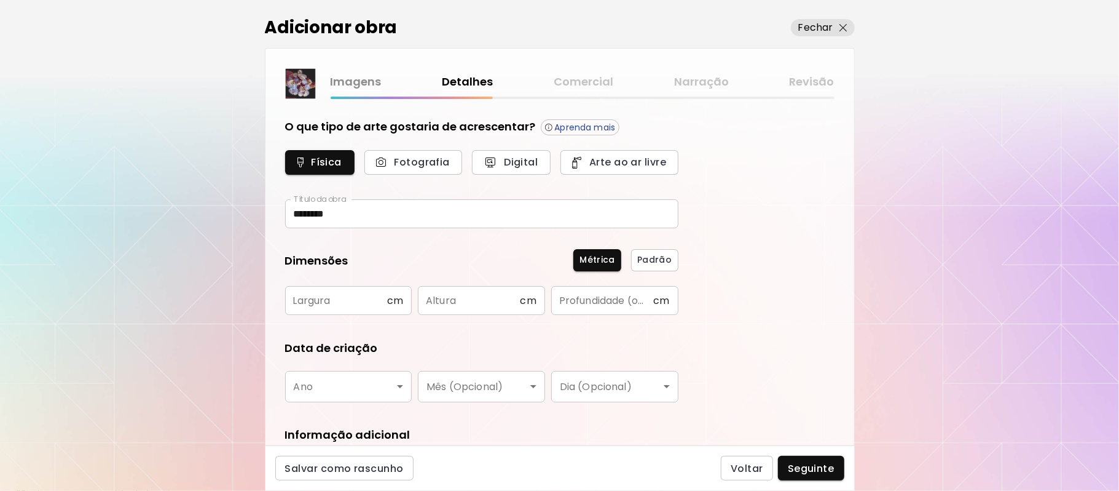
click at [357, 298] on input "text" at bounding box center [336, 300] width 102 height 29
type input "*"
click at [462, 296] on input "text" at bounding box center [469, 300] width 102 height 29
type input "*"
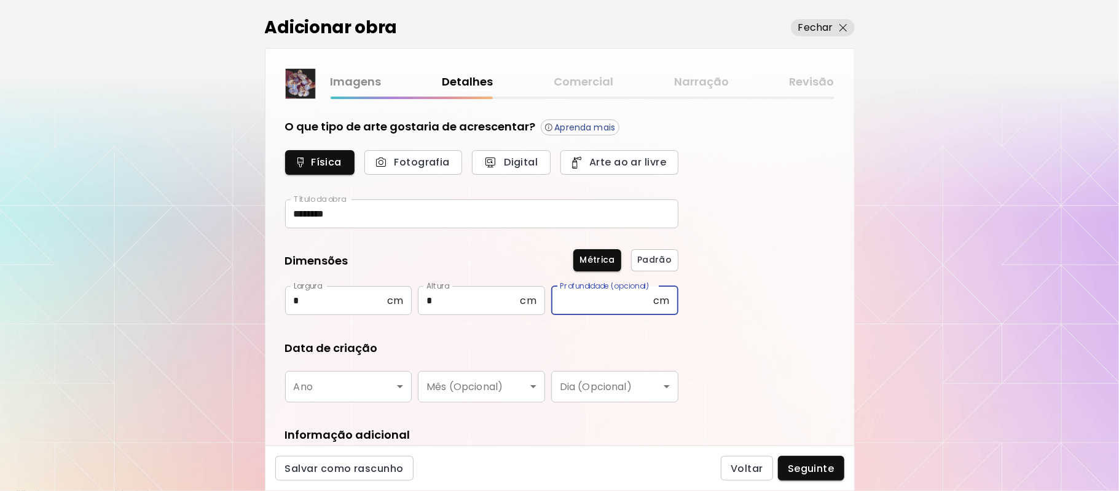
click at [596, 296] on input "text" at bounding box center [602, 300] width 102 height 29
type input "***"
click at [398, 389] on body "kaleido.art/Maria_Brasil Adicionar obras Gerencie suas obras Editar Perfil My B…" at bounding box center [559, 245] width 1119 height 491
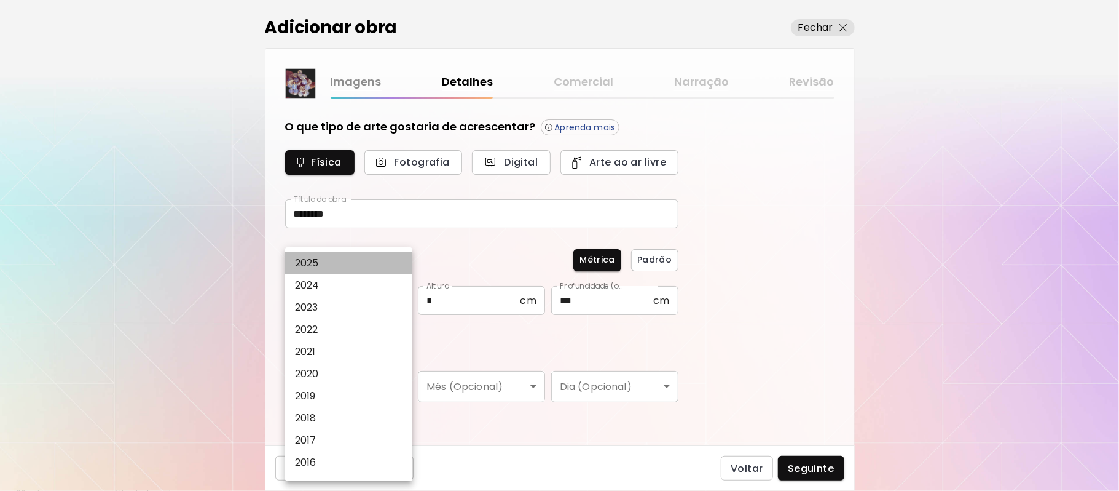
click at [328, 261] on li "2025" at bounding box center [352, 263] width 135 height 22
type input "****"
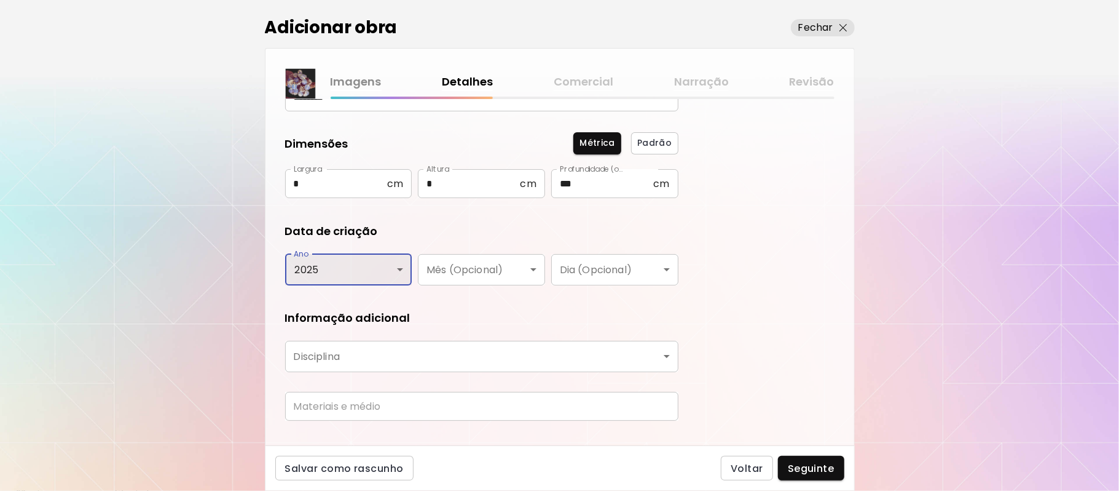
scroll to position [141, 0]
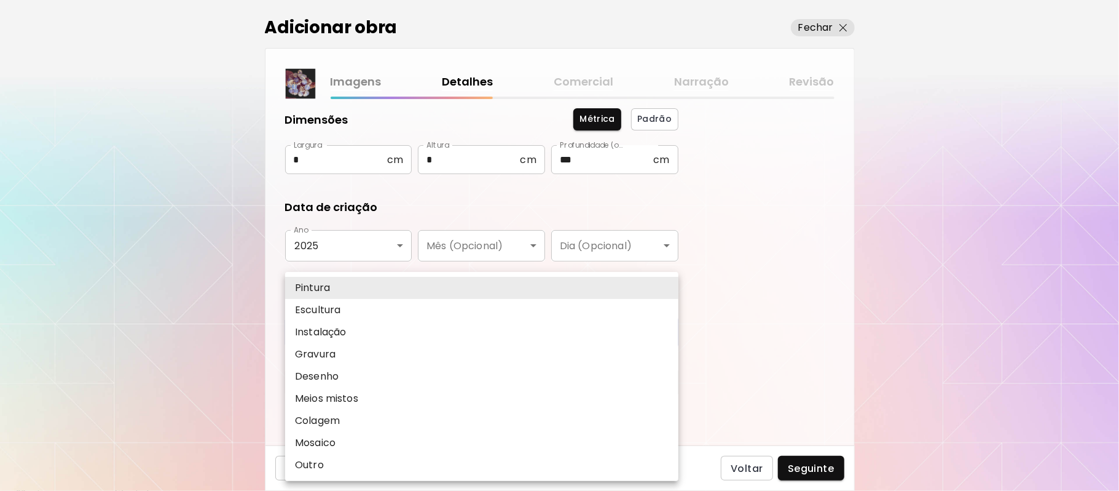
click at [422, 323] on body "kaleido.art/Maria_Brasil Adicionar obras Gerencie suas obras Editar Perfil My B…" at bounding box center [559, 245] width 1119 height 491
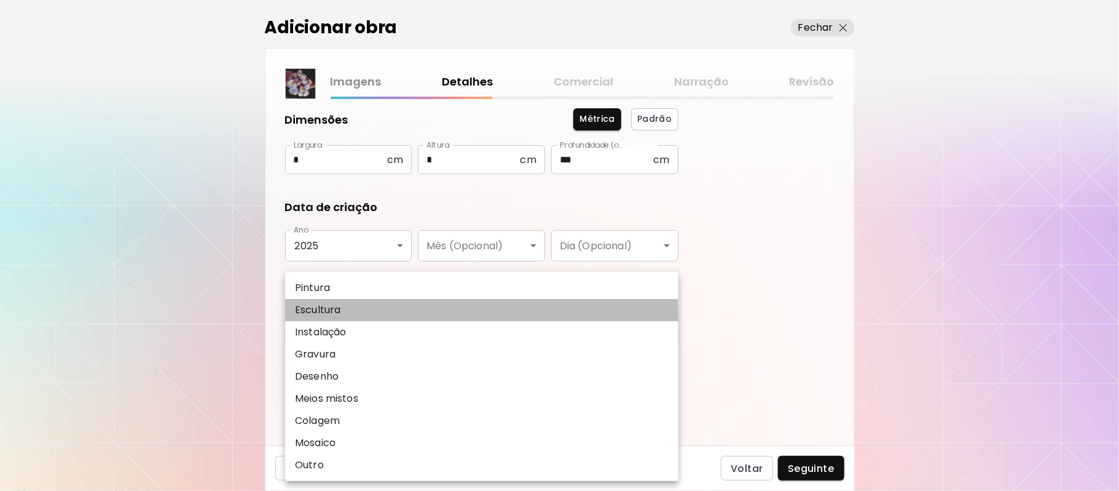
click at [347, 311] on li "Escultura" at bounding box center [481, 310] width 393 height 22
type input "*********"
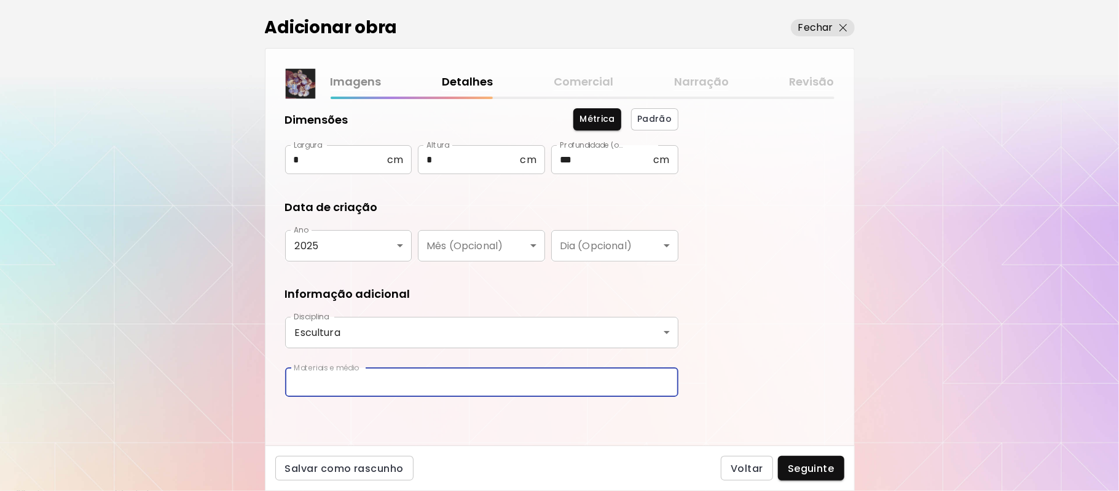
click at [434, 382] on input "text" at bounding box center [481, 382] width 393 height 29
type input "**********"
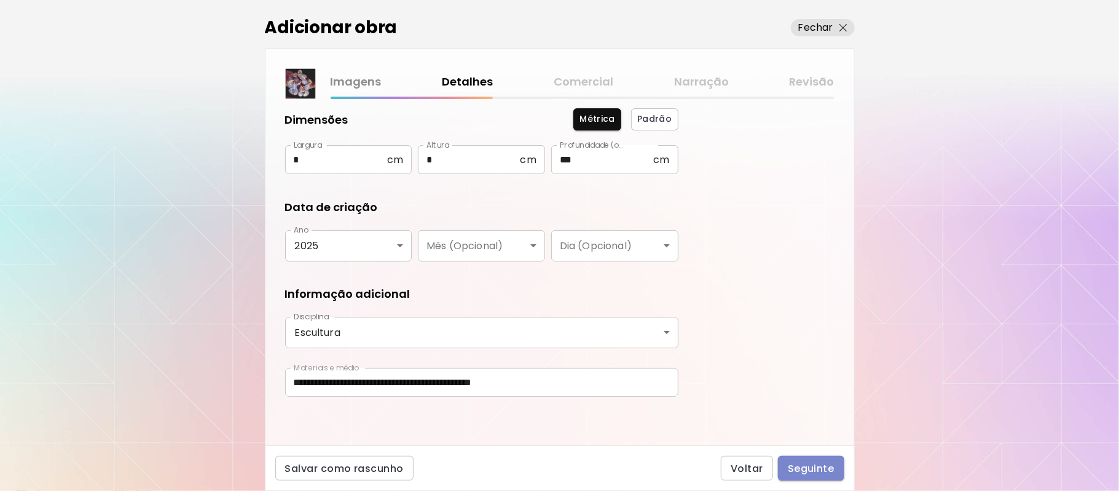
click at [809, 470] on span "Seguinte" at bounding box center [811, 468] width 47 height 13
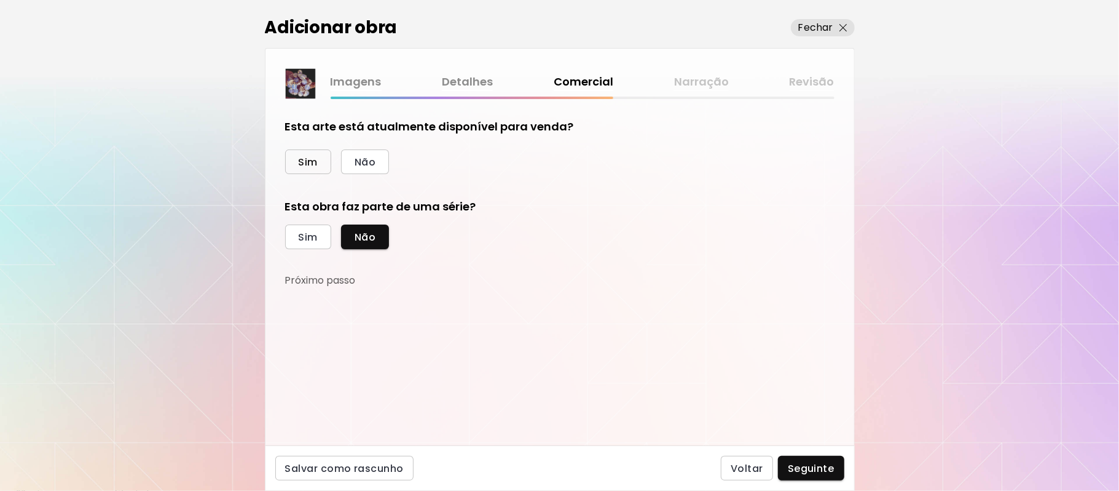
click at [306, 160] on span "Sim" at bounding box center [308, 162] width 19 height 13
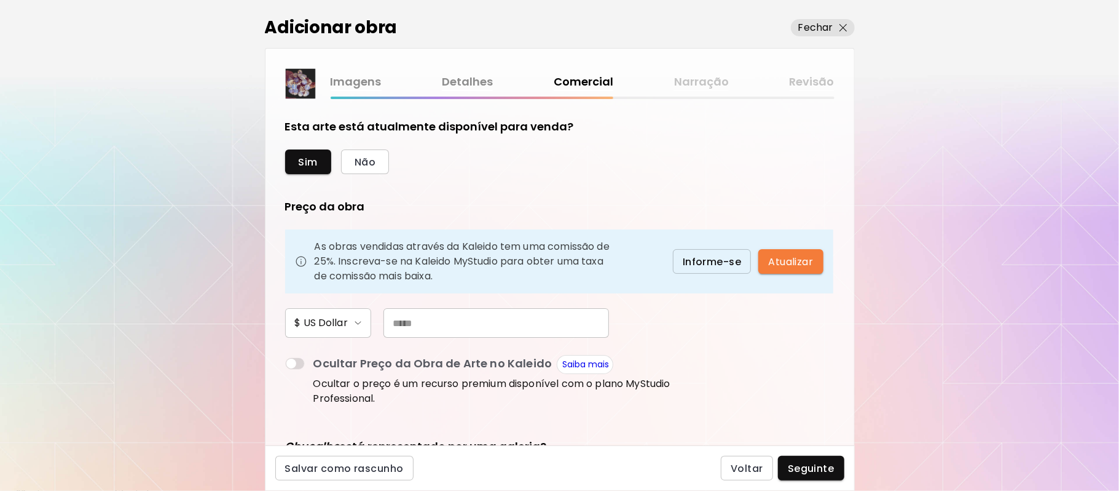
click at [436, 325] on input "text" at bounding box center [497, 323] width 226 height 30
click at [195, 253] on div "Adicionar obra Fechar Imagens Detalhes Comercial Narração Revisão Esta arte est…" at bounding box center [559, 245] width 1119 height 491
click at [439, 323] on input "text" at bounding box center [497, 323] width 226 height 30
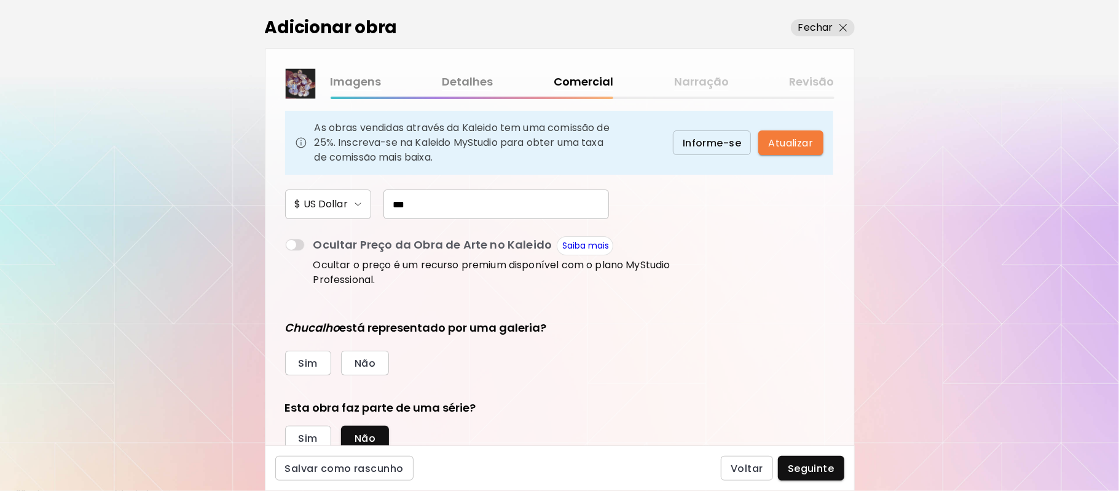
scroll to position [162, 0]
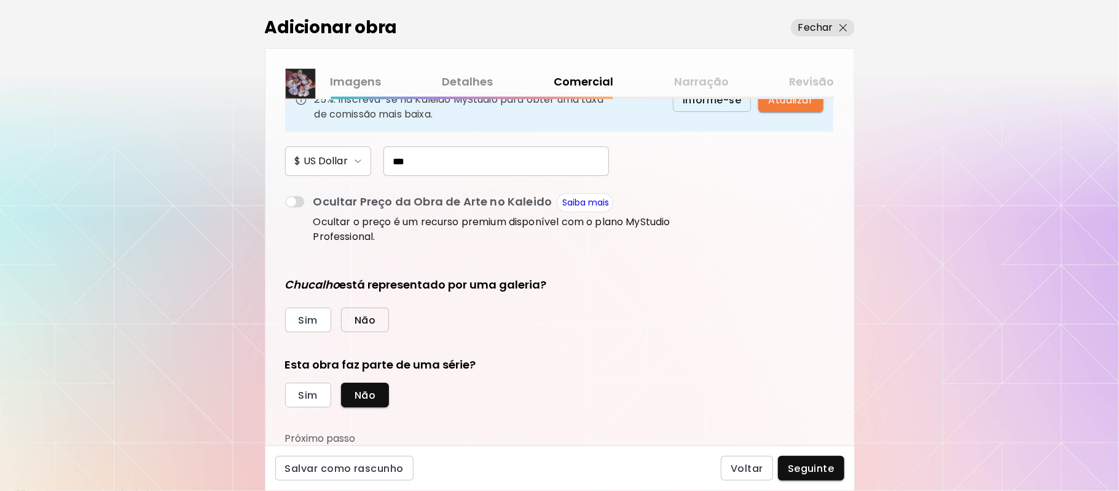
type input "***"
click at [364, 320] on span "Não" at bounding box center [365, 320] width 21 height 13
click at [306, 387] on button "Sim" at bounding box center [308, 394] width 46 height 25
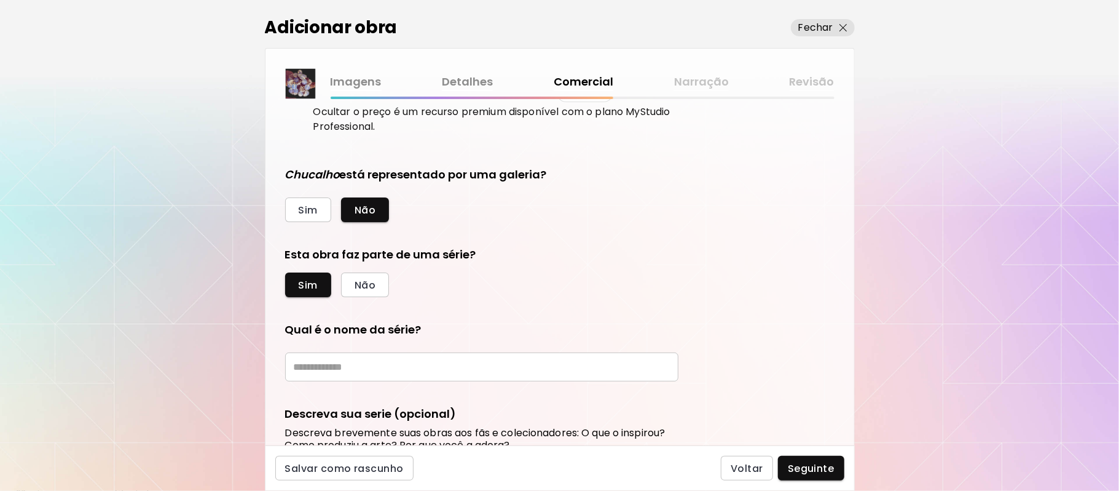
scroll to position [425, 0]
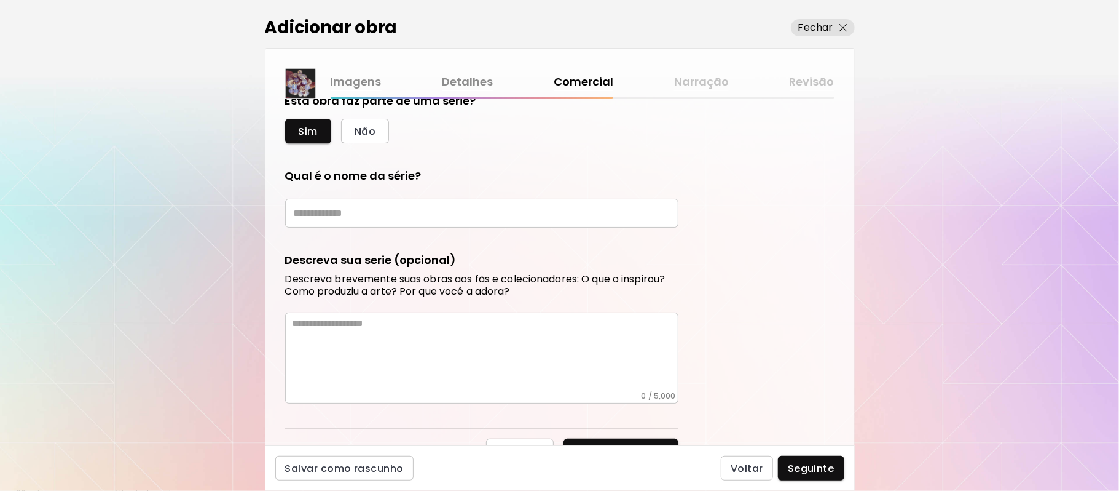
click at [840, 409] on div "Esta arte está atualmente disponível para venda? Sim Não Preço da obra As obras…" at bounding box center [560, 272] width 589 height 346
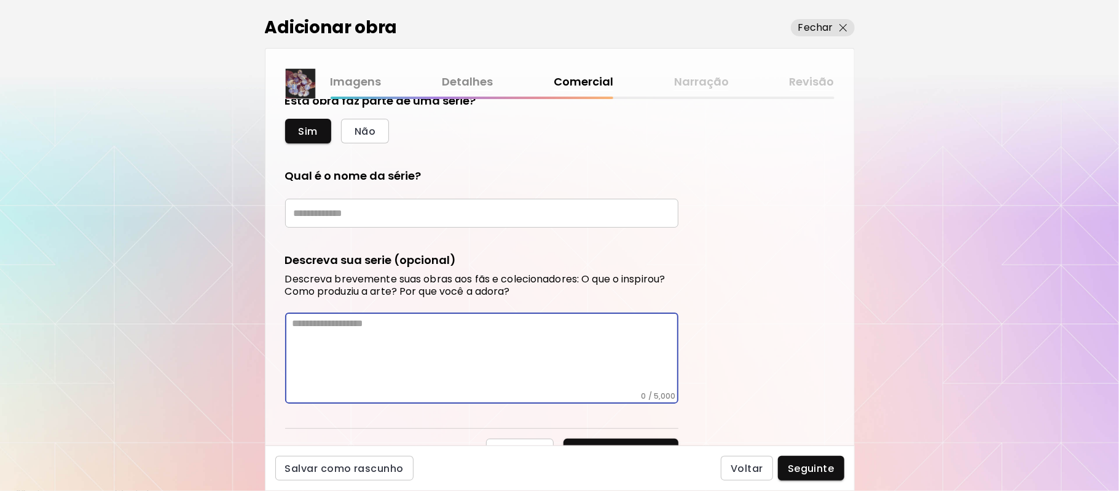
click at [416, 348] on textarea at bounding box center [486, 354] width 386 height 74
paste textarea "**********"
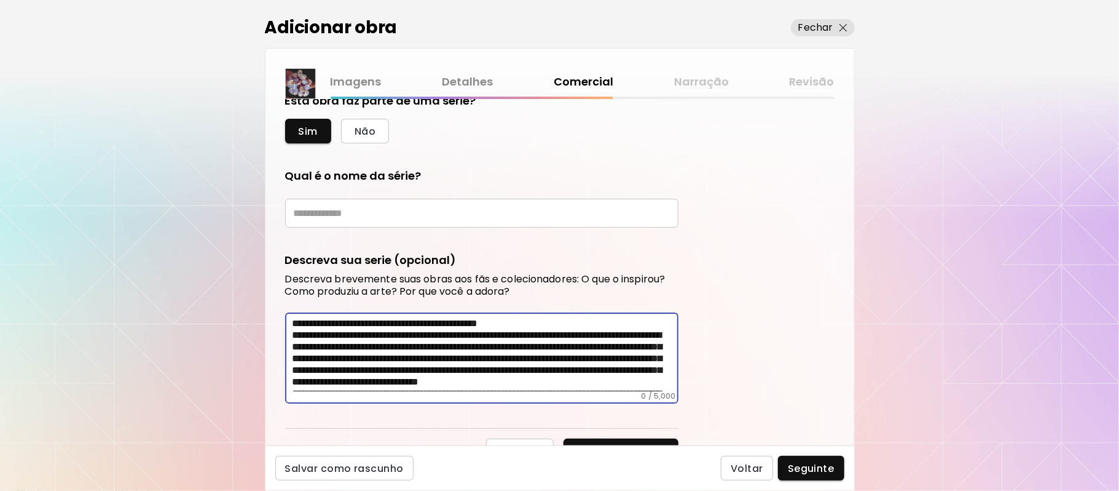
scroll to position [495, 0]
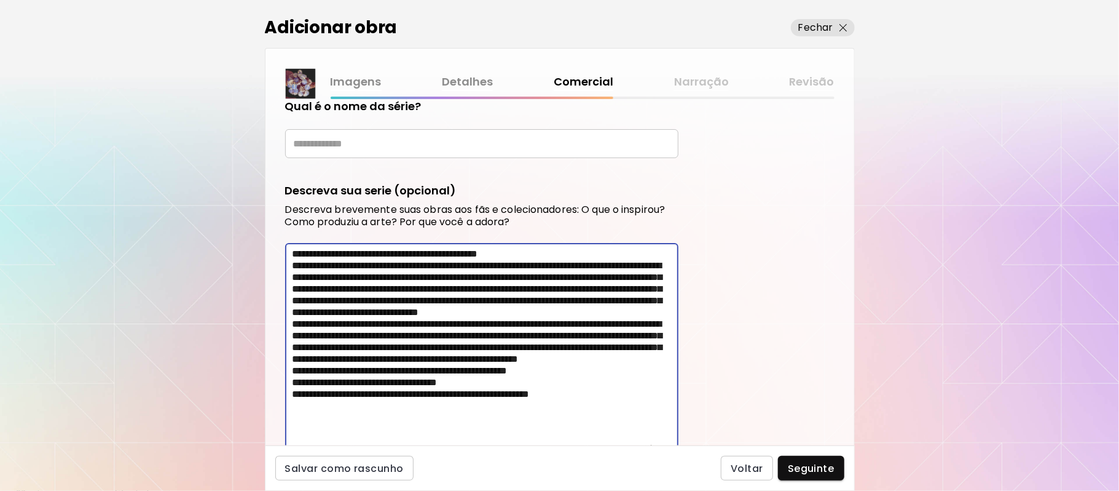
type textarea "**********"
click at [392, 143] on input "text" at bounding box center [481, 143] width 393 height 29
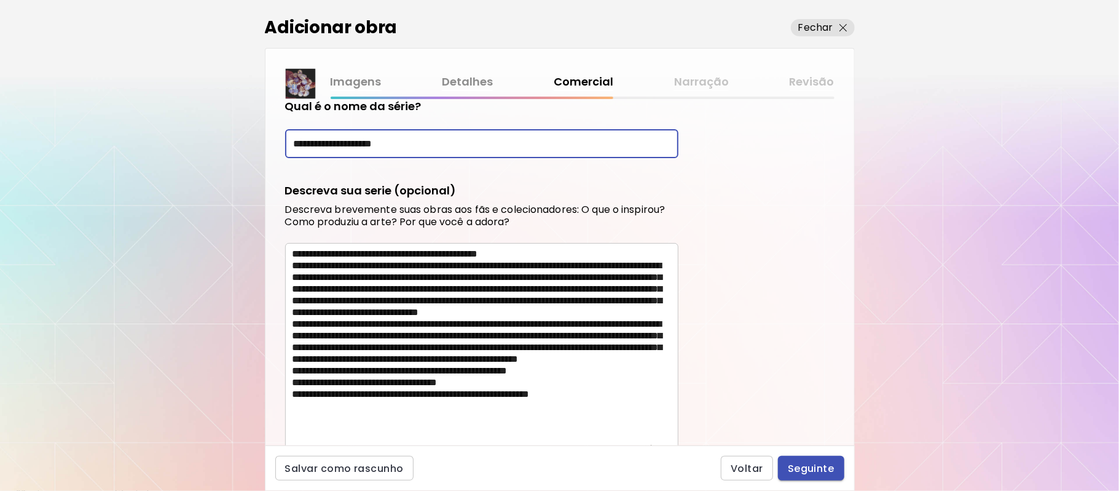
type input "**********"
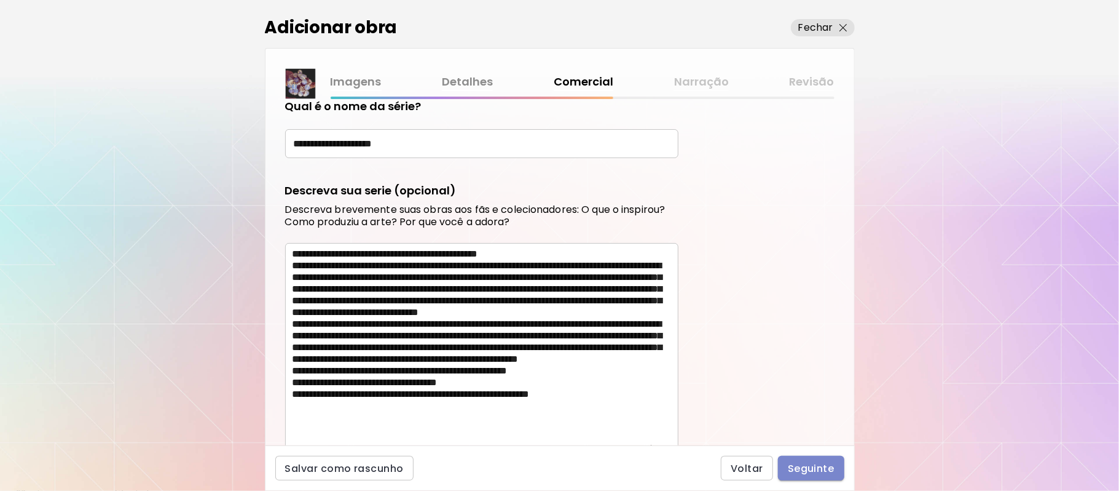
click at [797, 467] on span "Seguinte" at bounding box center [811, 468] width 47 height 13
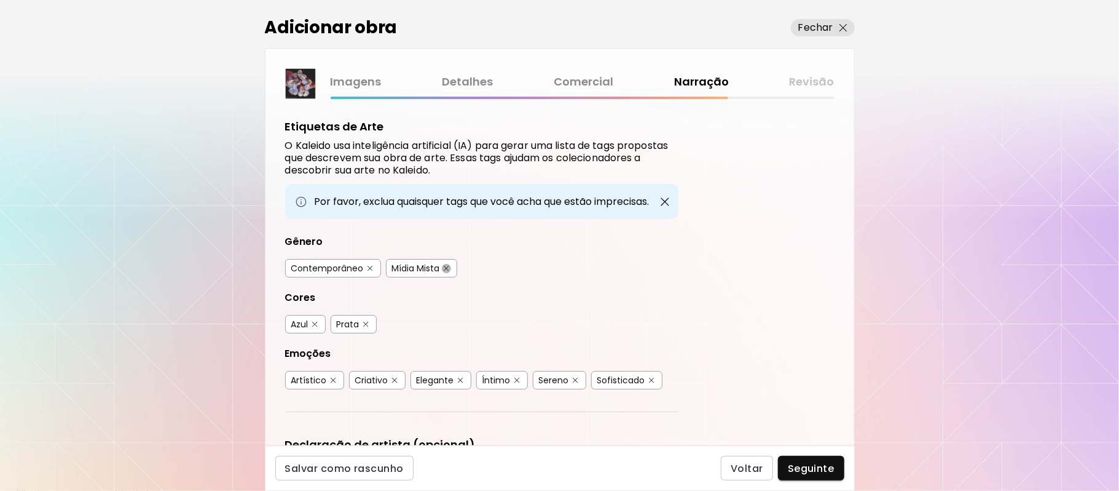
click at [444, 268] on img "button" at bounding box center [447, 269] width 6 height 6
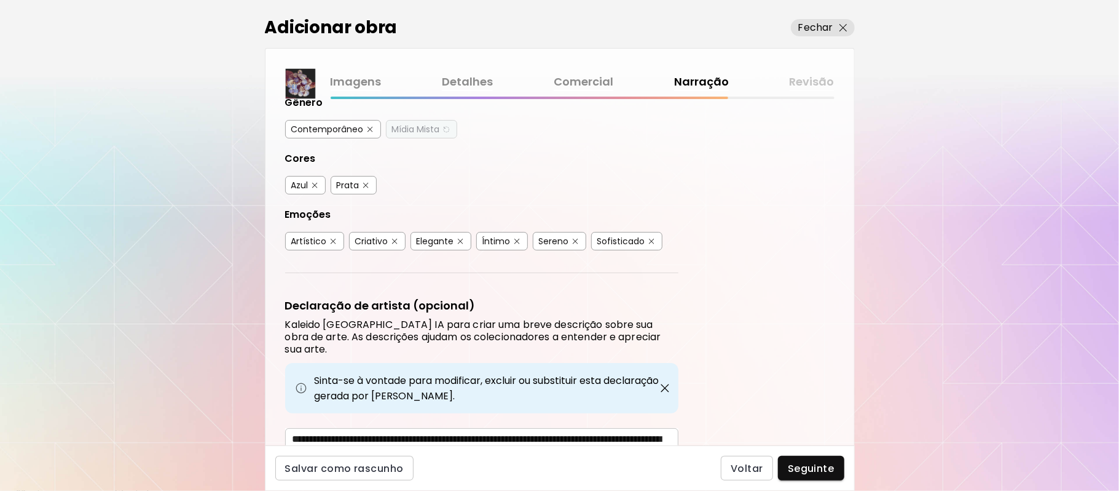
scroll to position [204, 0]
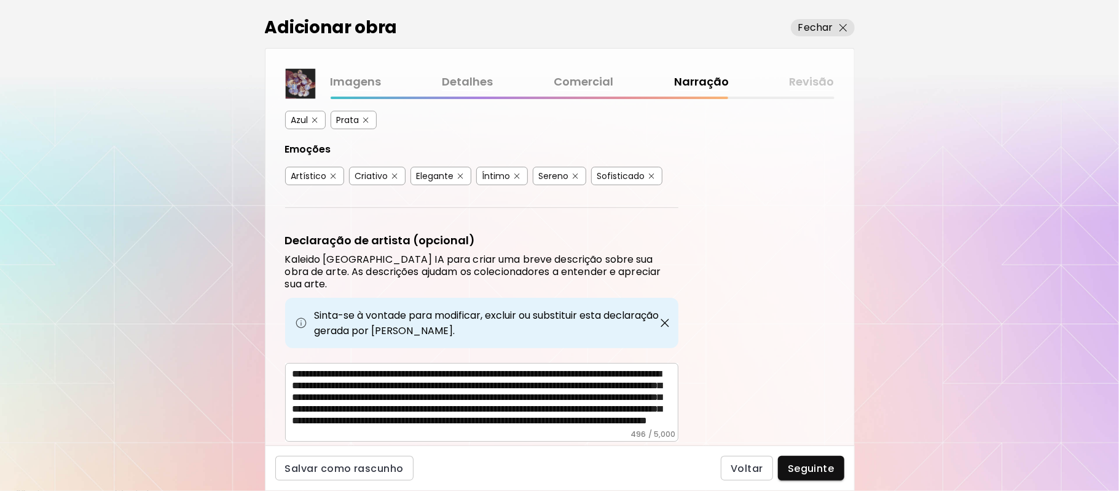
click at [510, 368] on textarea "**********" at bounding box center [486, 398] width 386 height 61
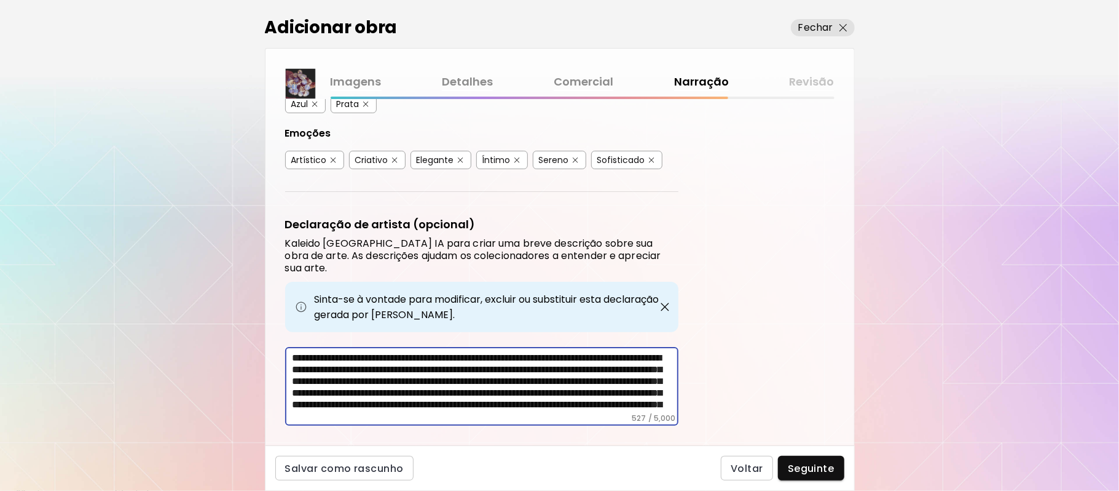
scroll to position [230, 0]
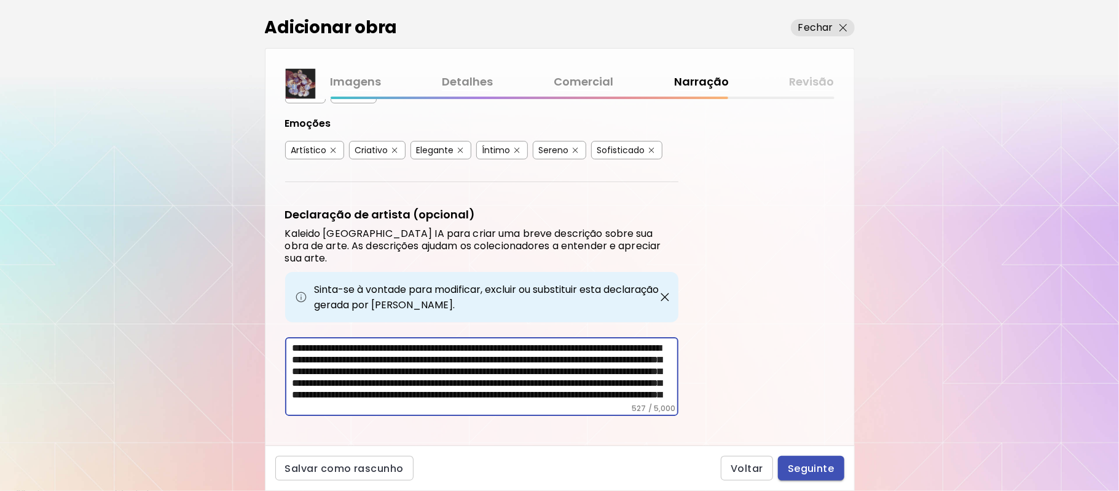
type textarea "**********"
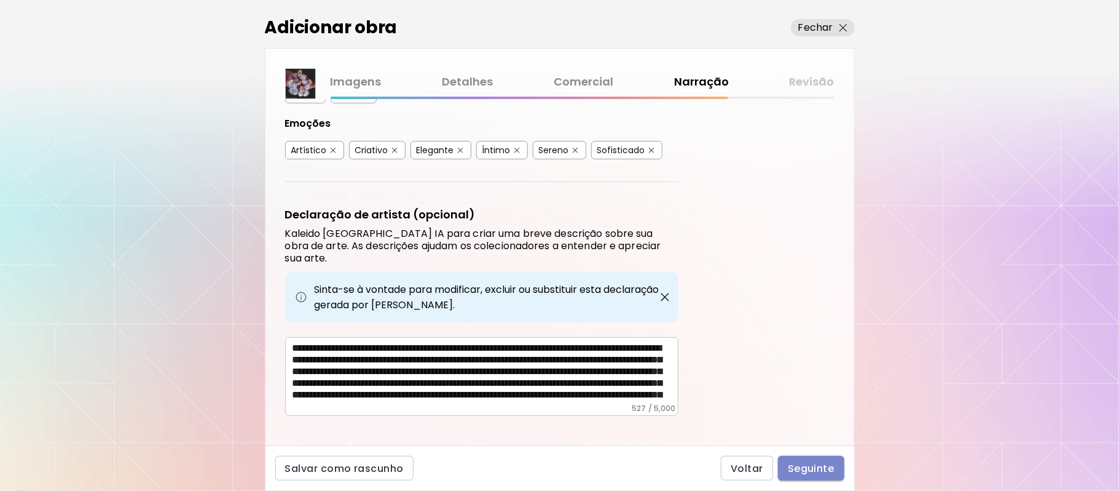
click at [835, 468] on button "Seguinte" at bounding box center [811, 468] width 66 height 25
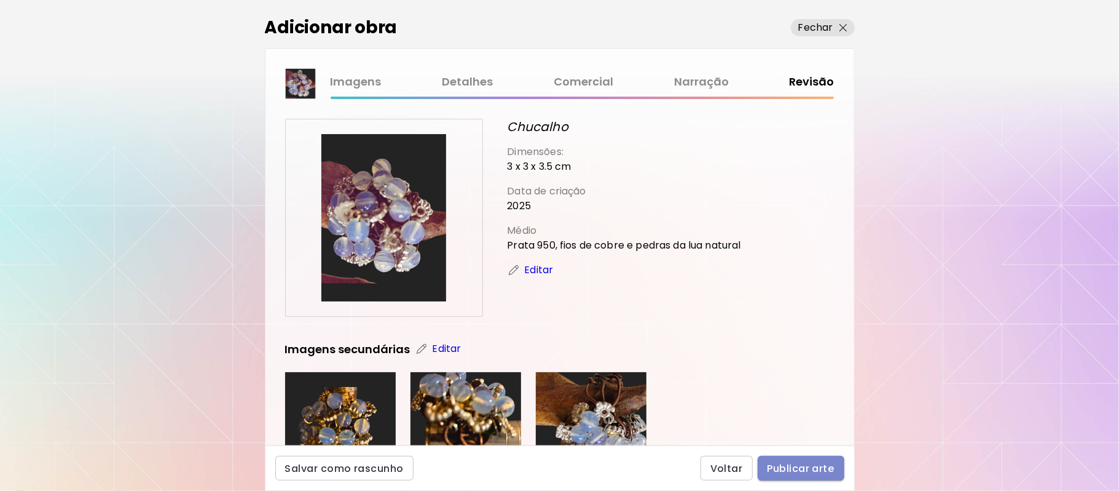
click at [807, 464] on span "Publicar arte" at bounding box center [801, 468] width 67 height 13
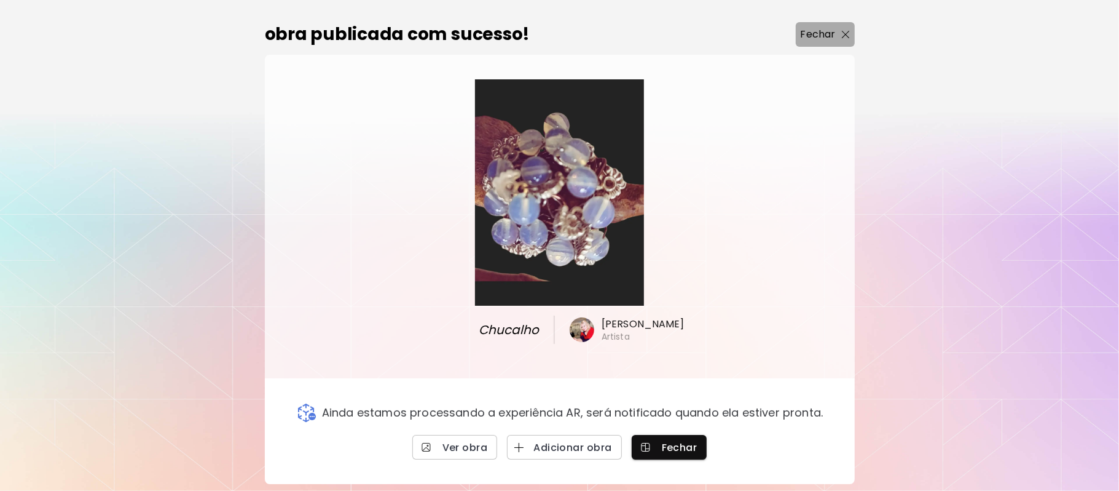
click at [837, 41] on span "Fechar" at bounding box center [825, 34] width 49 height 15
click at [837, 41] on div "0 0" at bounding box center [645, 22] width 950 height 44
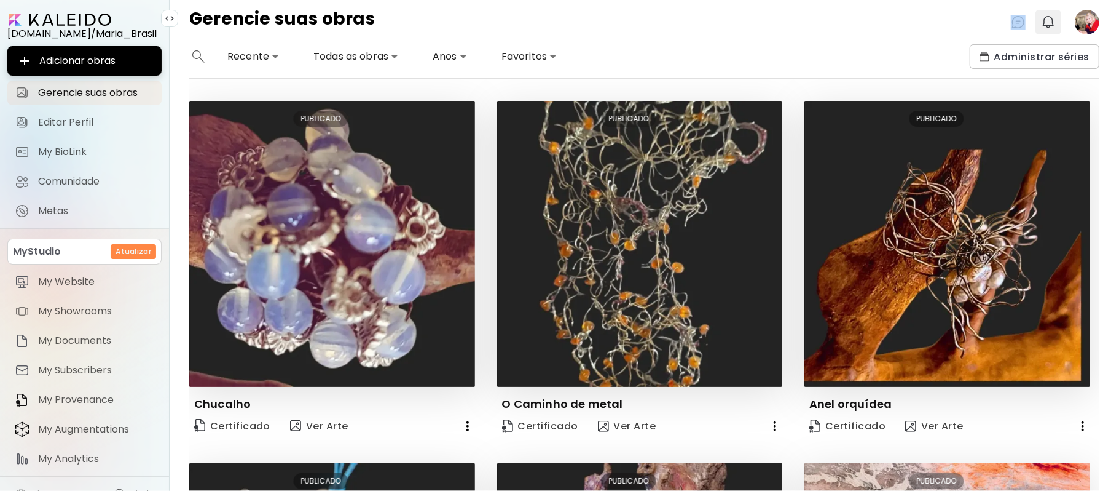
click at [1048, 22] on img "button" at bounding box center [1048, 22] width 15 height 15
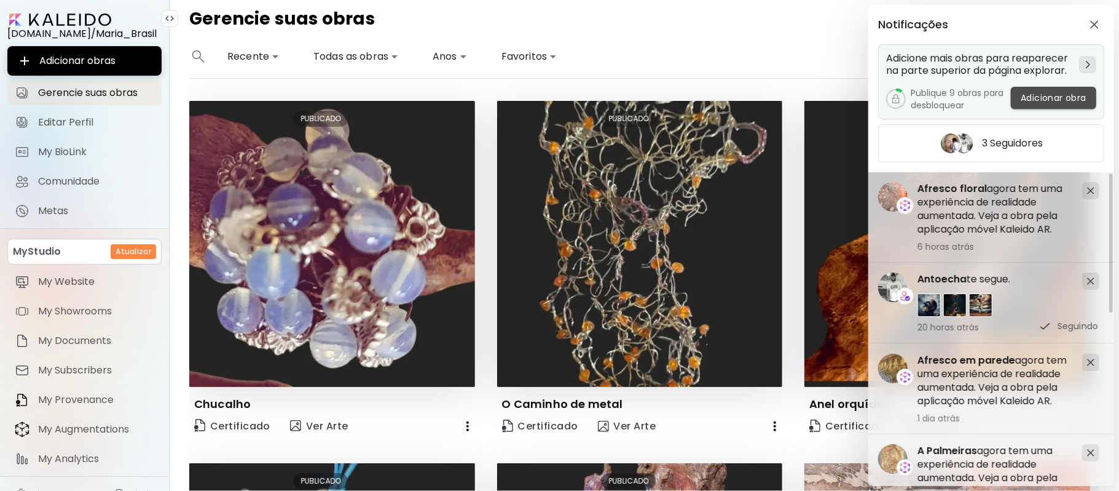
click at [1039, 93] on span "Adicionar obra" at bounding box center [1054, 98] width 66 height 13
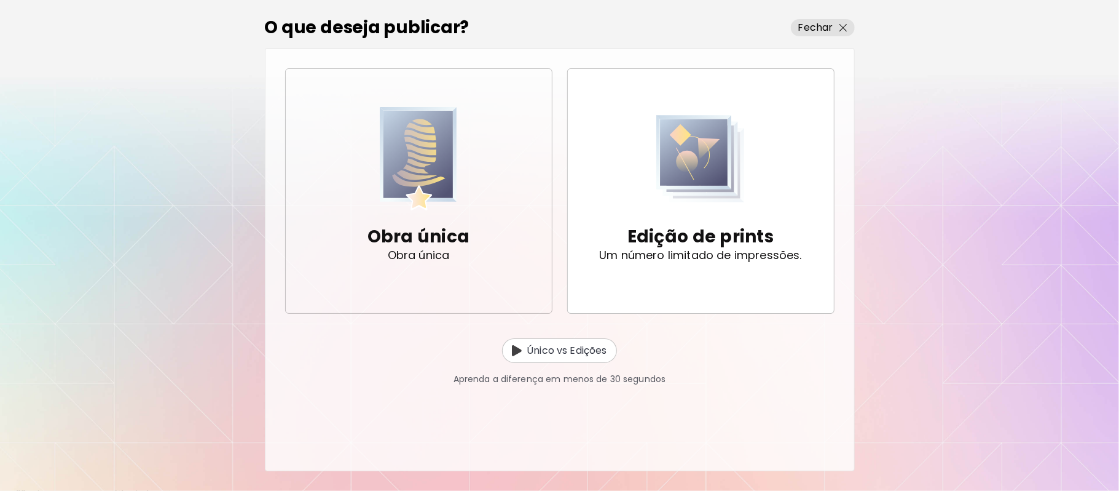
click at [432, 237] on p "Obra única" at bounding box center [419, 236] width 103 height 25
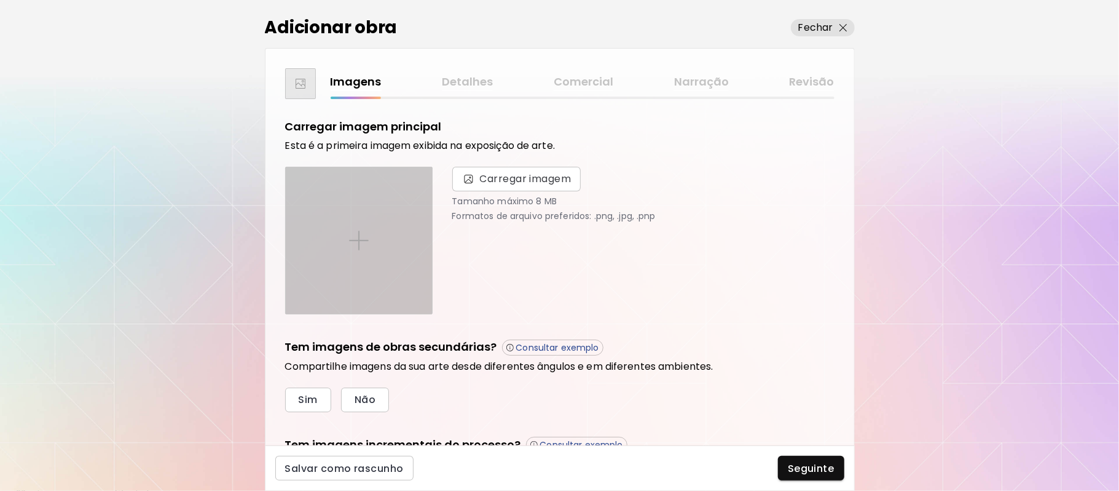
click at [360, 240] on img at bounding box center [359, 241] width 20 height 20
click at [0, 0] on input "file" at bounding box center [0, 0] width 0 height 0
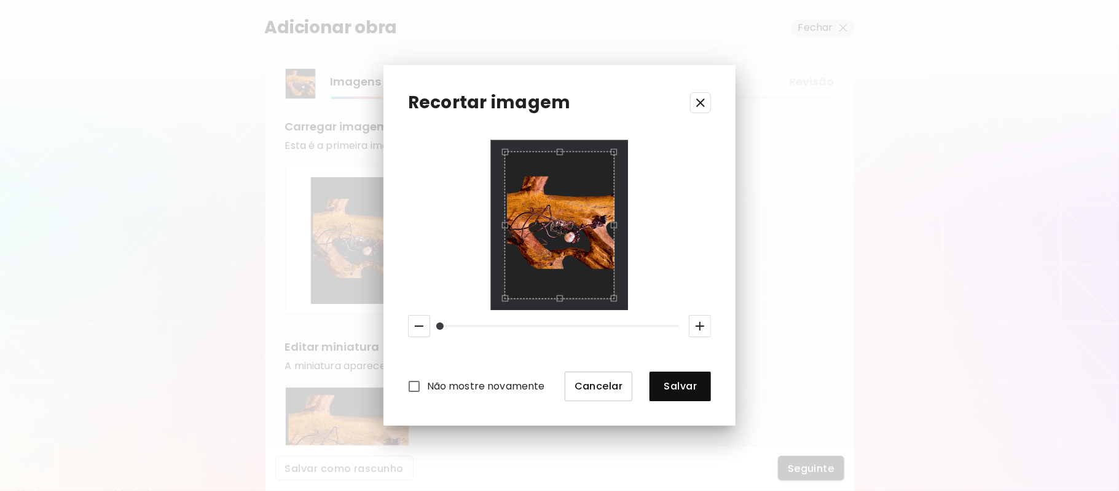
click at [605, 381] on span "Cancelar" at bounding box center [599, 385] width 49 height 13
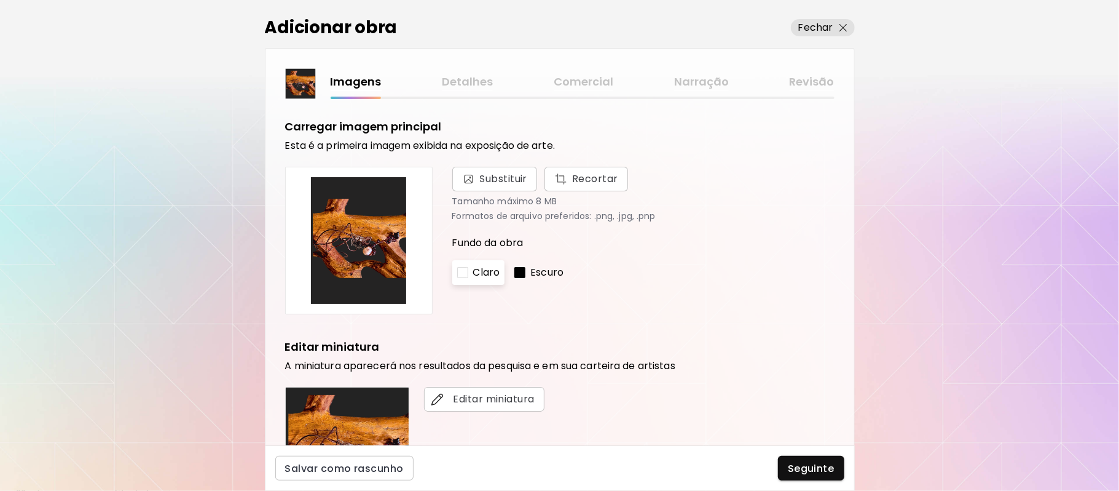
click at [605, 381] on span "Cancelar" at bounding box center [599, 385] width 49 height 13
click at [489, 177] on span "Substituir" at bounding box center [504, 179] width 48 height 15
click at [0, 0] on input "Substituir Recortar" at bounding box center [0, 0] width 0 height 0
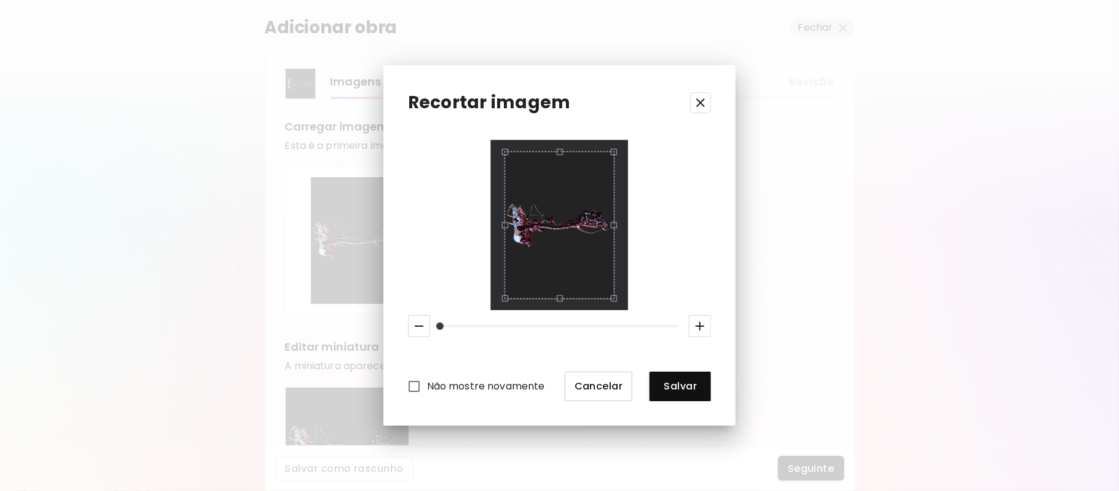
click at [581, 382] on span "Cancelar" at bounding box center [599, 385] width 49 height 13
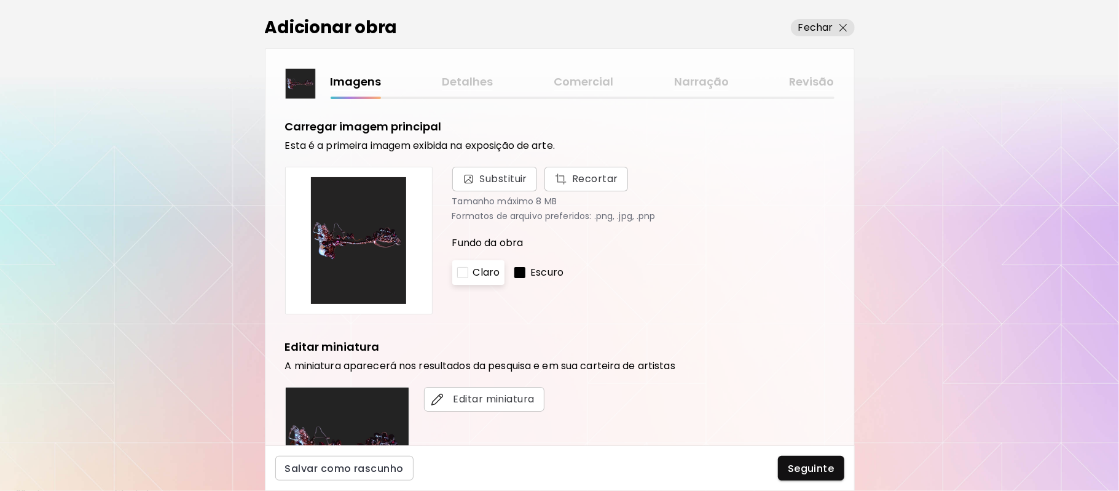
click at [581, 382] on span "Cancelar" at bounding box center [599, 385] width 49 height 13
click at [503, 180] on span "Substituir" at bounding box center [504, 179] width 48 height 15
click at [0, 0] on input "Substituir Recortar" at bounding box center [0, 0] width 0 height 0
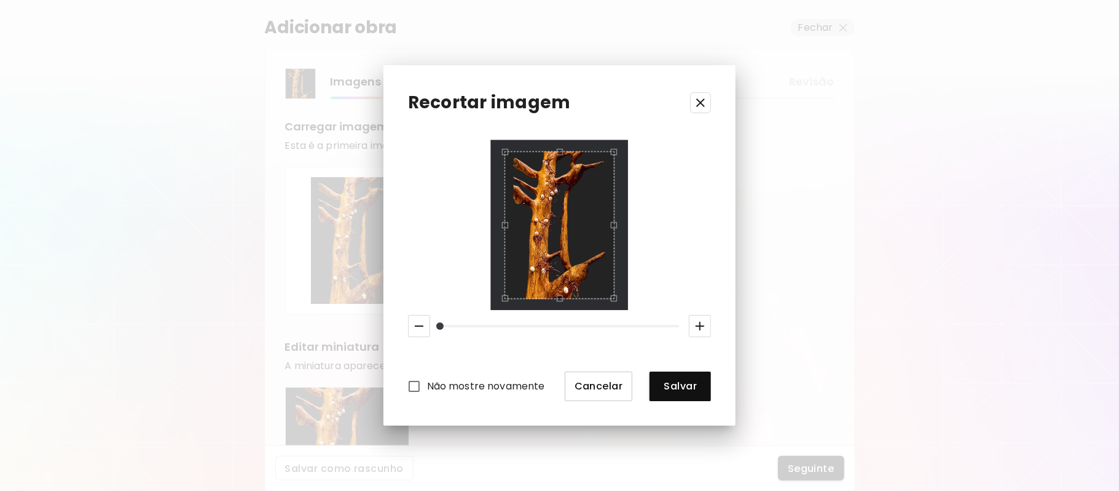
click at [581, 389] on span "Cancelar" at bounding box center [599, 385] width 49 height 13
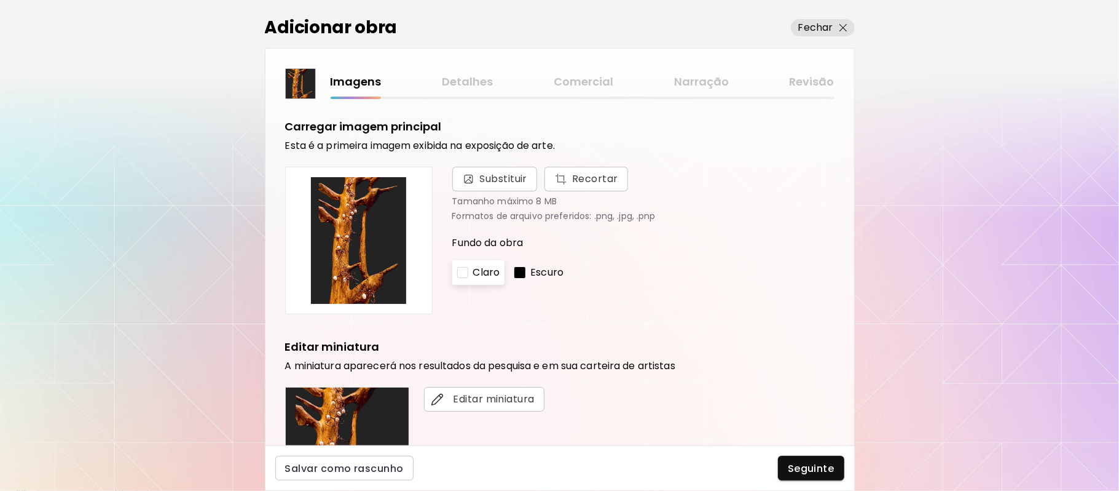
click at [581, 389] on span "Cancelar" at bounding box center [599, 385] width 49 height 13
click at [502, 183] on span "Substituir" at bounding box center [504, 179] width 48 height 15
click at [0, 0] on input "Substituir Recortar" at bounding box center [0, 0] width 0 height 0
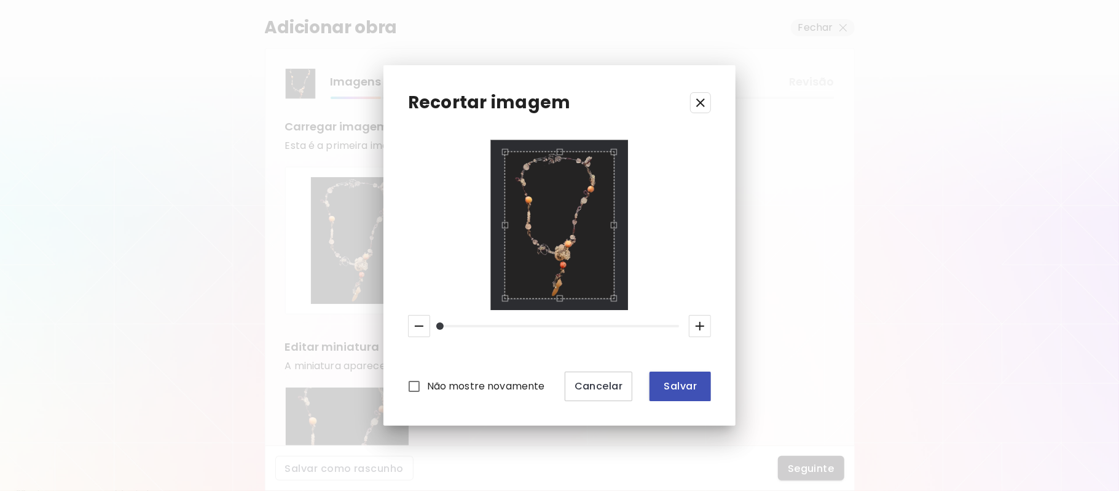
click at [680, 386] on span "Salvar" at bounding box center [681, 385] width 42 height 13
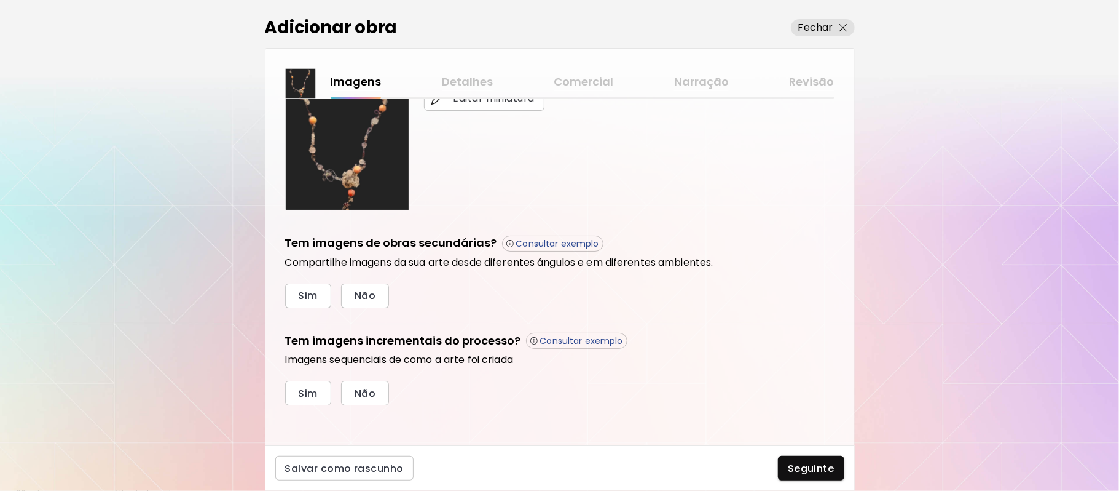
scroll to position [305, 0]
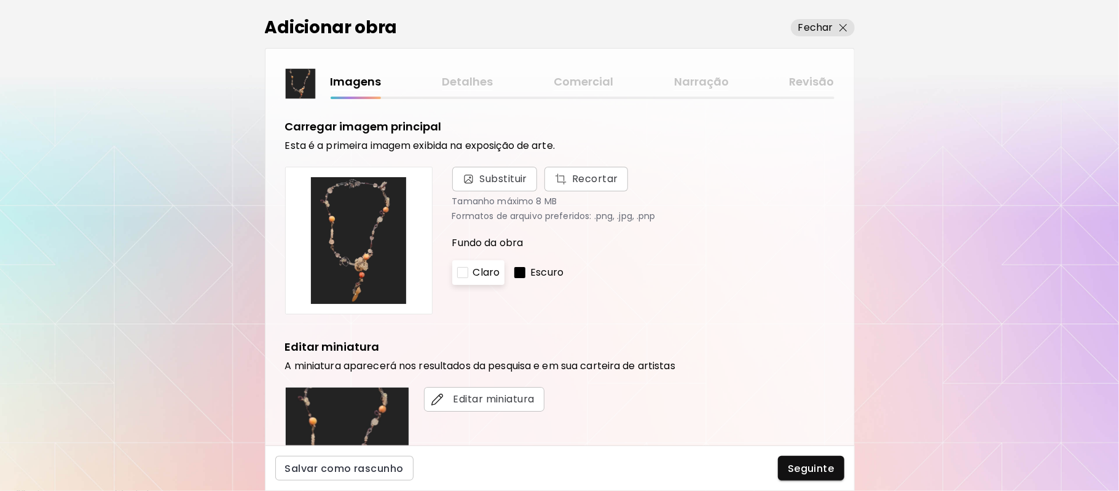
scroll to position [305, 0]
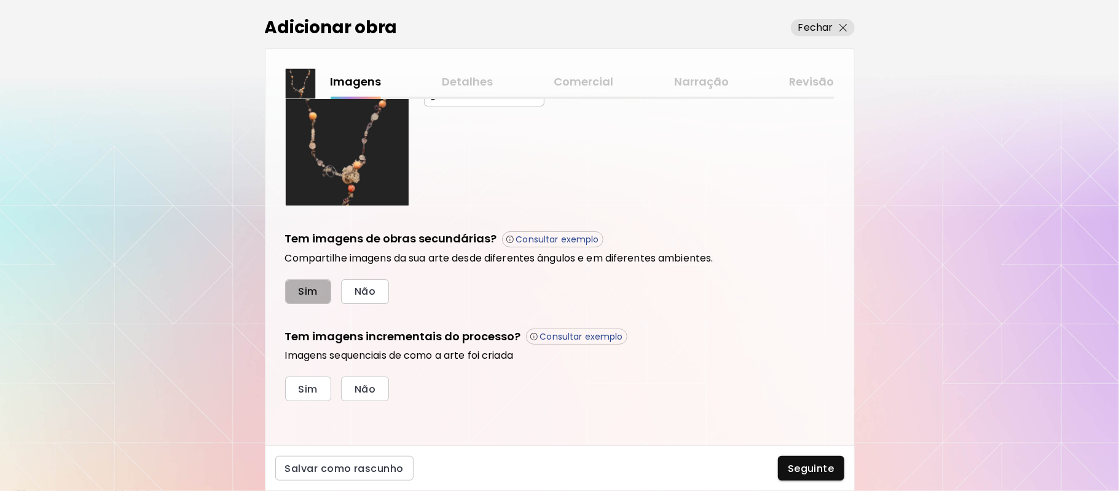
click at [304, 290] on span "Sim" at bounding box center [308, 291] width 19 height 13
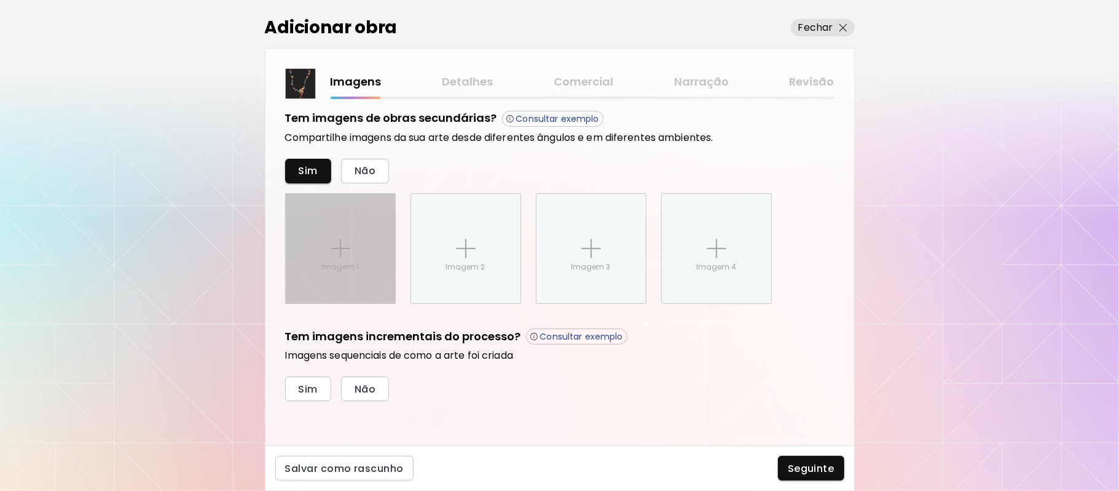
click at [337, 241] on img at bounding box center [341, 249] width 20 height 20
click at [0, 0] on input "Imagem 1" at bounding box center [0, 0] width 0 height 0
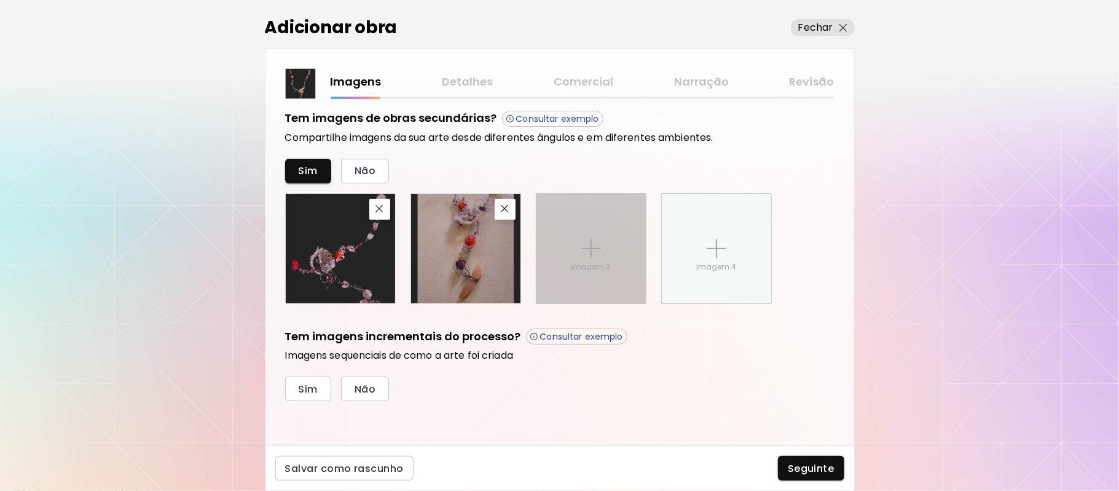
click at [574, 245] on div "Imagem 3" at bounding box center [591, 248] width 109 height 109
click at [0, 0] on input "Imagem 3" at bounding box center [0, 0] width 0 height 0
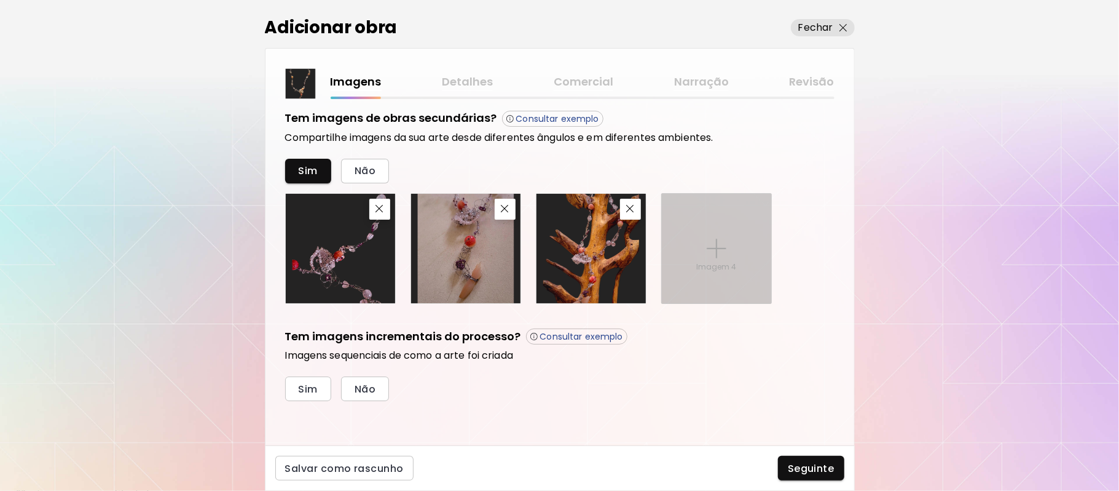
click at [723, 251] on img at bounding box center [717, 249] width 20 height 20
click at [0, 0] on input "Imagem 4" at bounding box center [0, 0] width 0 height 0
click at [709, 242] on img at bounding box center [717, 249] width 20 height 20
click at [0, 0] on input "Imagem 4" at bounding box center [0, 0] width 0 height 0
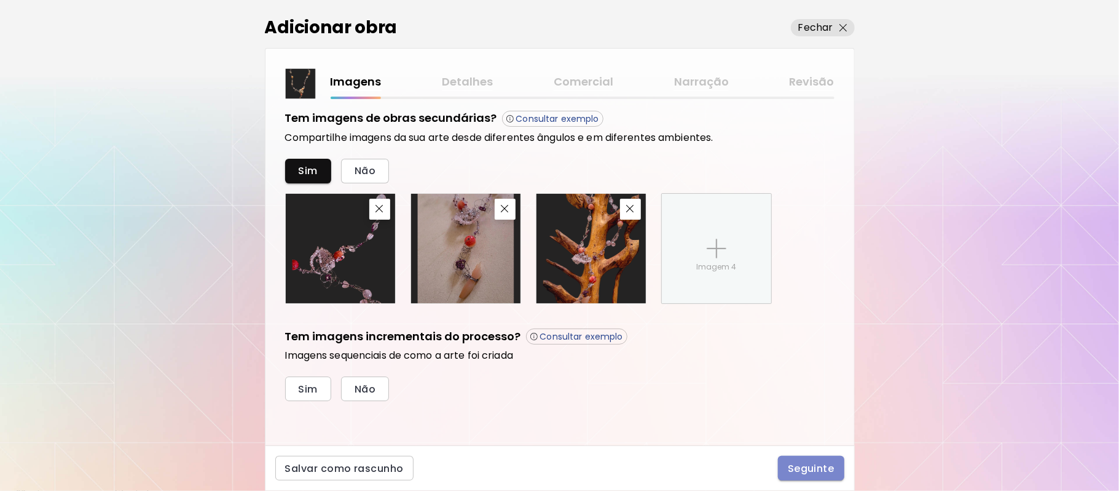
click at [804, 468] on span "Seguinte" at bounding box center [811, 468] width 47 height 13
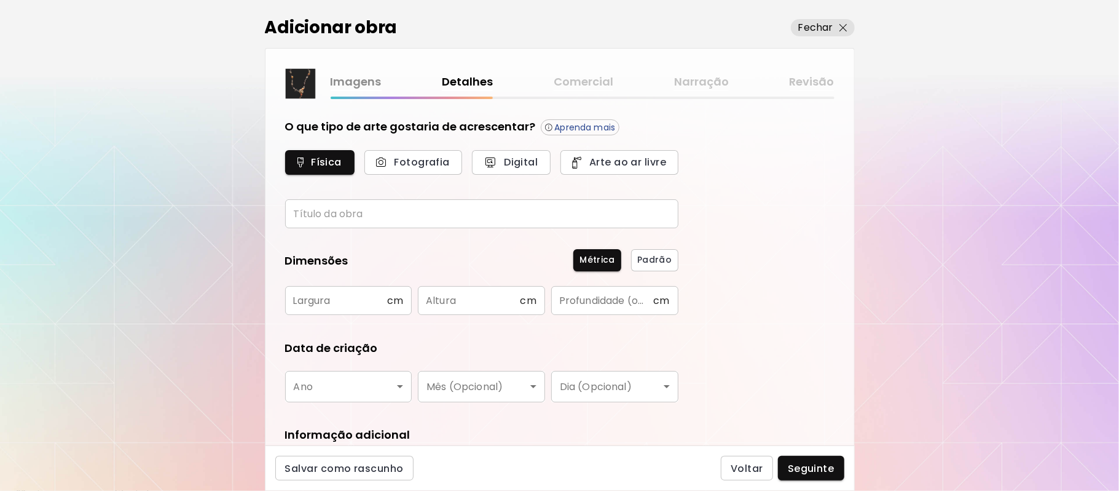
click at [375, 207] on input "text" at bounding box center [481, 213] width 393 height 29
click at [468, 219] on input "text" at bounding box center [481, 213] width 393 height 29
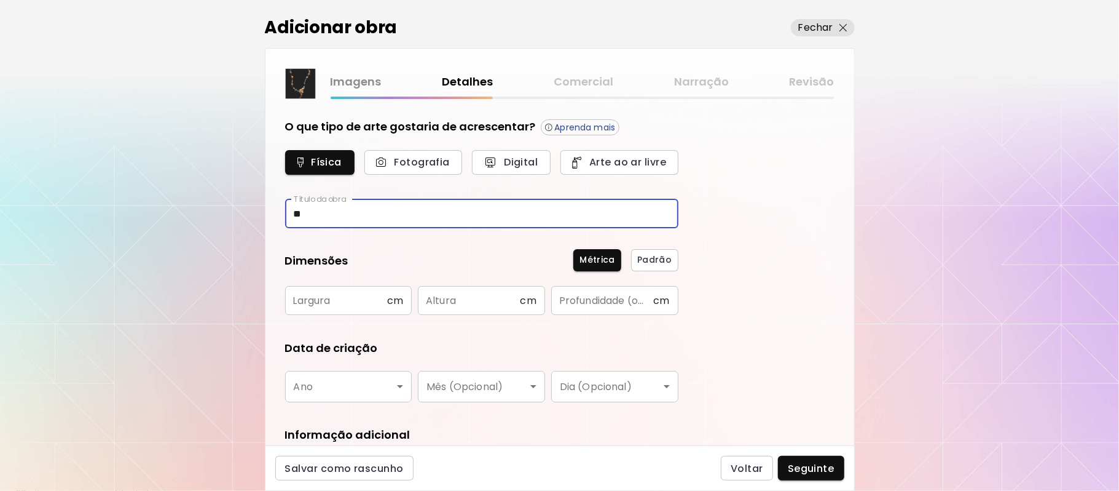
type input "*"
type input "**********"
click at [357, 295] on input "text" at bounding box center [336, 300] width 102 height 29
click at [357, 296] on input "text" at bounding box center [336, 300] width 102 height 29
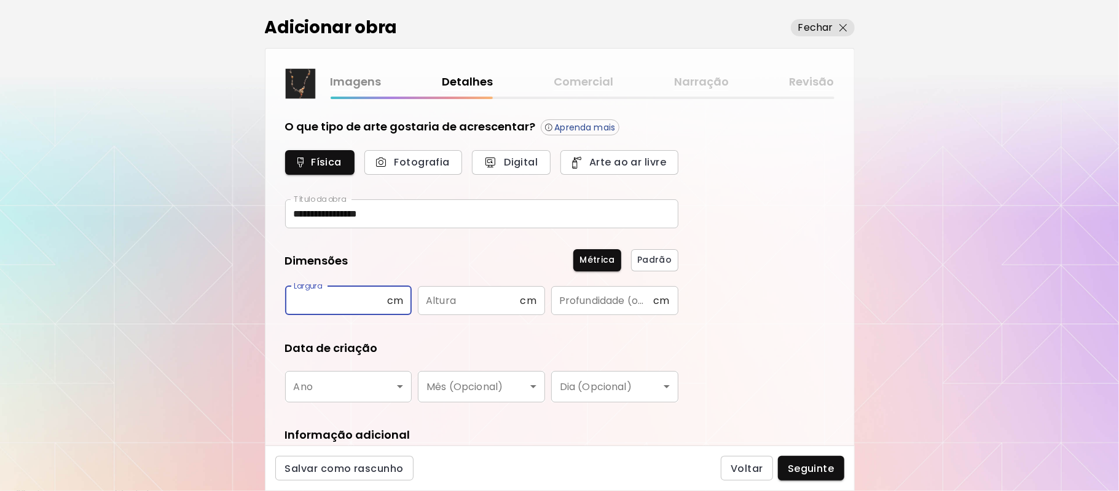
click at [357, 296] on input "text" at bounding box center [336, 300] width 102 height 29
click at [487, 298] on input "text" at bounding box center [469, 300] width 102 height 29
type input "**"
click at [326, 305] on input "text" at bounding box center [336, 300] width 102 height 29
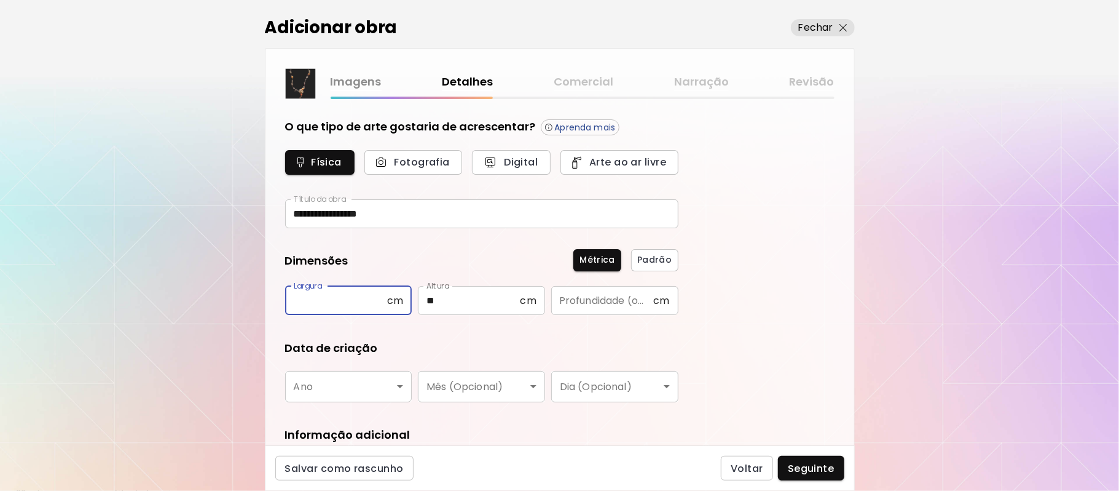
type input "*"
click at [588, 305] on input "text" at bounding box center [602, 300] width 102 height 29
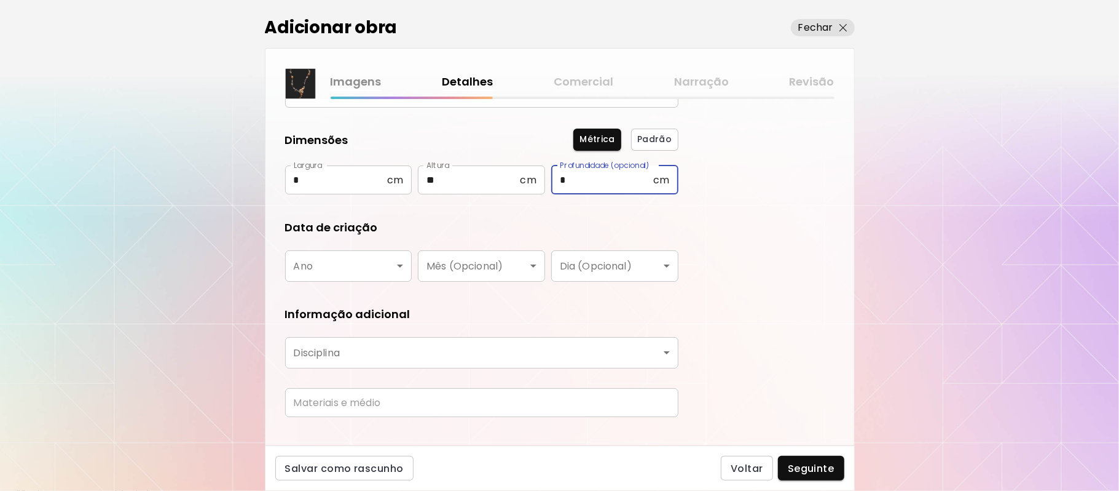
type input "*"
click at [859, 412] on div "**********" at bounding box center [559, 245] width 1119 height 491
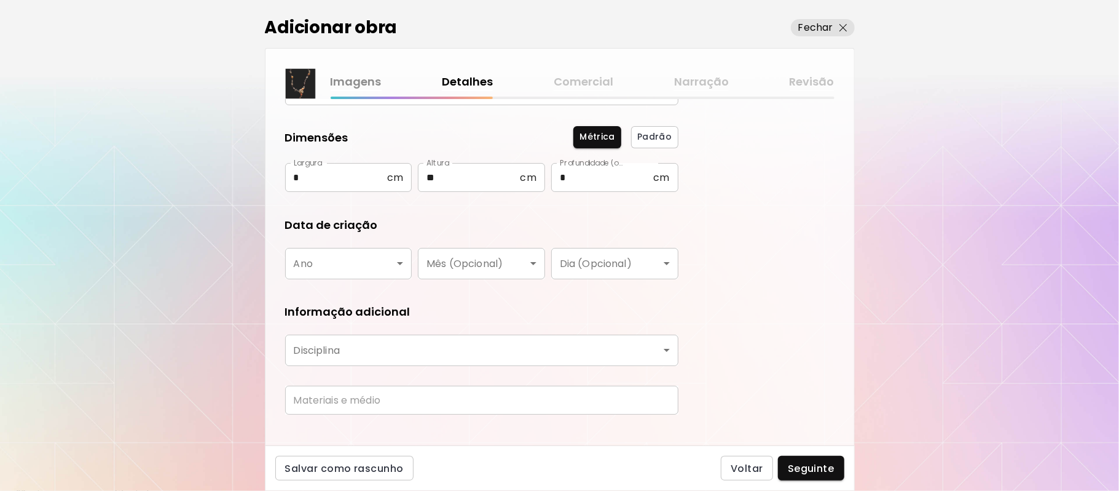
click at [392, 257] on body "**********" at bounding box center [559, 245] width 1119 height 491
click at [392, 259] on body "**********" at bounding box center [559, 245] width 1119 height 491
click at [398, 261] on body "**********" at bounding box center [559, 245] width 1119 height 491
click at [398, 261] on div "2025 2024 2023 2022 2021 2020 2019 2018 2017 2016 2015 2014 2013 2012 2011 2010…" at bounding box center [559, 245] width 1119 height 491
click at [379, 264] on body "**********" at bounding box center [559, 245] width 1119 height 491
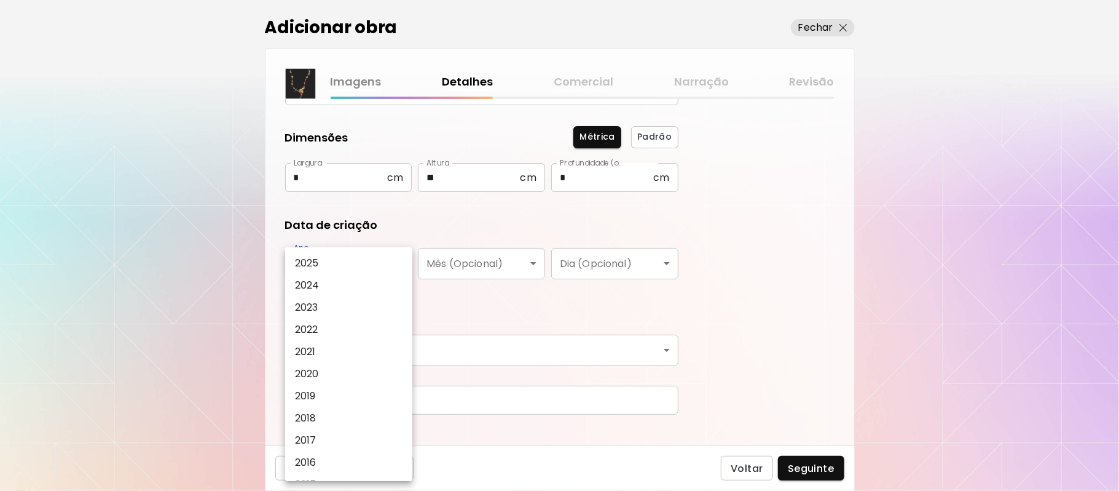
click at [315, 261] on p "2025" at bounding box center [307, 263] width 24 height 15
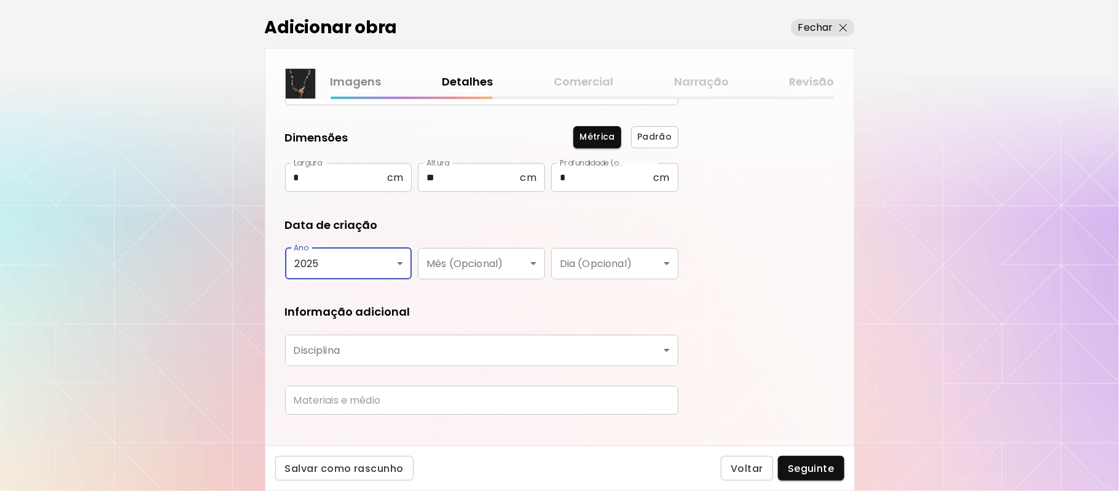
click at [394, 262] on body "**********" at bounding box center [559, 245] width 1119 height 491
click at [399, 257] on body "**********" at bounding box center [559, 245] width 1119 height 491
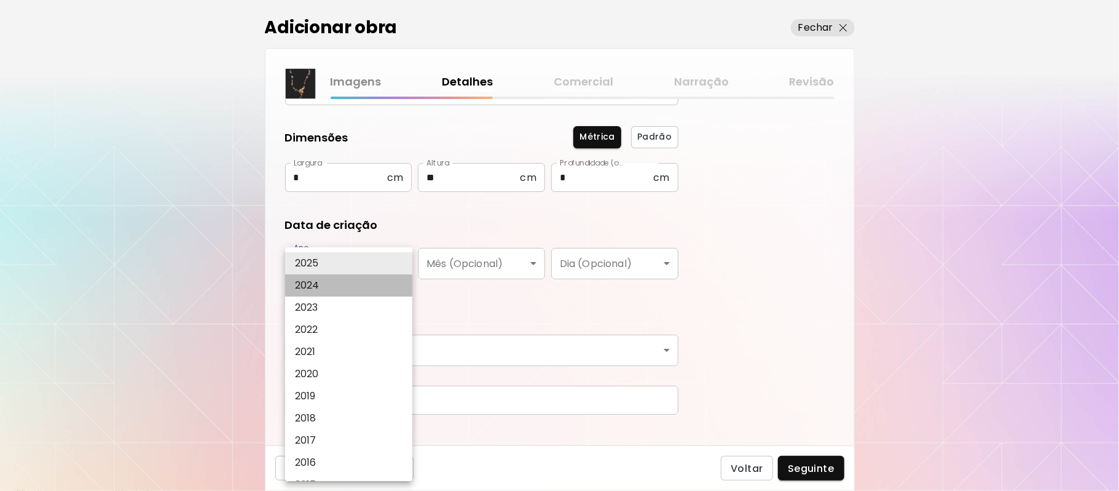
click at [333, 284] on li "2024" at bounding box center [352, 285] width 135 height 22
type input "****"
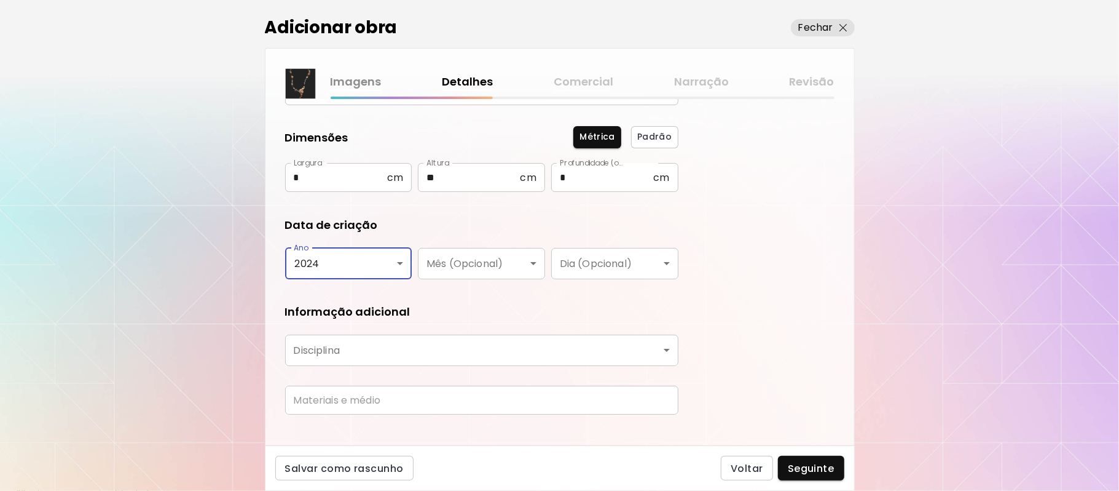
click at [445, 347] on body "**********" at bounding box center [559, 245] width 1119 height 491
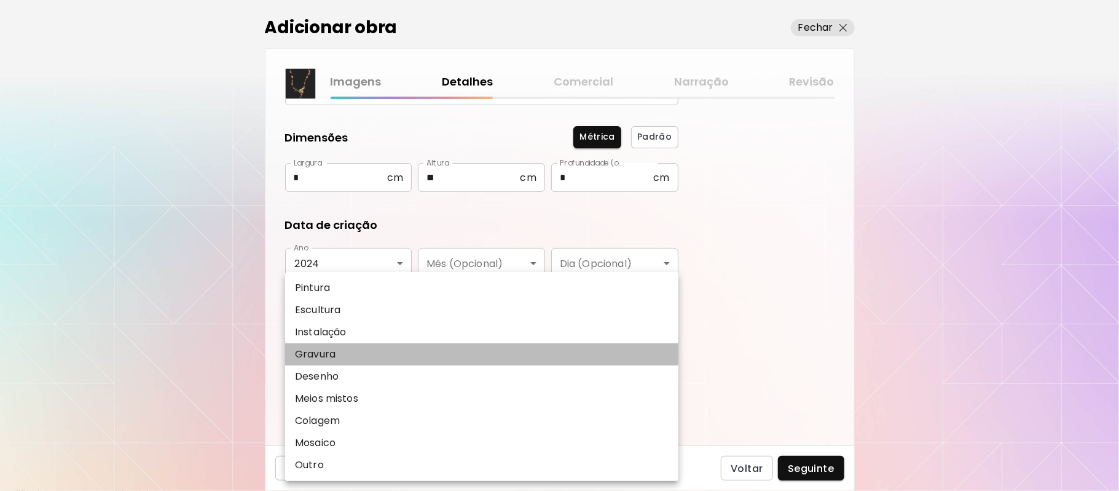
click at [445, 347] on li "Gravura" at bounding box center [481, 354] width 393 height 22
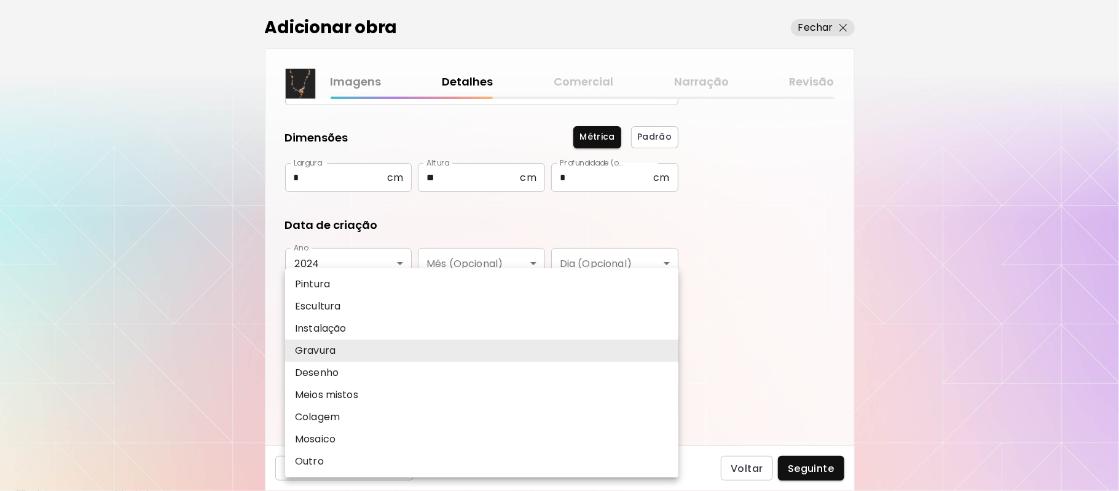
click at [443, 347] on body "**********" at bounding box center [559, 245] width 1119 height 491
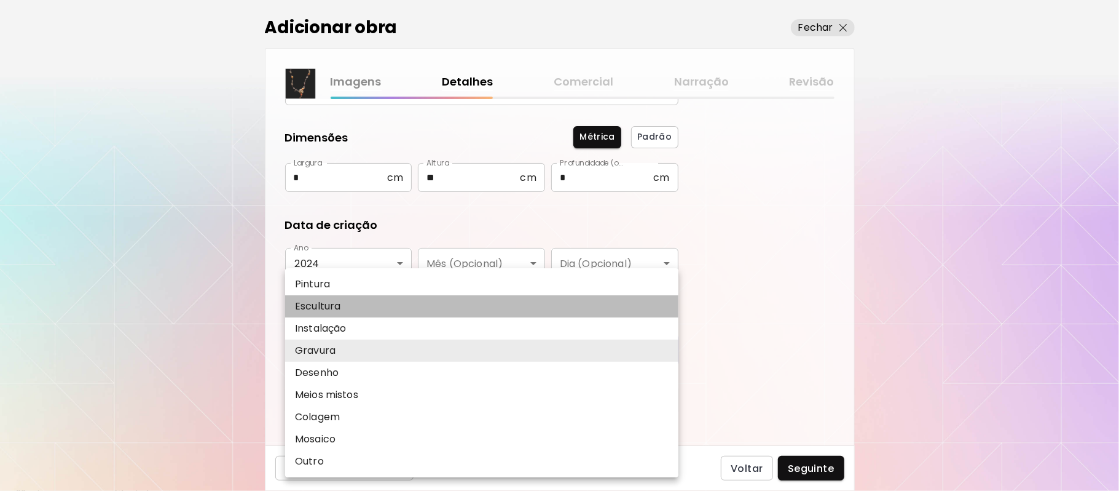
click at [342, 303] on li "Escultura" at bounding box center [481, 306] width 393 height 22
type input "*********"
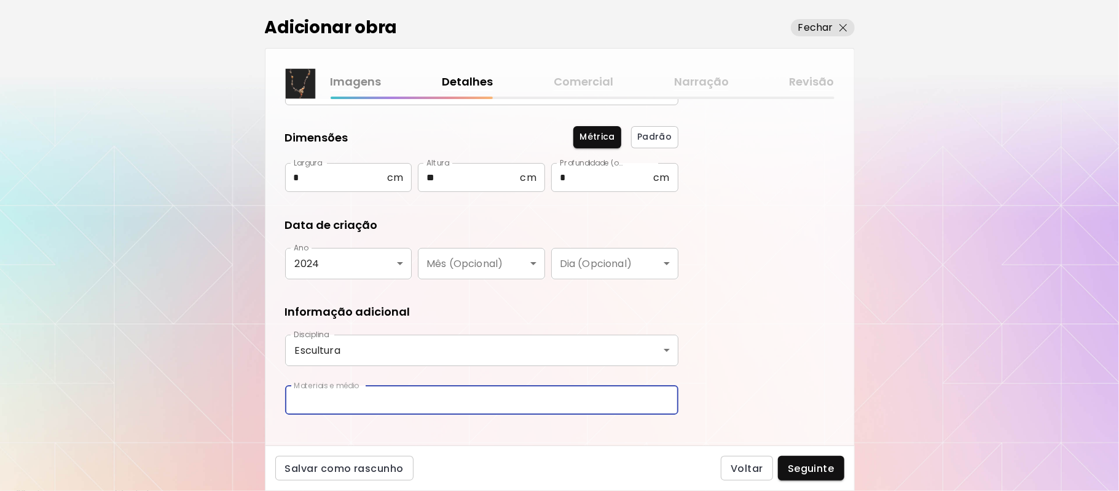
click at [471, 402] on input "text" at bounding box center [481, 399] width 393 height 29
type input "**********"
click at [673, 397] on input "**********" at bounding box center [481, 399] width 393 height 29
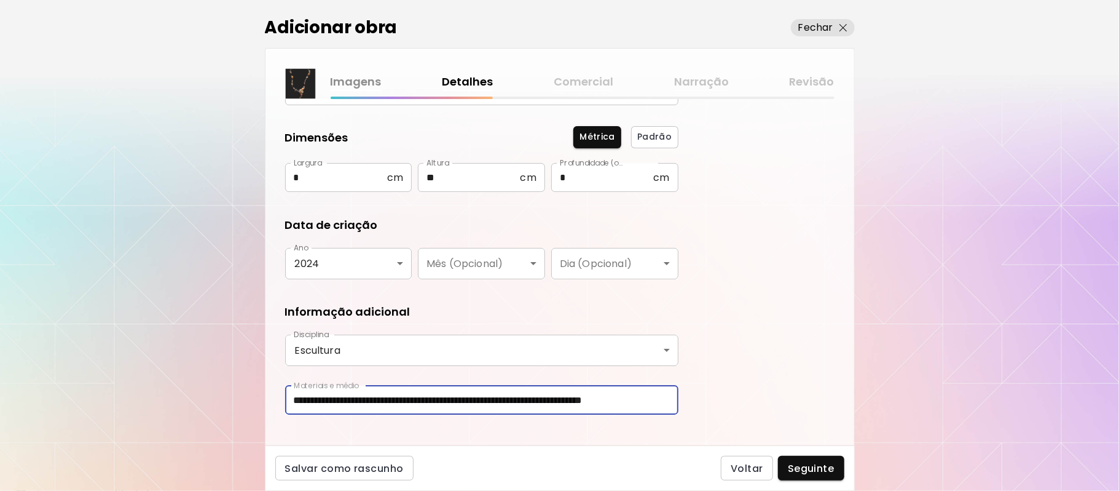
scroll to position [0, 13]
type input "**********"
click at [819, 468] on span "Seguinte" at bounding box center [811, 468] width 47 height 13
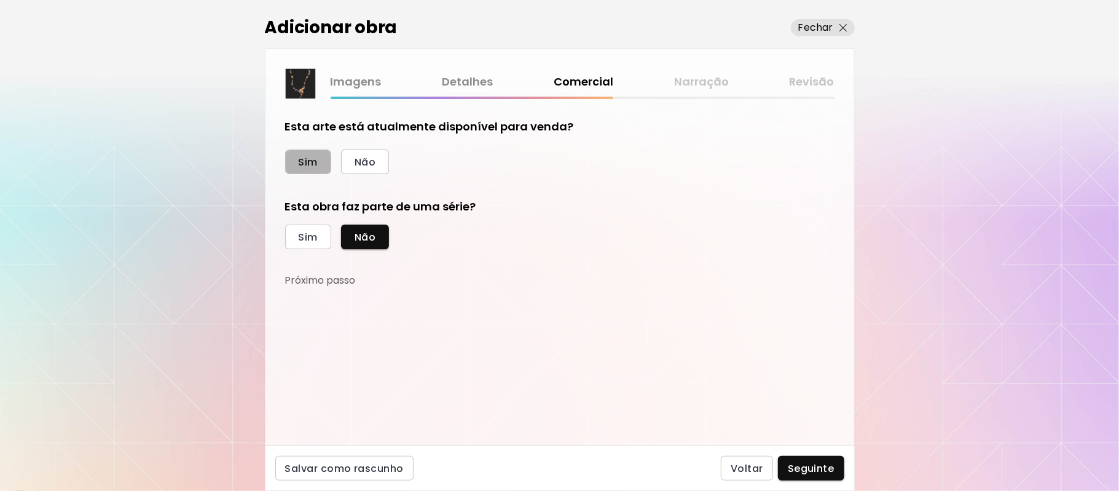
click at [310, 165] on span "Sim" at bounding box center [308, 162] width 19 height 13
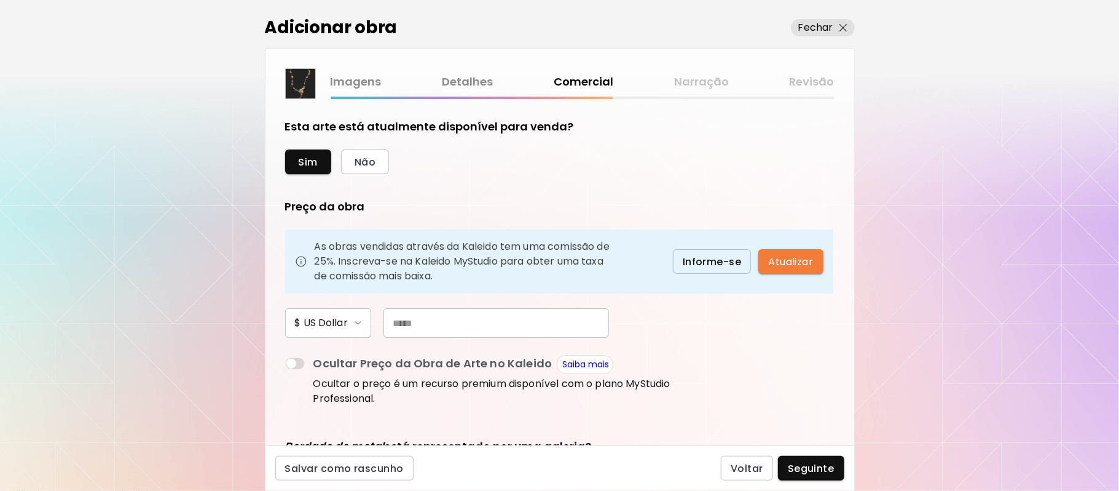
click at [458, 325] on input "text" at bounding box center [497, 323] width 226 height 30
type input "**"
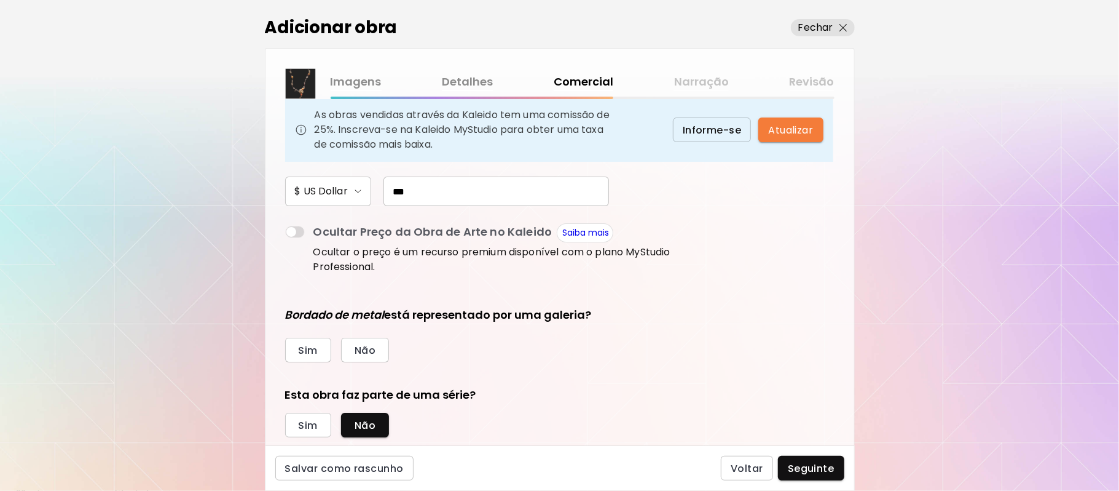
scroll to position [162, 0]
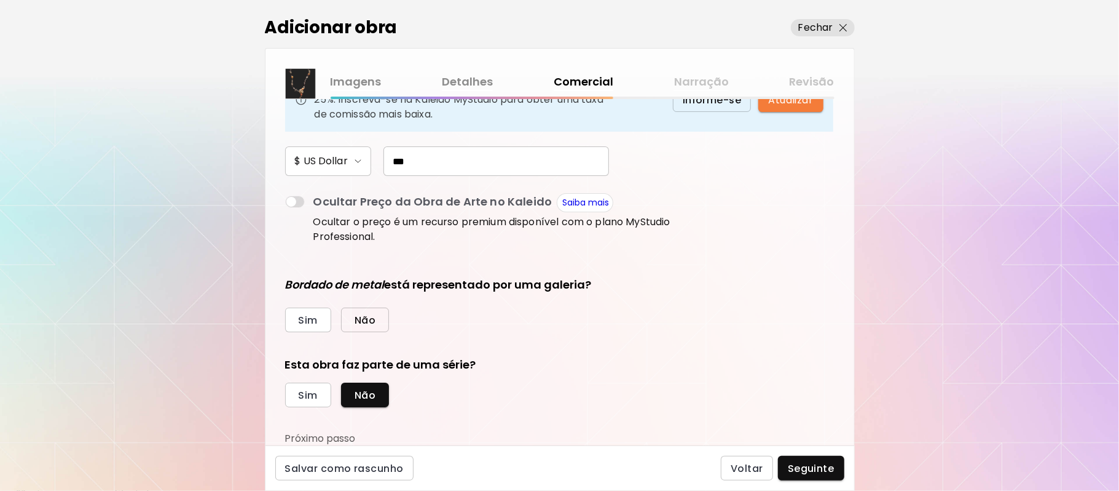
type input "***"
click at [375, 325] on span "Não" at bounding box center [365, 320] width 21 height 13
click at [302, 392] on span "Sim" at bounding box center [308, 395] width 19 height 13
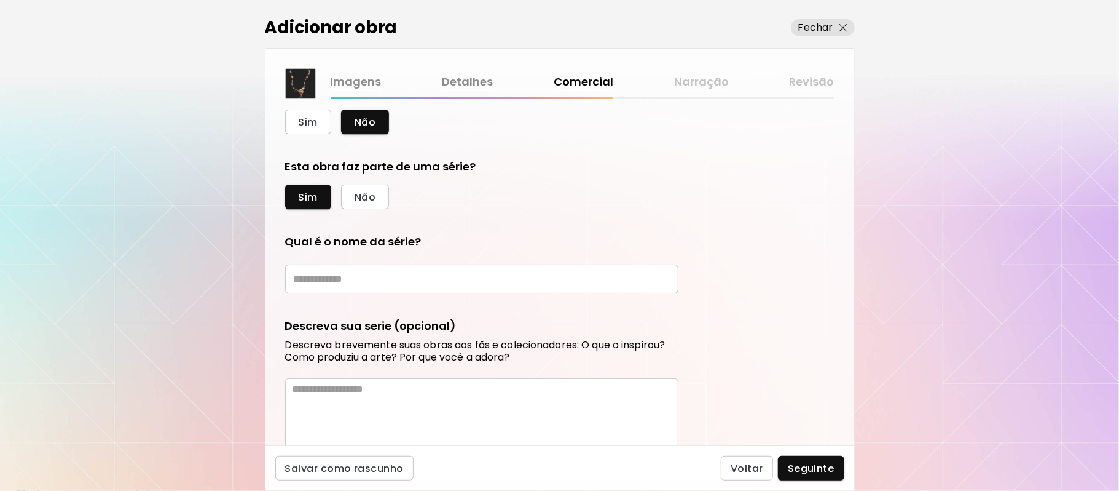
scroll to position [413, 0]
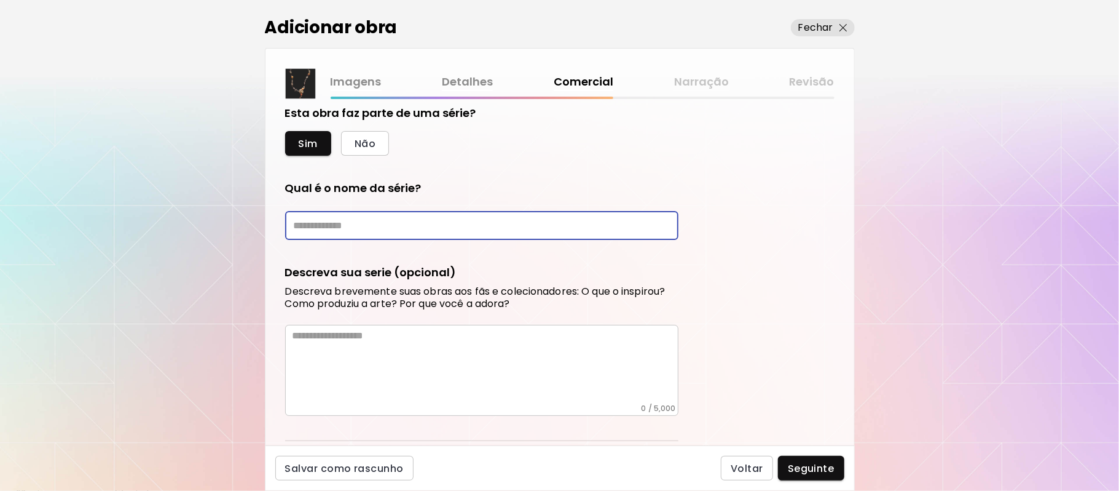
click at [516, 227] on input "text" at bounding box center [481, 225] width 393 height 29
type input "**********"
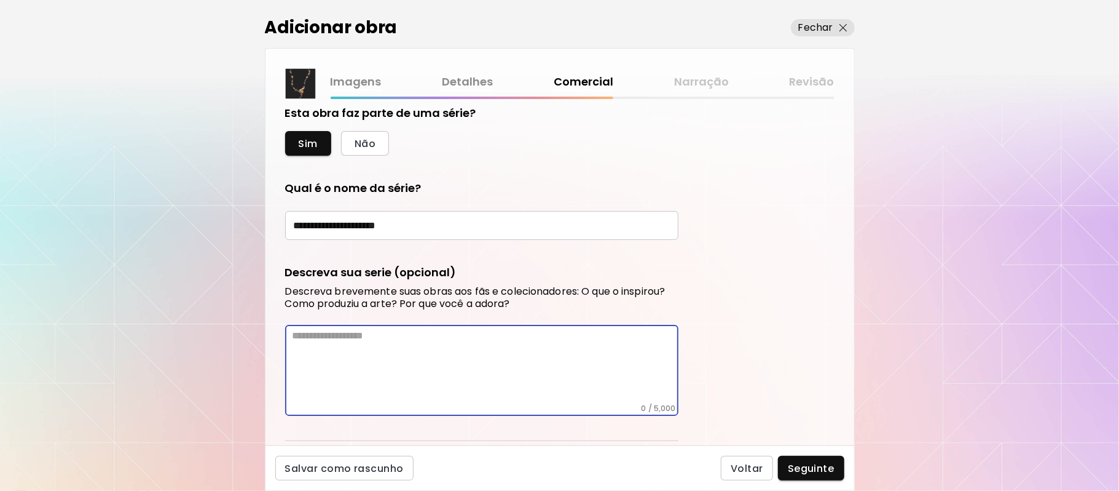
click at [542, 368] on textarea at bounding box center [486, 367] width 386 height 74
paste textarea "**********"
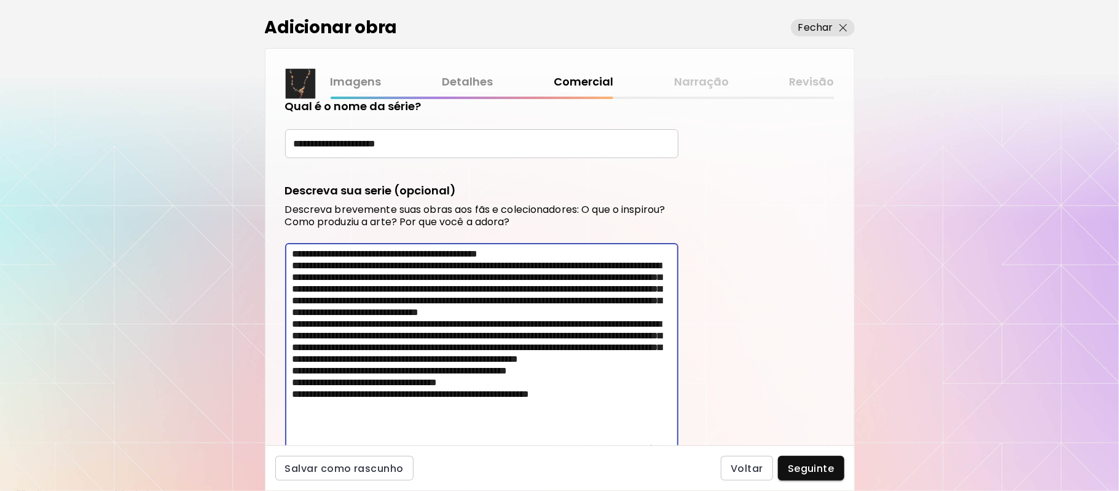
scroll to position [566, 0]
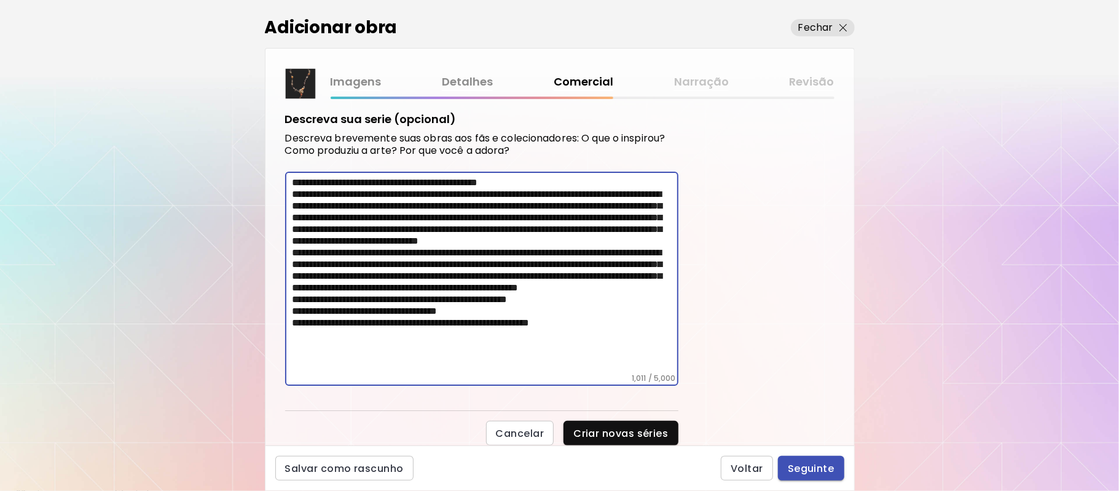
type textarea "**********"
click at [818, 473] on span "Seguinte" at bounding box center [811, 468] width 47 height 13
click at [818, 473] on div "Voltar Seguinte" at bounding box center [782, 468] width 123 height 25
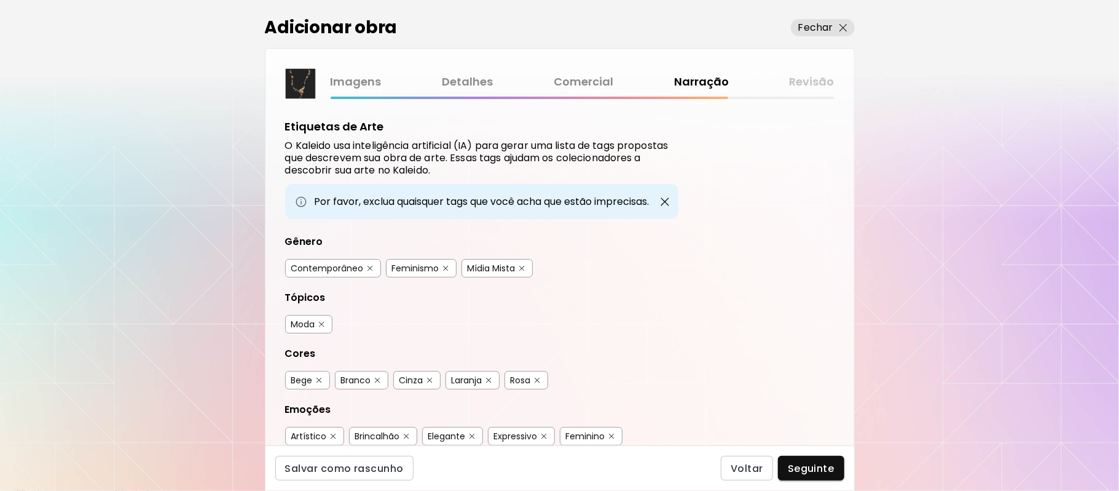
click at [522, 267] on img "button" at bounding box center [522, 269] width 6 height 6
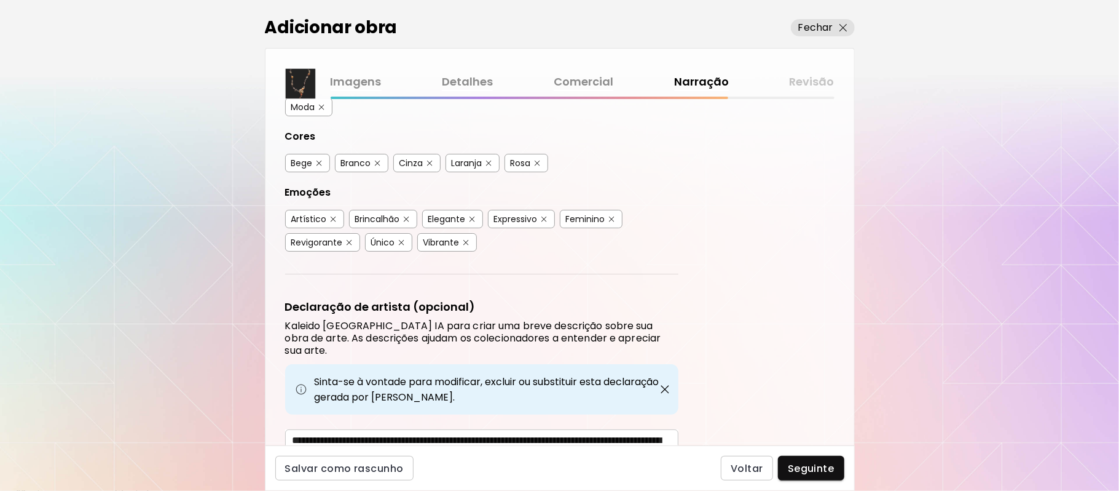
scroll to position [219, 0]
click at [874, 348] on div "Adicionar obra Fechar Imagens Detalhes Comercial Narração Revisão Etiquetas de …" at bounding box center [559, 245] width 1119 height 491
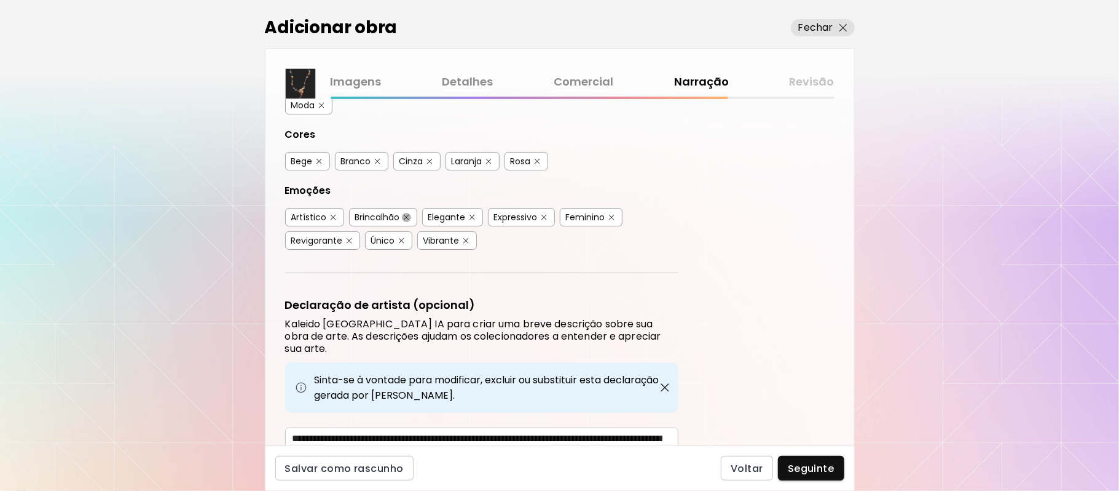
click at [405, 217] on img "button" at bounding box center [407, 218] width 6 height 6
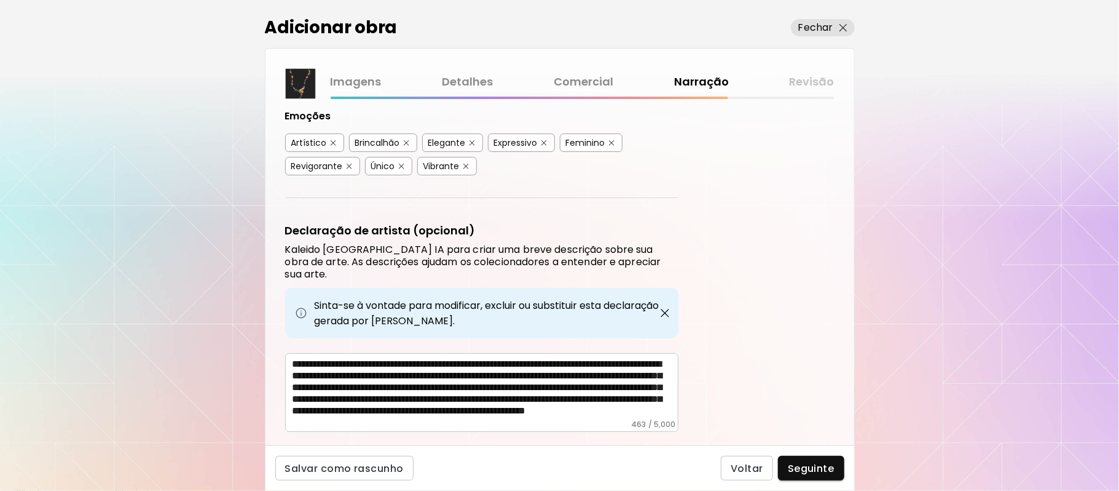
scroll to position [310, 0]
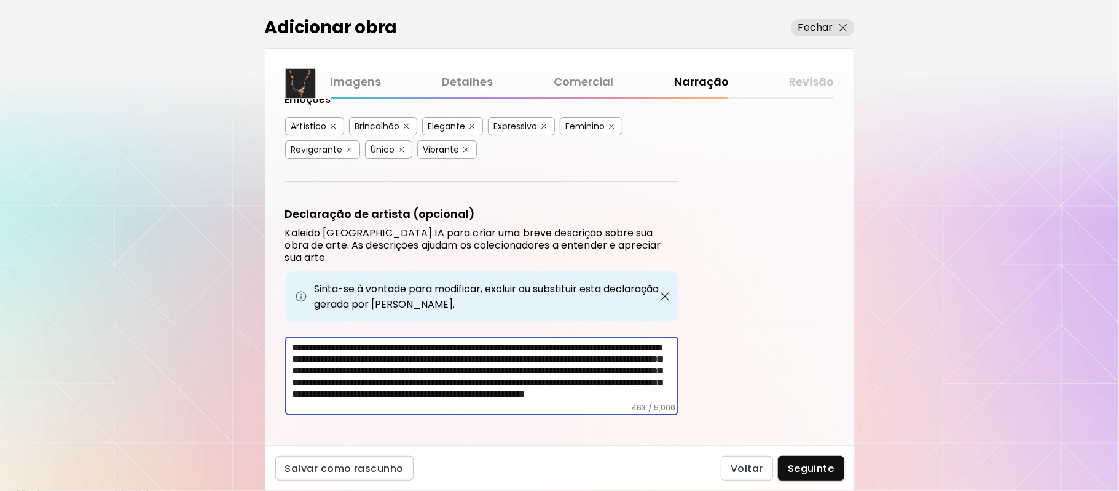
click at [561, 341] on textarea "**********" at bounding box center [486, 371] width 386 height 61
type textarea "**********"
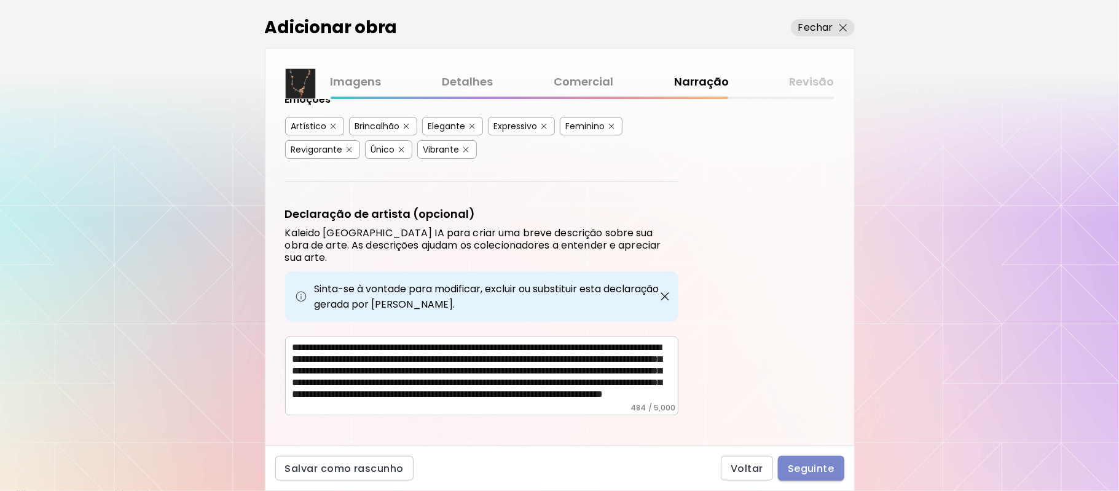
click at [805, 468] on span "Seguinte" at bounding box center [811, 468] width 47 height 13
click at [805, 468] on div "Voltar Seguinte" at bounding box center [782, 468] width 123 height 25
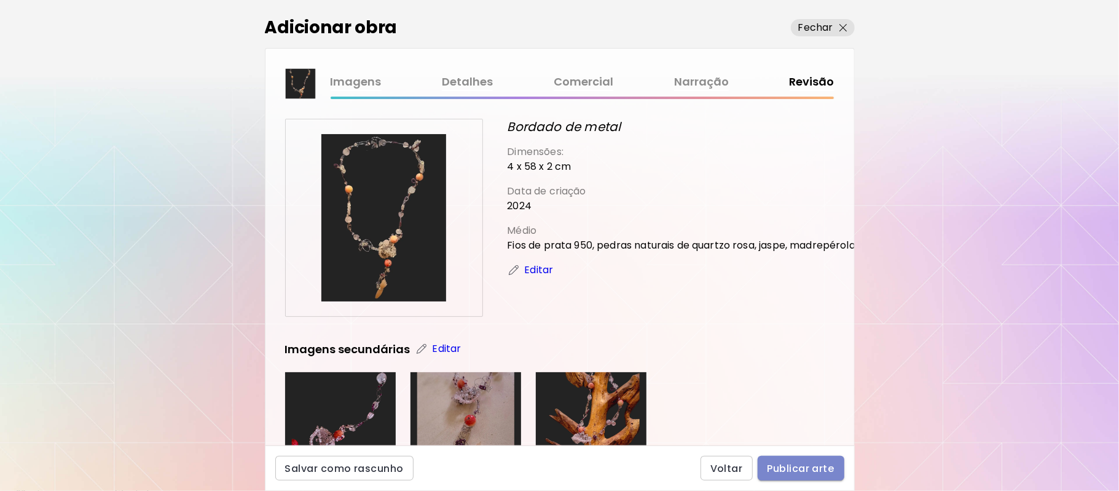
click at [787, 468] on span "Publicar arte" at bounding box center [801, 468] width 67 height 13
click at [787, 468] on div "Voltar Publicar arte" at bounding box center [773, 468] width 144 height 25
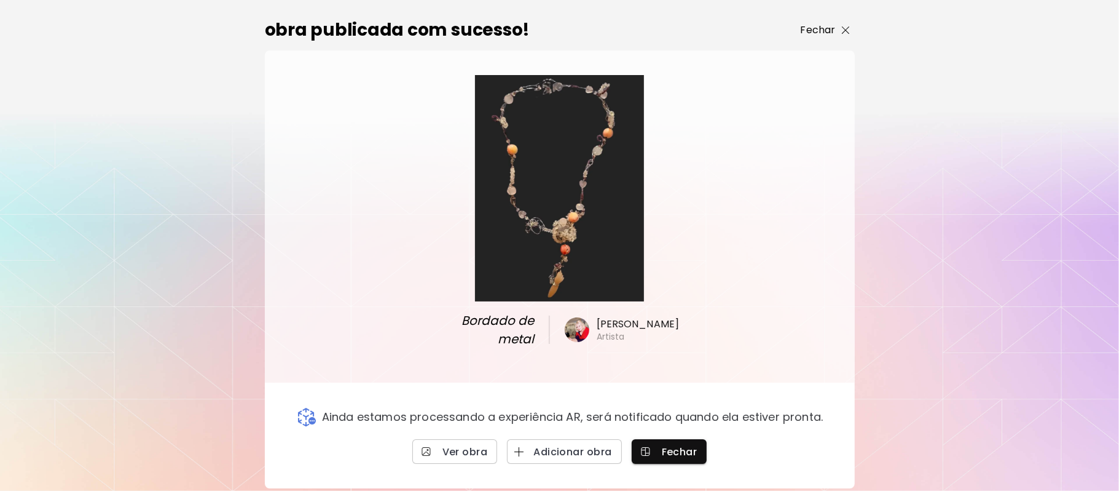
click at [810, 30] on p "Fechar" at bounding box center [818, 30] width 35 height 15
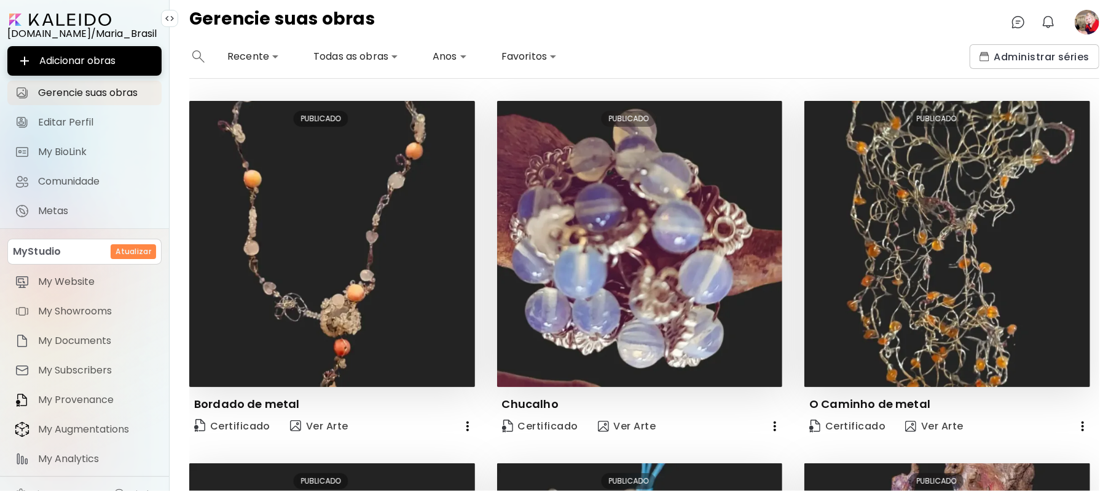
scroll to position [360, 0]
